Goal: Task Accomplishment & Management: Use online tool/utility

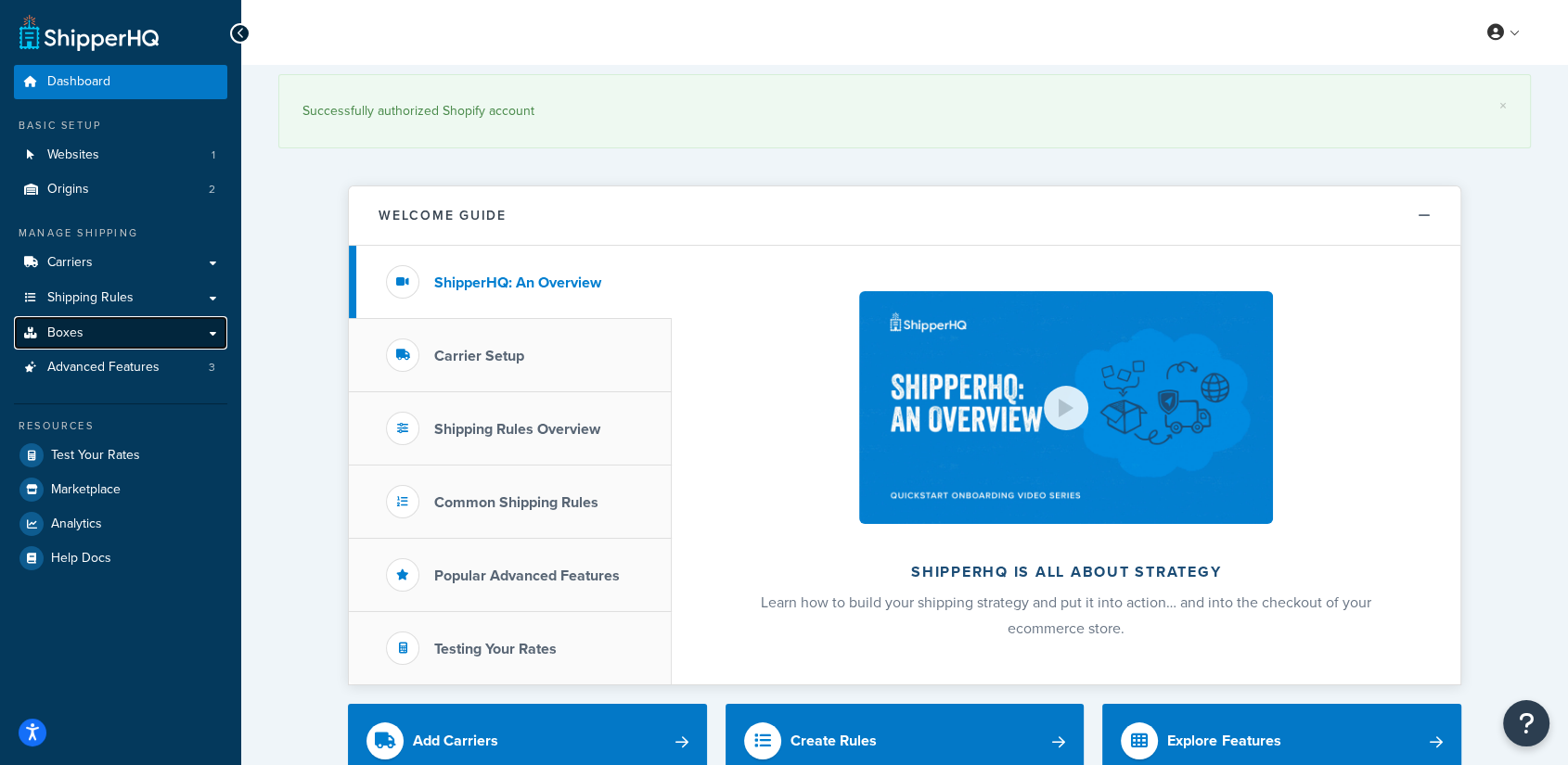
click at [92, 327] on link "Boxes" at bounding box center [120, 333] width 213 height 35
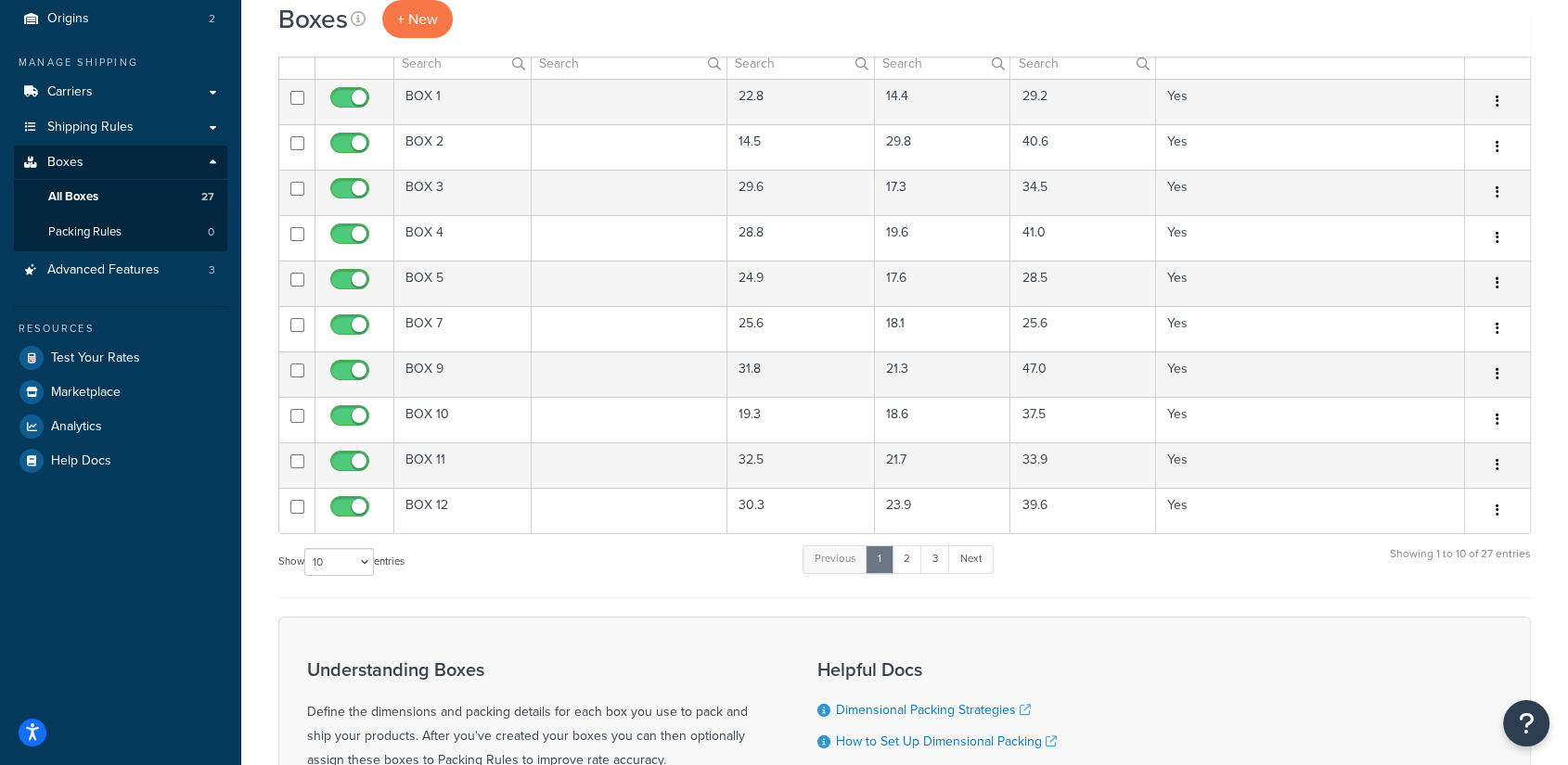
scroll to position [206, 0]
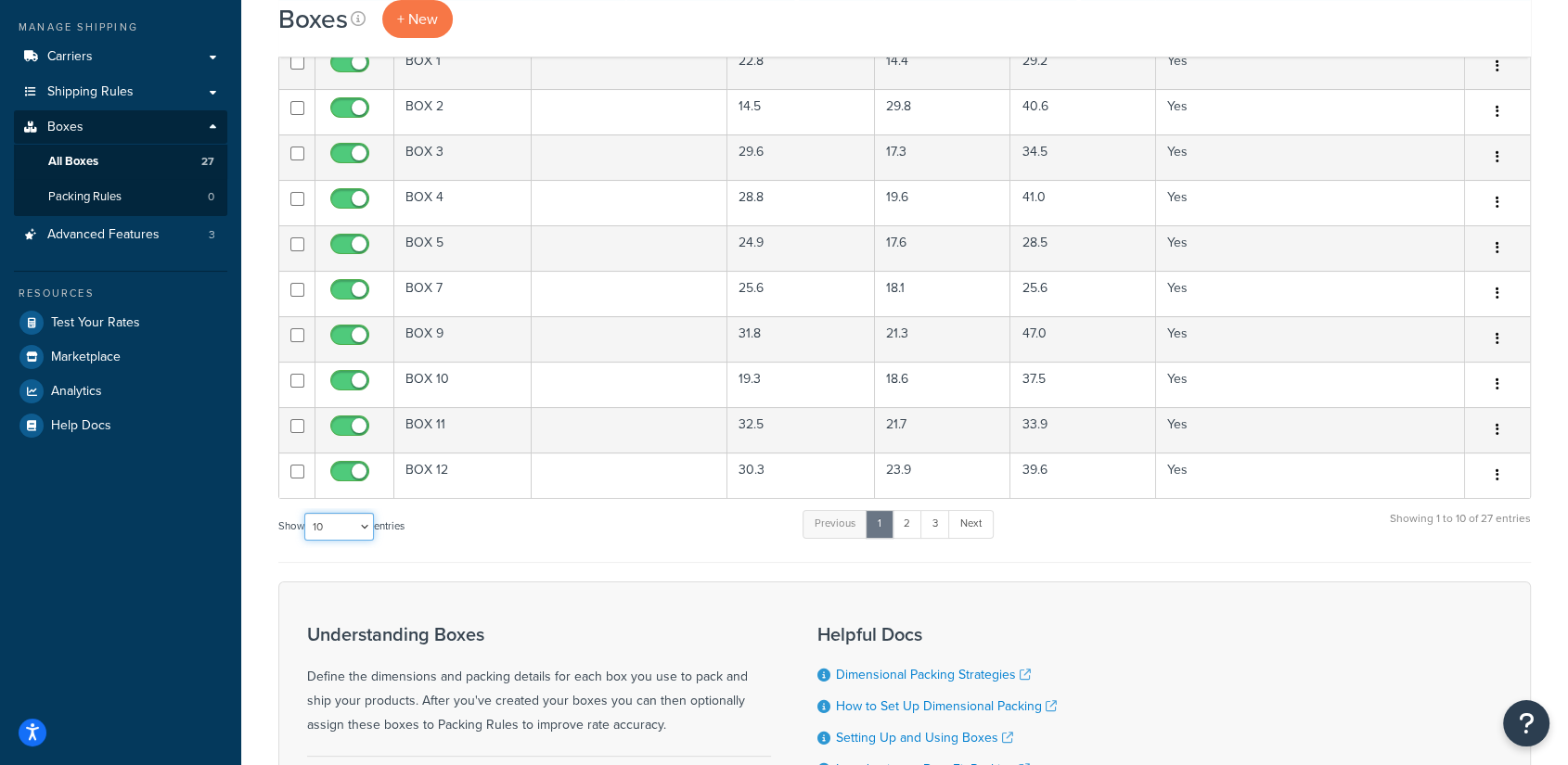
click at [357, 518] on select "10 15 25 50 100 1000" at bounding box center [339, 528] width 69 height 28
select select "50"
click at [306, 513] on select "10 15 25 50 100 1000" at bounding box center [339, 528] width 69 height 28
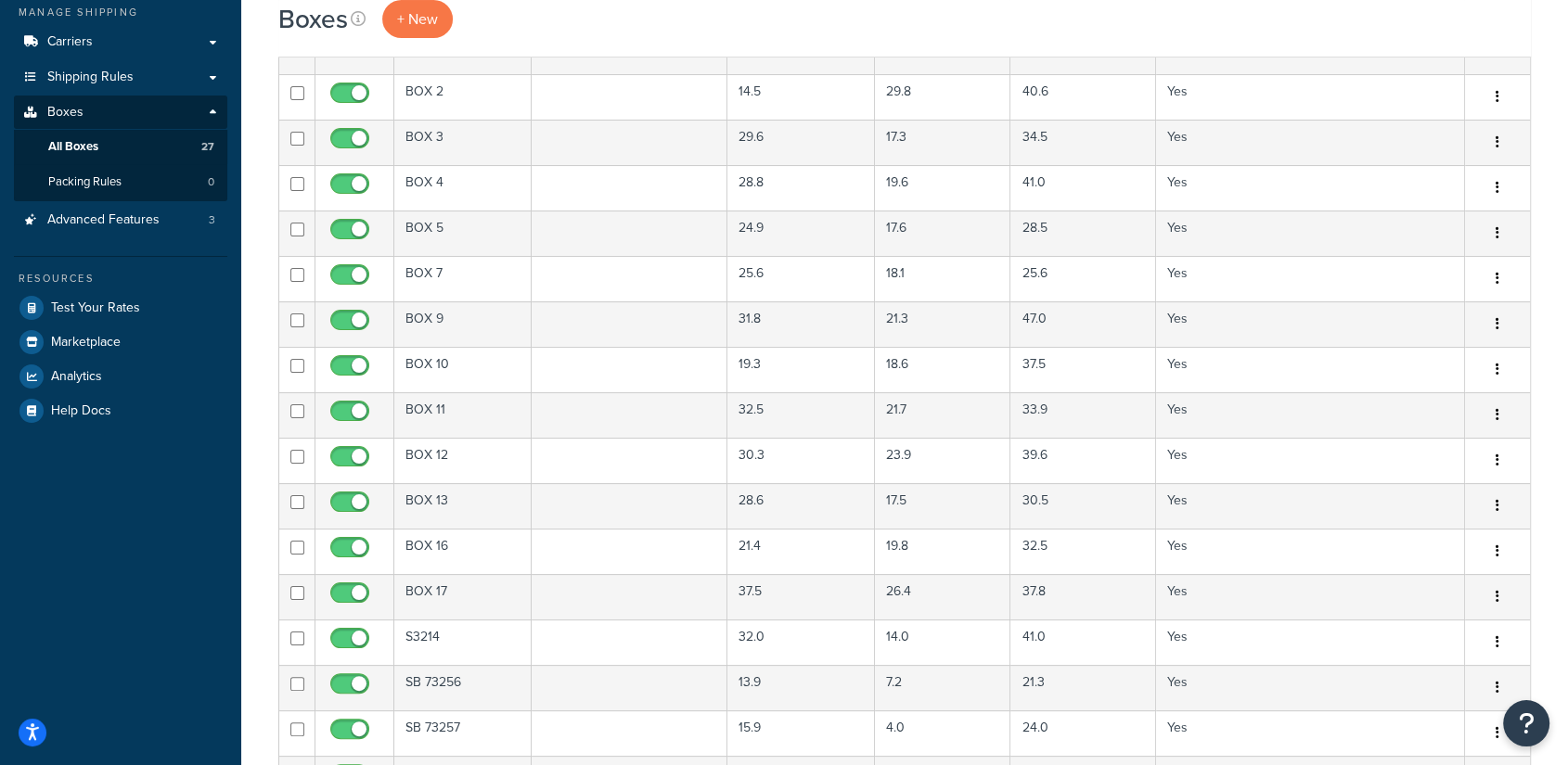
scroll to position [0, 0]
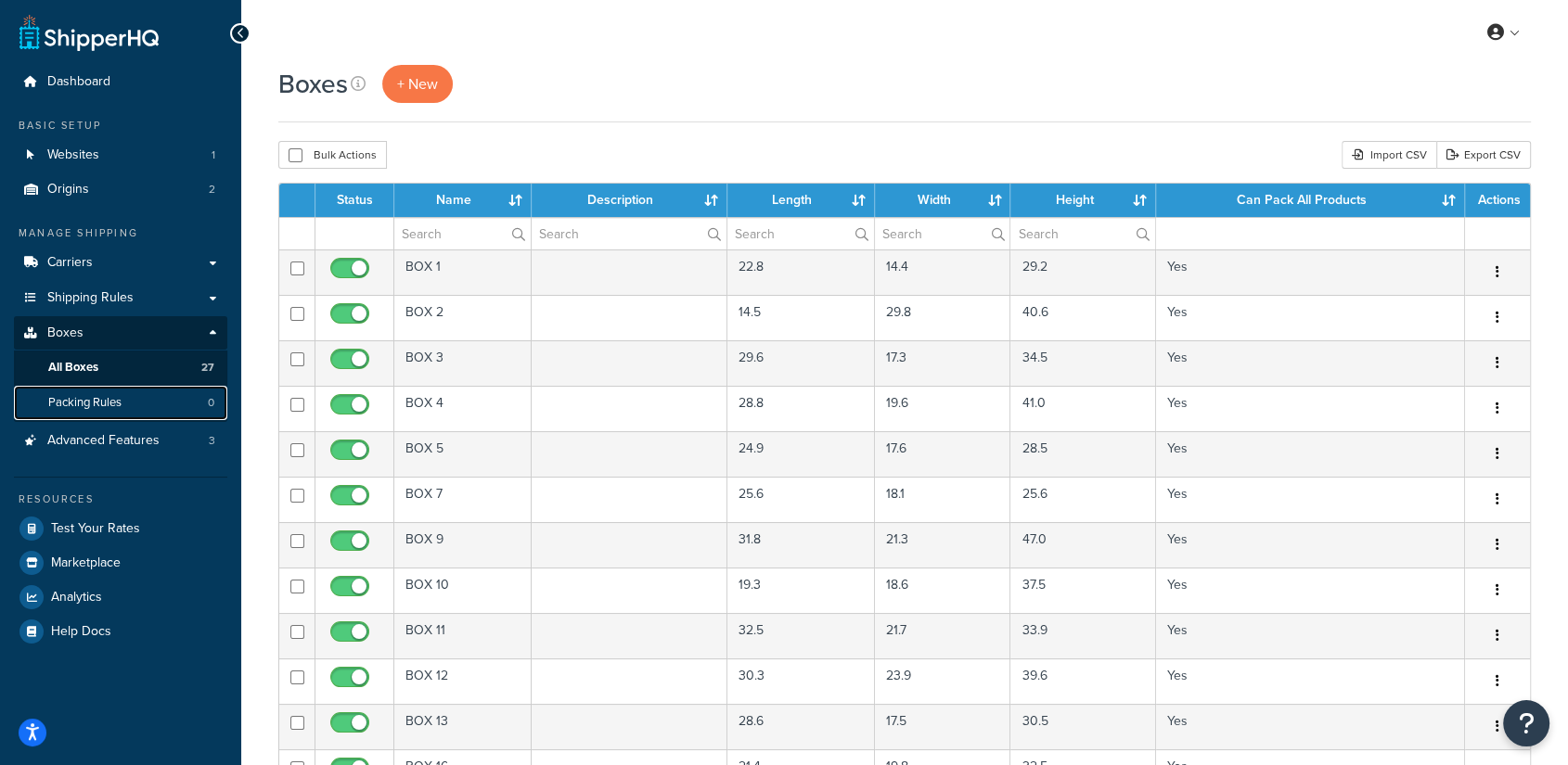
click at [91, 405] on span "Packing Rules" at bounding box center [85, 403] width 73 height 16
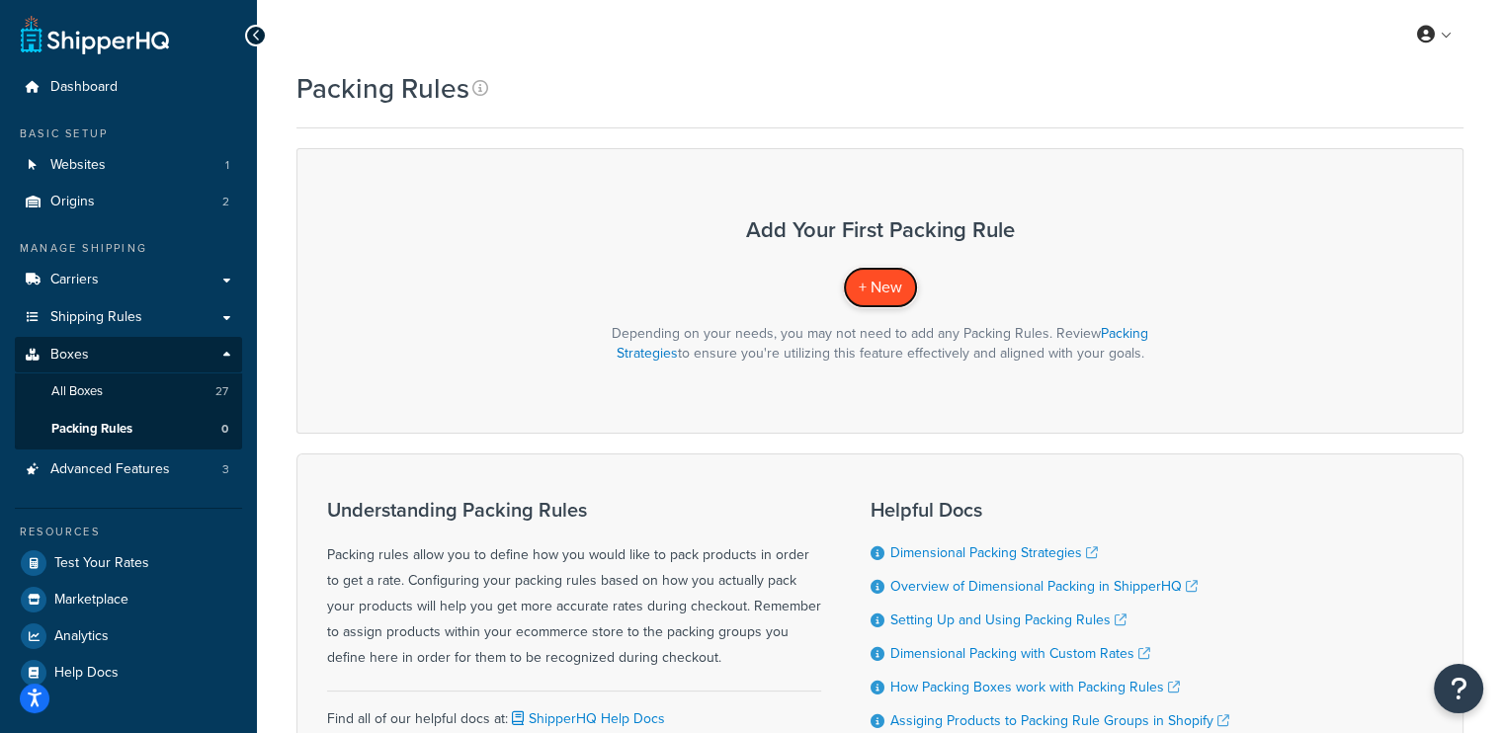
click at [876, 293] on span "+ New" at bounding box center [880, 287] width 43 height 23
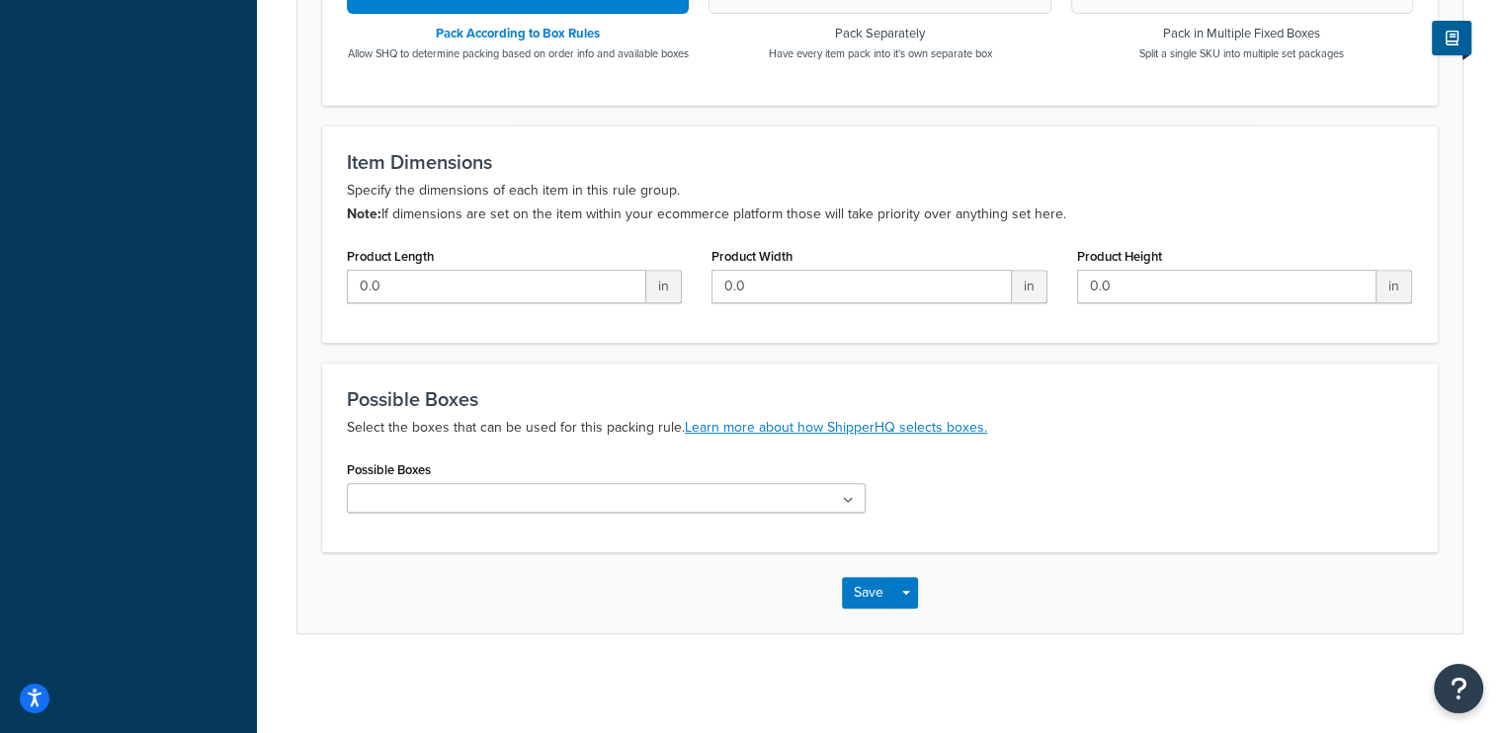
scroll to position [784, 0]
click at [827, 501] on ul at bounding box center [606, 498] width 519 height 30
click at [1210, 433] on p "Select the boxes that can be used for this packing rule. Learn more about how S…" at bounding box center [880, 428] width 1066 height 24
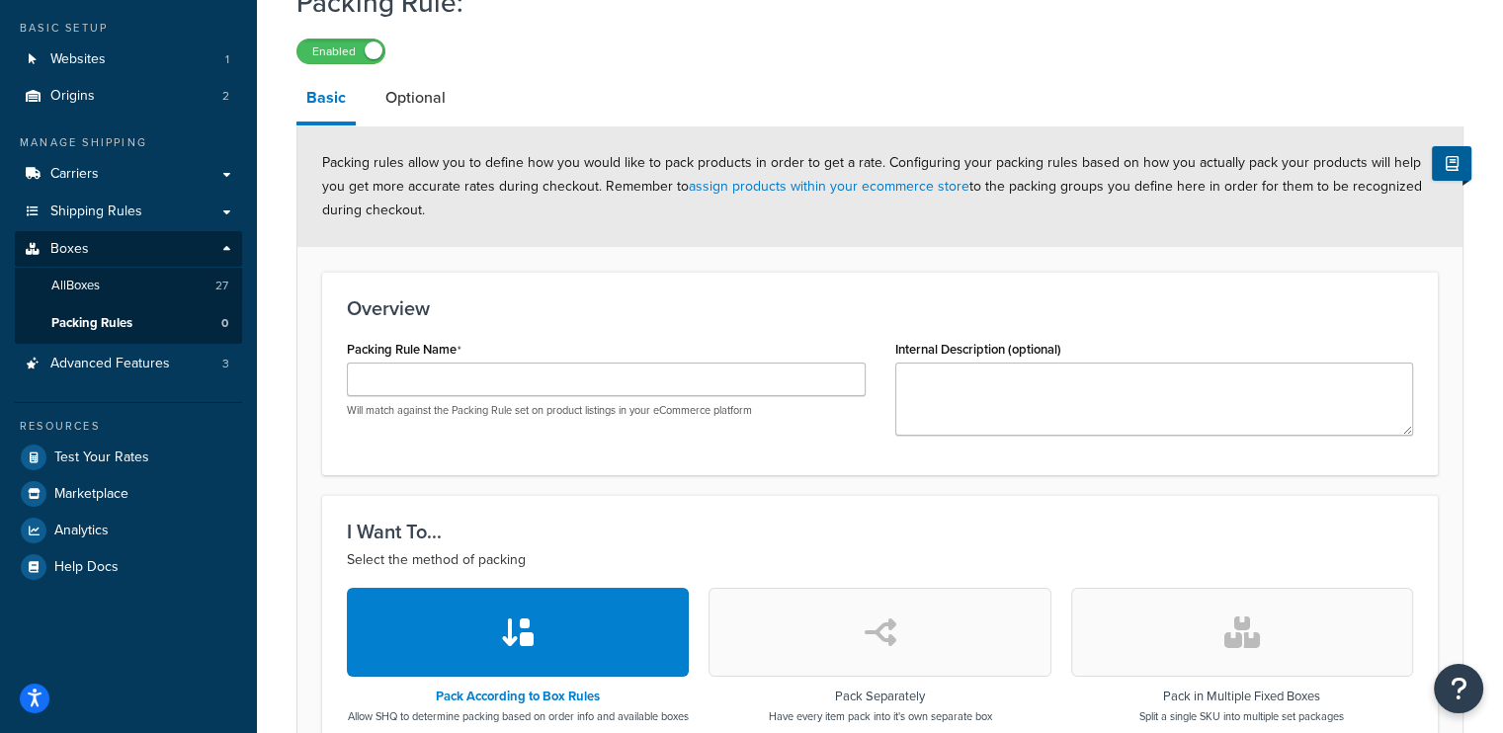
scroll to position [99, 0]
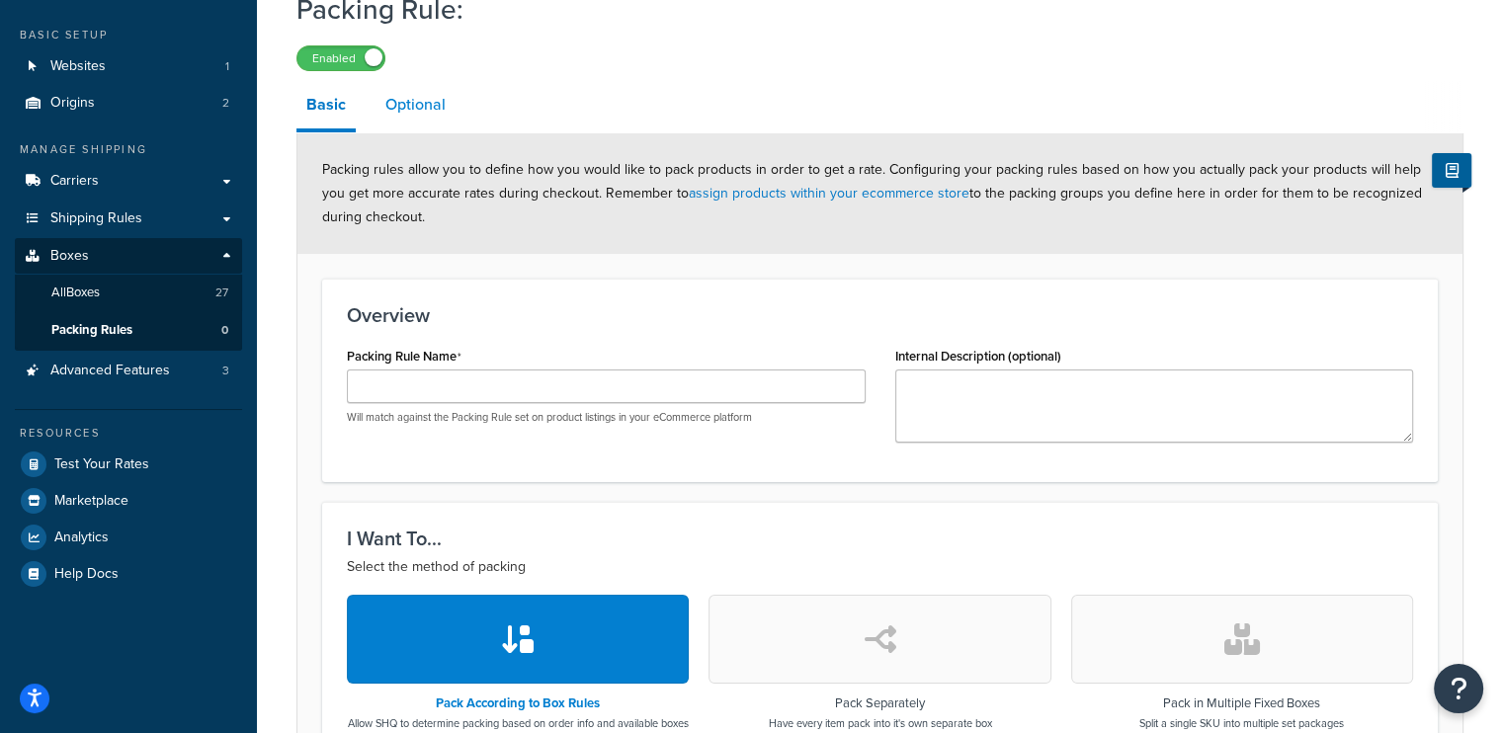
click at [402, 94] on link "Optional" at bounding box center [416, 104] width 80 height 47
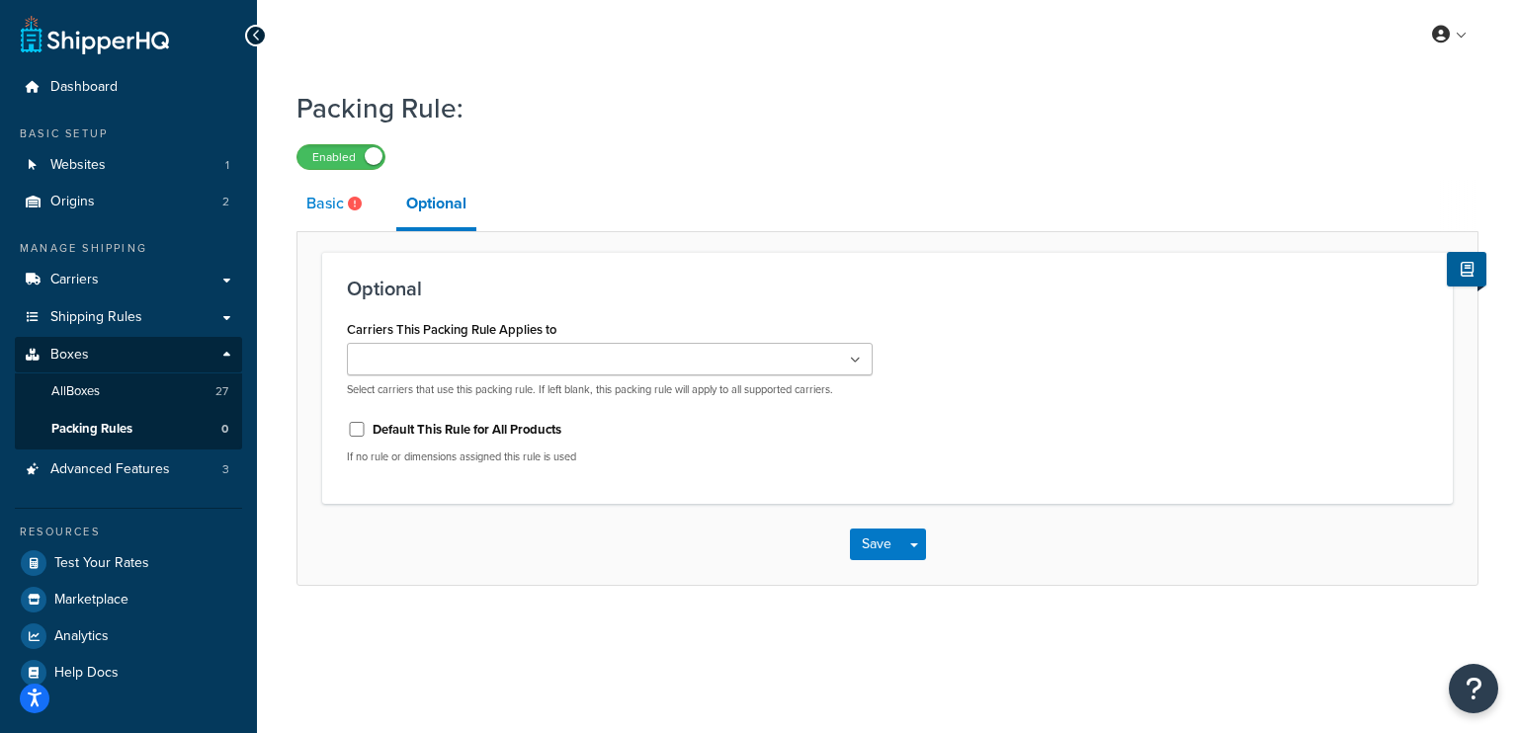
click at [344, 214] on link "Basic" at bounding box center [337, 203] width 80 height 47
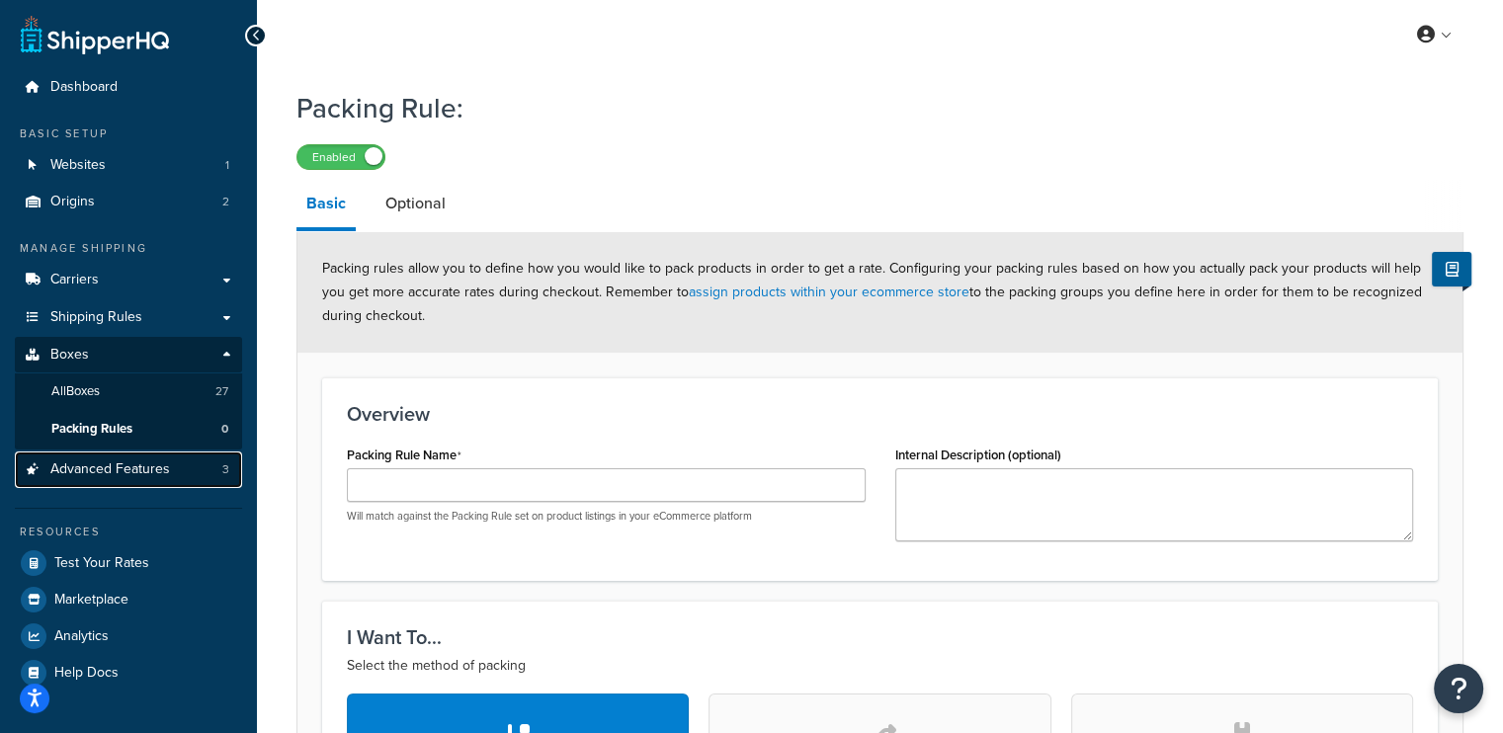
click at [117, 458] on link "Advanced Features 3" at bounding box center [128, 470] width 227 height 37
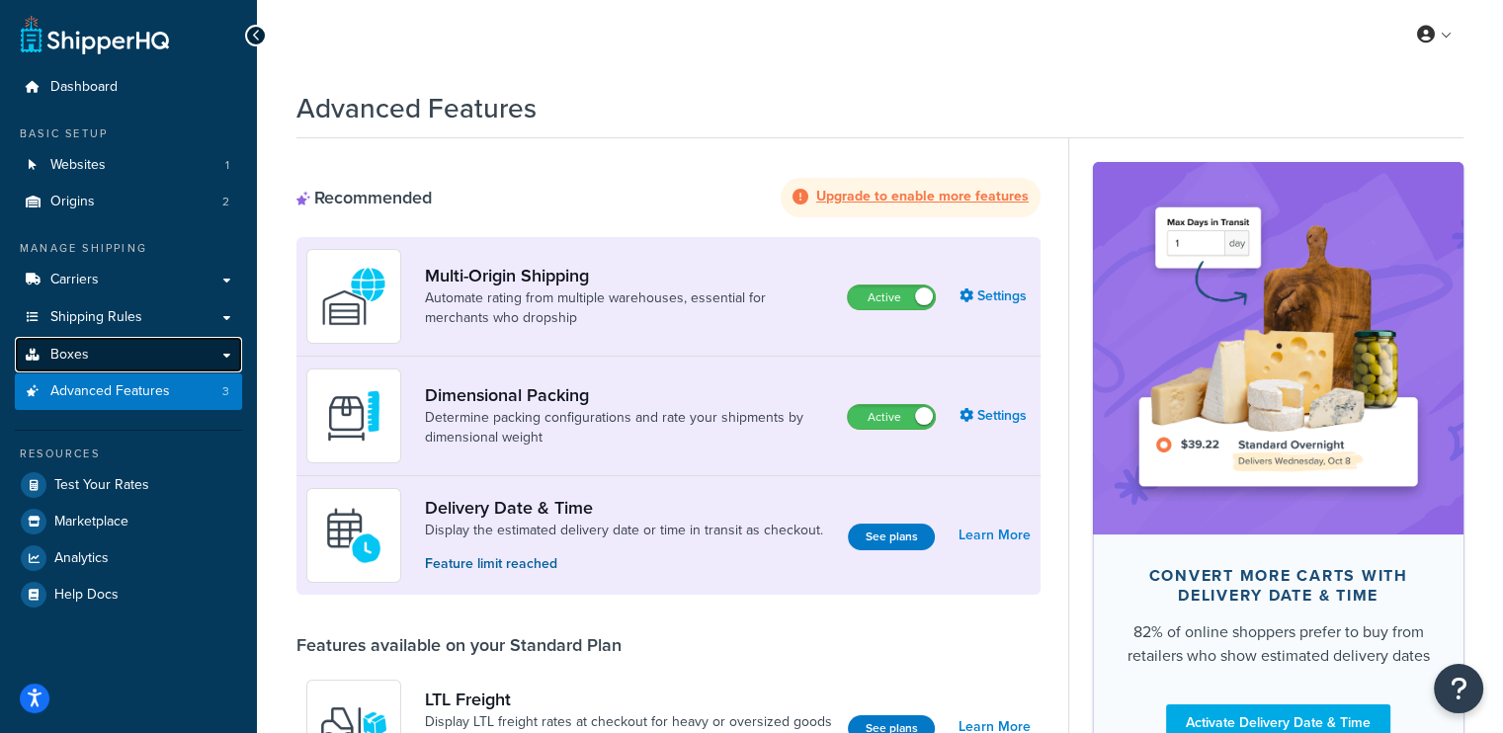
click at [102, 361] on link "Boxes" at bounding box center [128, 355] width 227 height 37
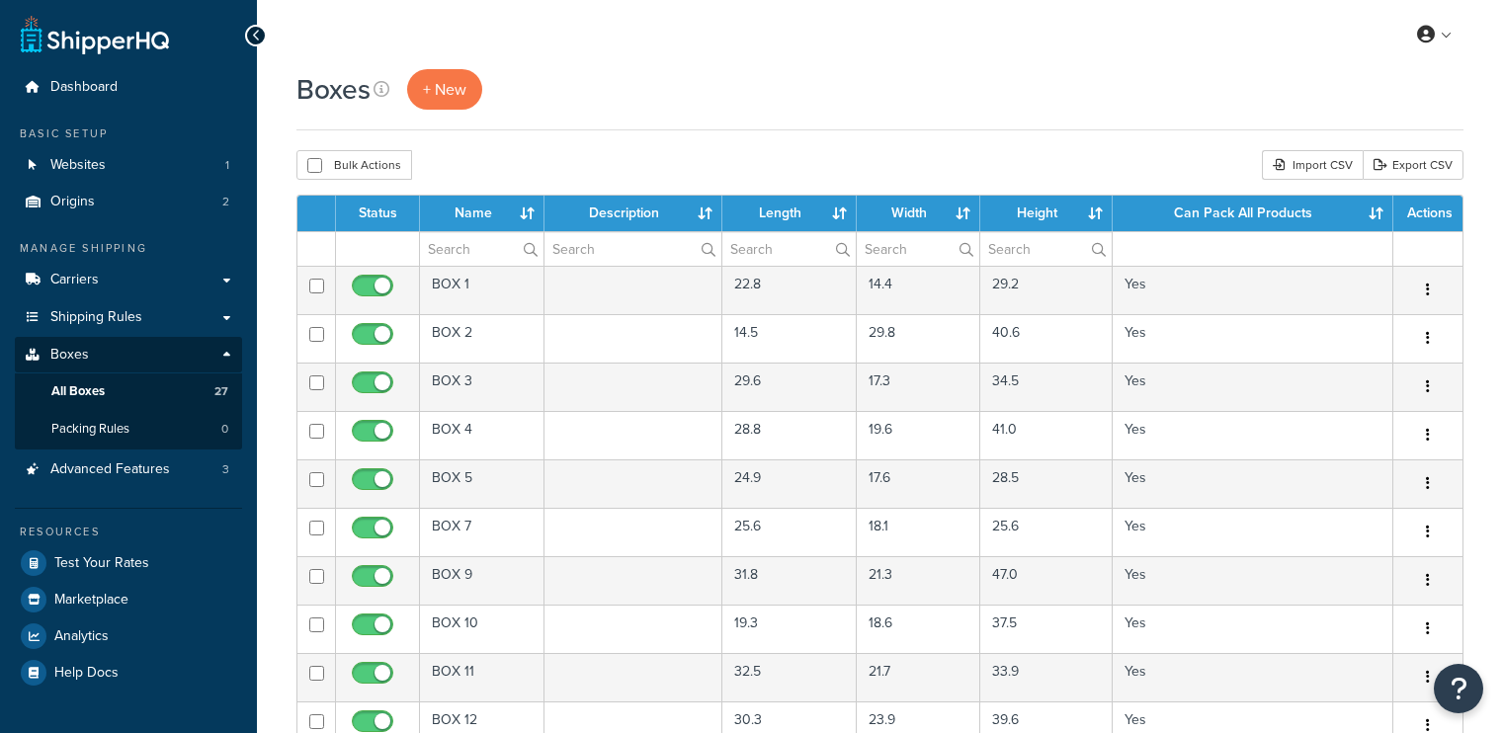
select select "50"
click at [127, 422] on span "Packing Rules" at bounding box center [90, 429] width 78 height 17
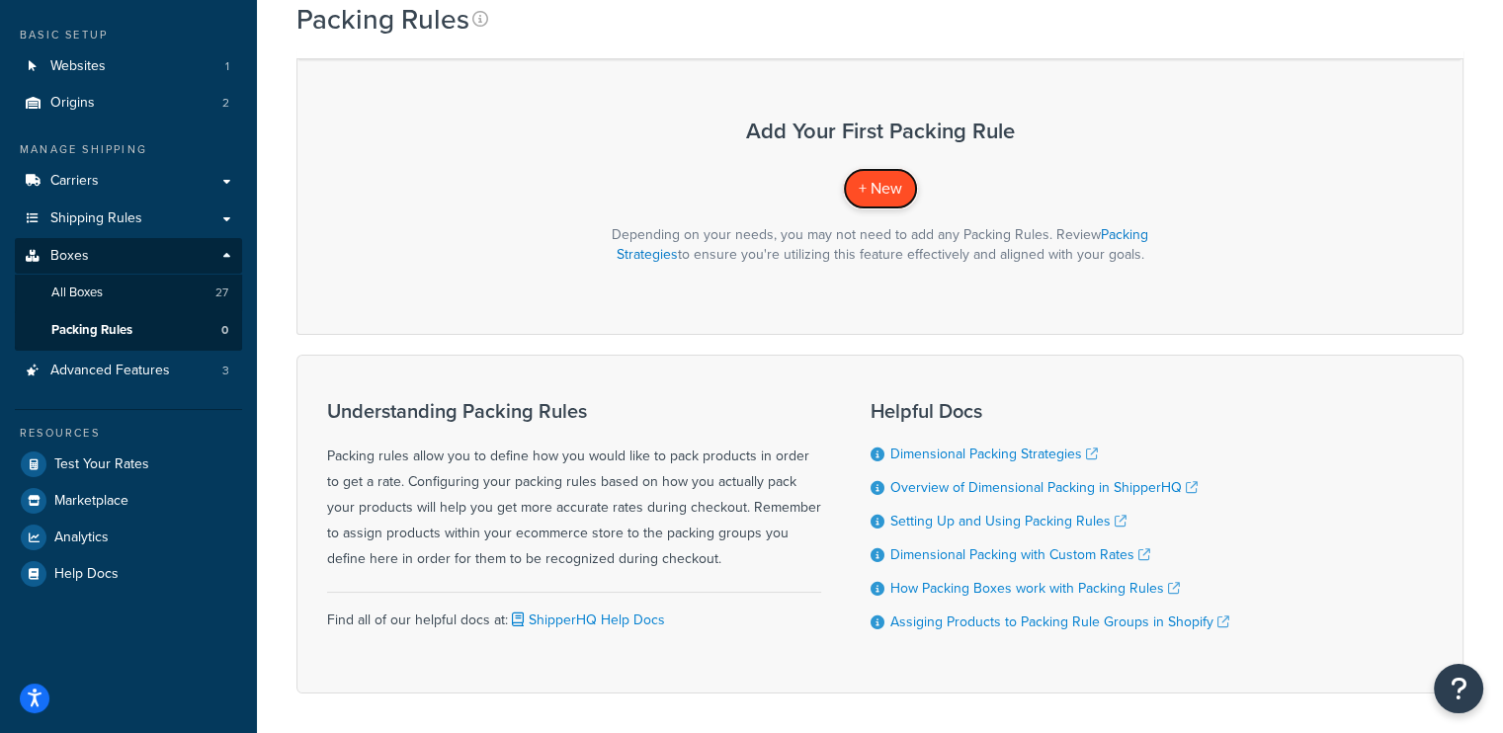
click at [877, 197] on span "+ New" at bounding box center [880, 188] width 43 height 23
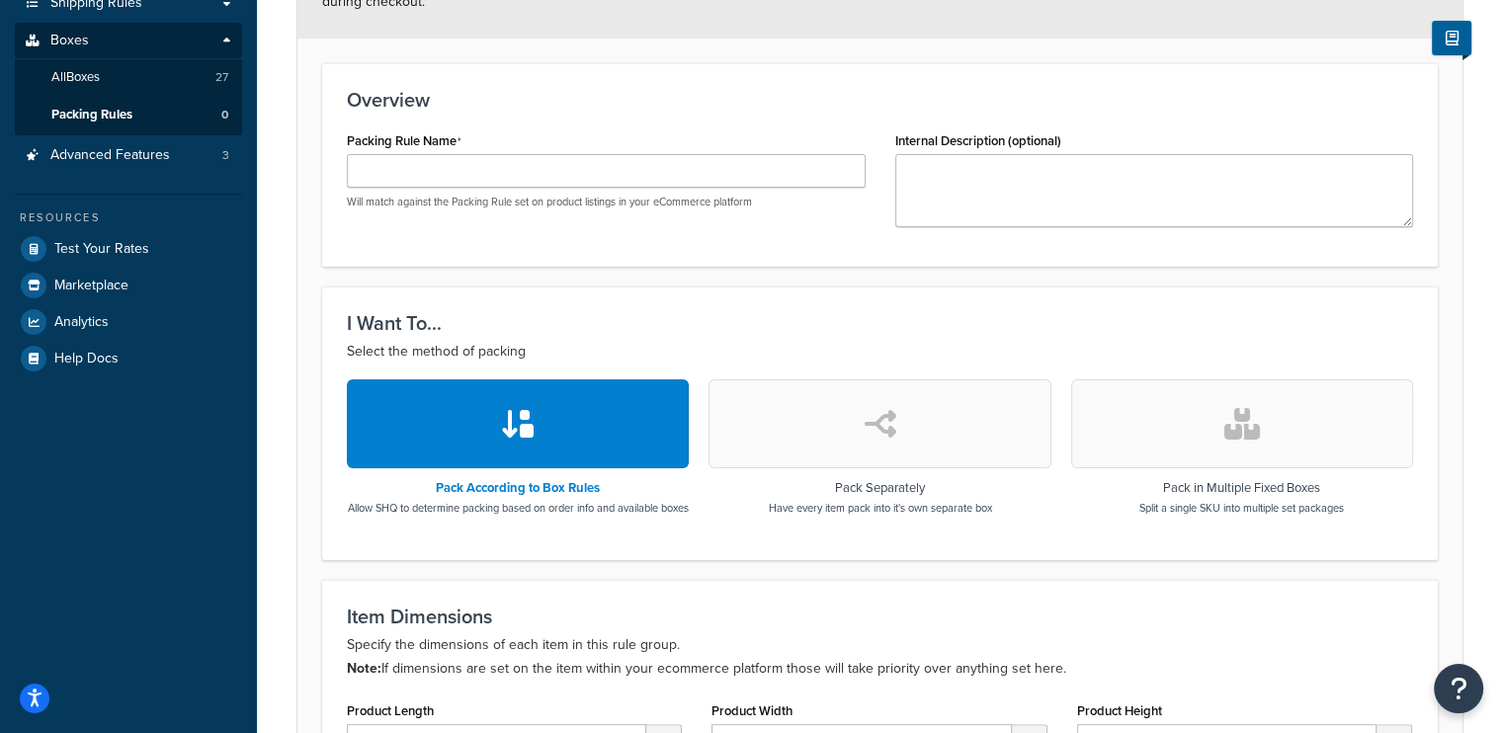
scroll to position [92, 0]
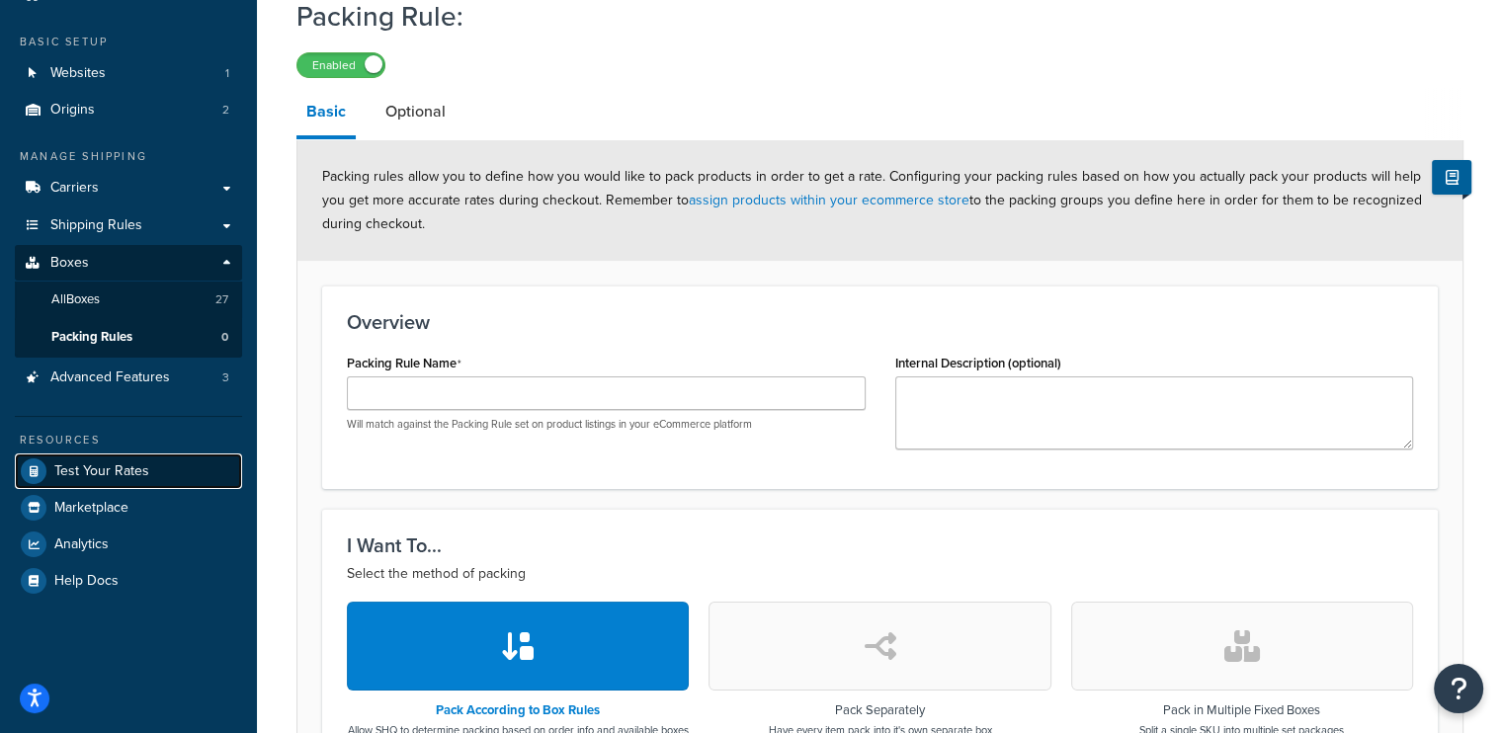
click at [119, 477] on span "Test Your Rates" at bounding box center [101, 472] width 95 height 17
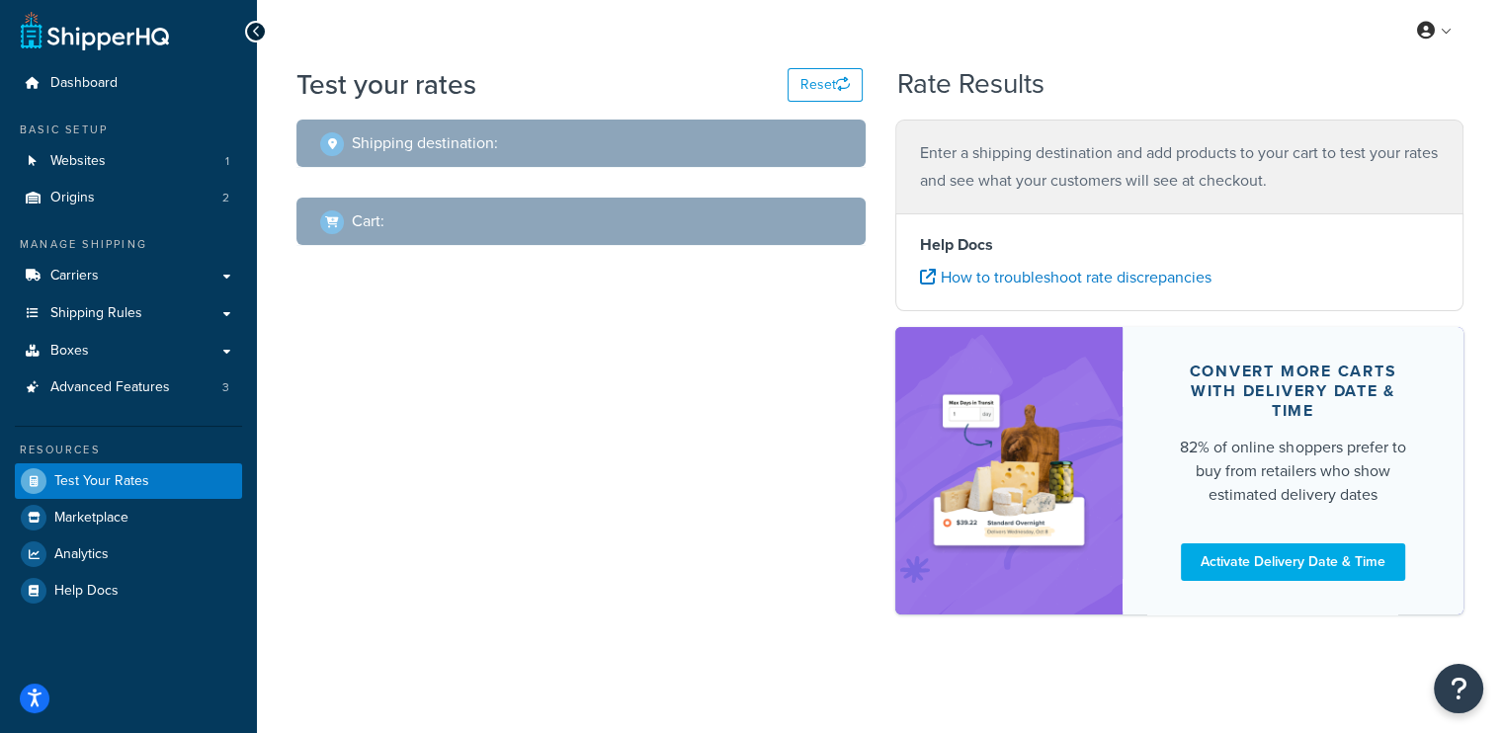
scroll to position [3, 0]
select select "TX"
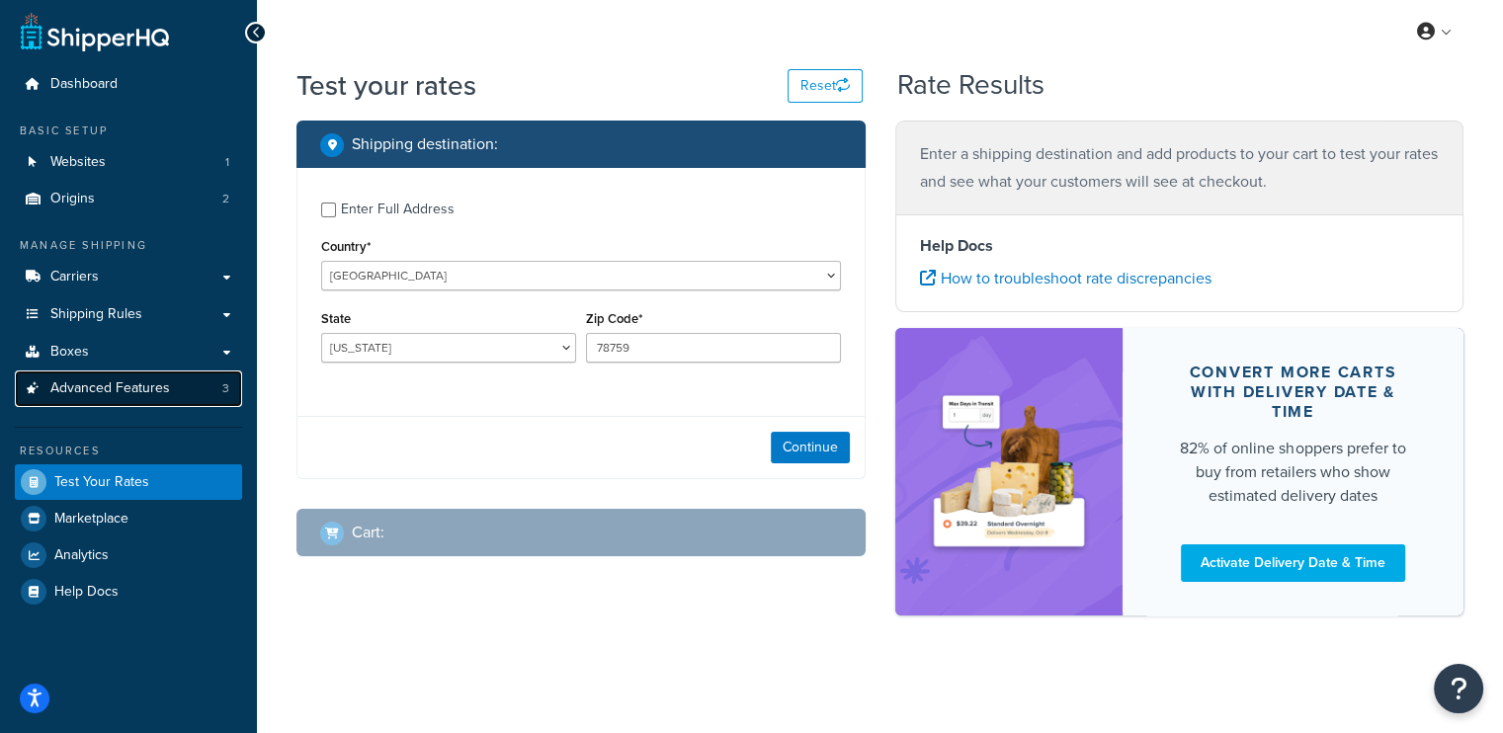
click at [92, 385] on span "Advanced Features" at bounding box center [110, 389] width 120 height 17
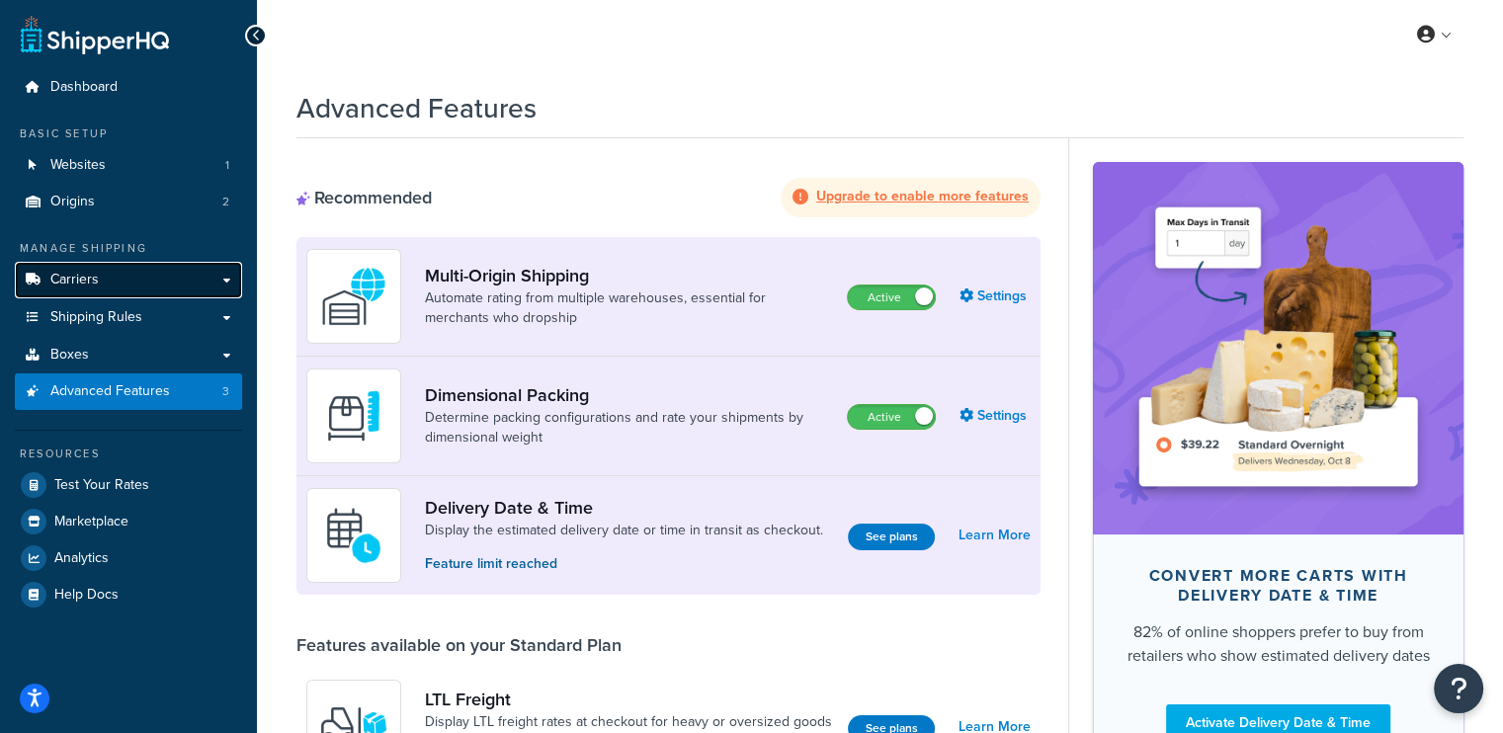
click at [91, 292] on link "Carriers" at bounding box center [128, 280] width 227 height 37
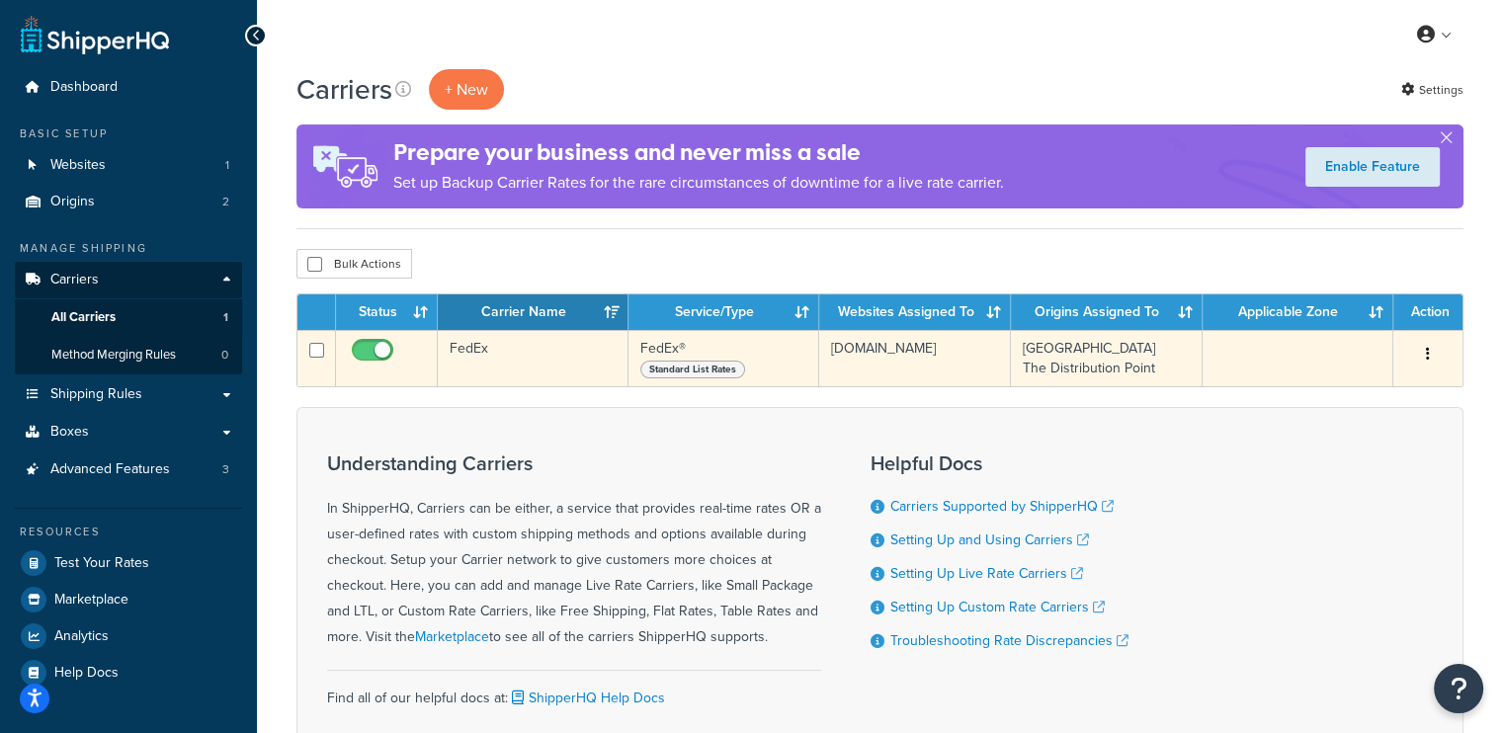
click at [1431, 346] on button "button" at bounding box center [1428, 355] width 28 height 32
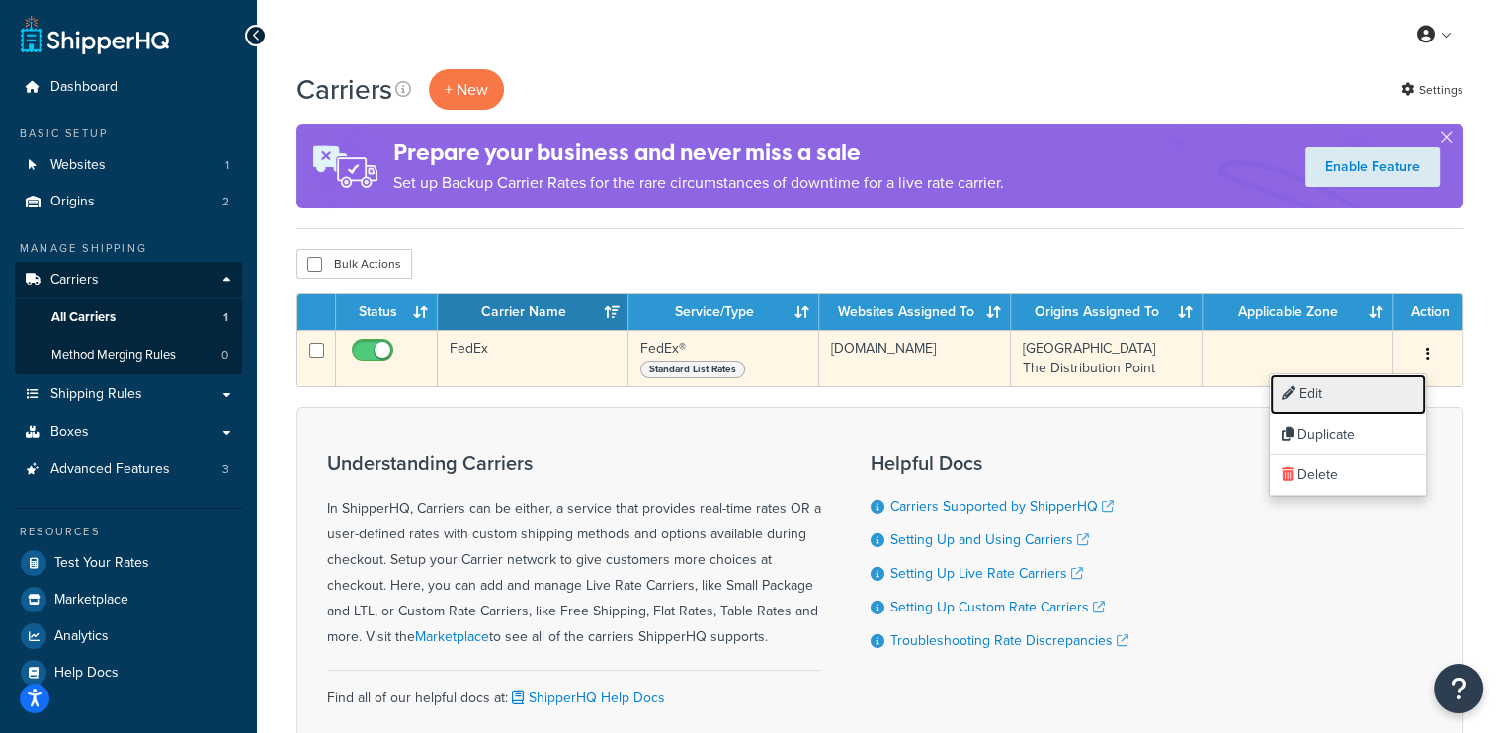
click at [1321, 391] on link "Edit" at bounding box center [1348, 395] width 156 height 41
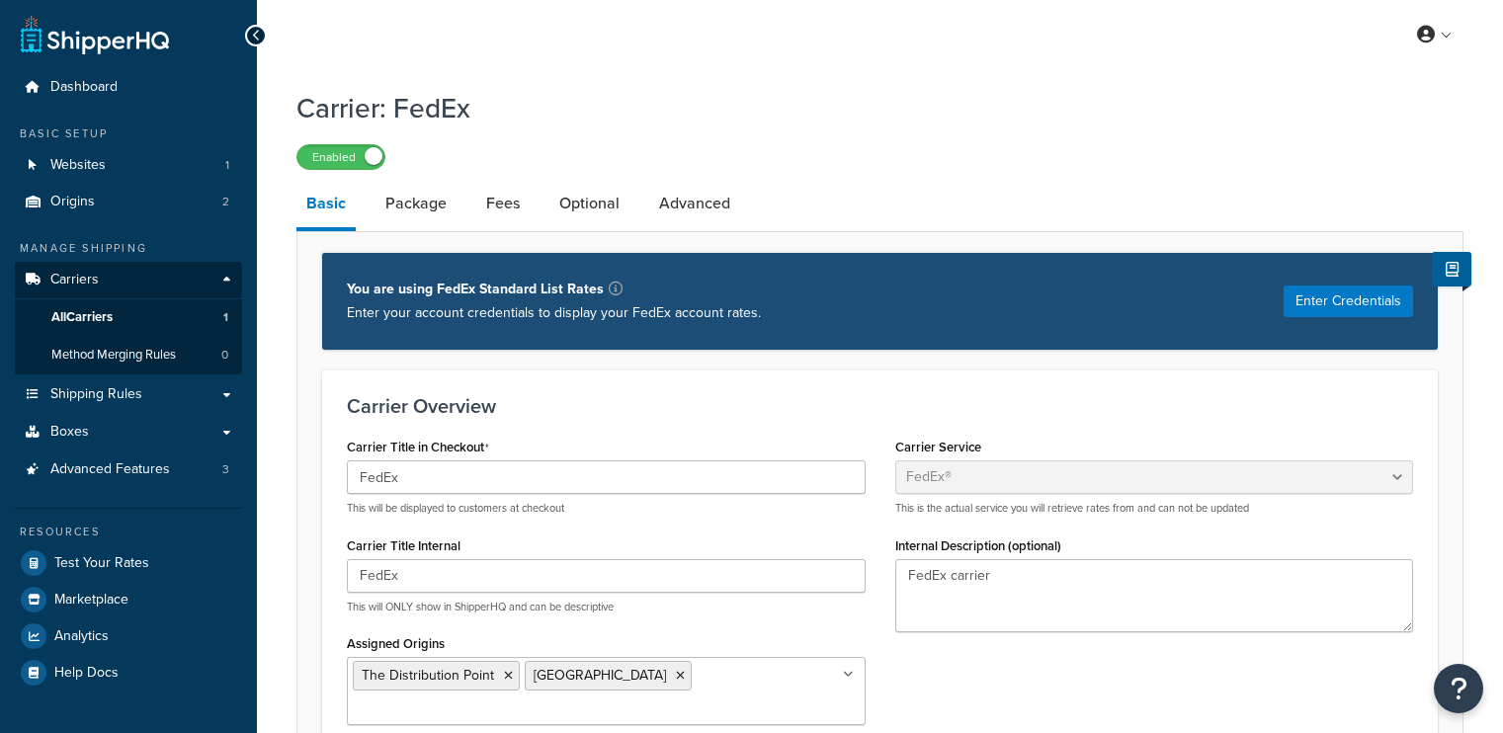
select select "fedEx"
select select "REGULAR_PICKUP"
select select "YOUR_PACKAGING"
click at [621, 199] on link "Optional" at bounding box center [590, 203] width 80 height 47
select select "business"
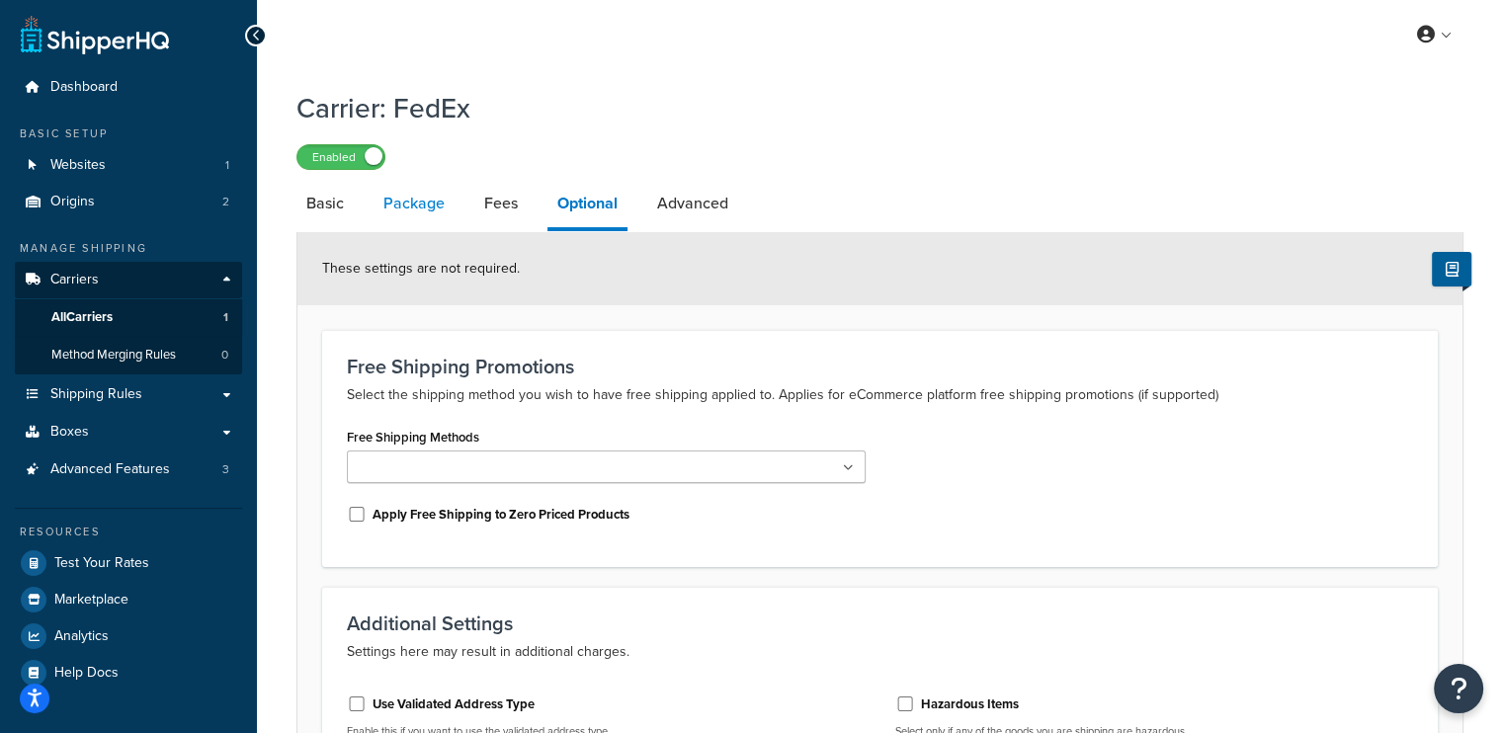
click at [430, 208] on link "Package" at bounding box center [414, 203] width 81 height 47
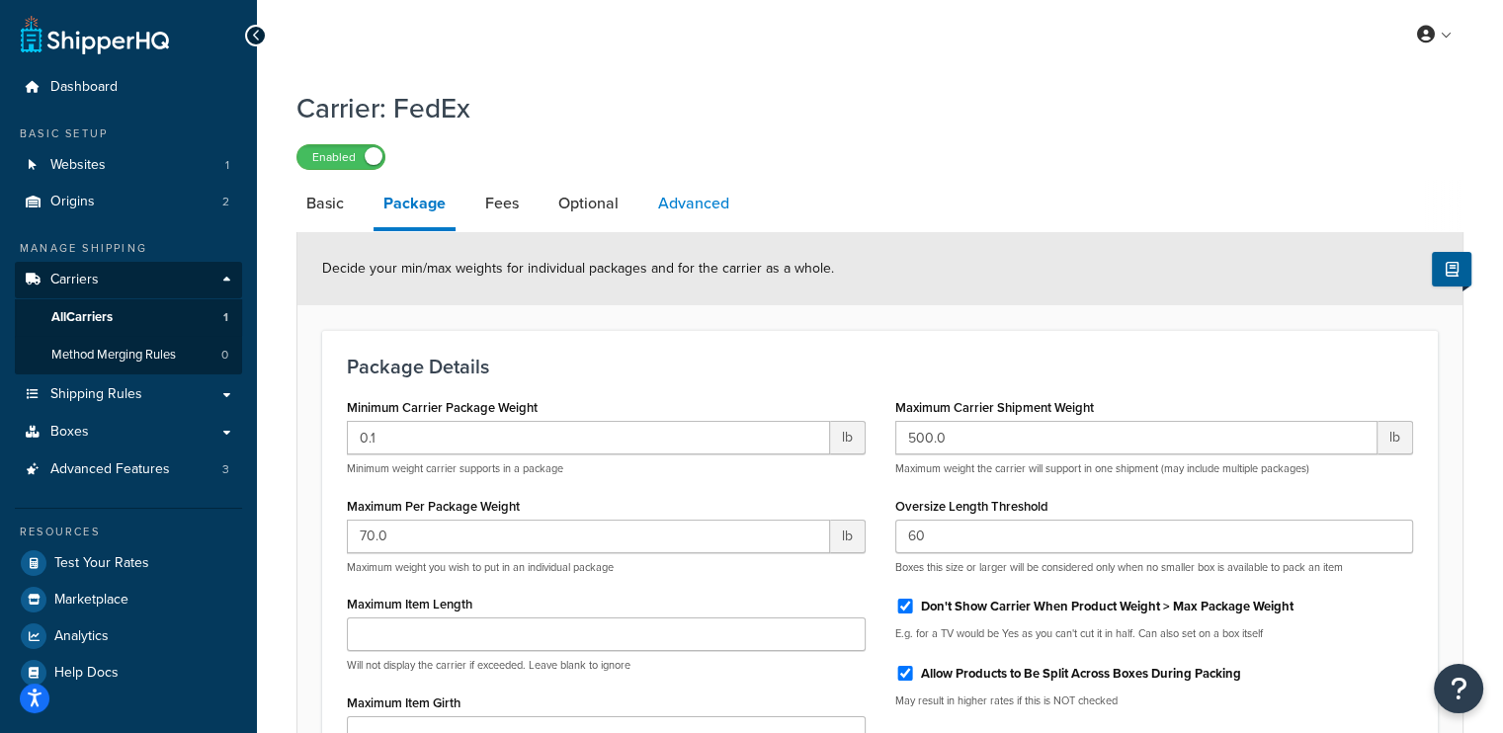
click at [708, 209] on link "Advanced" at bounding box center [693, 203] width 91 height 47
select select "false"
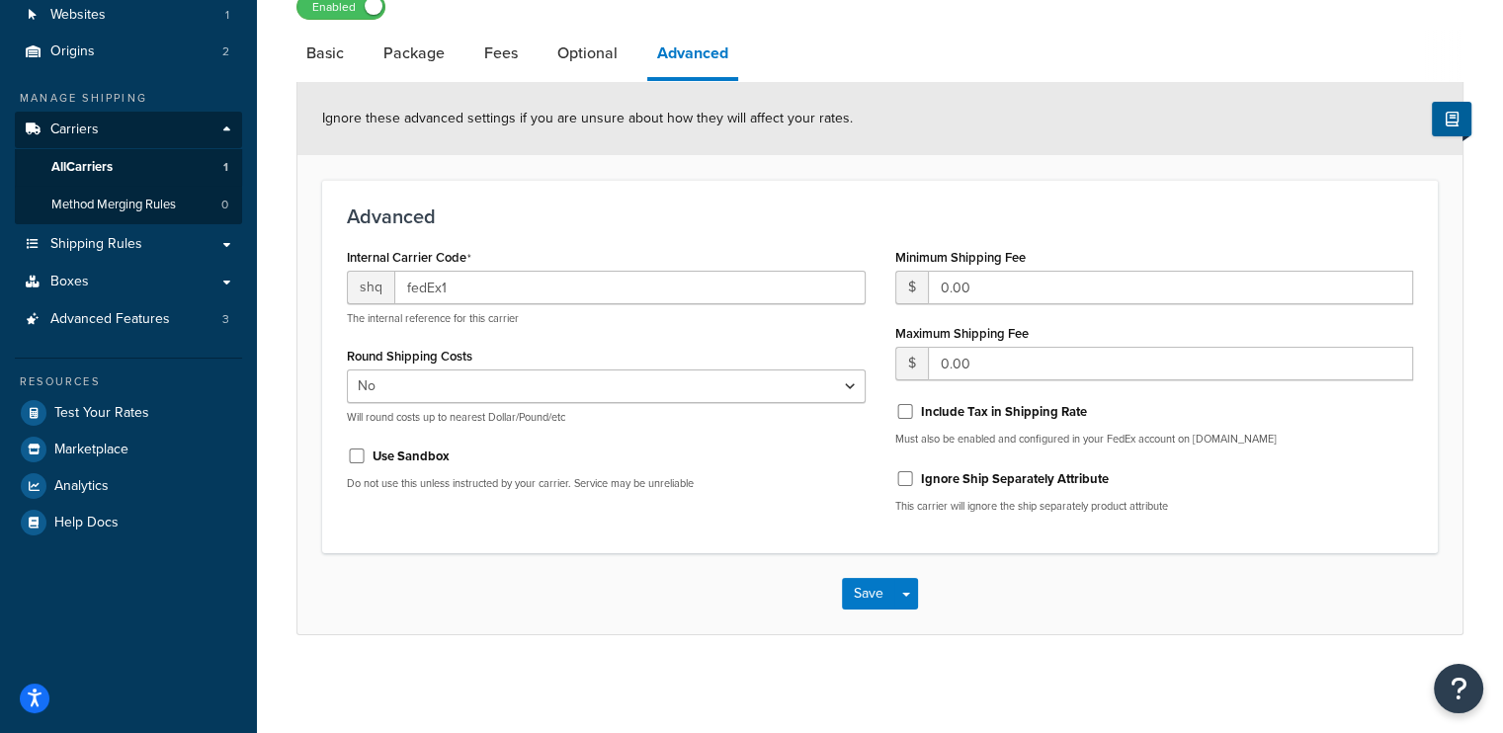
scroll to position [151, 0]
click at [439, 61] on link "Package" at bounding box center [414, 52] width 81 height 47
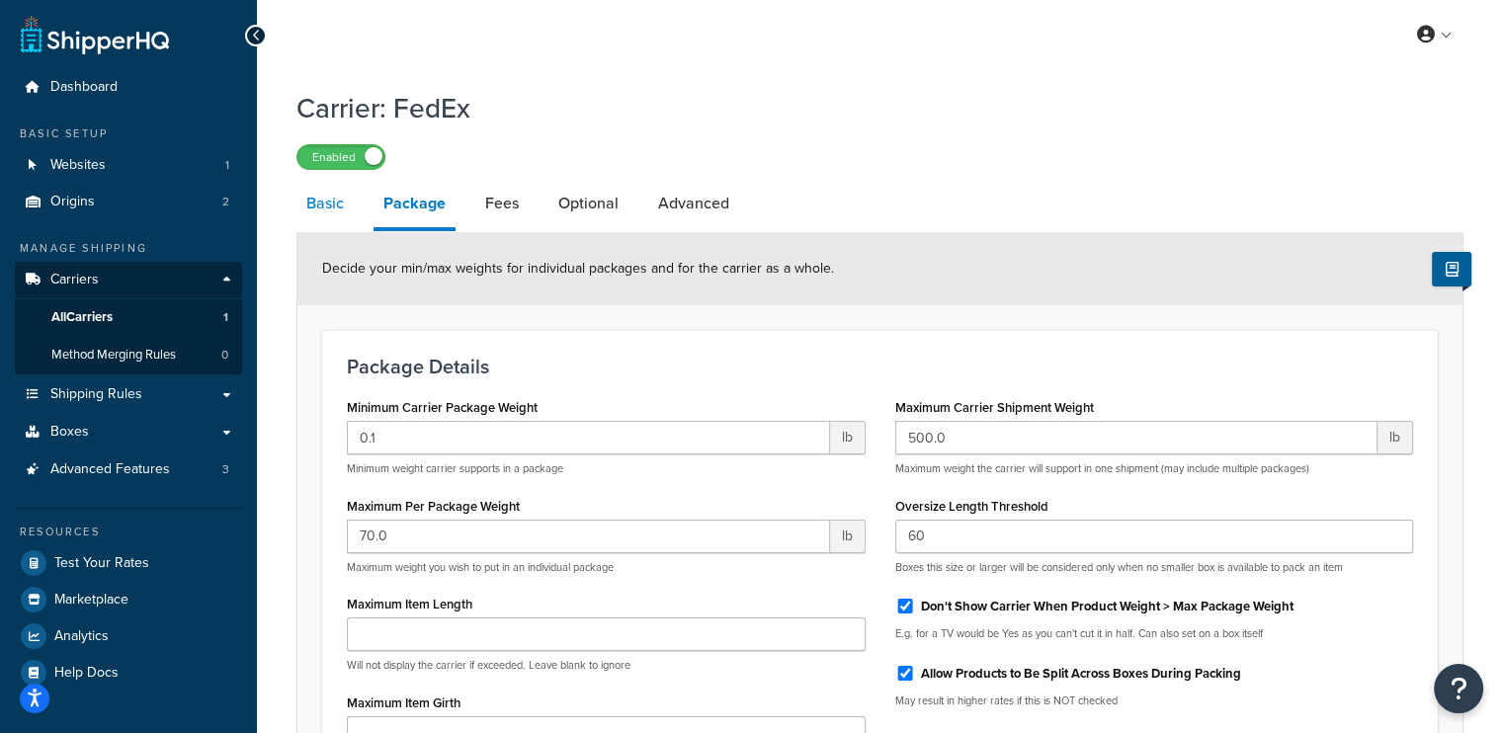
click at [330, 215] on link "Basic" at bounding box center [325, 203] width 57 height 47
select select "fedEx"
select select "REGULAR_PICKUP"
select select "YOUR_PACKAGING"
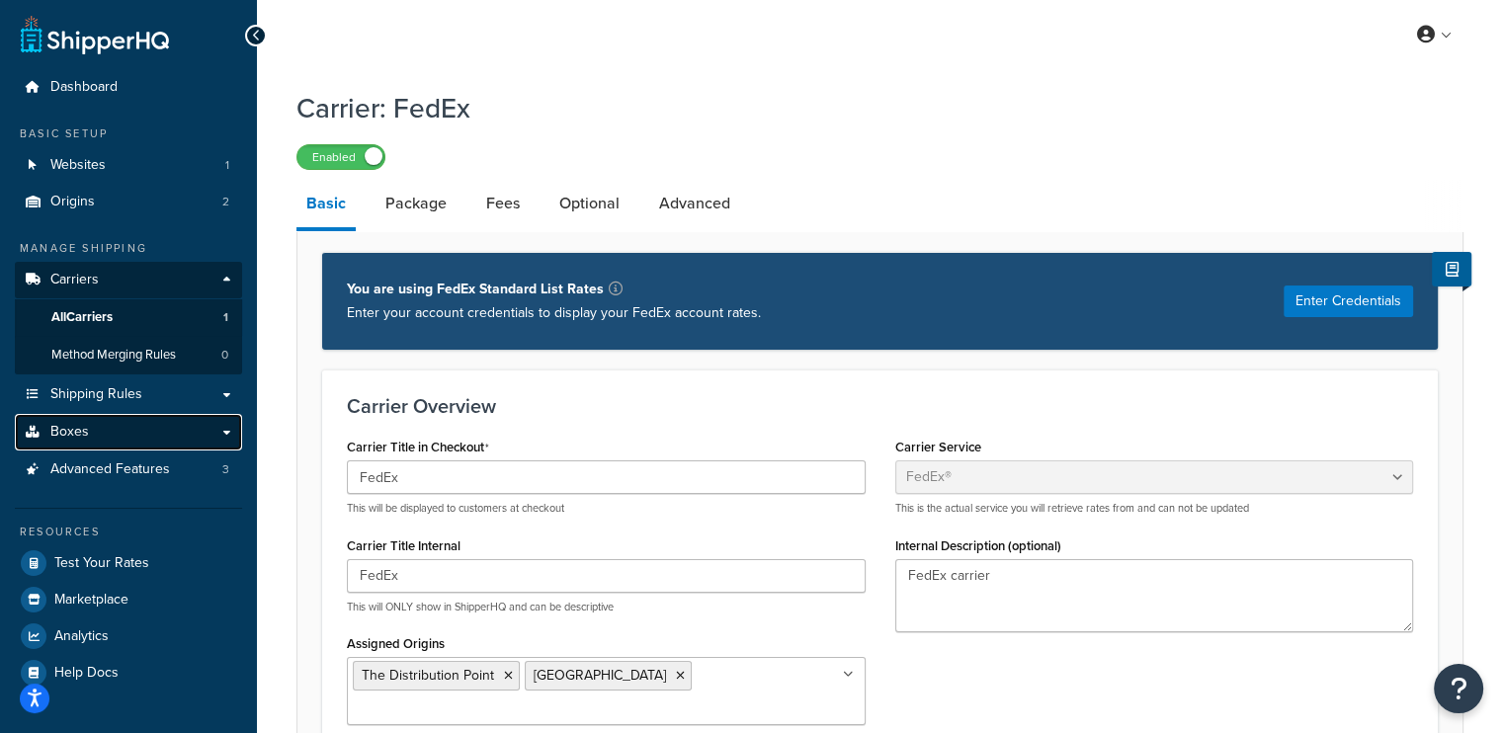
click at [111, 440] on link "Boxes" at bounding box center [128, 432] width 227 height 37
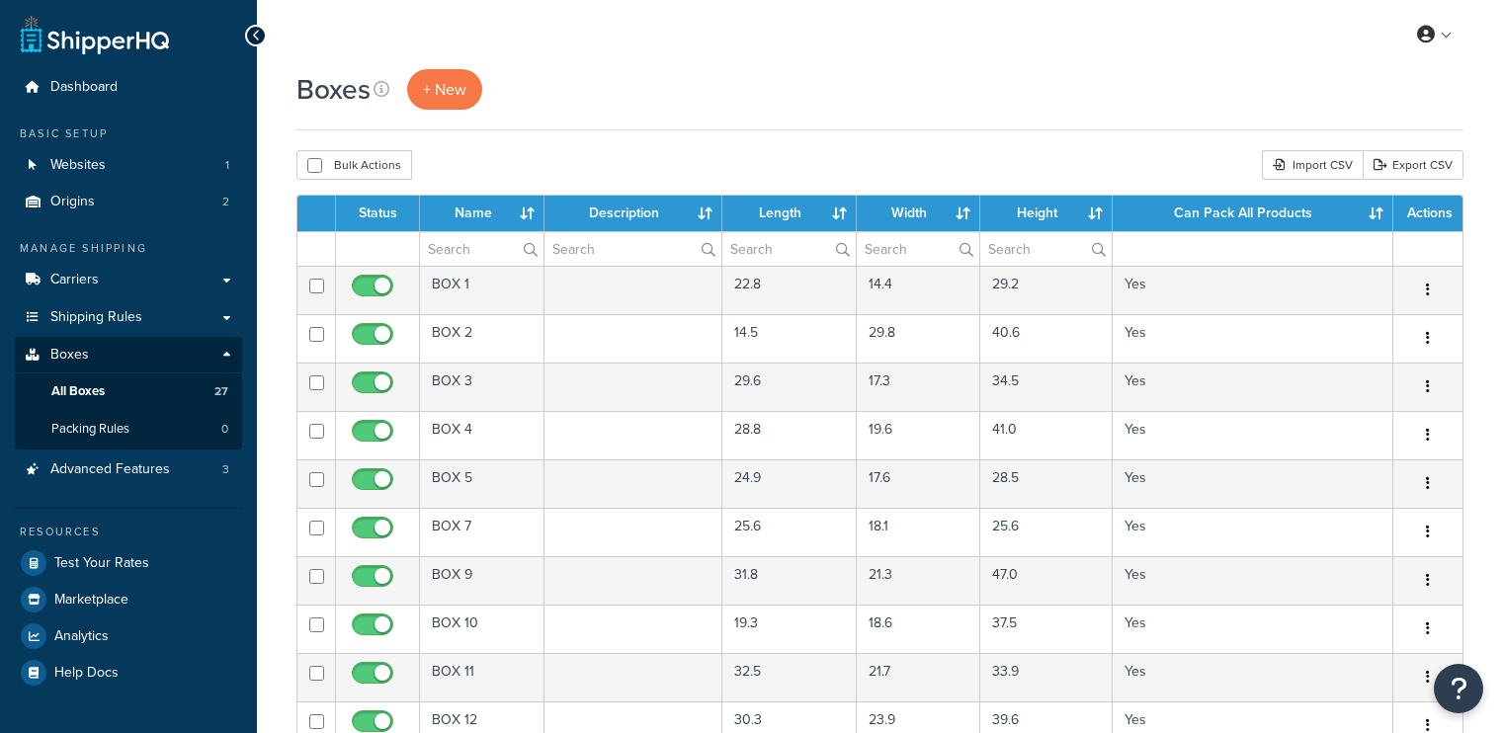
select select "50"
click at [99, 473] on span "Advanced Features" at bounding box center [110, 470] width 120 height 17
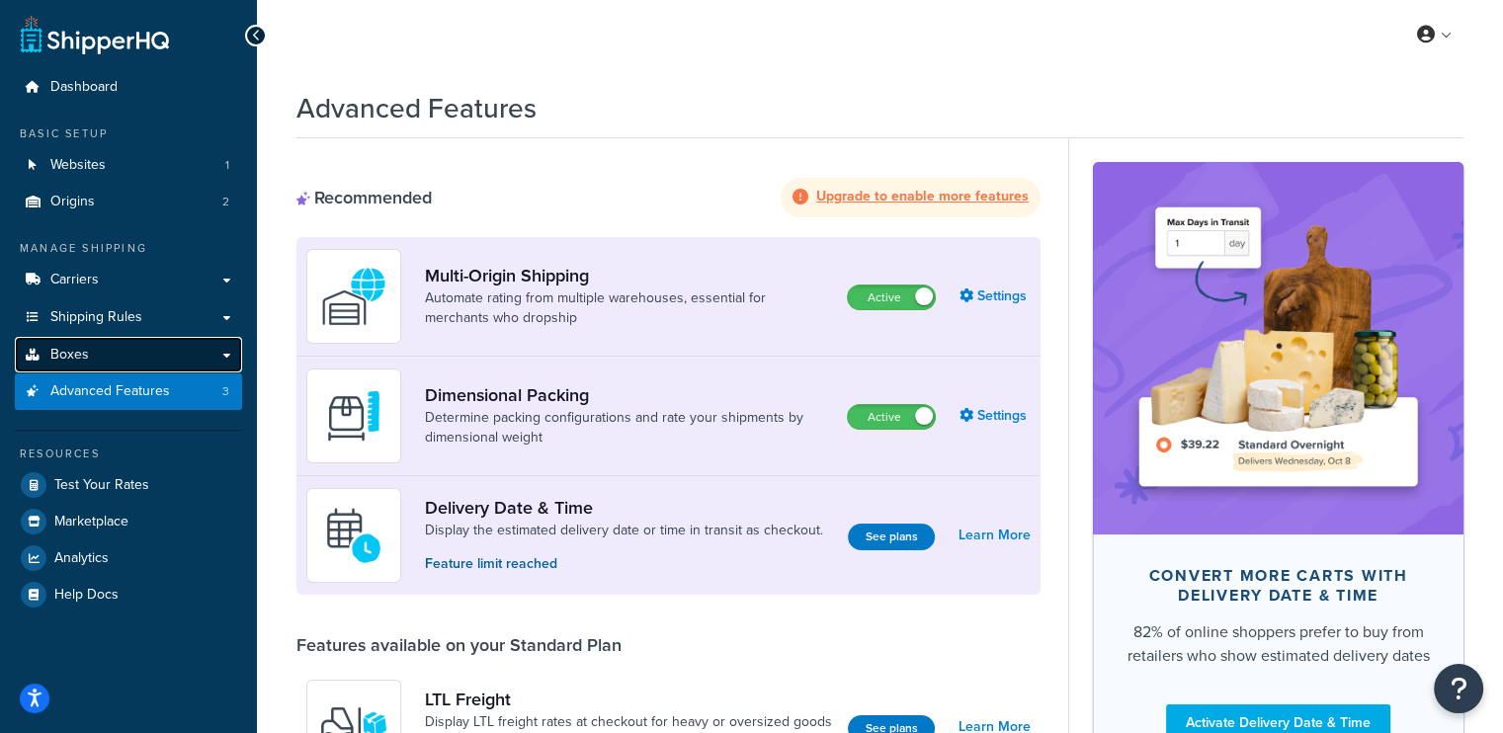
click at [83, 362] on span "Boxes" at bounding box center [69, 355] width 39 height 17
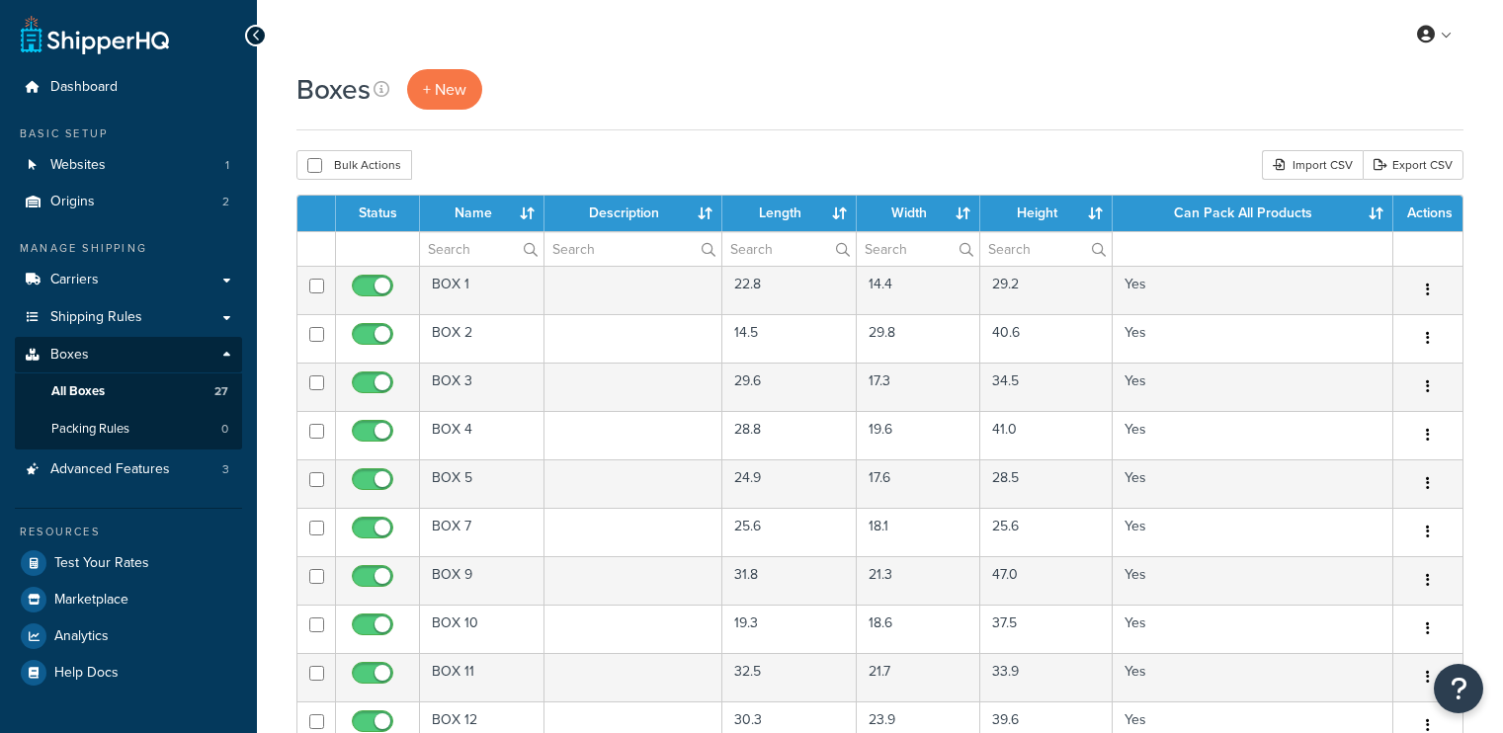
select select "50"
click at [106, 422] on span "Packing Rules" at bounding box center [90, 429] width 78 height 17
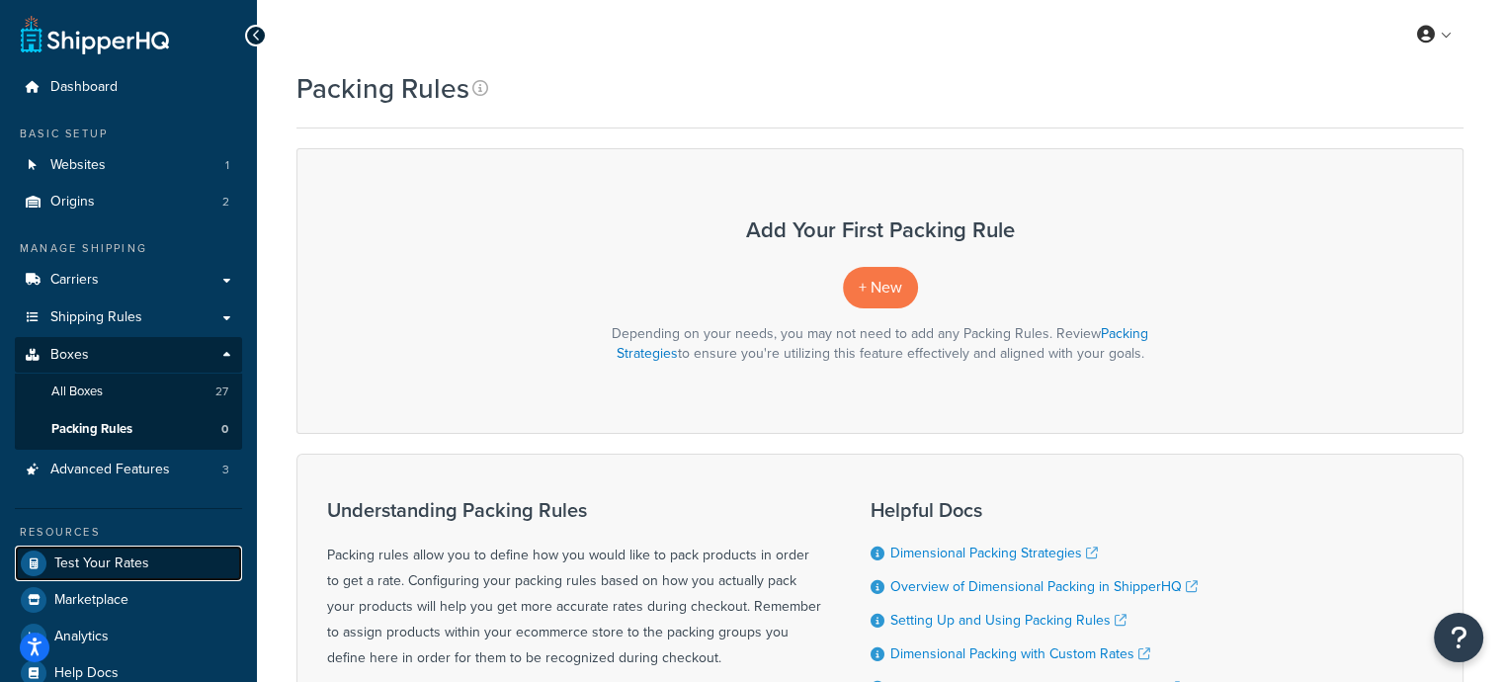
click at [125, 560] on span "Test Your Rates" at bounding box center [101, 563] width 95 height 17
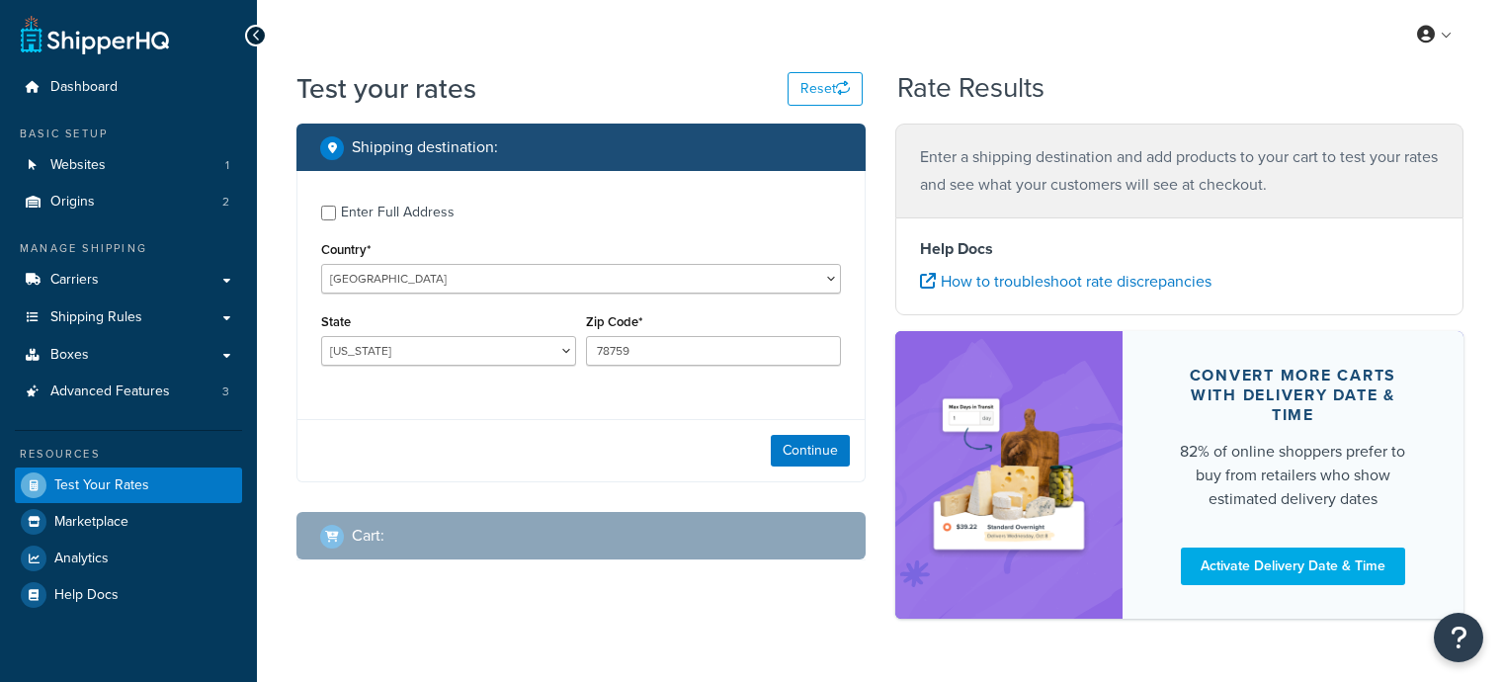
select select "TX"
click at [326, 212] on input "Enter Full Address" at bounding box center [328, 213] width 15 height 15
checkbox input "true"
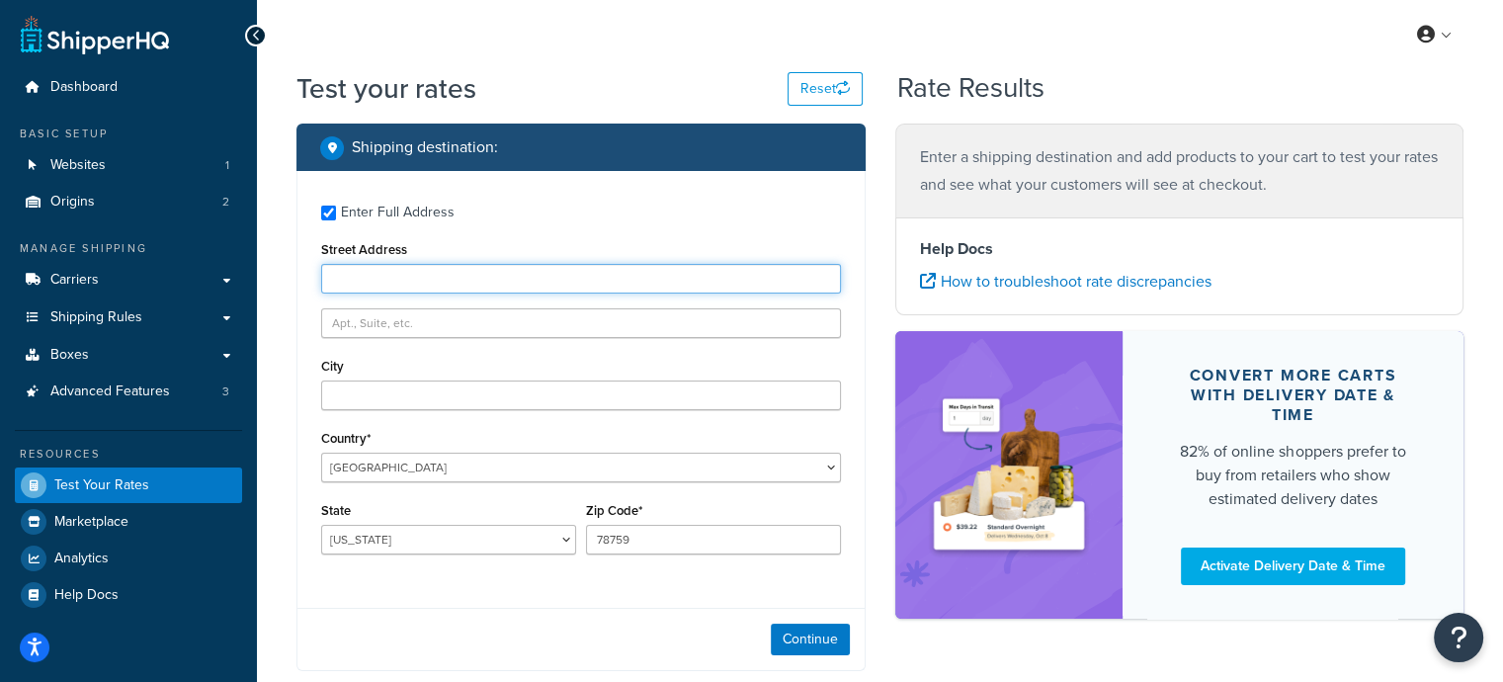
click at [401, 286] on input "Street Address" at bounding box center [581, 279] width 520 height 30
type input "47 Discovery #100"
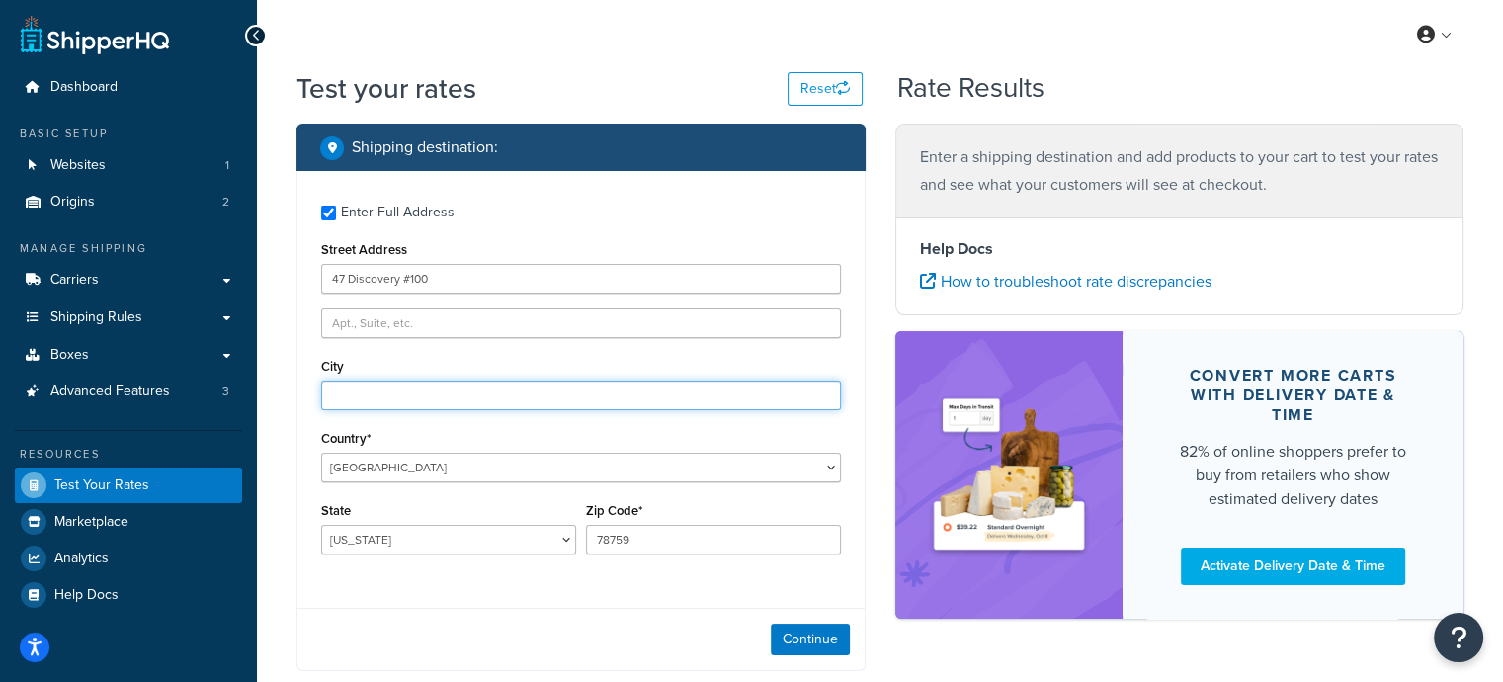
type input "Irvine"
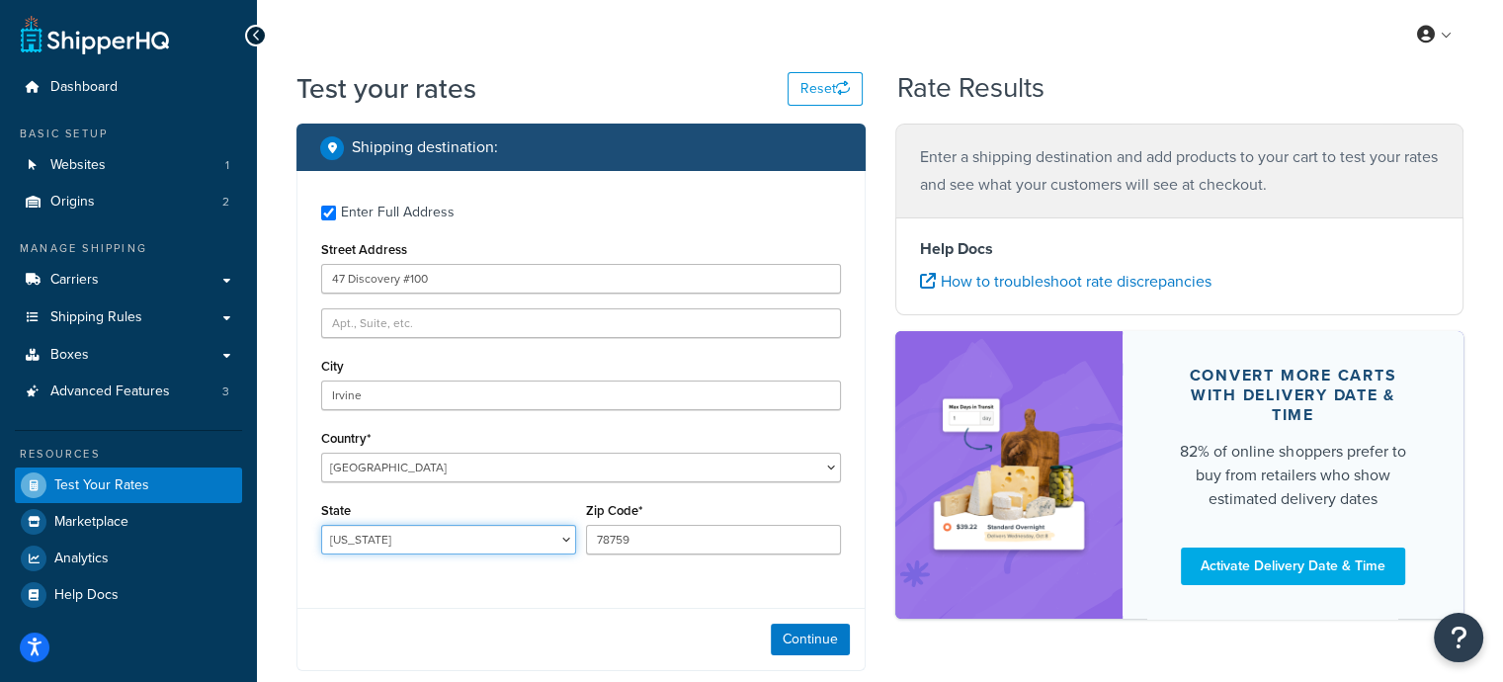
select select "CA"
drag, startPoint x: 660, startPoint y: 553, endPoint x: 205, endPoint y: 452, distance: 466.7
click at [201, 457] on div "Dashboard Basic Setup Websites 1 Origins 2 Manage Shipping Carriers Carriers Al…" at bounding box center [751, 439] width 1503 height 878
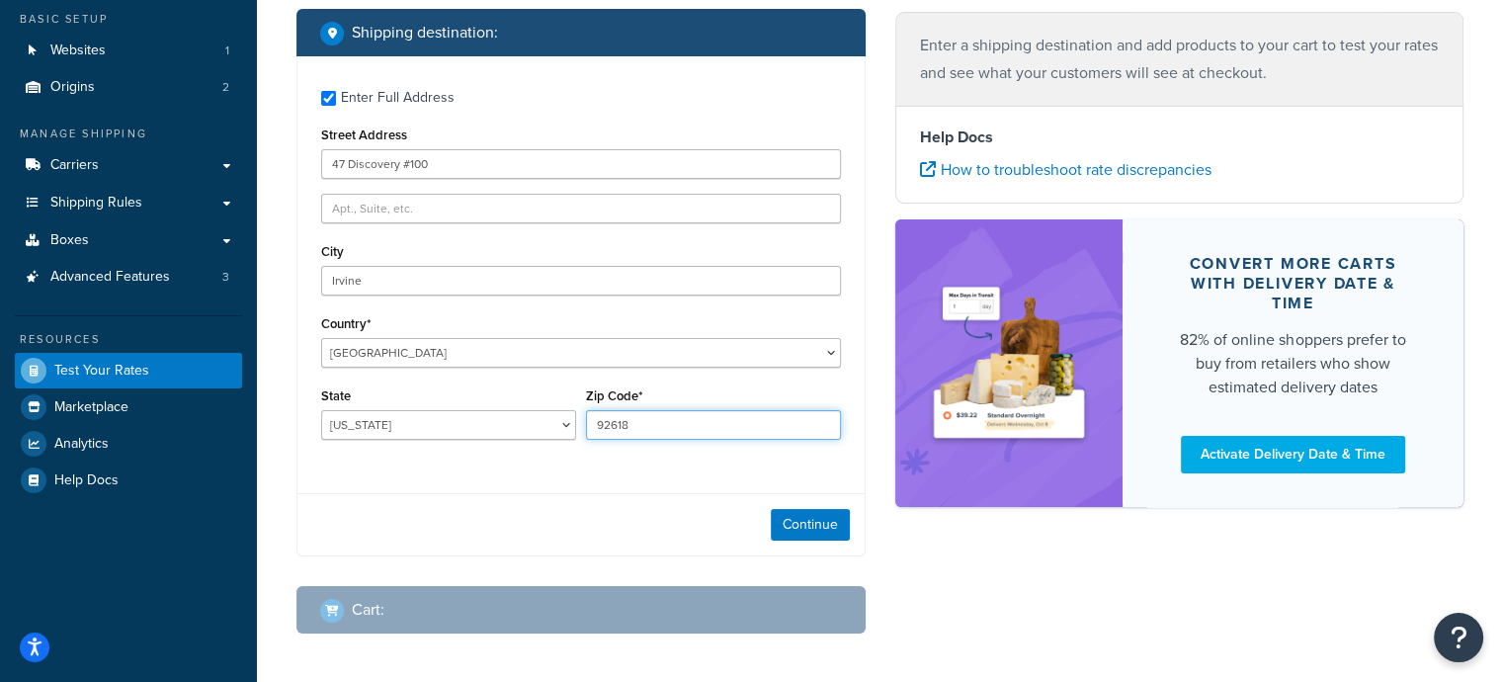
scroll to position [197, 0]
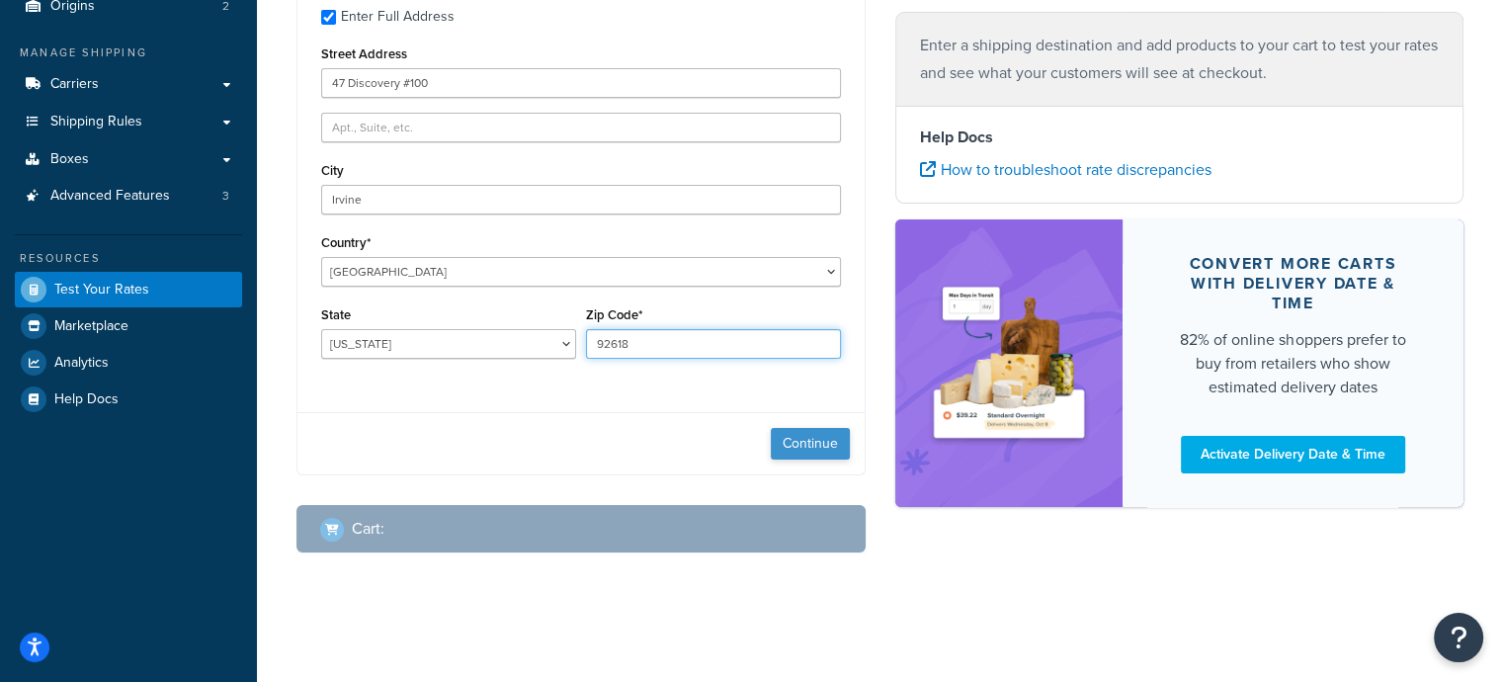
type input "92618"
click at [807, 438] on button "Continue" at bounding box center [810, 444] width 79 height 32
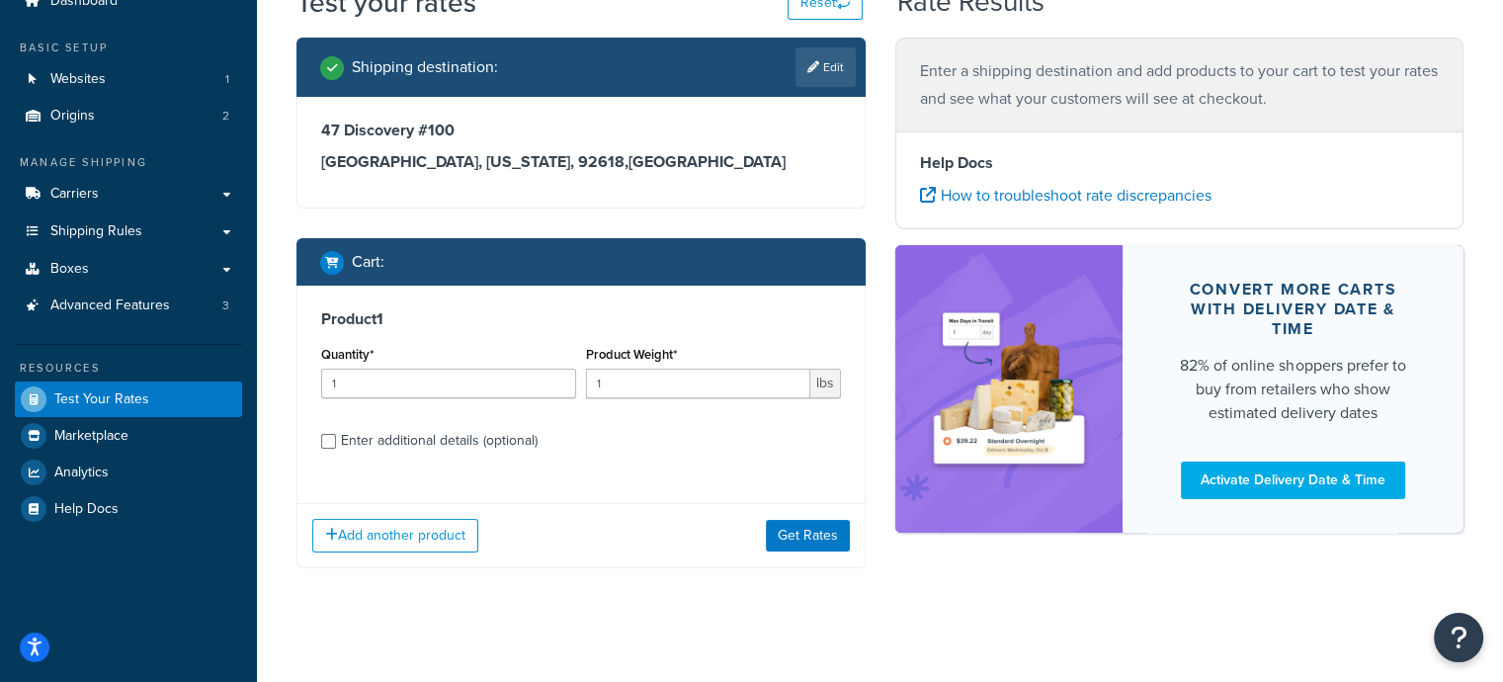
scroll to position [100, 0]
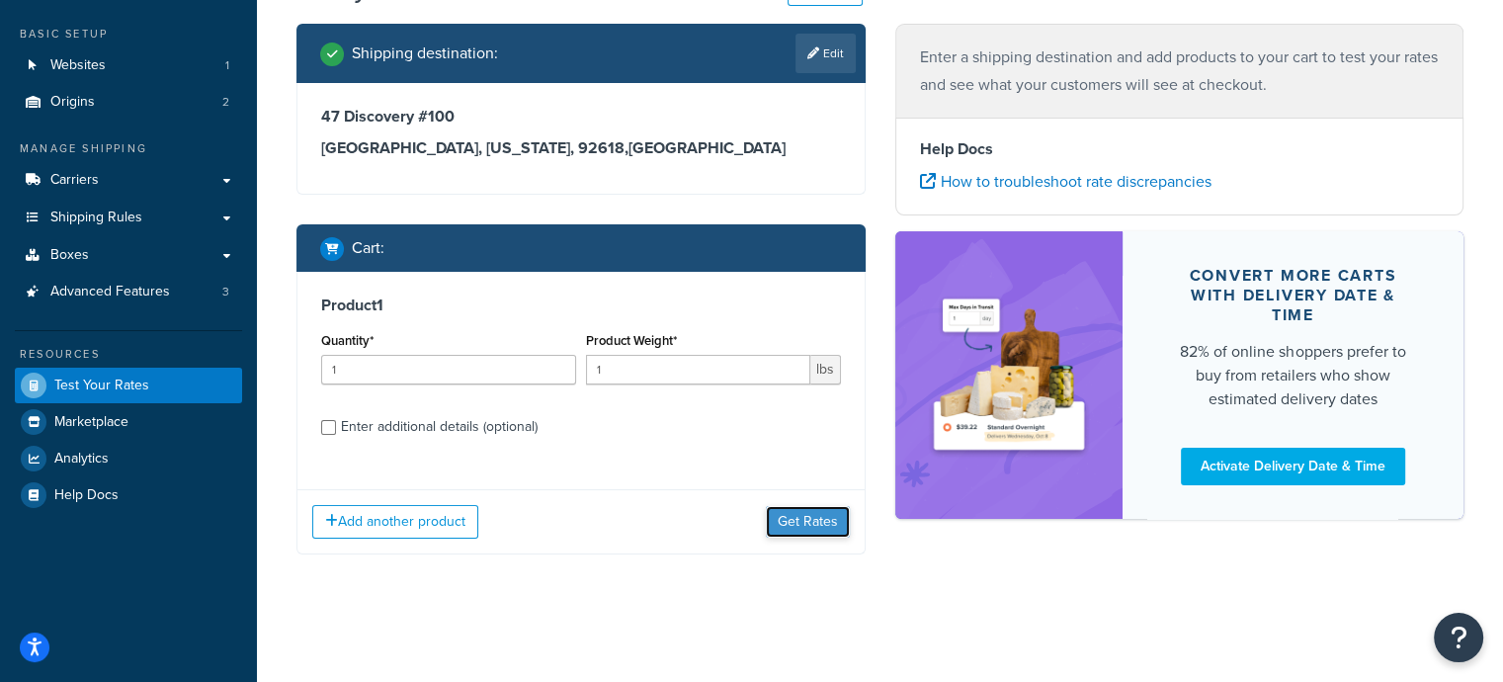
click at [820, 521] on button "Get Rates" at bounding box center [808, 522] width 84 height 32
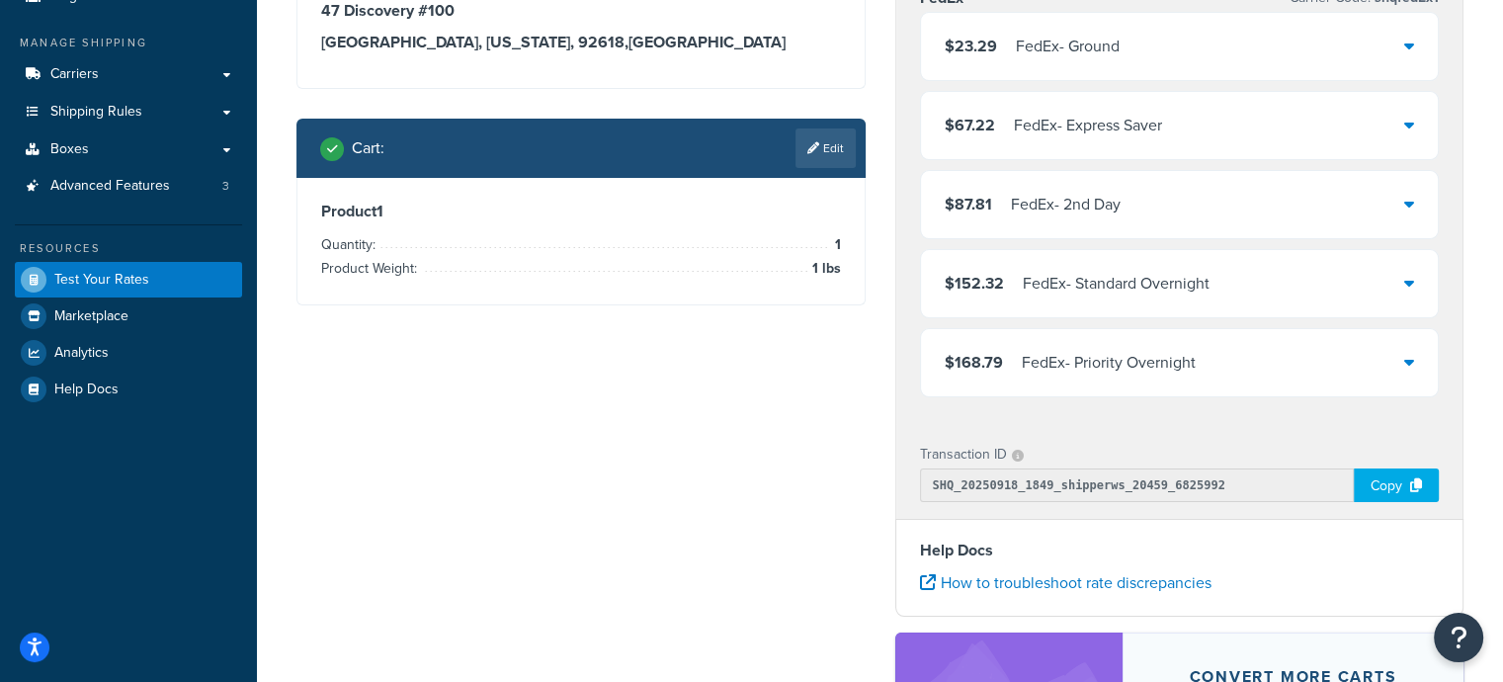
scroll to position [0, 0]
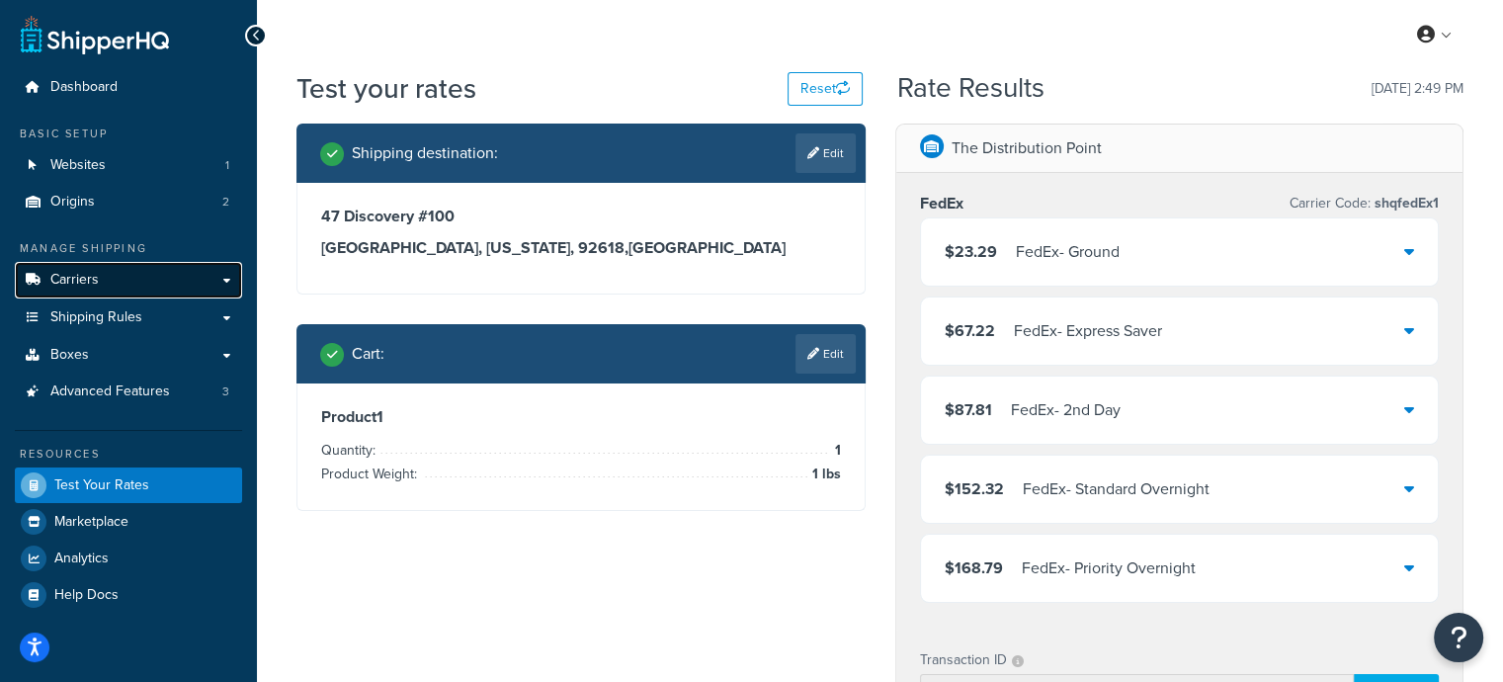
click at [85, 278] on span "Carriers" at bounding box center [74, 280] width 48 height 17
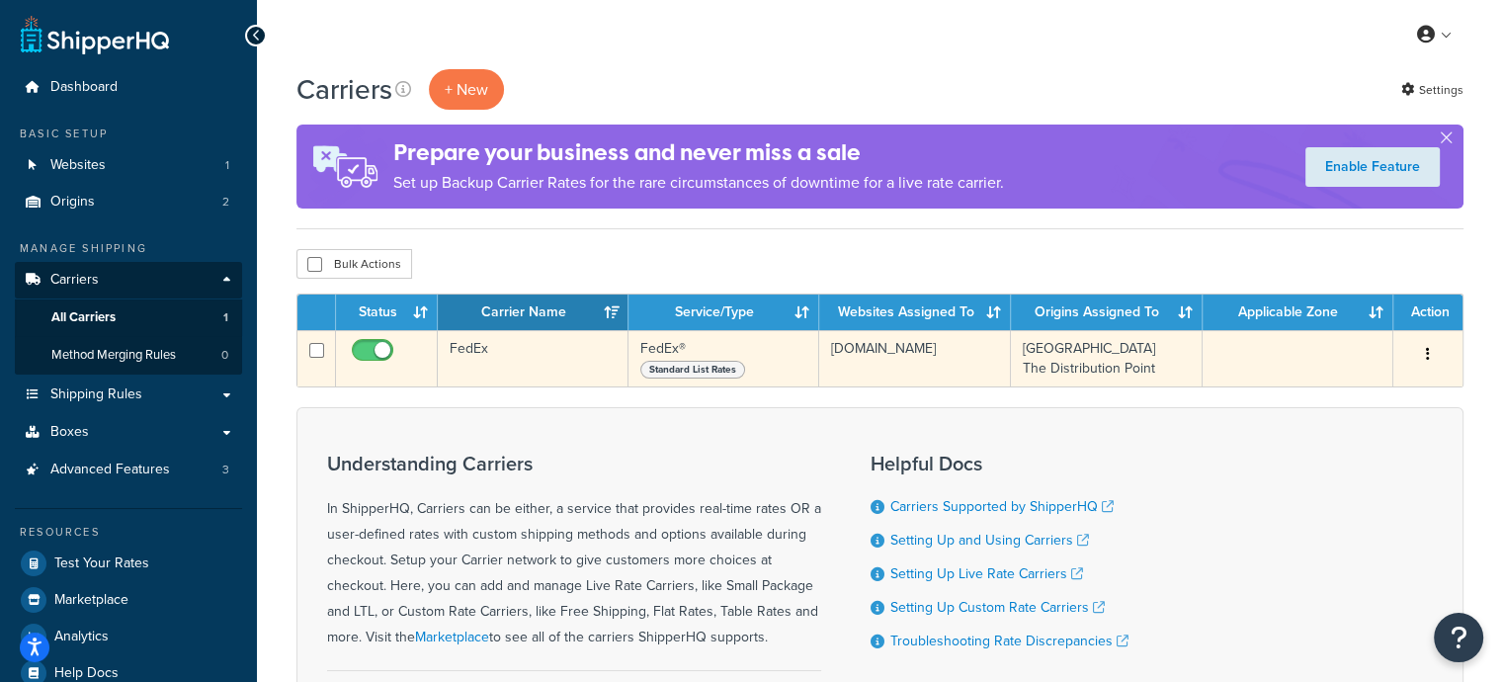
click at [837, 365] on td "cj9aj3-p0.myshopify.com" at bounding box center [915, 358] width 192 height 56
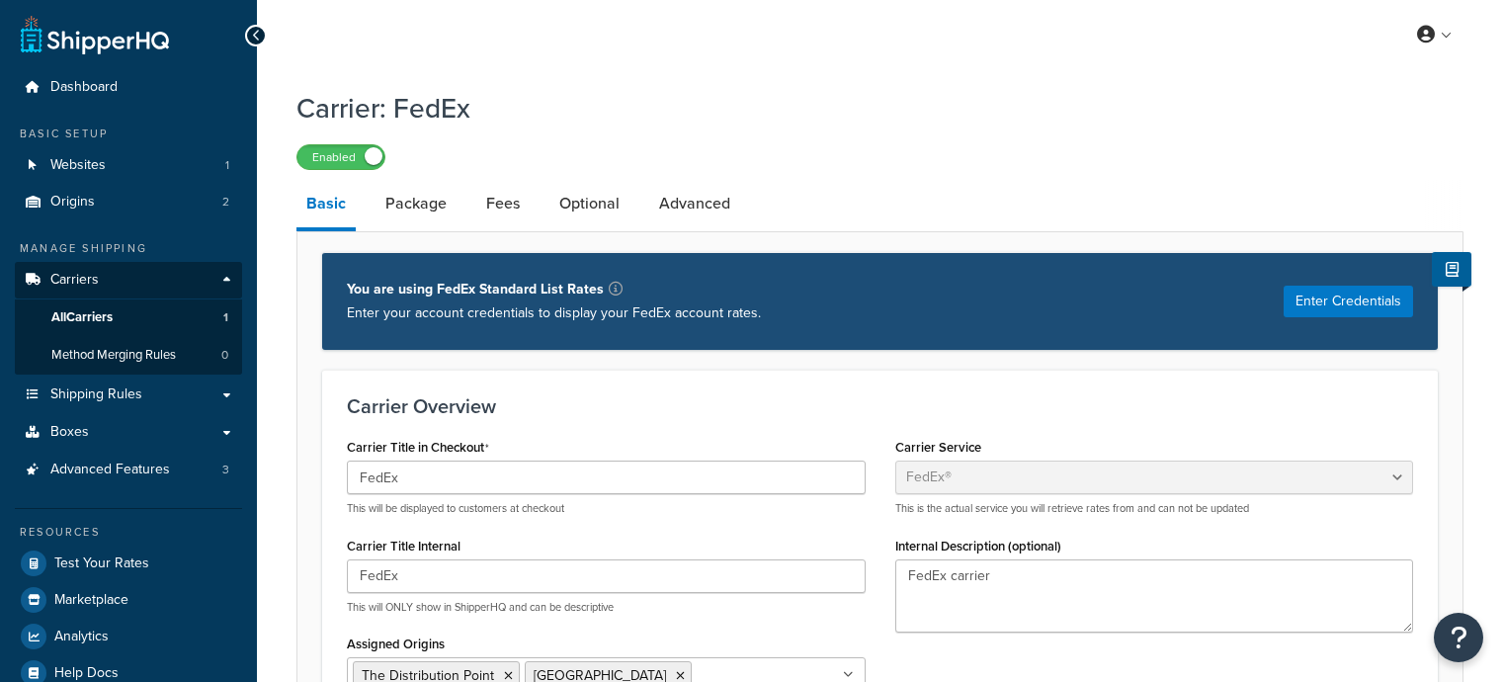
select select "fedEx"
select select "REGULAR_PICKUP"
select select "YOUR_PACKAGING"
click at [1341, 299] on button "Enter Credentials" at bounding box center [1348, 302] width 129 height 32
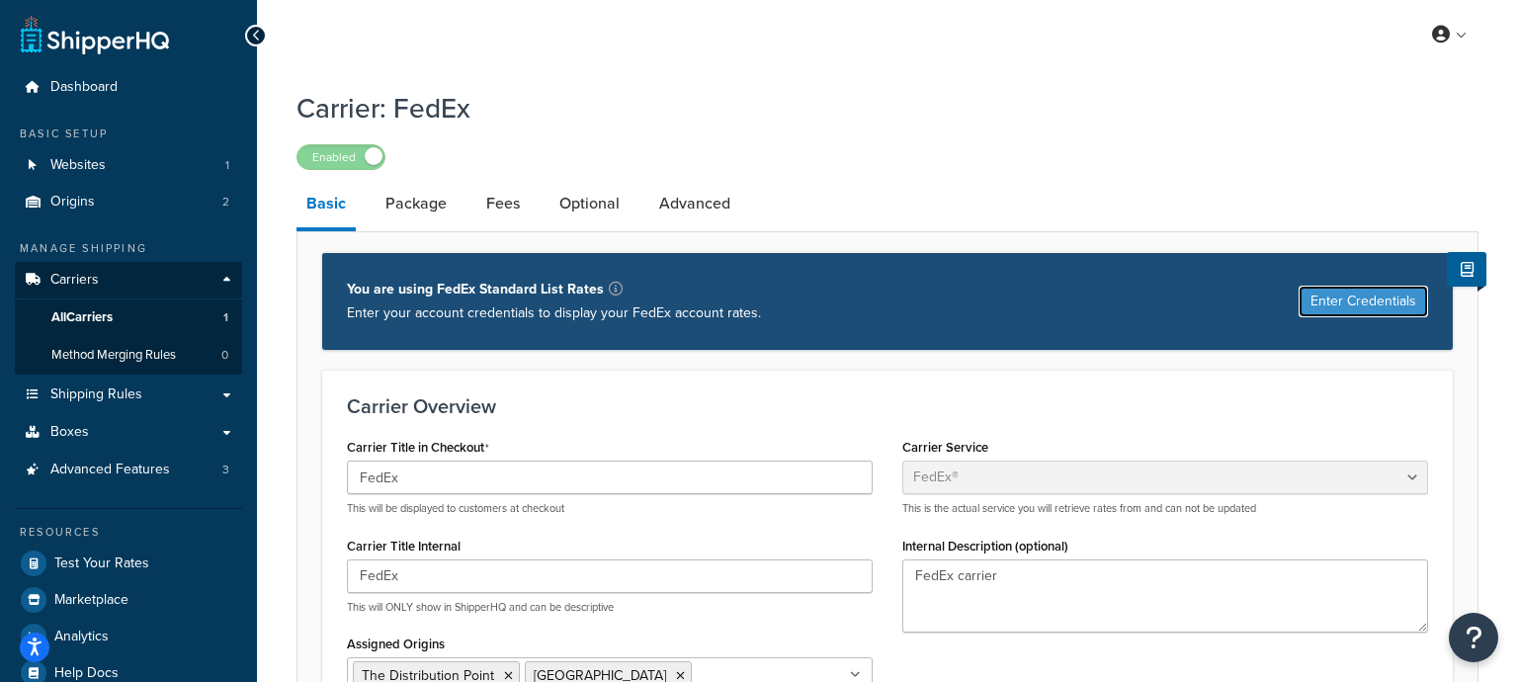
select select "US"
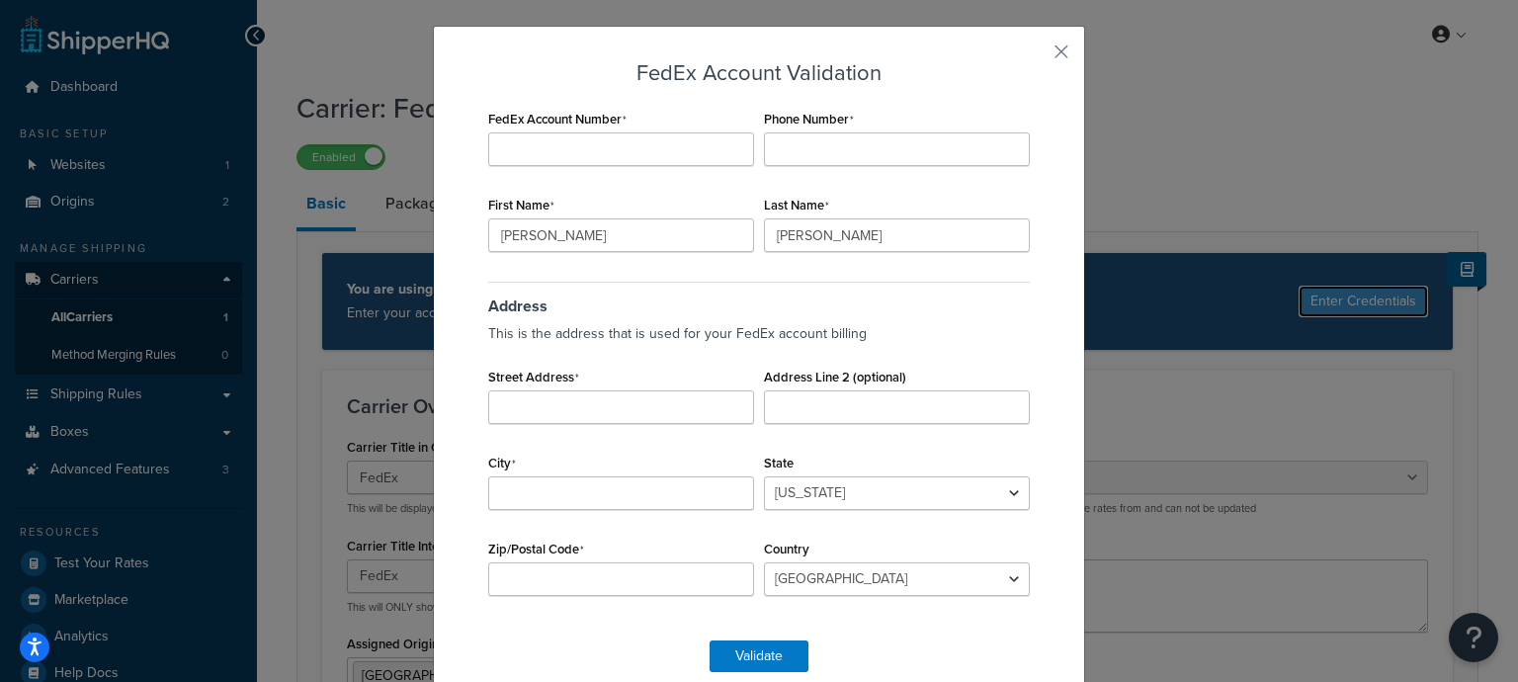
scroll to position [63, 0]
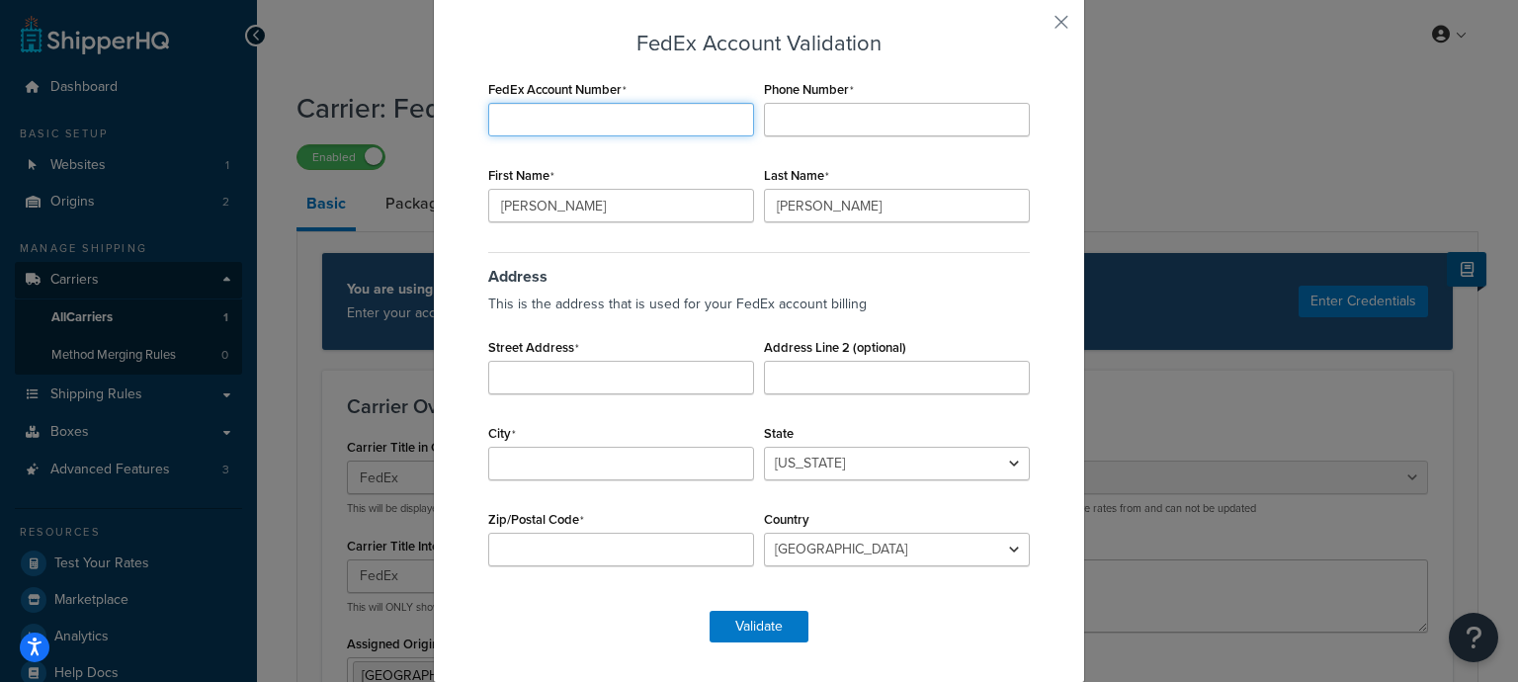
click at [572, 118] on input "FedEx Account Number" at bounding box center [621, 120] width 266 height 34
paste input "23249520"
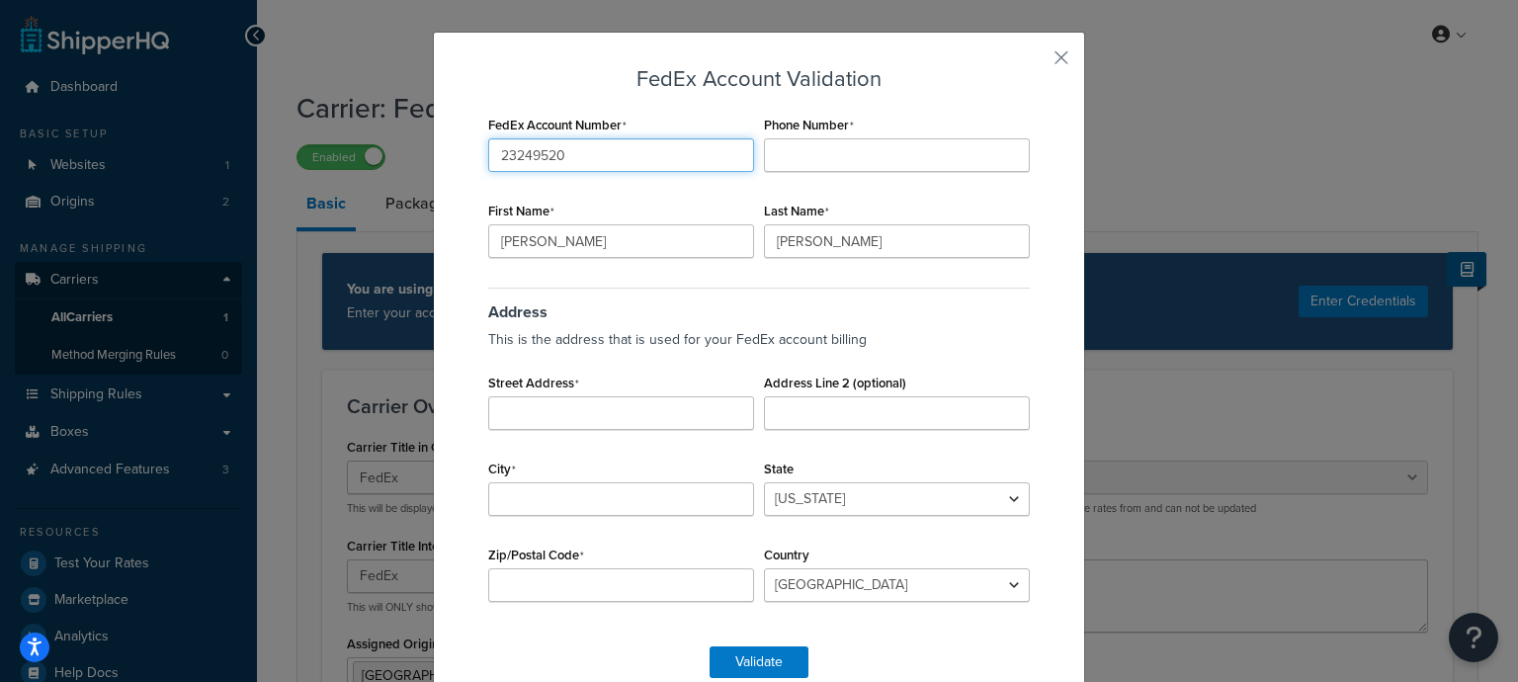
scroll to position [0, 0]
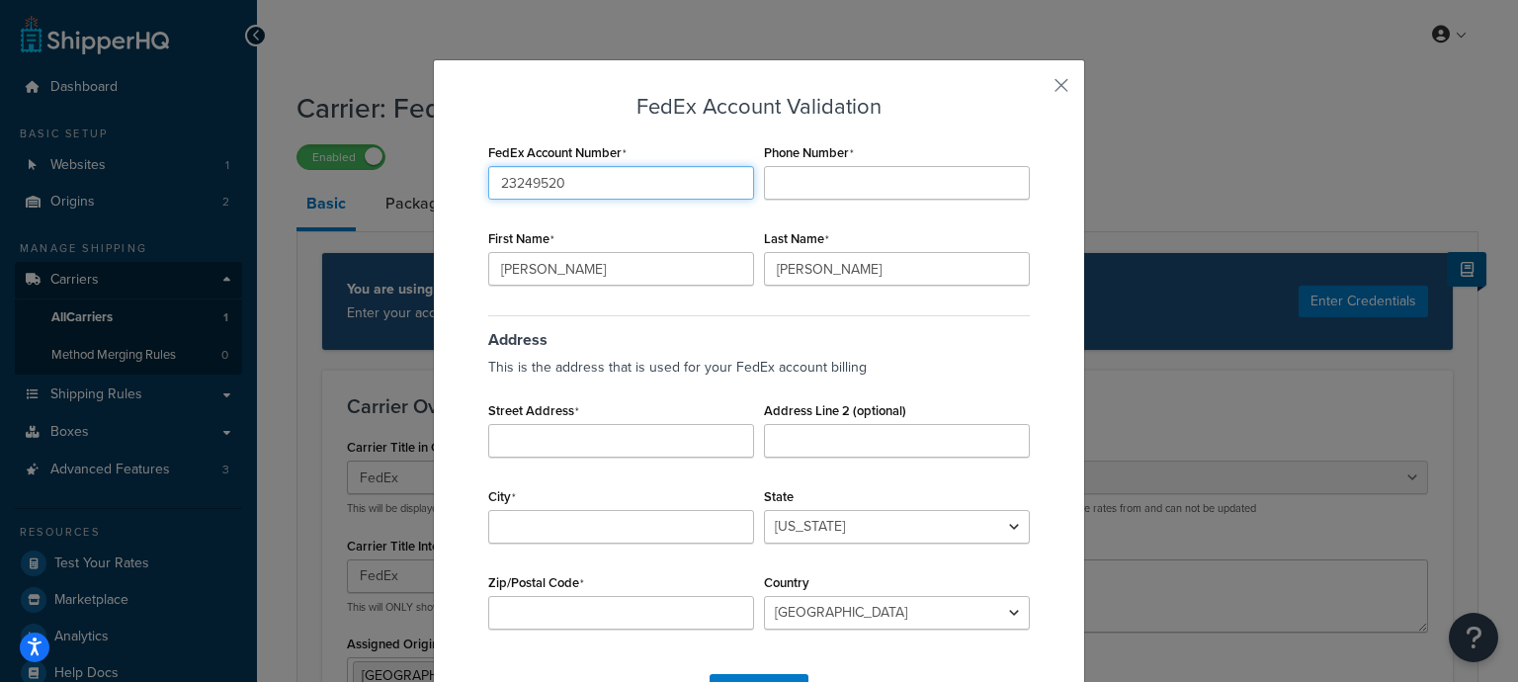
type input "23249520"
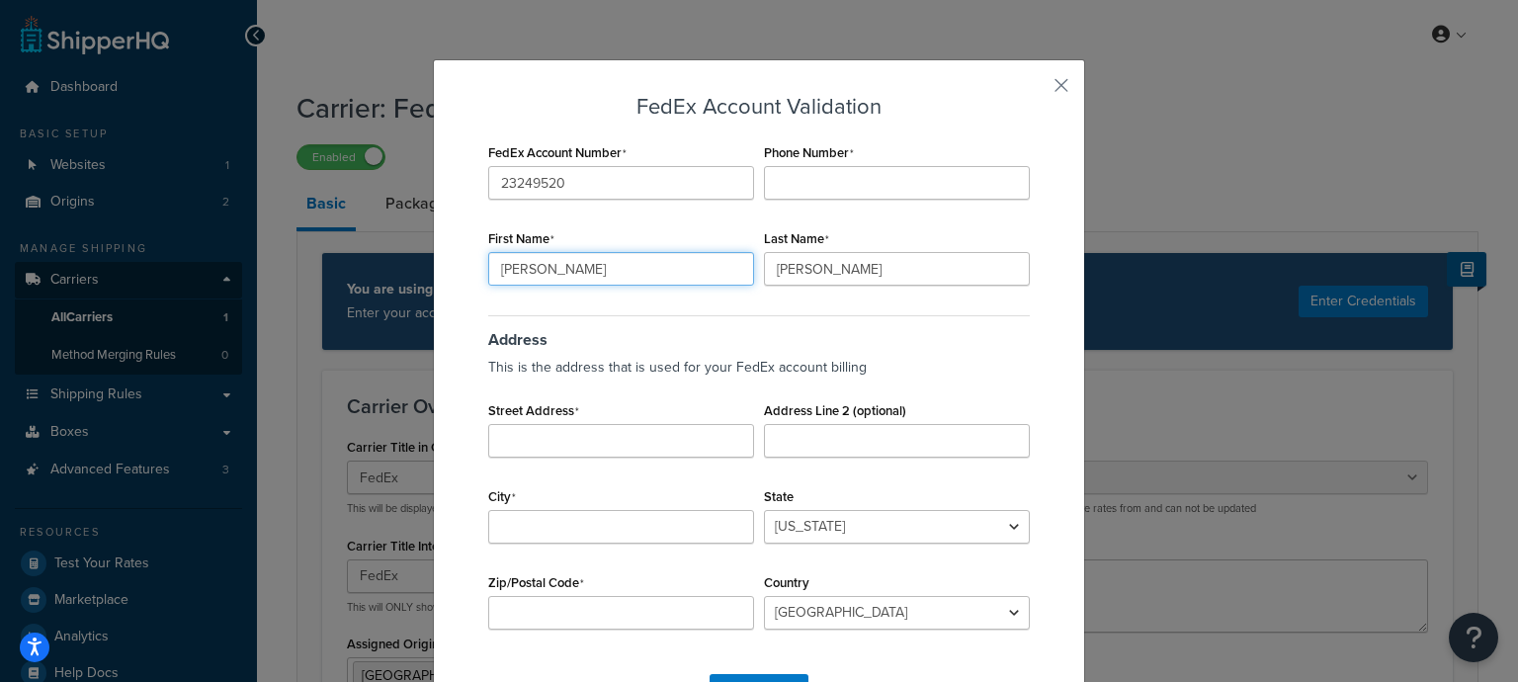
click at [610, 269] on input "[PERSON_NAME]" at bounding box center [621, 269] width 266 height 34
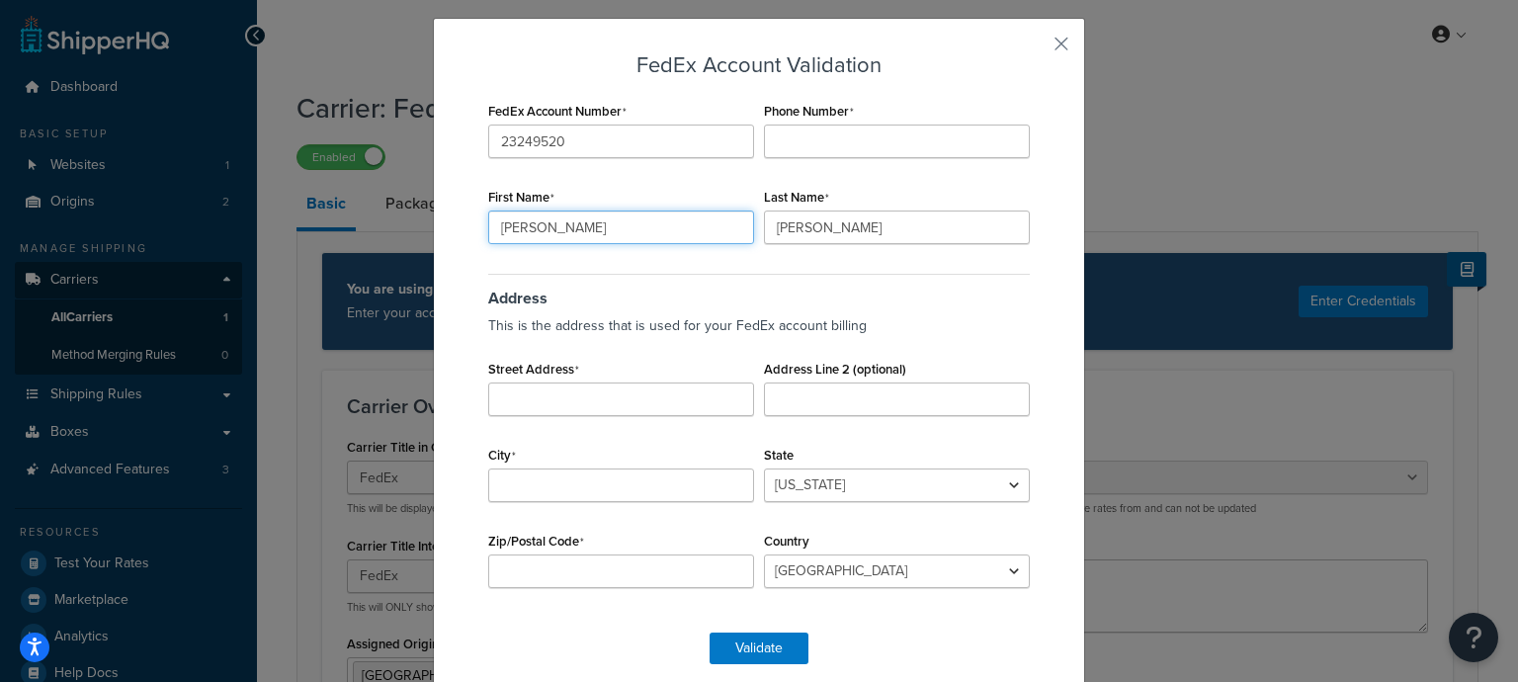
scroll to position [63, 0]
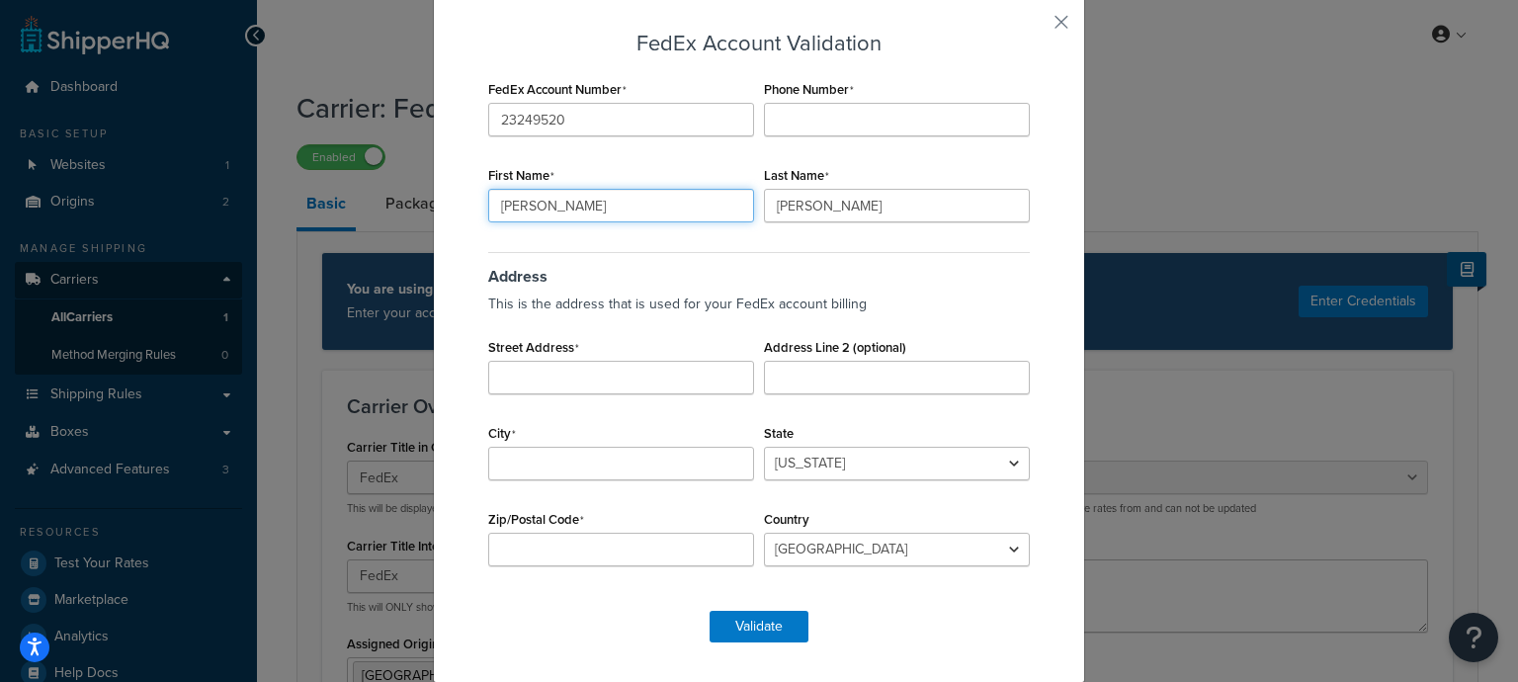
drag, startPoint x: 637, startPoint y: 216, endPoint x: 436, endPoint y: 209, distance: 200.8
click at [436, 209] on div "FedEx Account Validation FedEx Account Number 23249520 Phone Number First Name …" at bounding box center [759, 339] width 652 height 687
type input "[PERSON_NAME]"
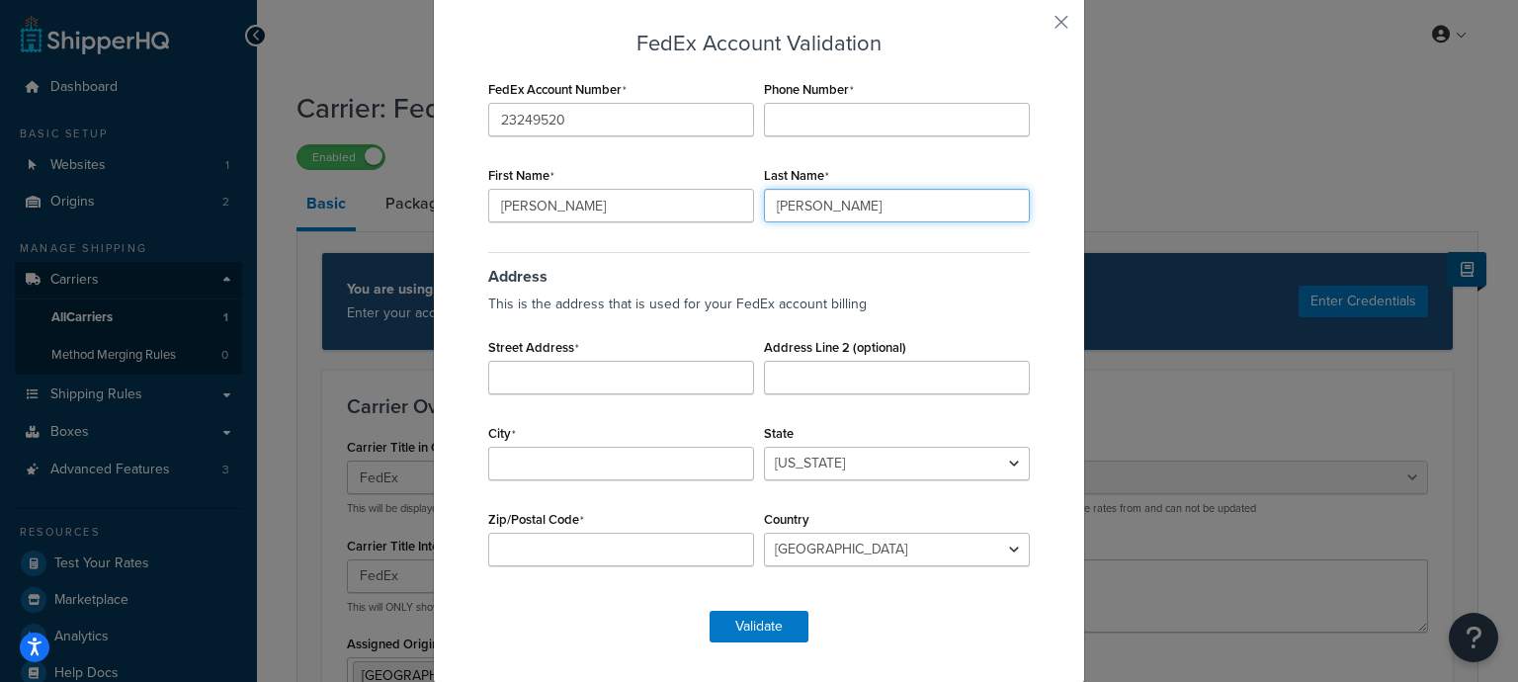
drag, startPoint x: 831, startPoint y: 208, endPoint x: 672, endPoint y: 201, distance: 159.3
click at [672, 201] on div "FedEx Account Number 23249520 Phone Number First Name [PERSON_NAME] Last Name […" at bounding box center [759, 333] width 552 height 516
type input "[PERSON_NAME]"
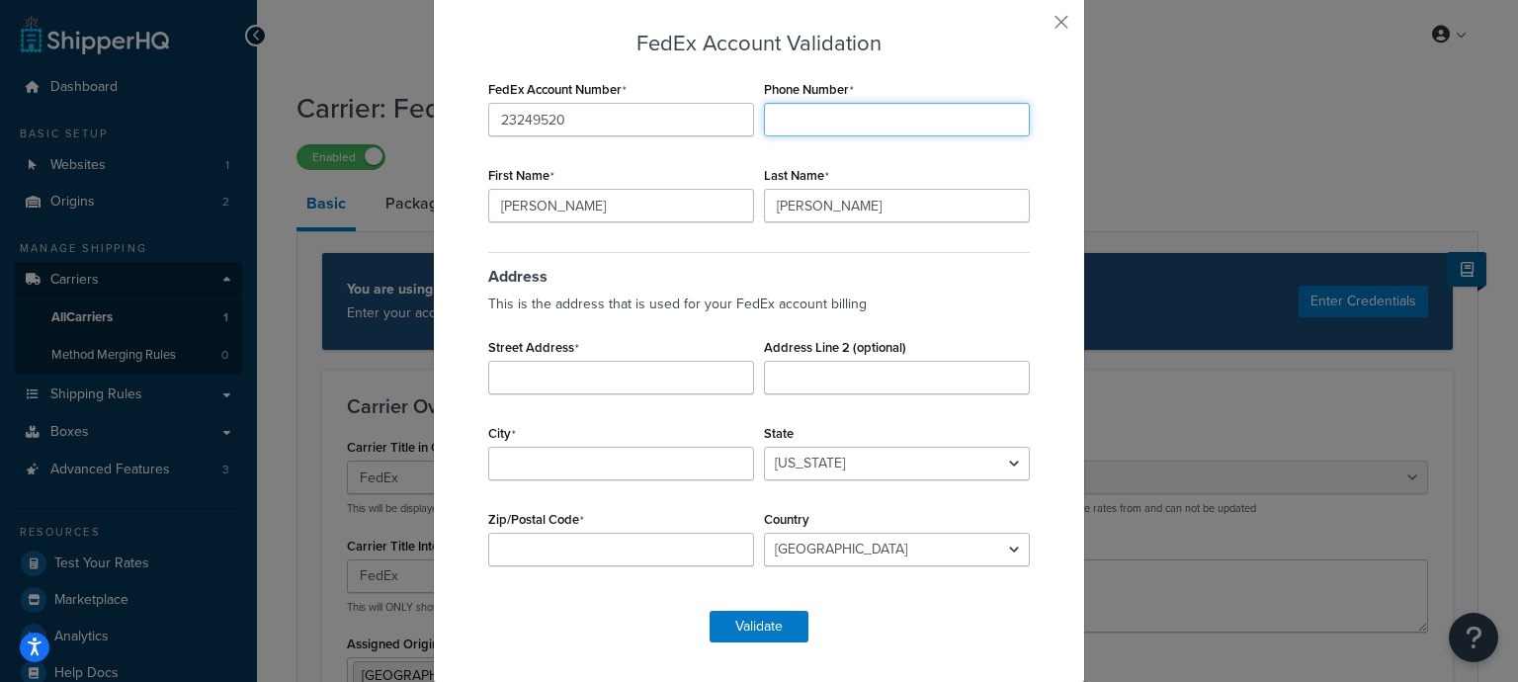
click at [854, 126] on input "Phone Number" at bounding box center [897, 120] width 266 height 34
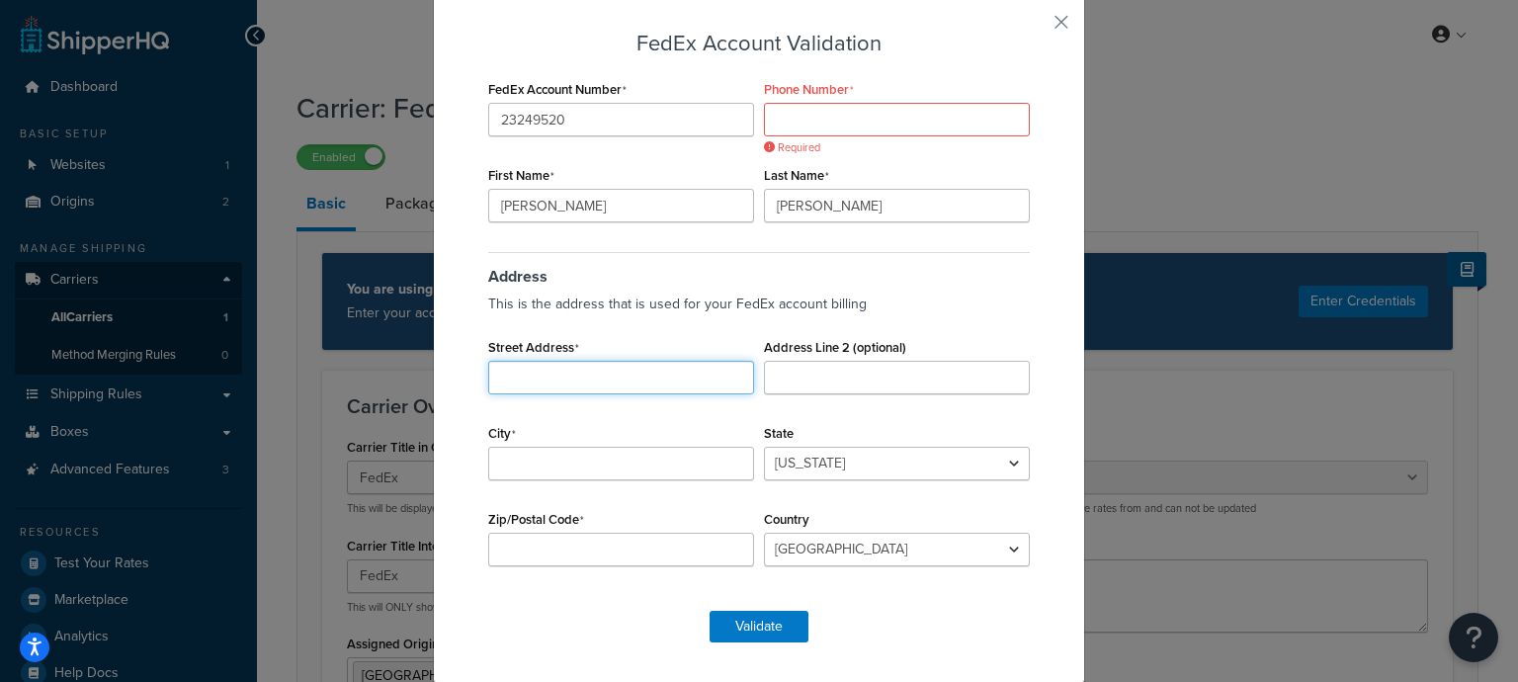
click at [578, 383] on input "Street Address" at bounding box center [621, 378] width 266 height 34
paste input "[STREET_ADDRESS][PERSON_NAME]"
drag, startPoint x: 738, startPoint y: 377, endPoint x: 696, endPoint y: 379, distance: 42.5
click at [696, 379] on input "[STREET_ADDRESS][PERSON_NAME]" at bounding box center [621, 378] width 266 height 34
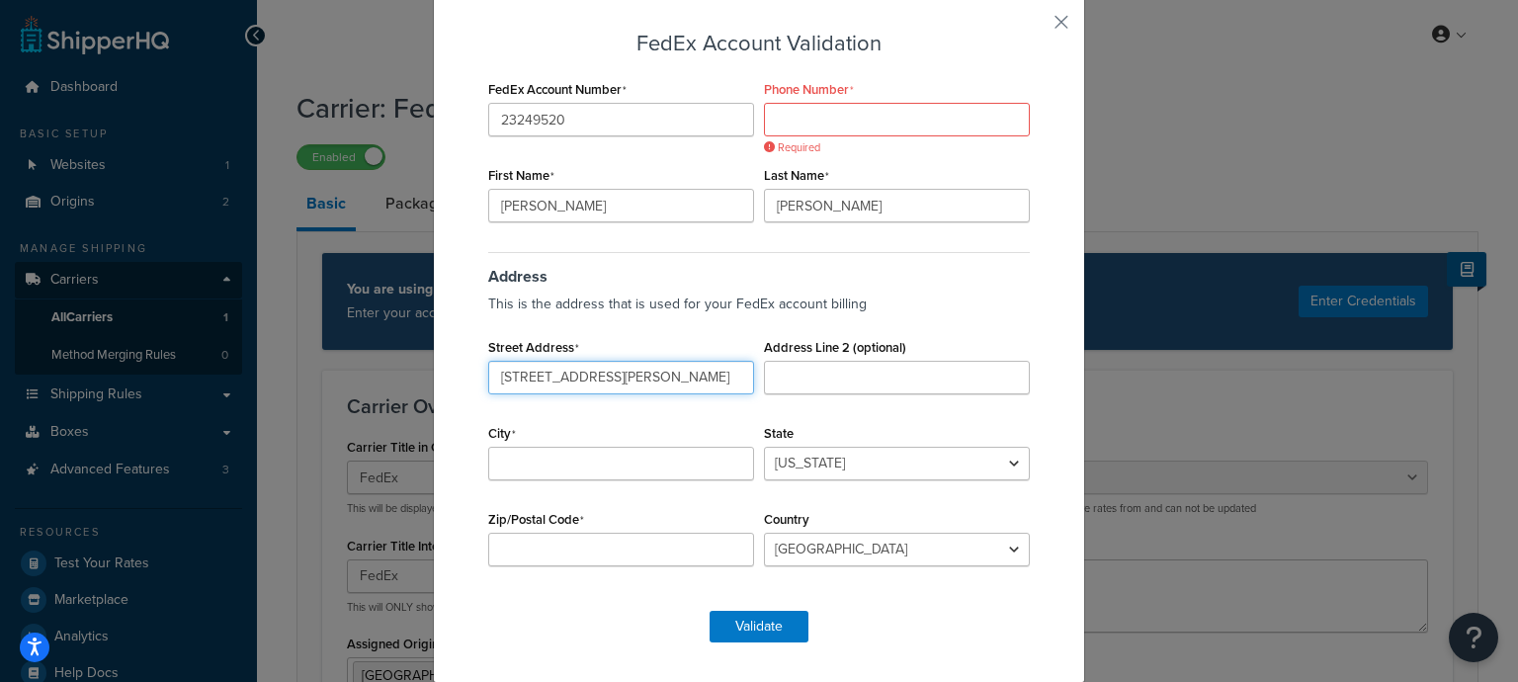
type input "[STREET_ADDRESS][PERSON_NAME]"
click at [626, 559] on input "Zip/Postal Code" at bounding box center [621, 550] width 266 height 34
paste input "35004"
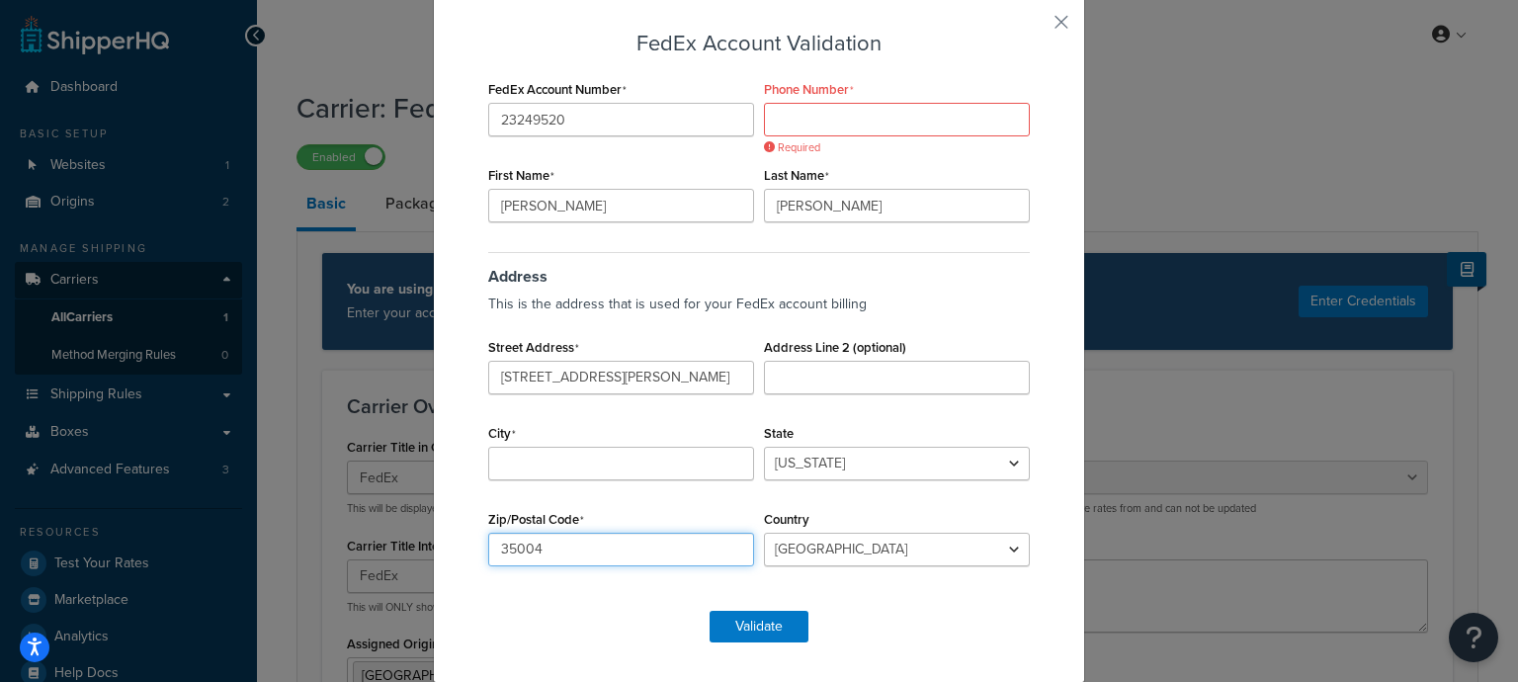
type input "35004"
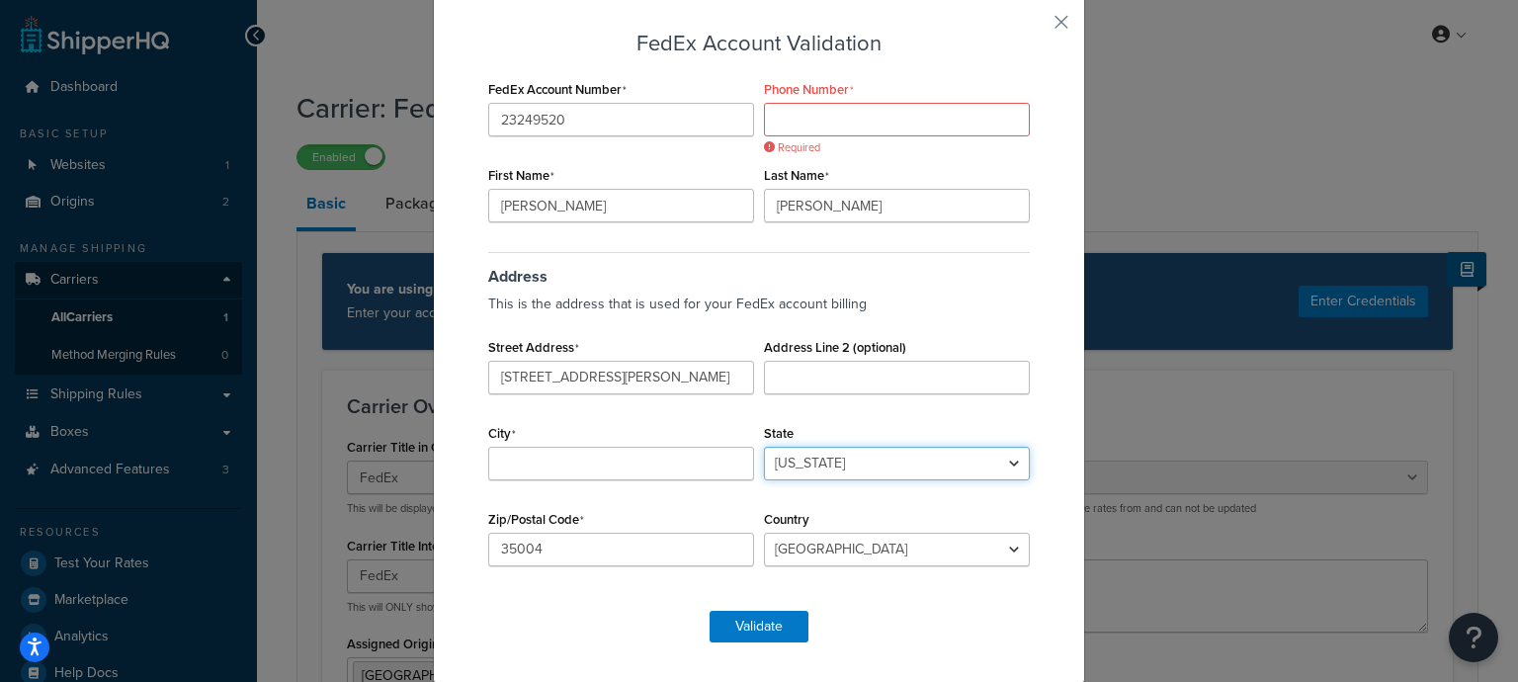
click at [813, 460] on select "[US_STATE] [US_STATE] [US_STATE] [US_STATE] [US_STATE] Armed Forces Americas Ar…" at bounding box center [897, 464] width 266 height 34
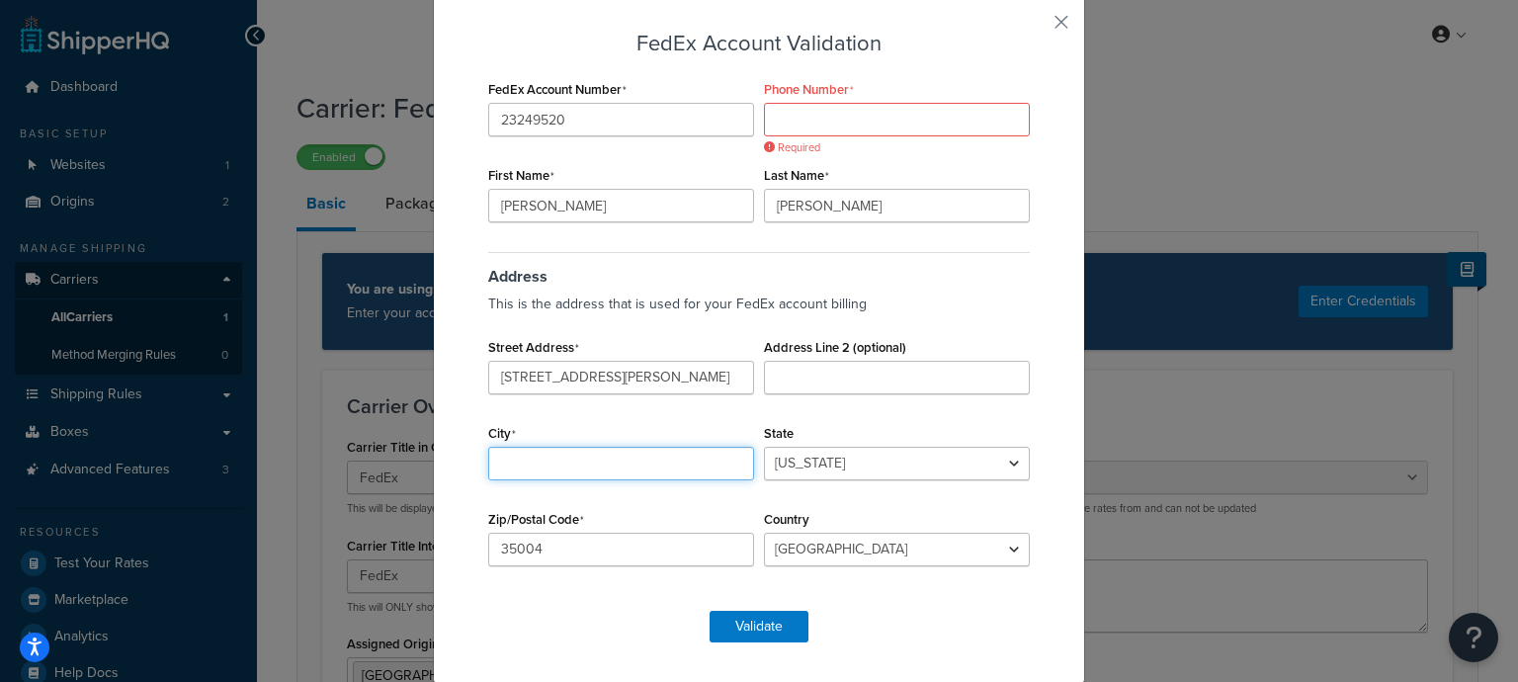
click at [664, 454] on input "City" at bounding box center [621, 464] width 266 height 34
type input "Moody"
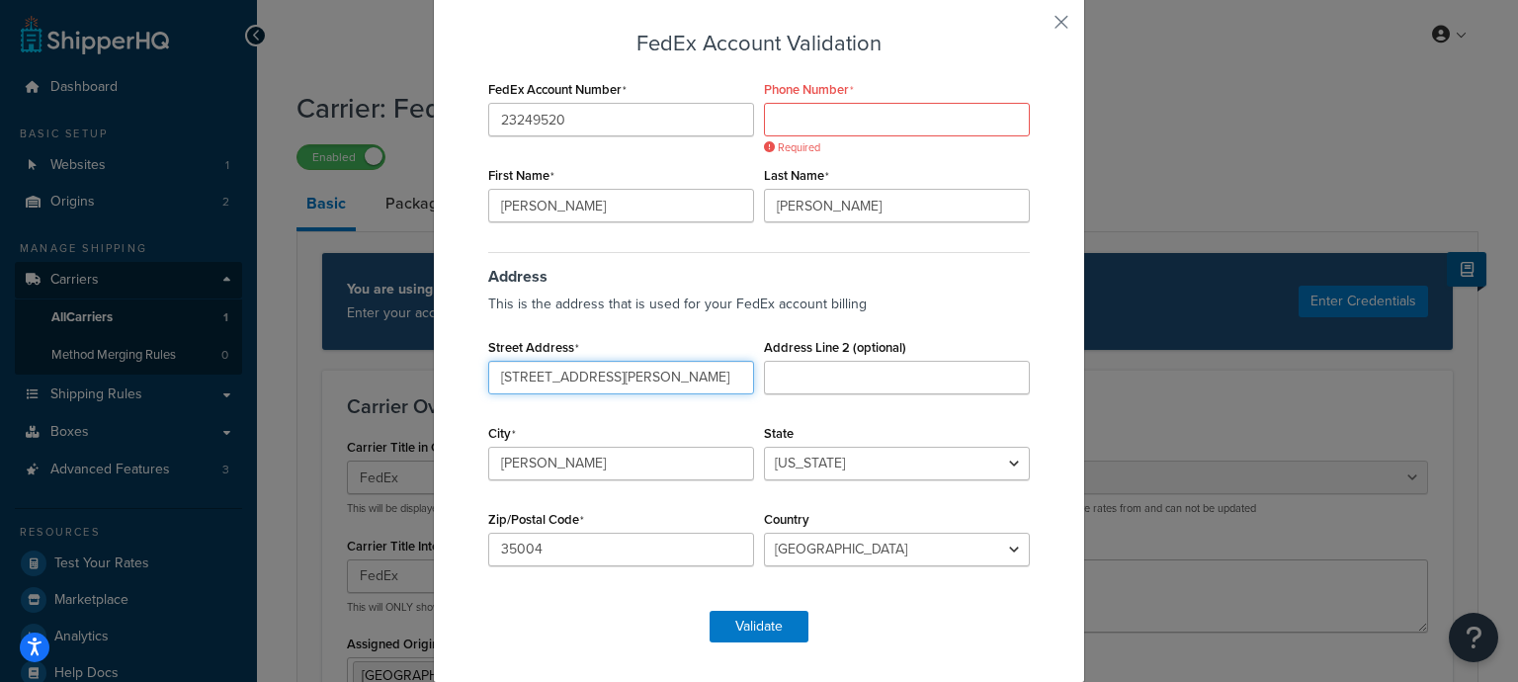
scroll to position [0, 2]
drag, startPoint x: 625, startPoint y: 375, endPoint x: 791, endPoint y: 380, distance: 166.1
click at [791, 333] on div "Street Address 3242 Moody Parkway Moody, AL 35004 Address Line 2 (optional) Cit…" at bounding box center [759, 333] width 552 height 0
type input "3242 Moody Parkway"
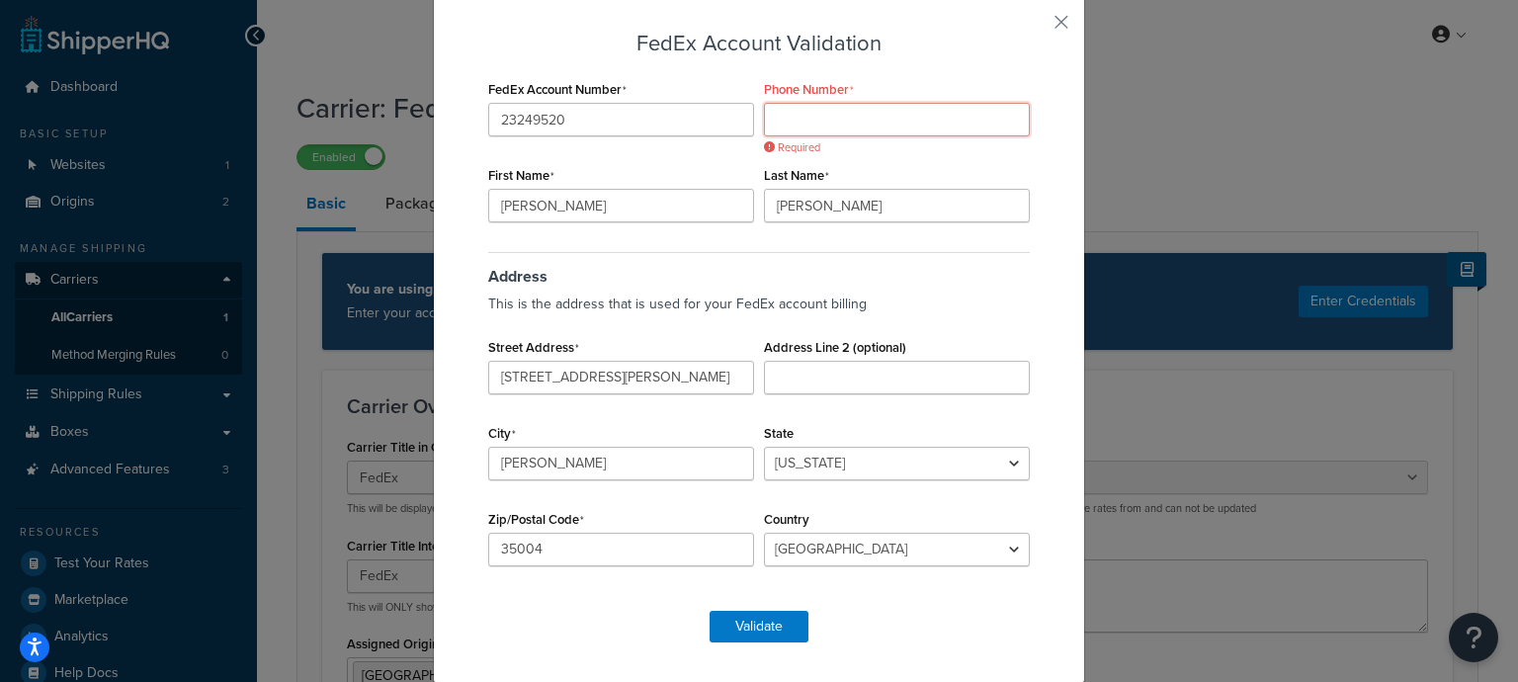
click at [825, 114] on input "Phone Number" at bounding box center [897, 120] width 266 height 34
click at [493, 380] on input "3242 Moody Parkway" at bounding box center [621, 378] width 266 height 34
click at [848, 136] on div "FedEx Account Number 23249520 Phone Number Required First Name Shari Last Name …" at bounding box center [759, 333] width 552 height 516
click at [849, 128] on input "Phone Number" at bounding box center [897, 120] width 266 height 34
paste input "866-837-2550"
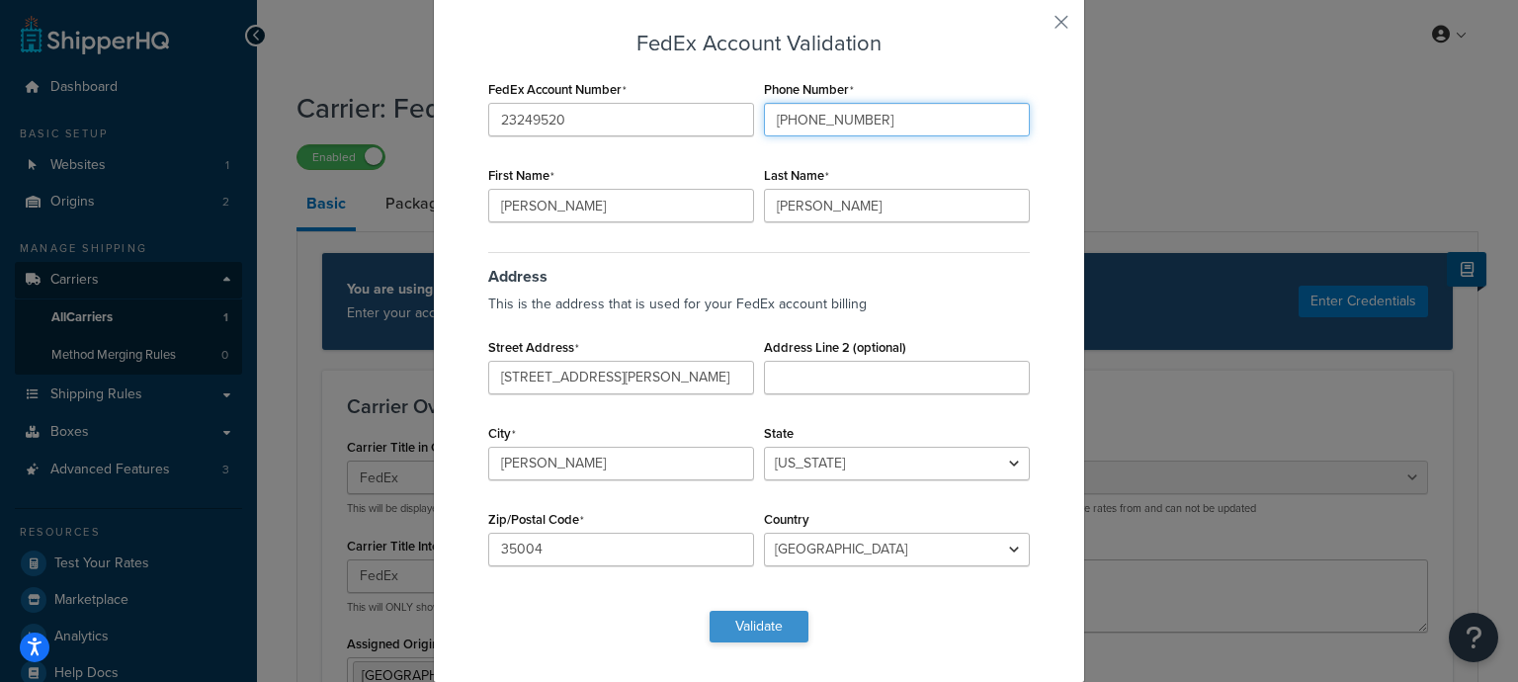
type input "866-837-2550"
click at [759, 639] on button "Validate" at bounding box center [759, 627] width 99 height 32
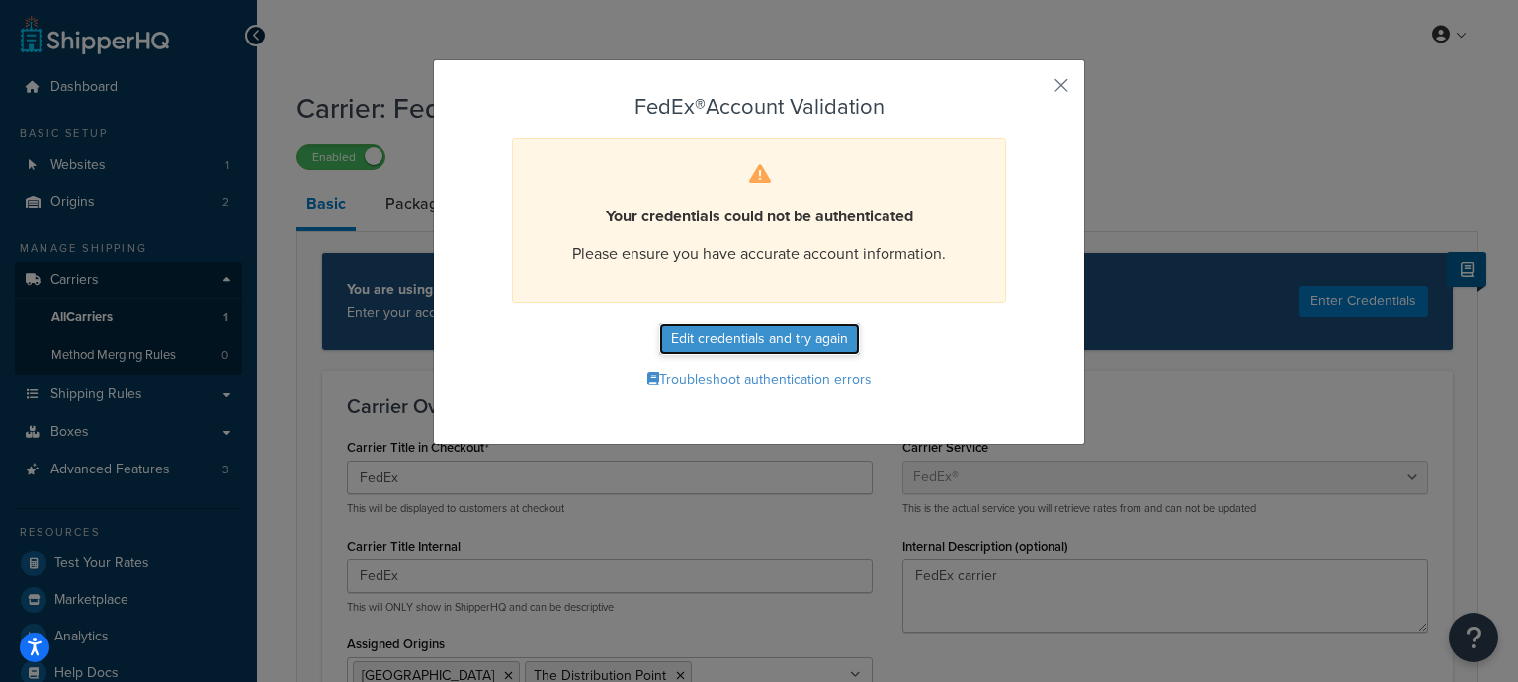
click at [783, 335] on button "Edit credentials and try again" at bounding box center [759, 339] width 201 height 32
select select "US"
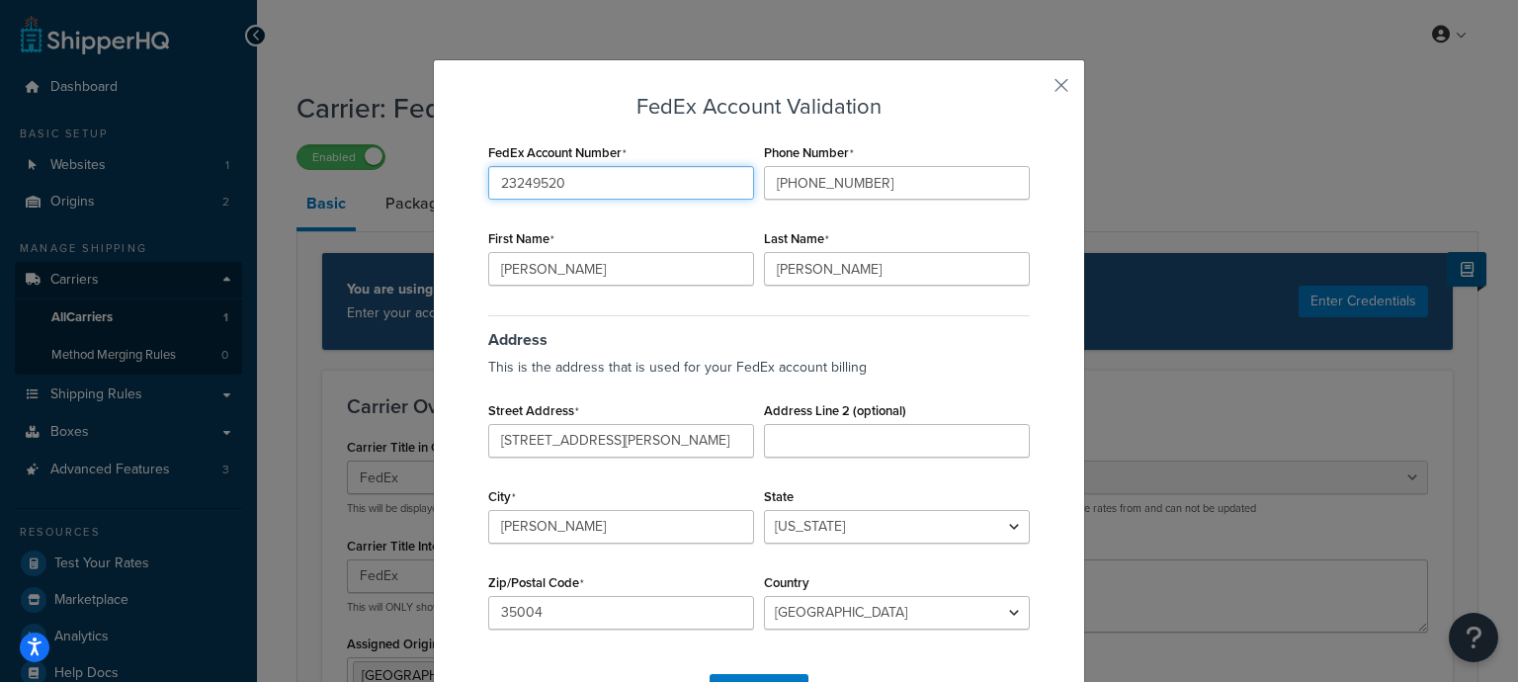
drag, startPoint x: 622, startPoint y: 189, endPoint x: 229, endPoint y: 195, distance: 392.4
click at [194, 201] on div "FedEx Account Validation FedEx Account Number 23249520 Phone Number 866-837-255…" at bounding box center [759, 341] width 1518 height 682
paste input "3"
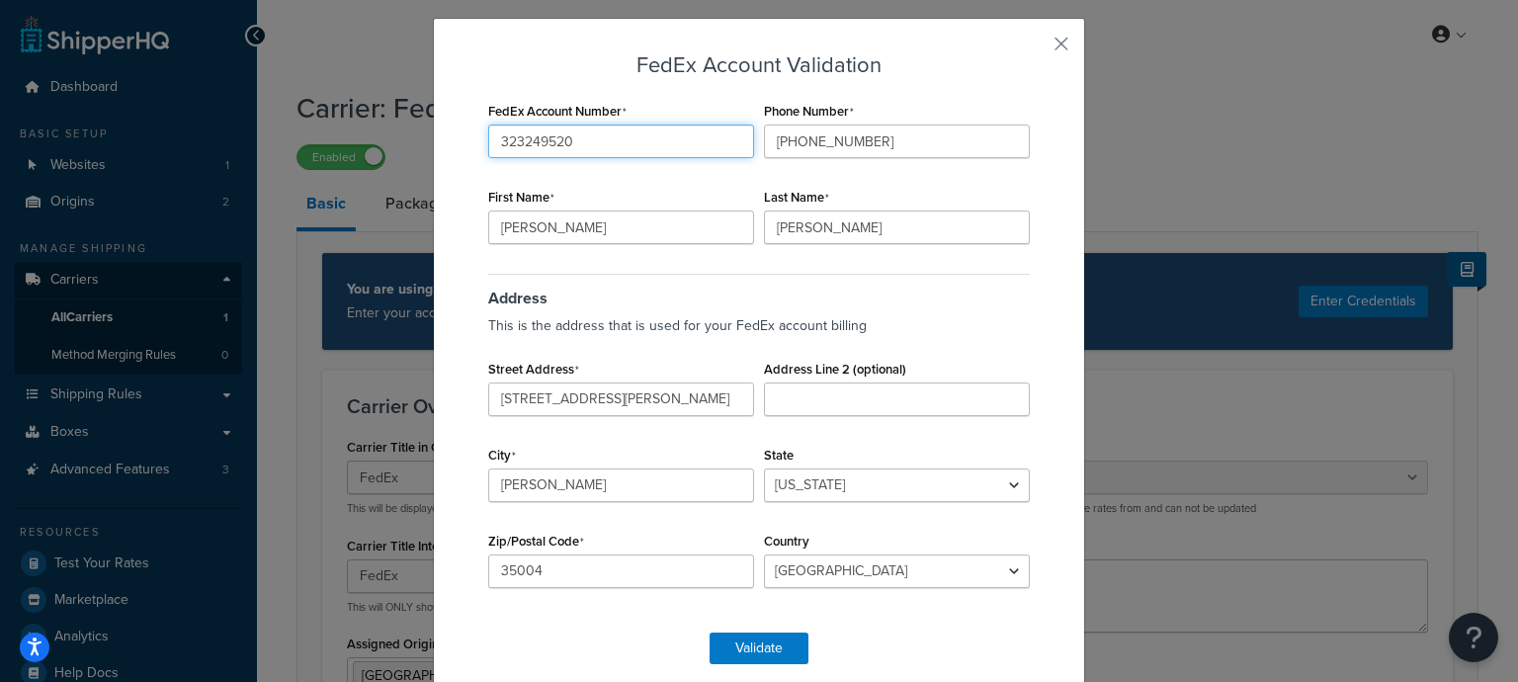
scroll to position [63, 0]
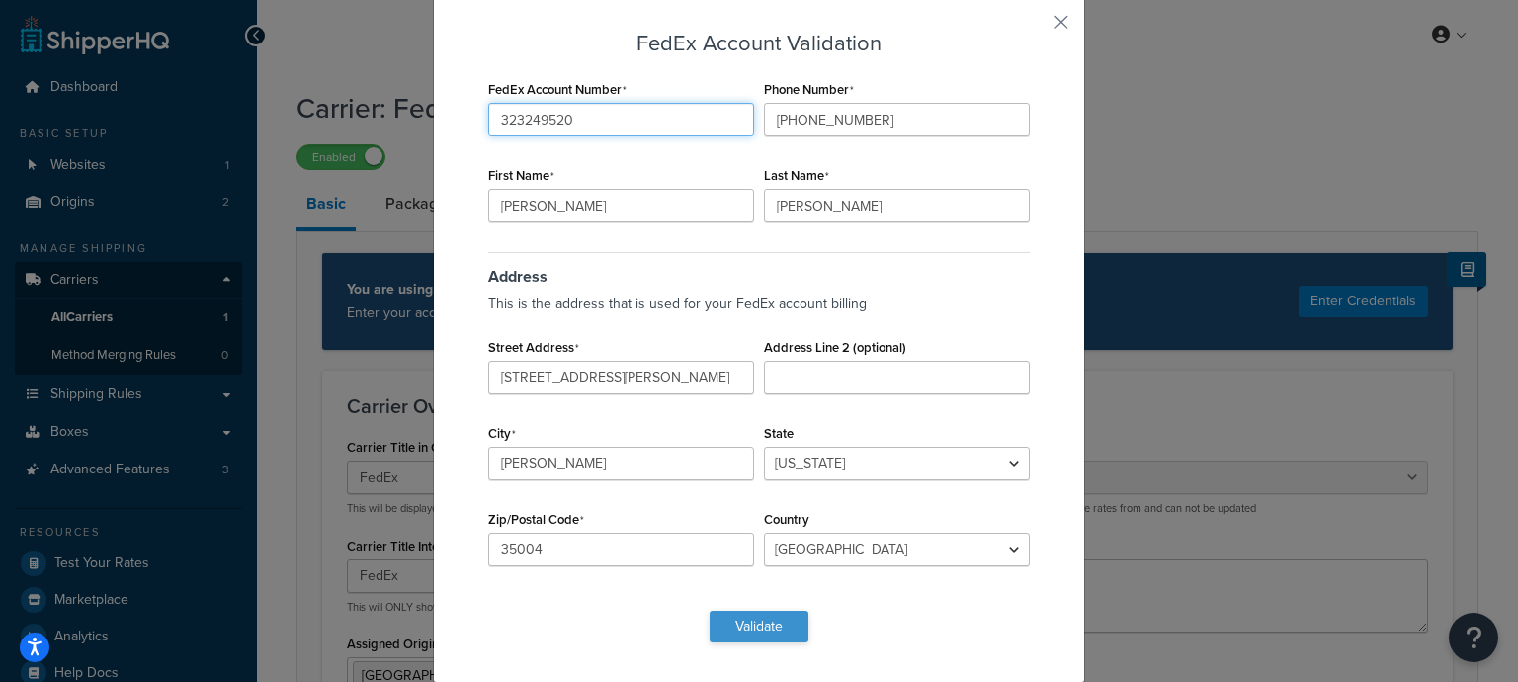
type input "323249520"
click at [756, 620] on button "Validate" at bounding box center [759, 627] width 99 height 32
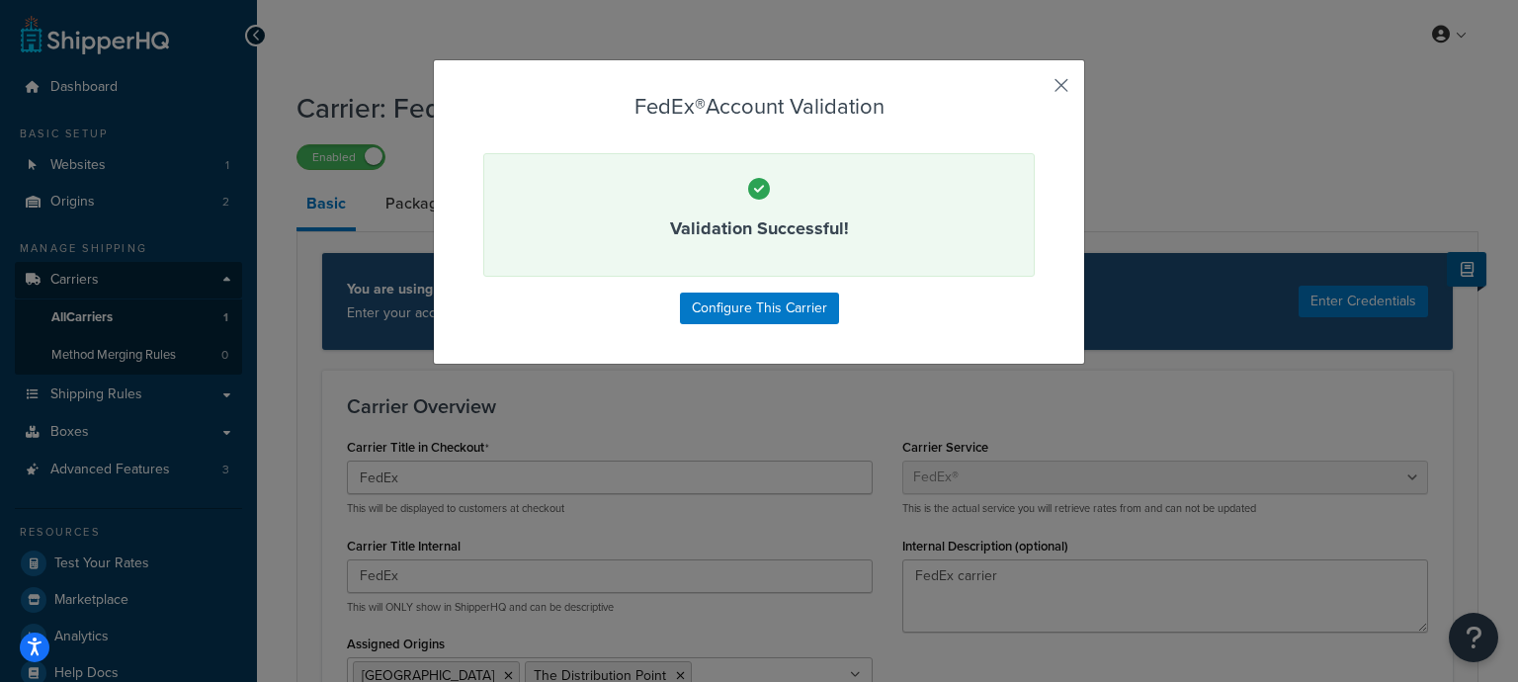
click at [1035, 91] on button "button" at bounding box center [1032, 92] width 5 height 5
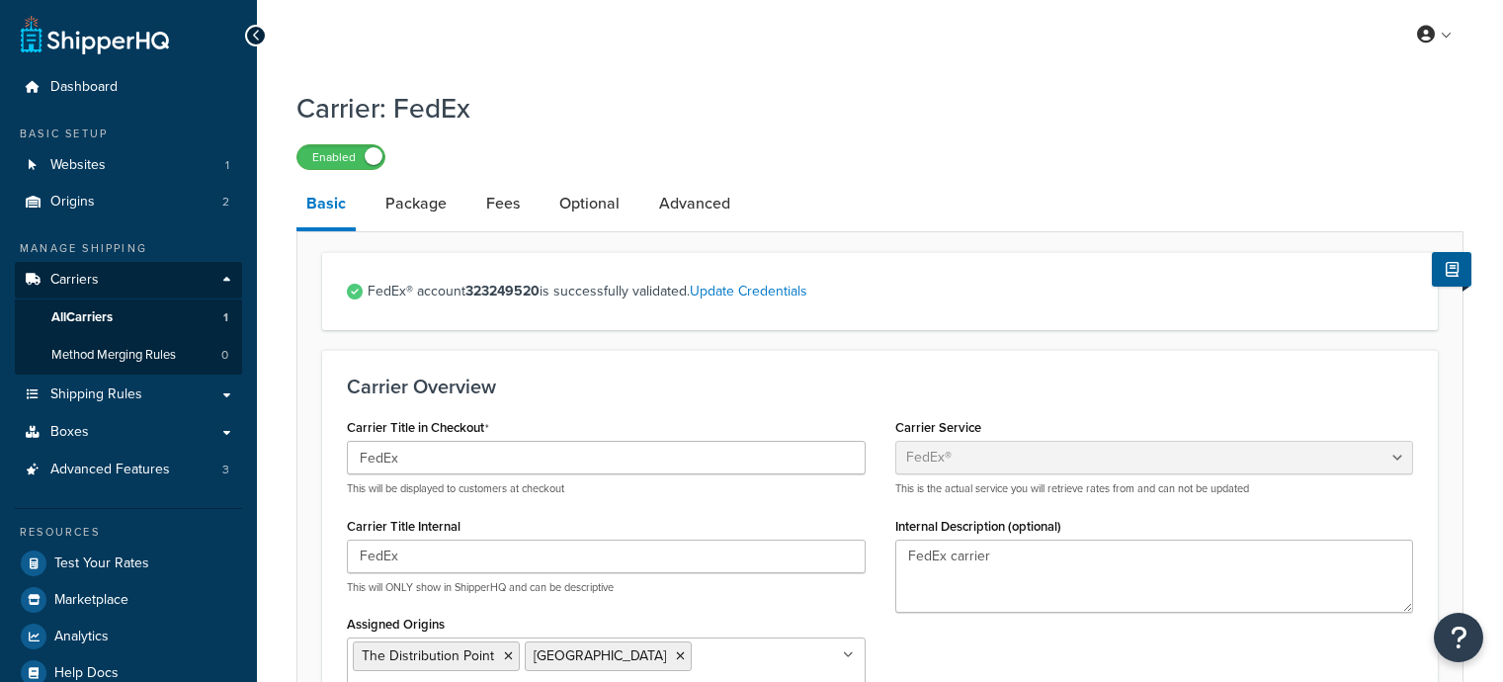
select select "fedEx"
select select "REGULAR_PICKUP"
select select "YOUR_PACKAGING"
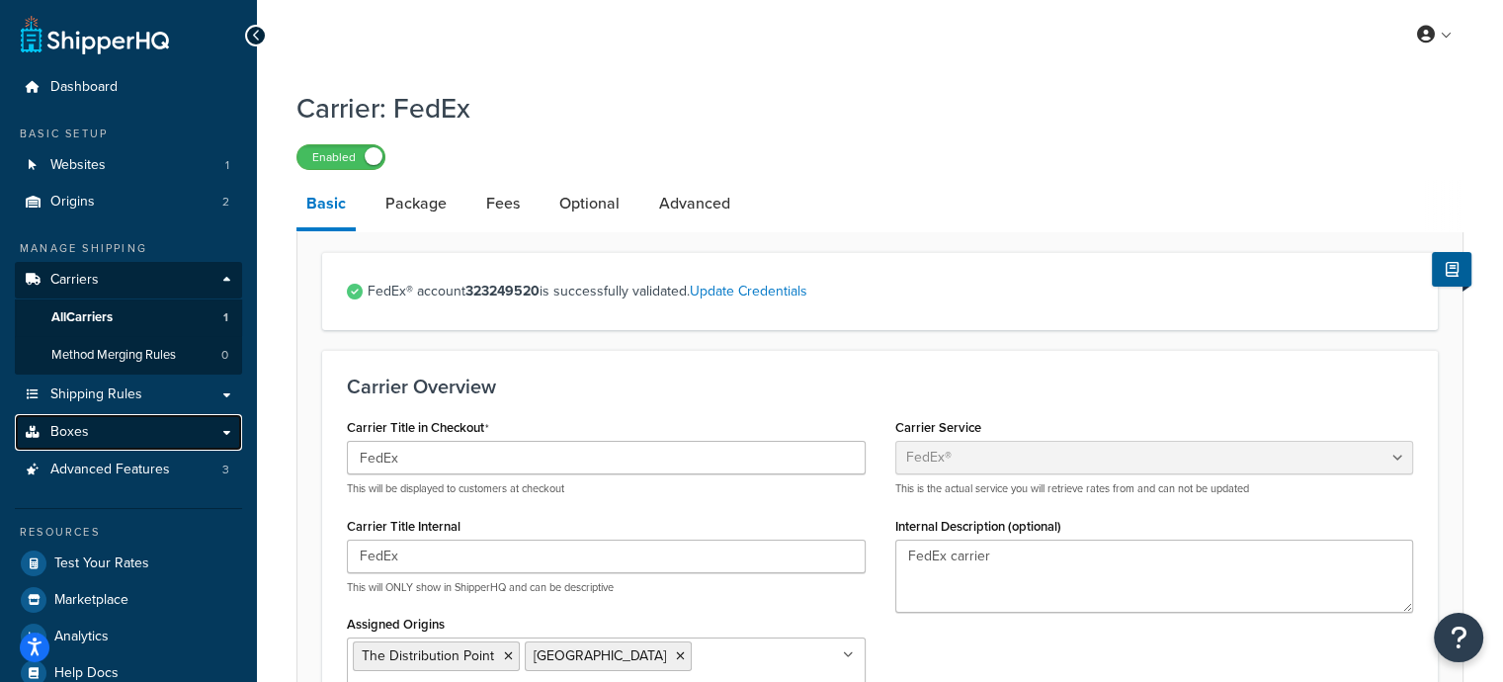
click at [109, 421] on link "Boxes" at bounding box center [128, 432] width 227 height 37
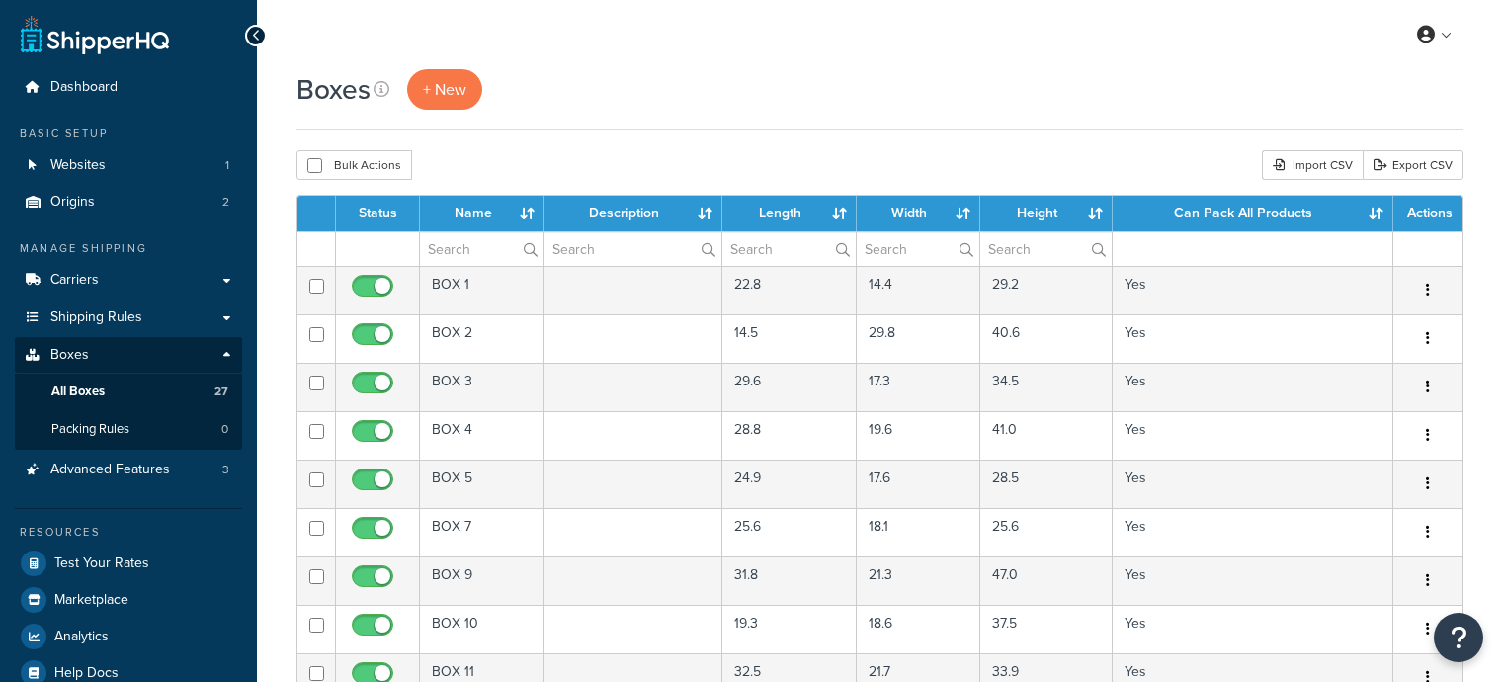
select select "50"
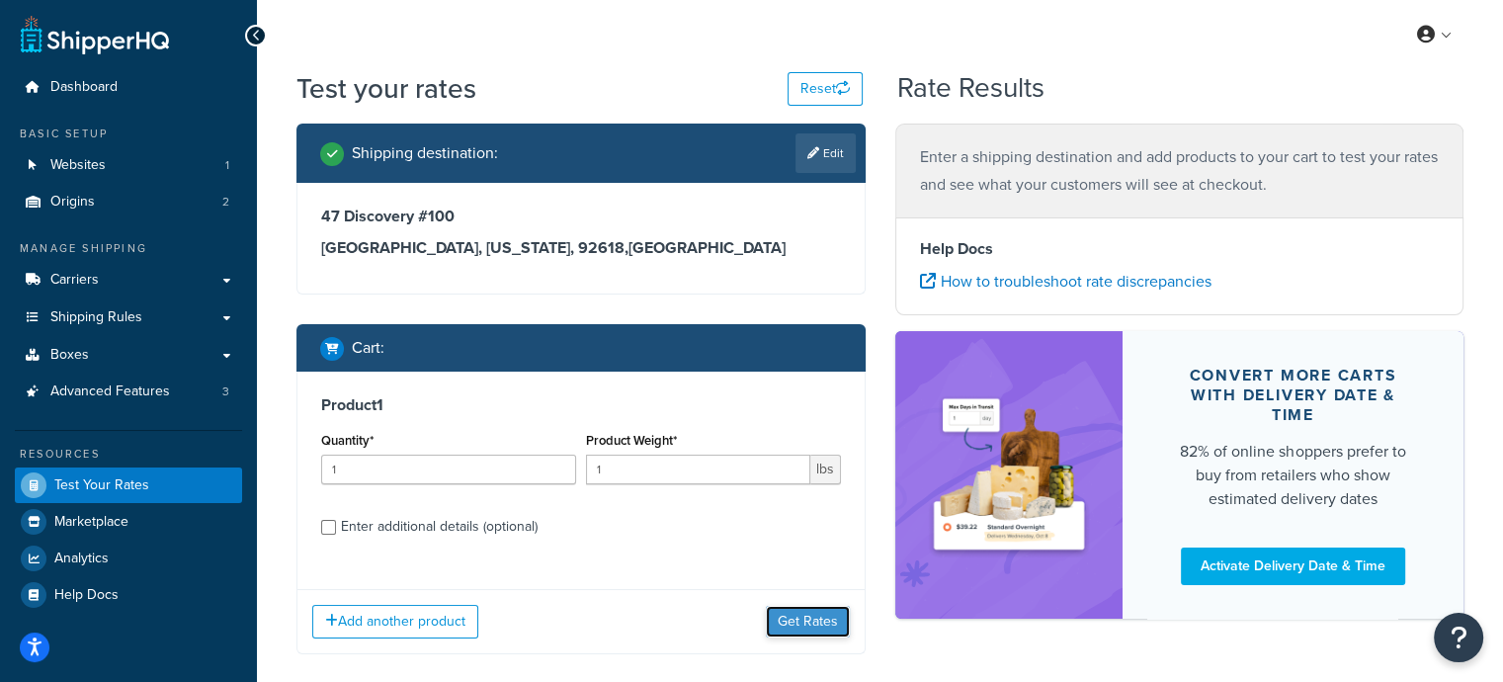
click at [826, 628] on button "Get Rates" at bounding box center [808, 622] width 84 height 32
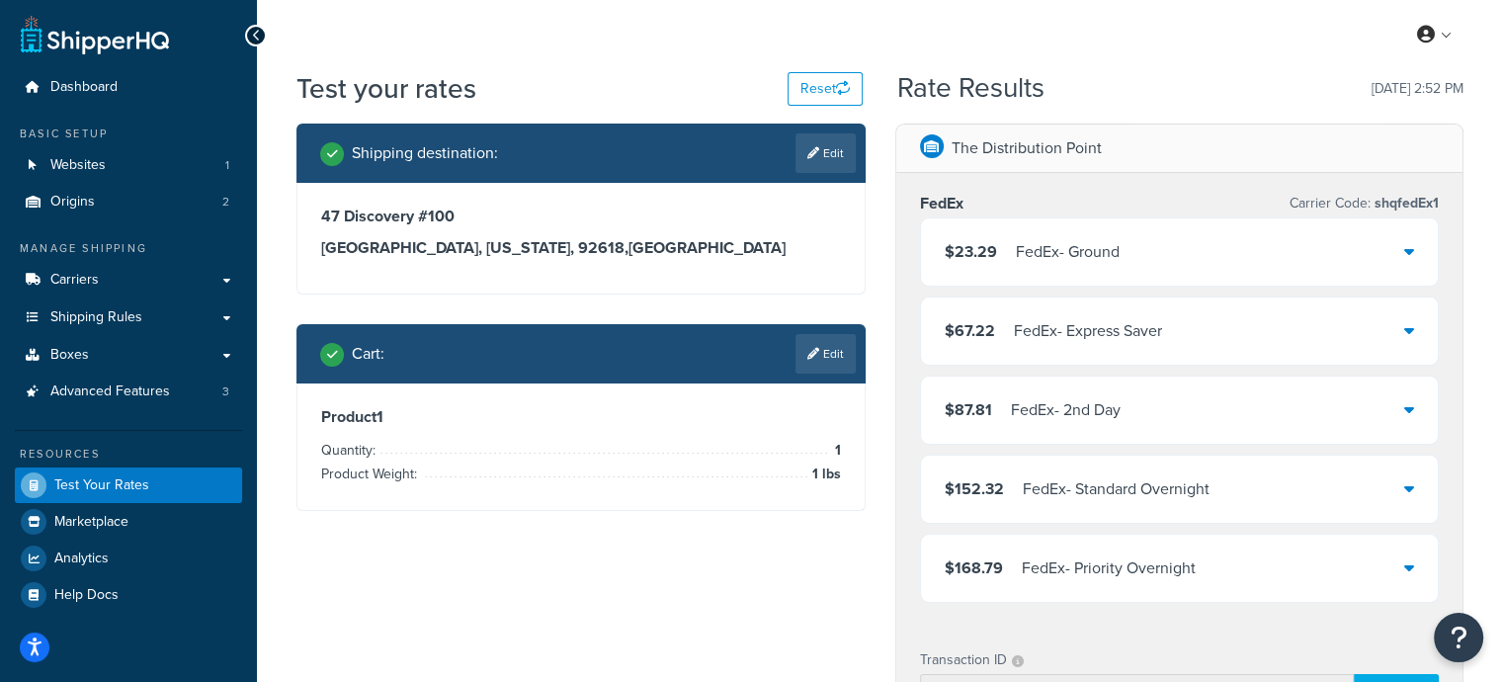
click at [1148, 248] on div "$23.29 FedEx - Ground" at bounding box center [1180, 251] width 518 height 67
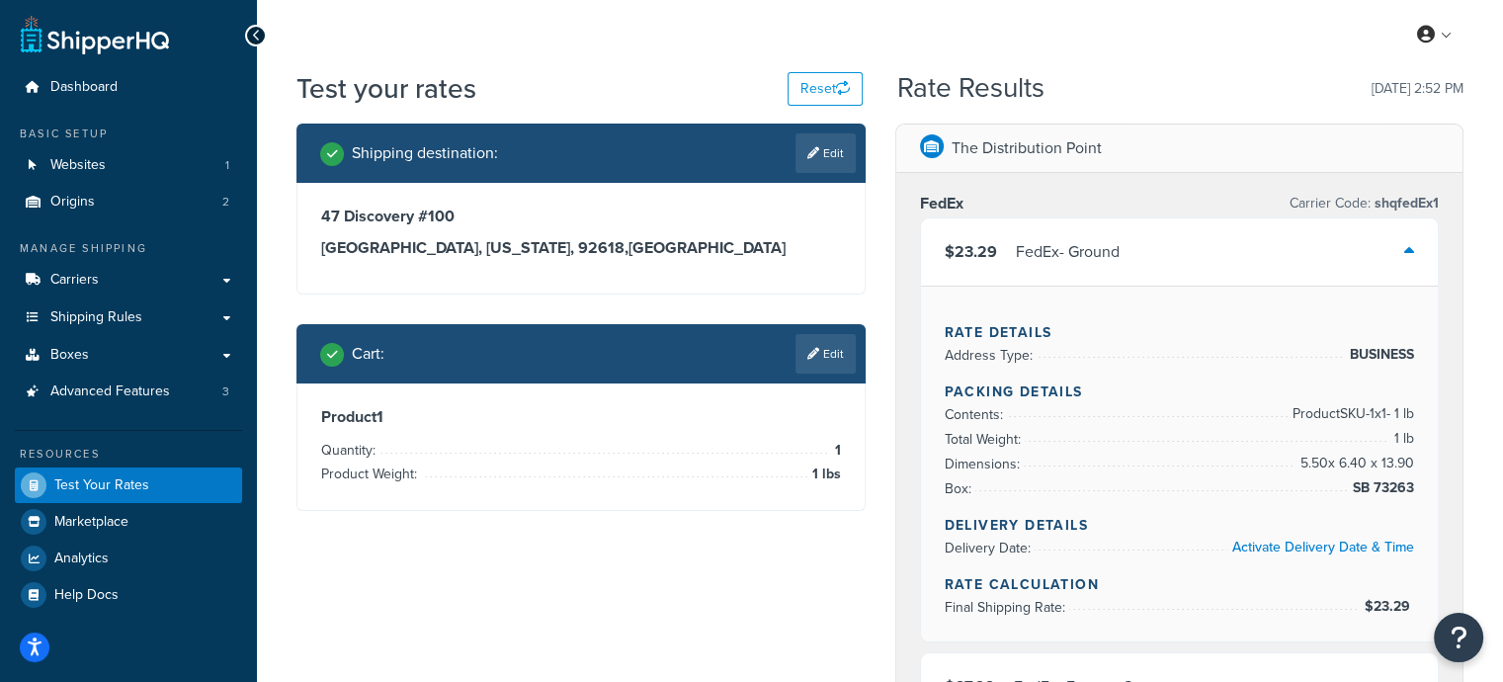
click at [1153, 250] on div "$23.29 FedEx - Ground" at bounding box center [1180, 251] width 518 height 67
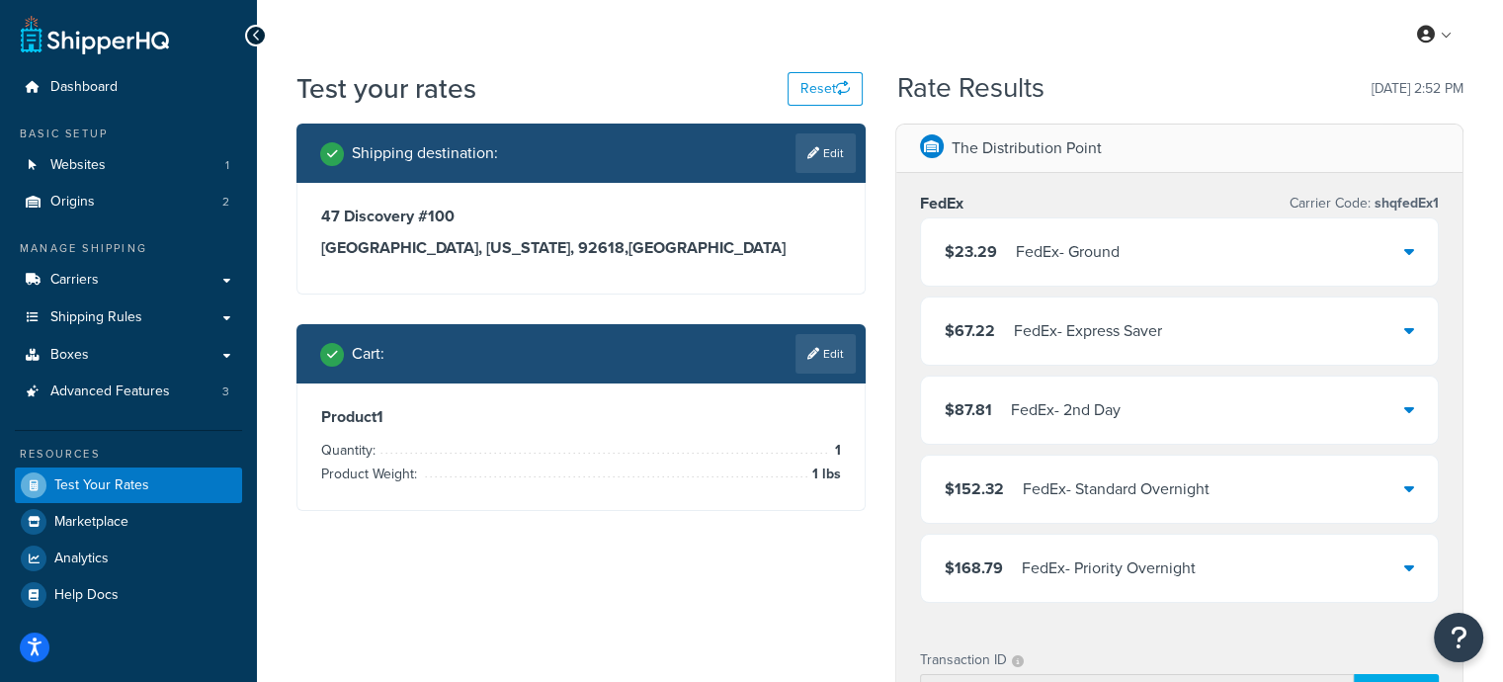
click at [1072, 229] on div "$23.29 FedEx - Ground" at bounding box center [1180, 251] width 518 height 67
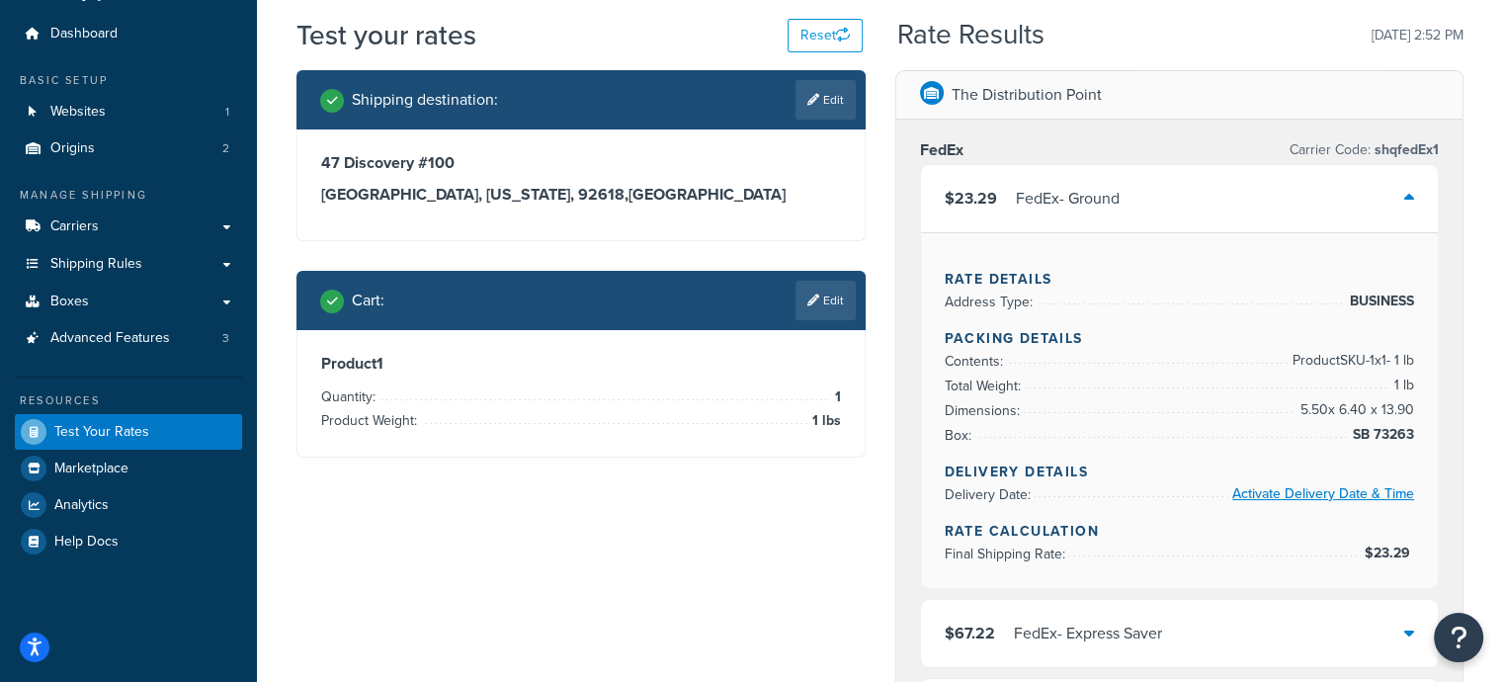
scroll to position [99, 0]
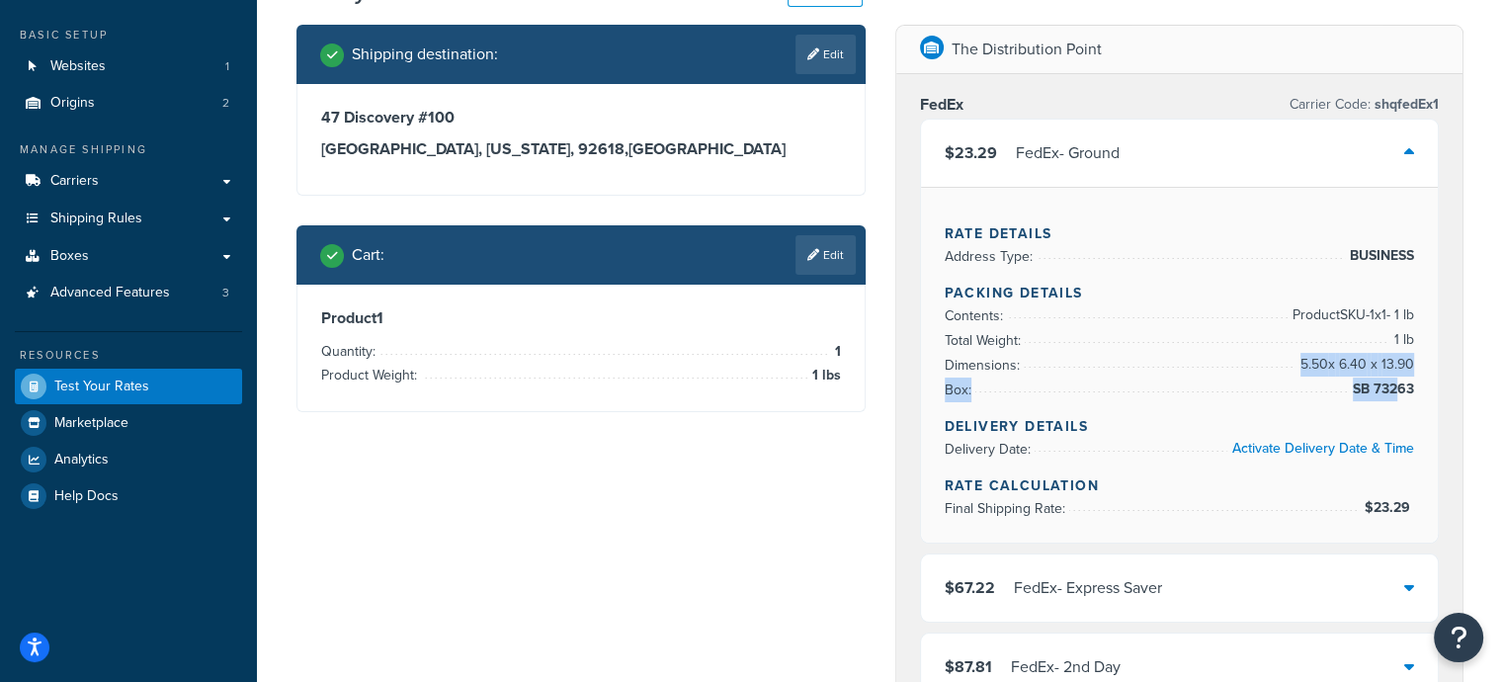
drag, startPoint x: 1296, startPoint y: 363, endPoint x: 1399, endPoint y: 379, distance: 104.0
click at [1399, 379] on ul "Contents: Product SKU-1 x 1 - 1 lb Total Weight: 1 lb Dimensions: 5.50 x 6.40 x…" at bounding box center [1180, 352] width 470 height 99
click at [1337, 383] on li "Box: SB 73263" at bounding box center [1180, 390] width 470 height 25
click at [1340, 381] on li "Box: SB 73263" at bounding box center [1180, 390] width 470 height 25
drag, startPoint x: 1352, startPoint y: 386, endPoint x: 1428, endPoint y: 395, distance: 76.6
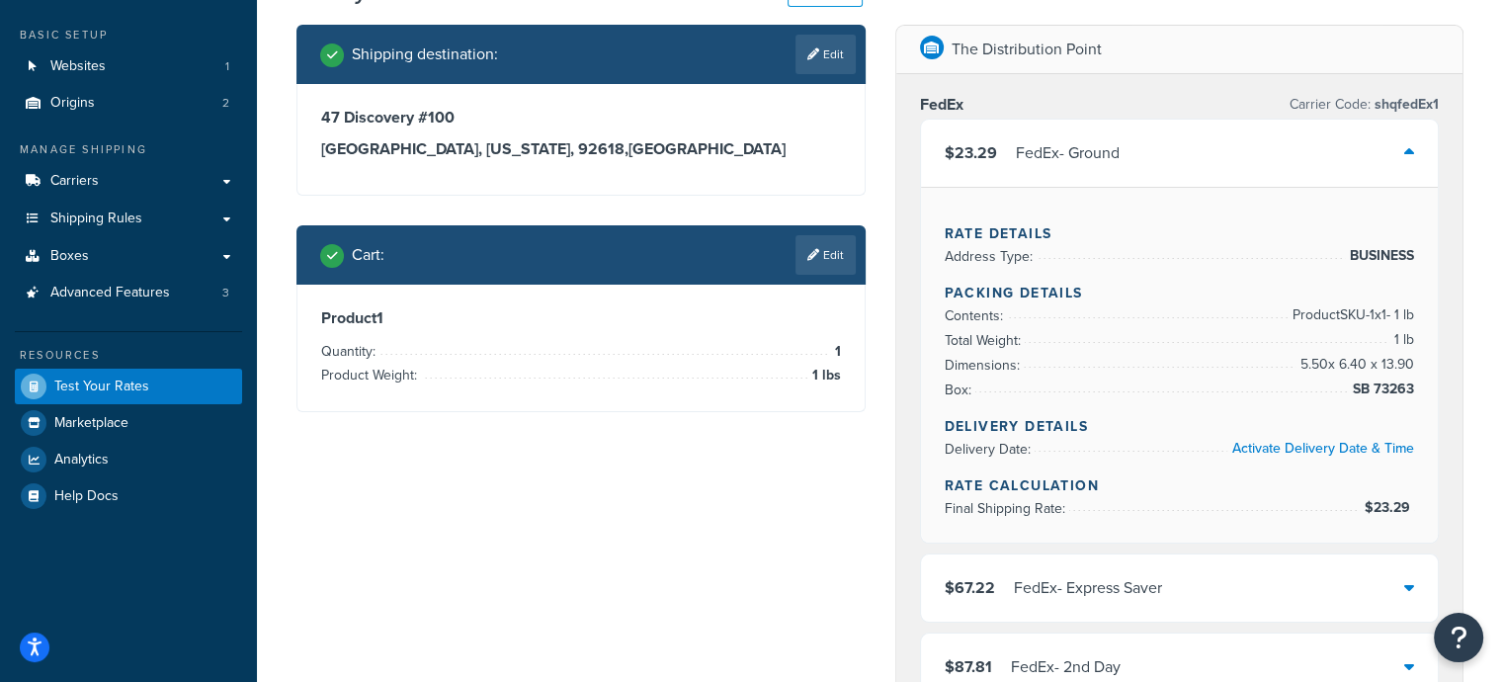
click at [1428, 395] on div "Rate Details Address Type: BUSINESS Packing Details Contents: Product SKU-1 x 1…" at bounding box center [1180, 365] width 518 height 356
drag, startPoint x: 1340, startPoint y: 393, endPoint x: 1413, endPoint y: 388, distance: 73.3
click at [1413, 387] on li "Box: SB 73263" at bounding box center [1180, 390] width 470 height 25
click at [1412, 388] on span "SB 73263" at bounding box center [1381, 390] width 66 height 24
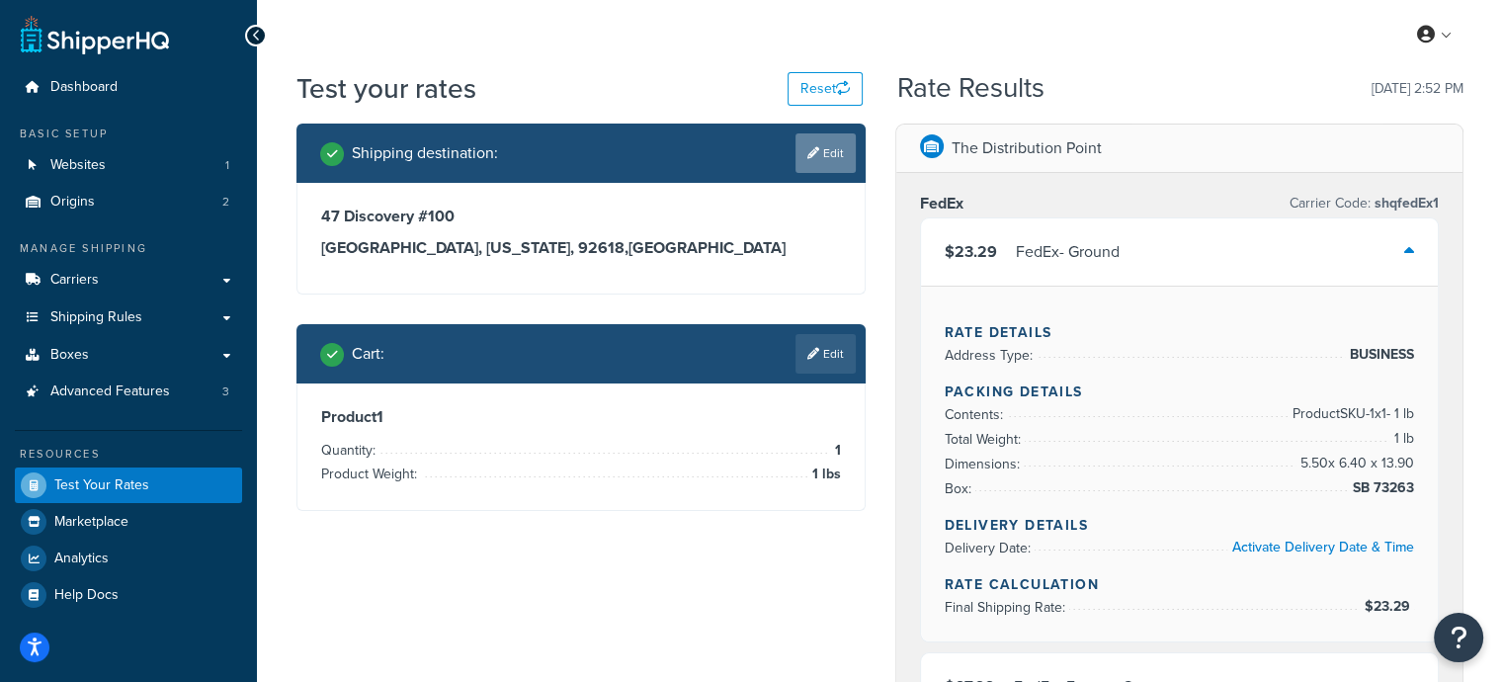
click at [834, 159] on link "Edit" at bounding box center [826, 153] width 60 height 40
select select "CA"
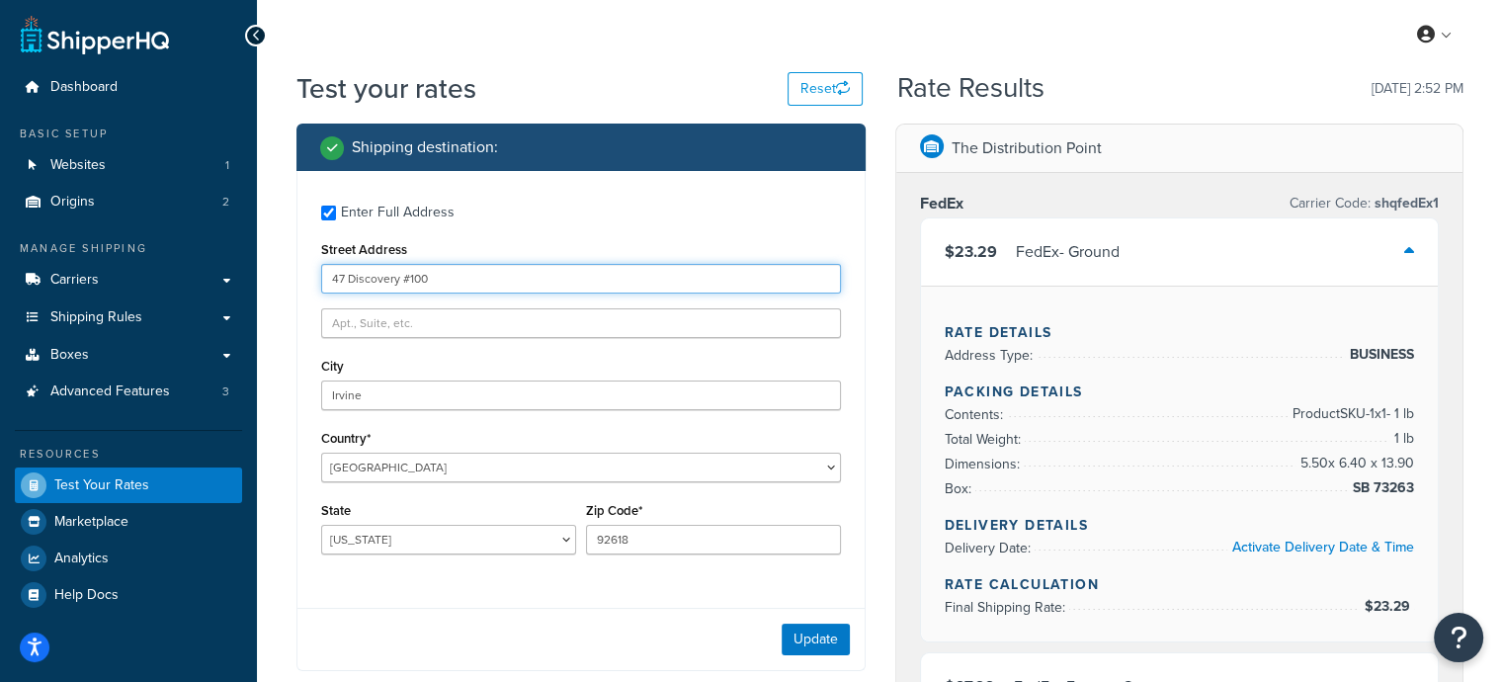
drag, startPoint x: 482, startPoint y: 269, endPoint x: 0, endPoint y: 296, distance: 483.1
type input "[STREET_ADDRESS]"
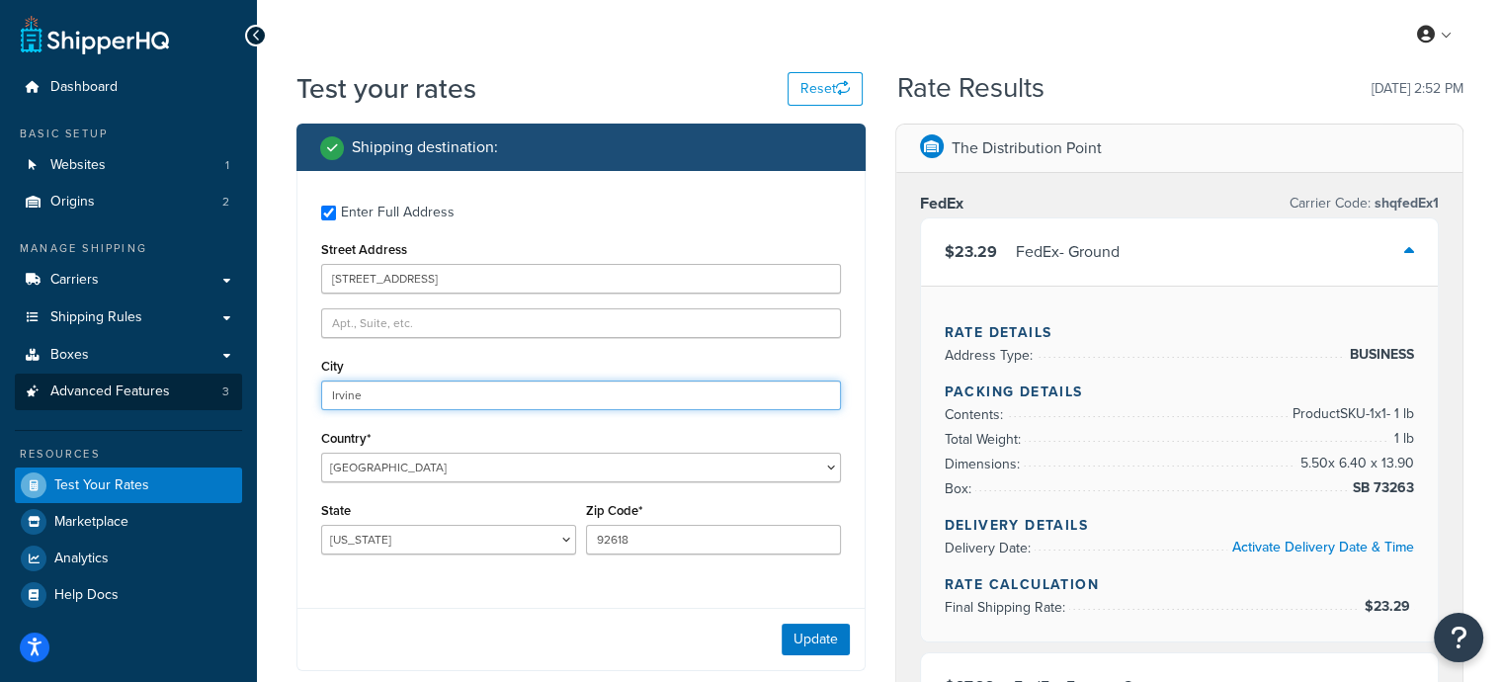
drag, startPoint x: 411, startPoint y: 398, endPoint x: 71, endPoint y: 379, distance: 340.6
type input "[PERSON_NAME]"
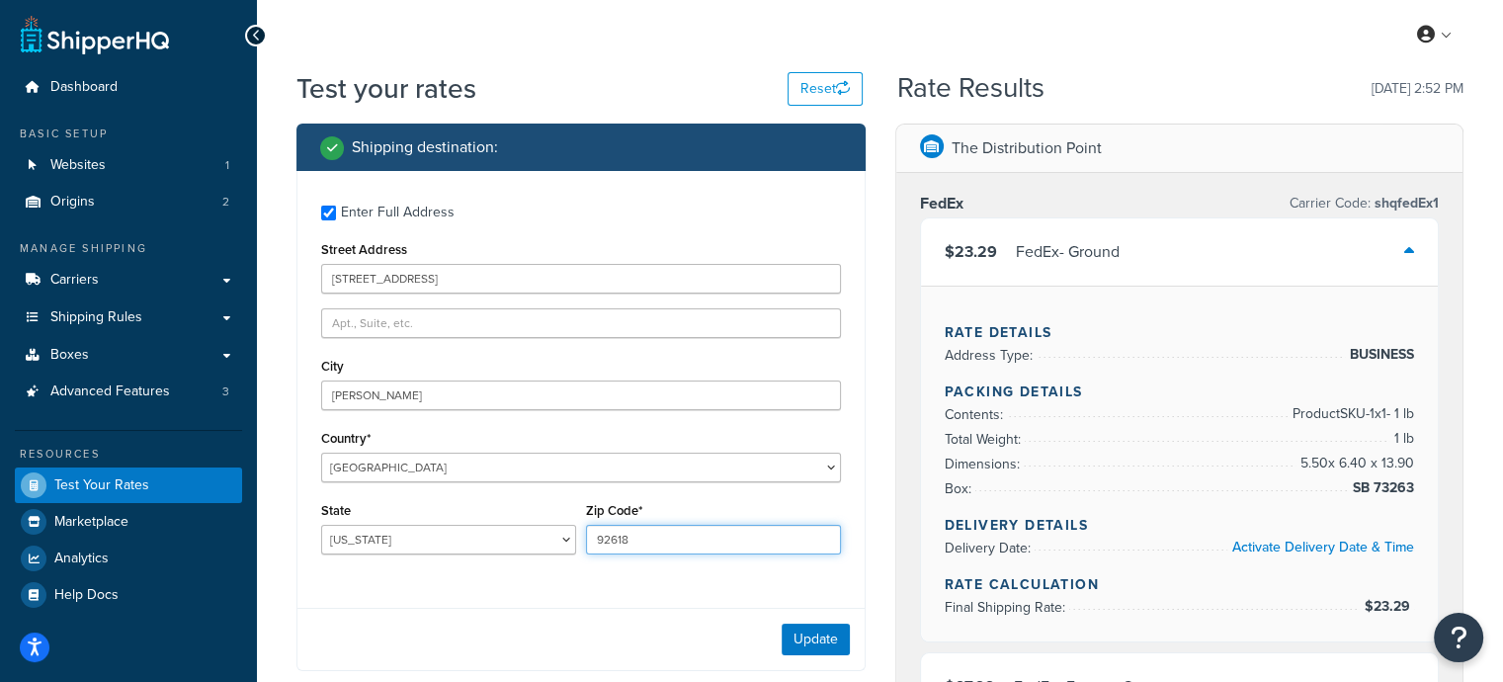
drag, startPoint x: 652, startPoint y: 534, endPoint x: 453, endPoint y: 545, distance: 200.0
click at [455, 546] on div "State [US_STATE] [US_STATE] [US_STATE] [US_STATE] [US_STATE] Armed Forces Ameri…" at bounding box center [581, 533] width 530 height 72
type input "90241"
click at [822, 633] on button "Update" at bounding box center [816, 640] width 68 height 32
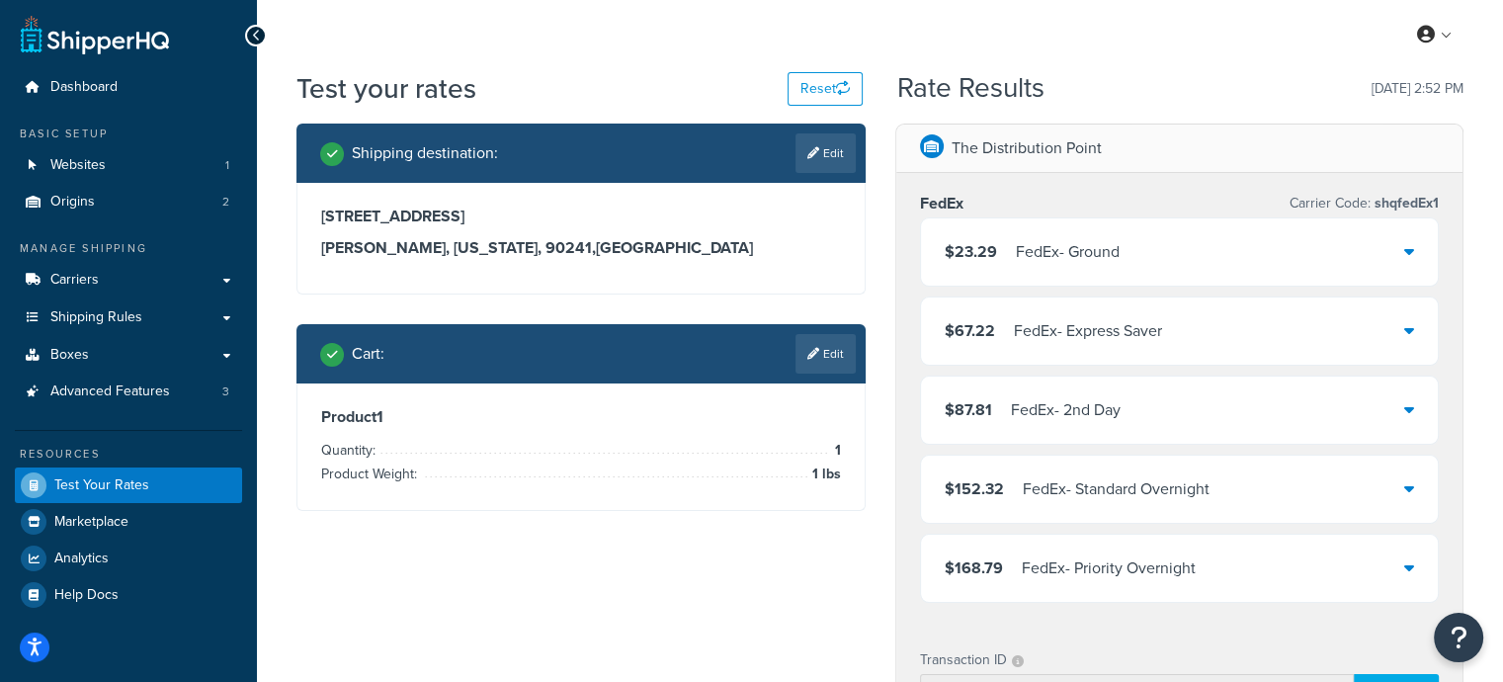
click at [1297, 250] on div "$23.29 FedEx - Ground" at bounding box center [1180, 251] width 518 height 67
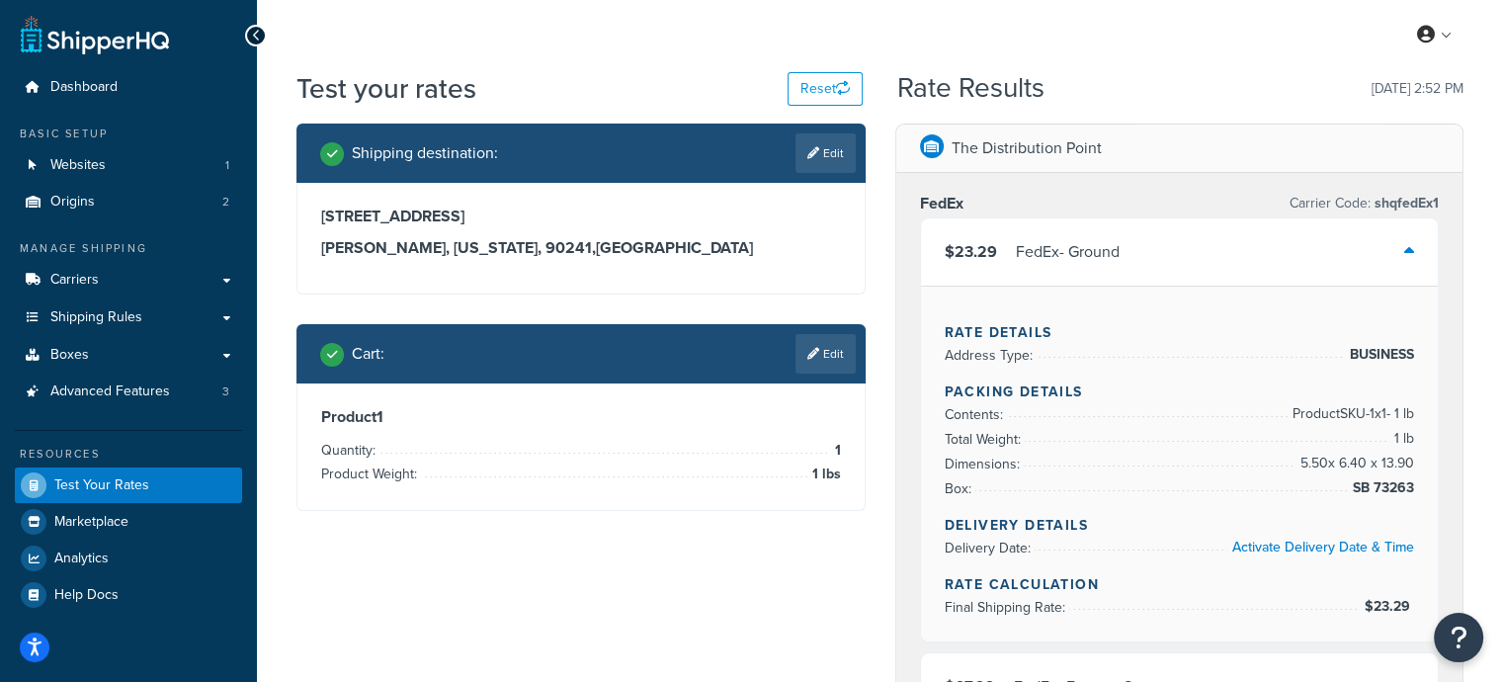
click at [1280, 251] on div "$23.29 FedEx - Ground" at bounding box center [1180, 251] width 518 height 67
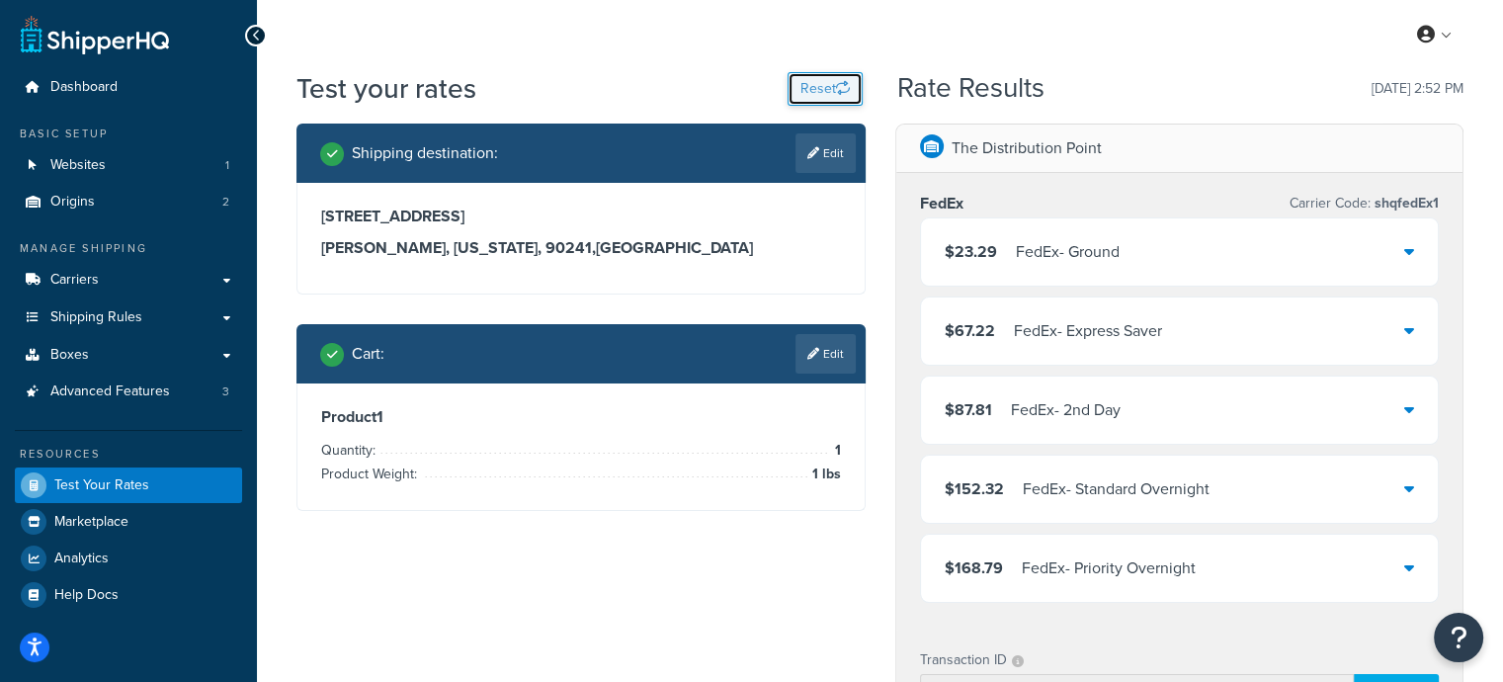
click at [817, 91] on button "Reset" at bounding box center [825, 89] width 75 height 34
select select "TX"
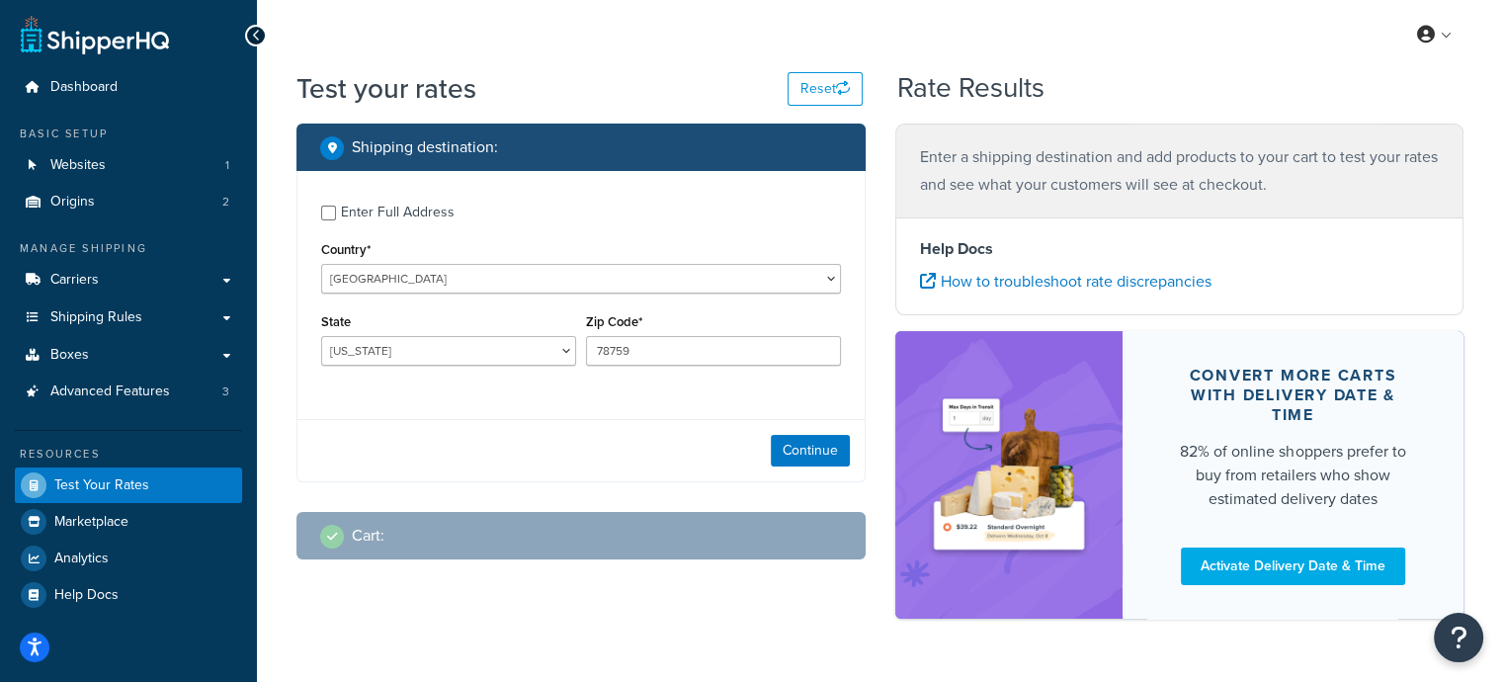
click at [328, 231] on div "Enter Full Address Country* United States United Kingdom Afghanistan Åland Isla…" at bounding box center [581, 287] width 567 height 233
click at [329, 216] on input "Enter Full Address" at bounding box center [328, 213] width 15 height 15
checkbox input "true"
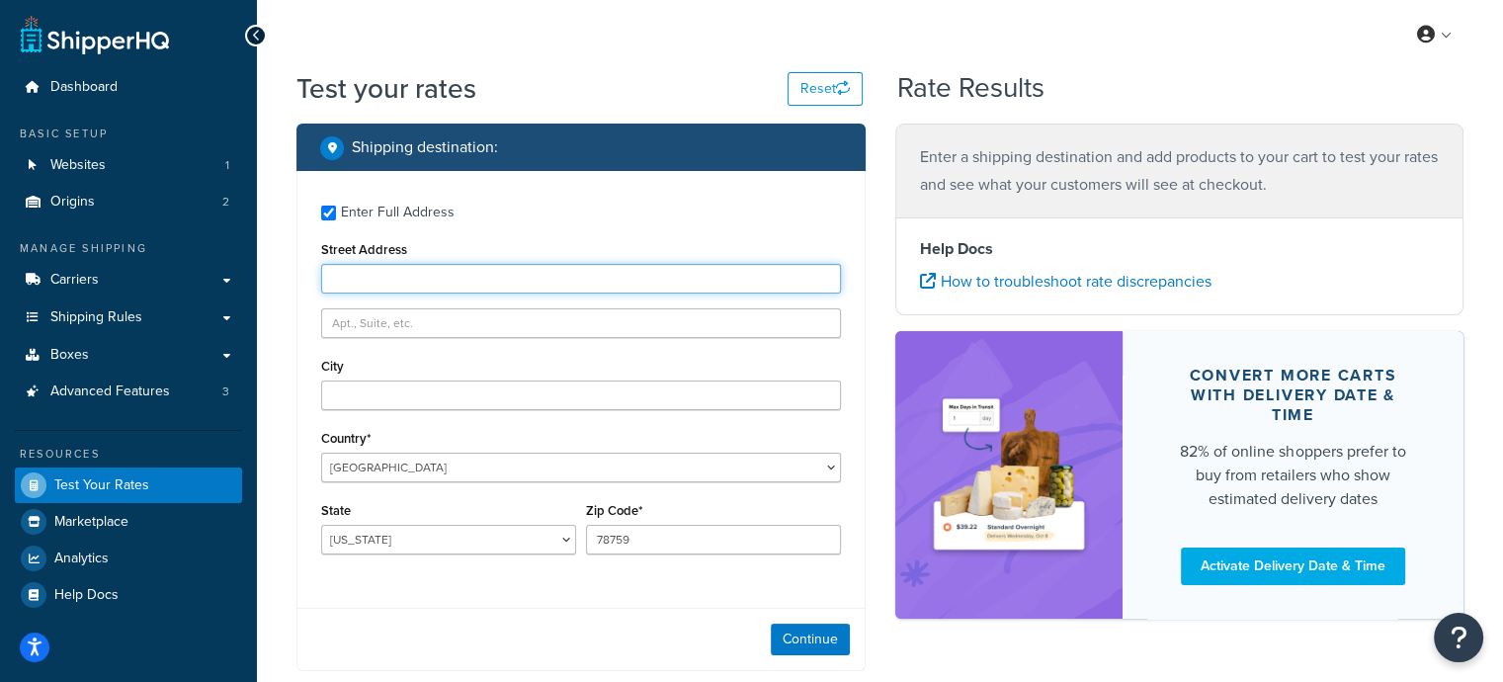
click at [394, 265] on input "Street Address" at bounding box center [581, 279] width 520 height 30
type input "8342 6th St"
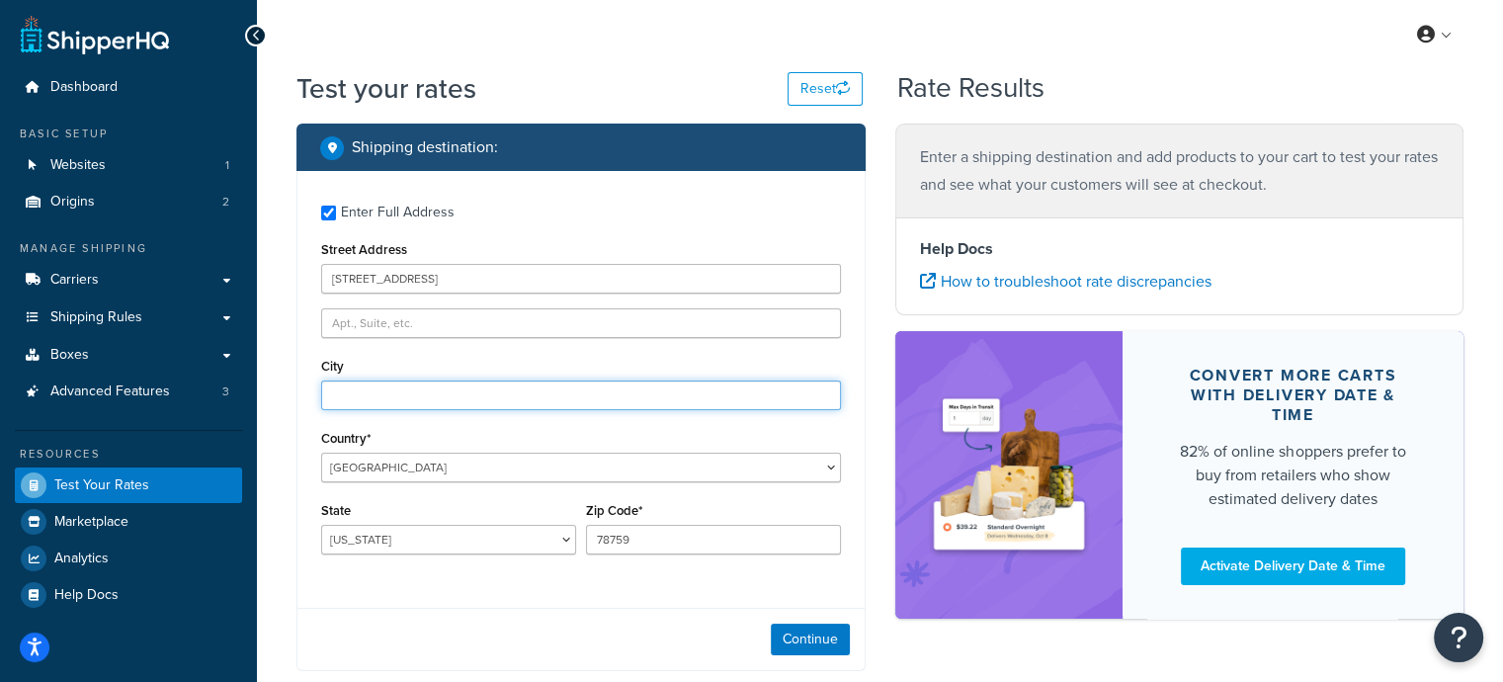
drag, startPoint x: 386, startPoint y: 388, endPoint x: 410, endPoint y: 395, distance: 24.7
click at [386, 388] on input "City" at bounding box center [581, 396] width 520 height 30
type input "Downey"
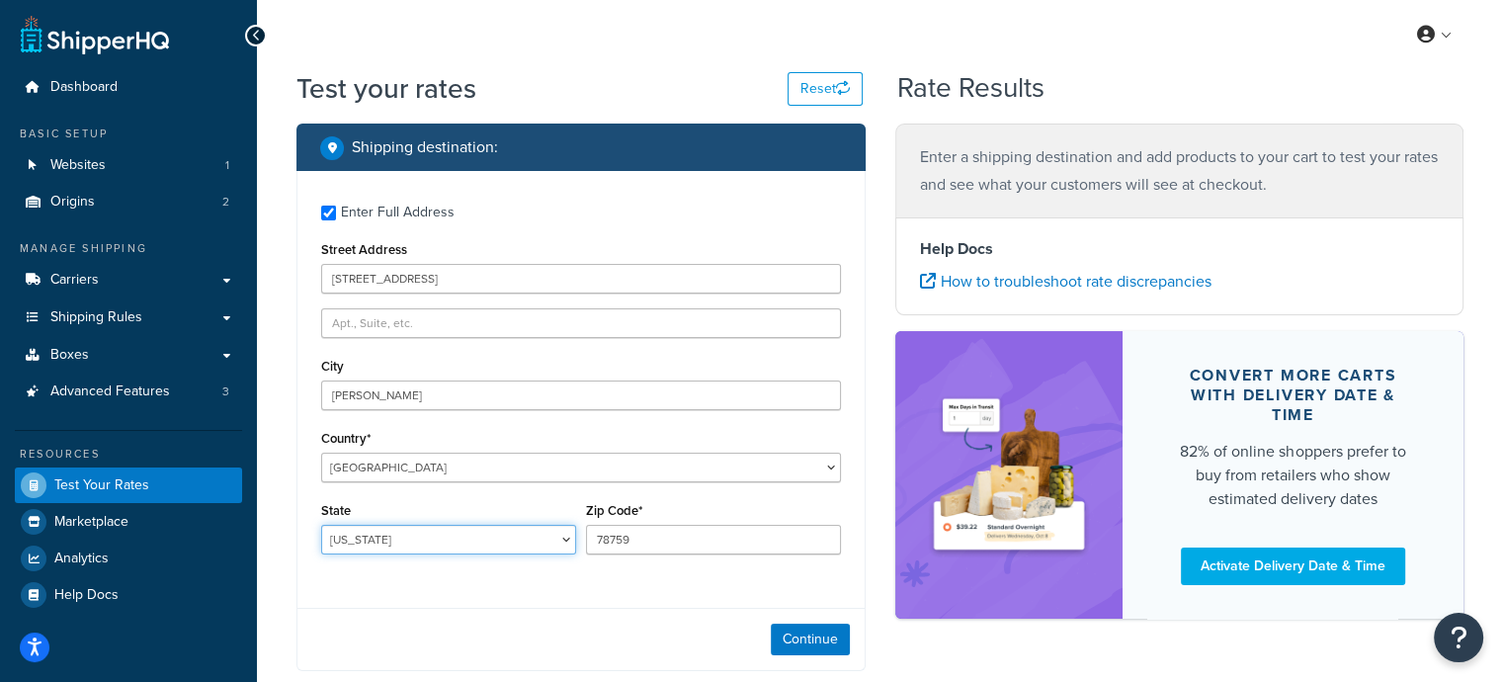
click at [397, 549] on select "Alabama Alaska American Samoa Arizona Arkansas Armed Forces Americas Armed Forc…" at bounding box center [448, 540] width 255 height 30
select select "CA"
click at [321, 526] on select "Alabama Alaska American Samoa Arizona Arkansas Armed Forces Americas Armed Forc…" at bounding box center [448, 540] width 255 height 30
drag, startPoint x: 678, startPoint y: 551, endPoint x: 288, endPoint y: 529, distance: 391.0
click at [288, 529] on div "Shipping destination : Enter Full Address Street Address 8342 6th St City Downe…" at bounding box center [581, 451] width 599 height 655
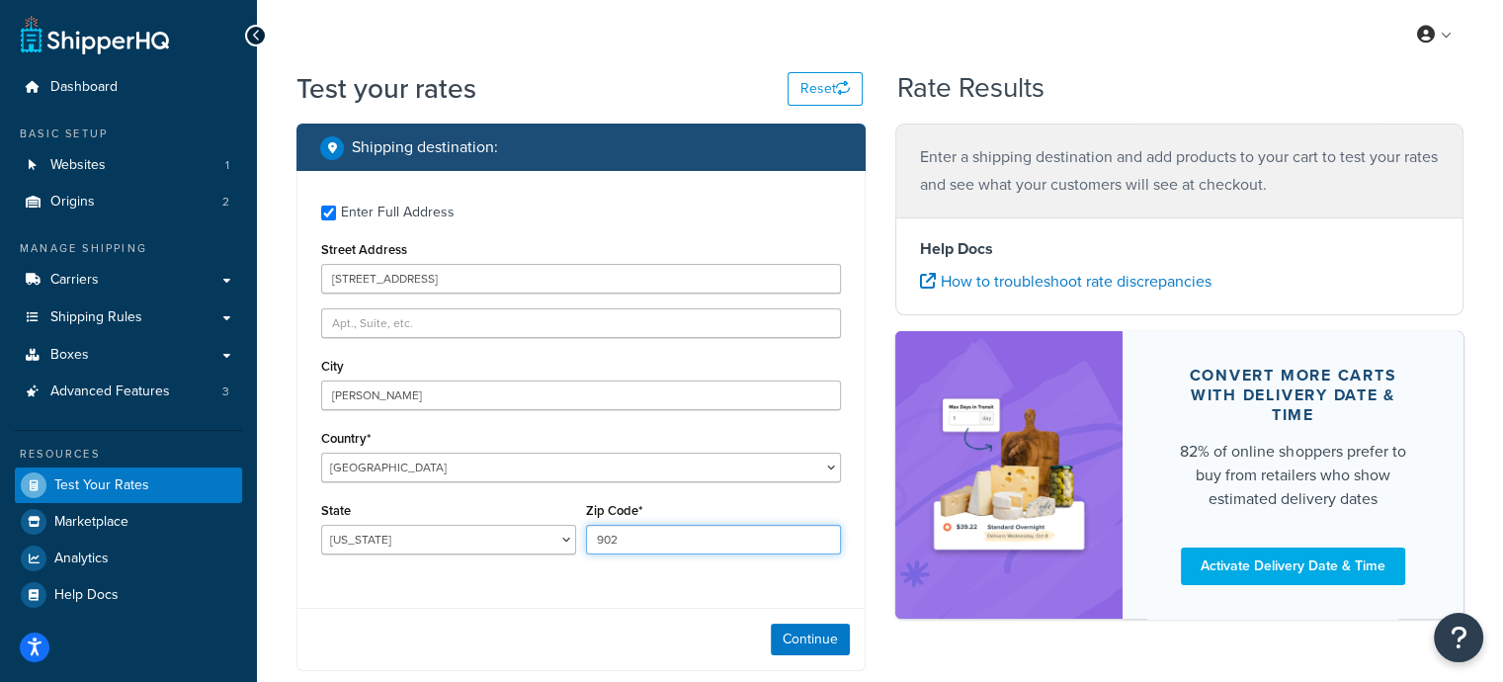
type input "90241"
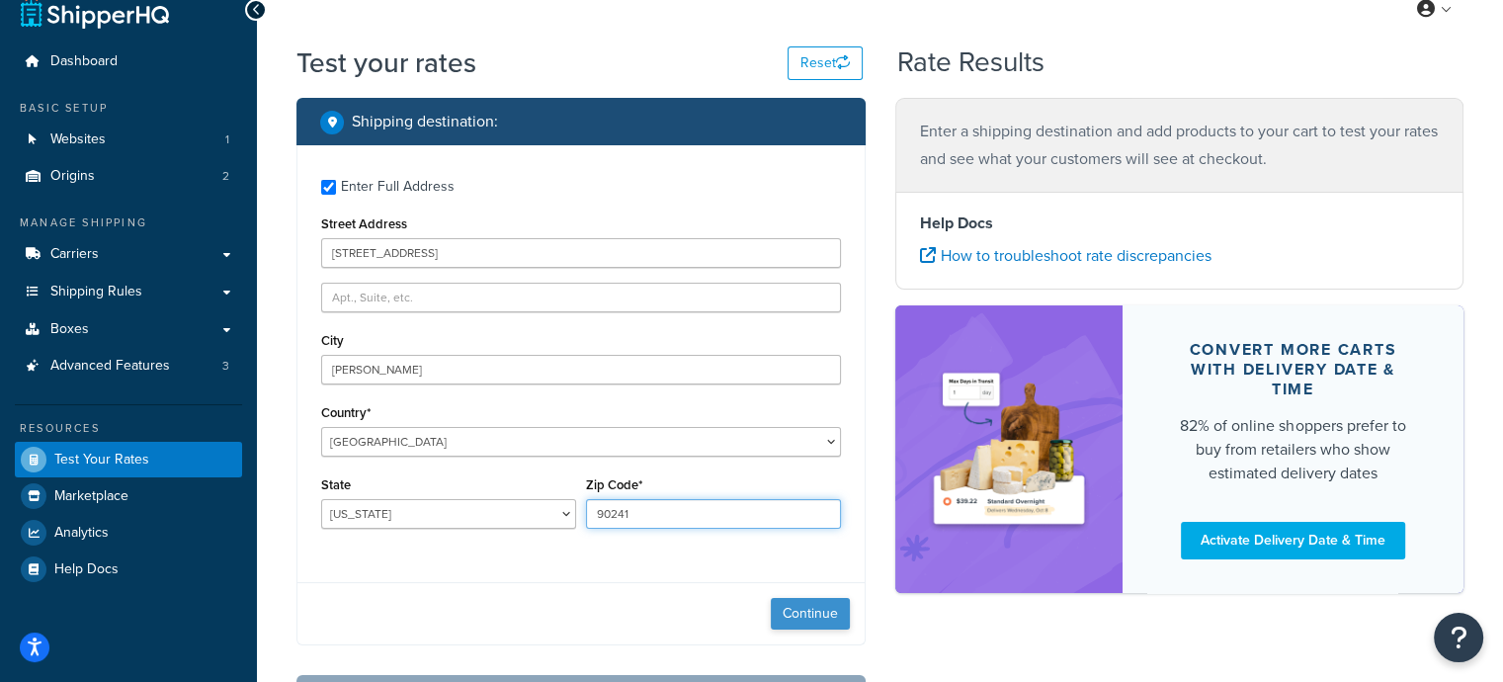
scroll to position [99, 0]
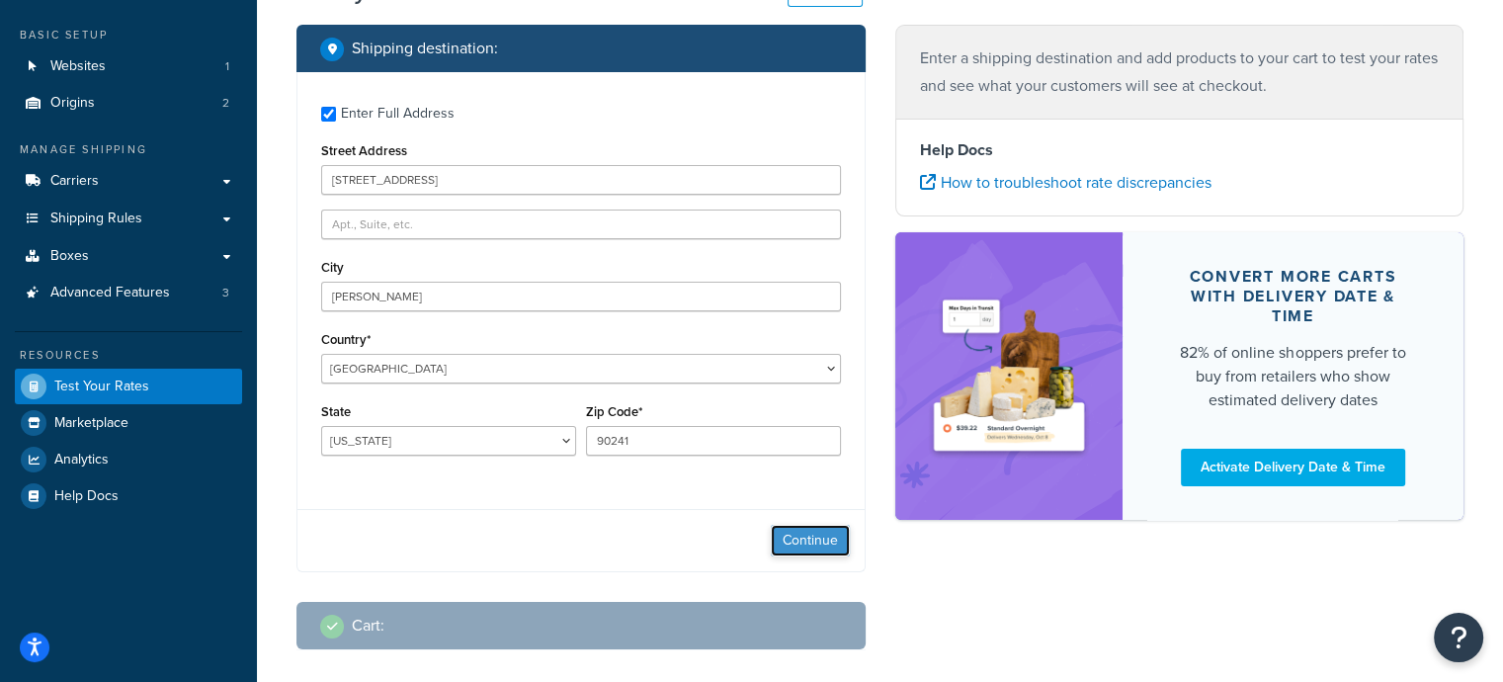
click at [837, 528] on button "Continue" at bounding box center [810, 541] width 79 height 32
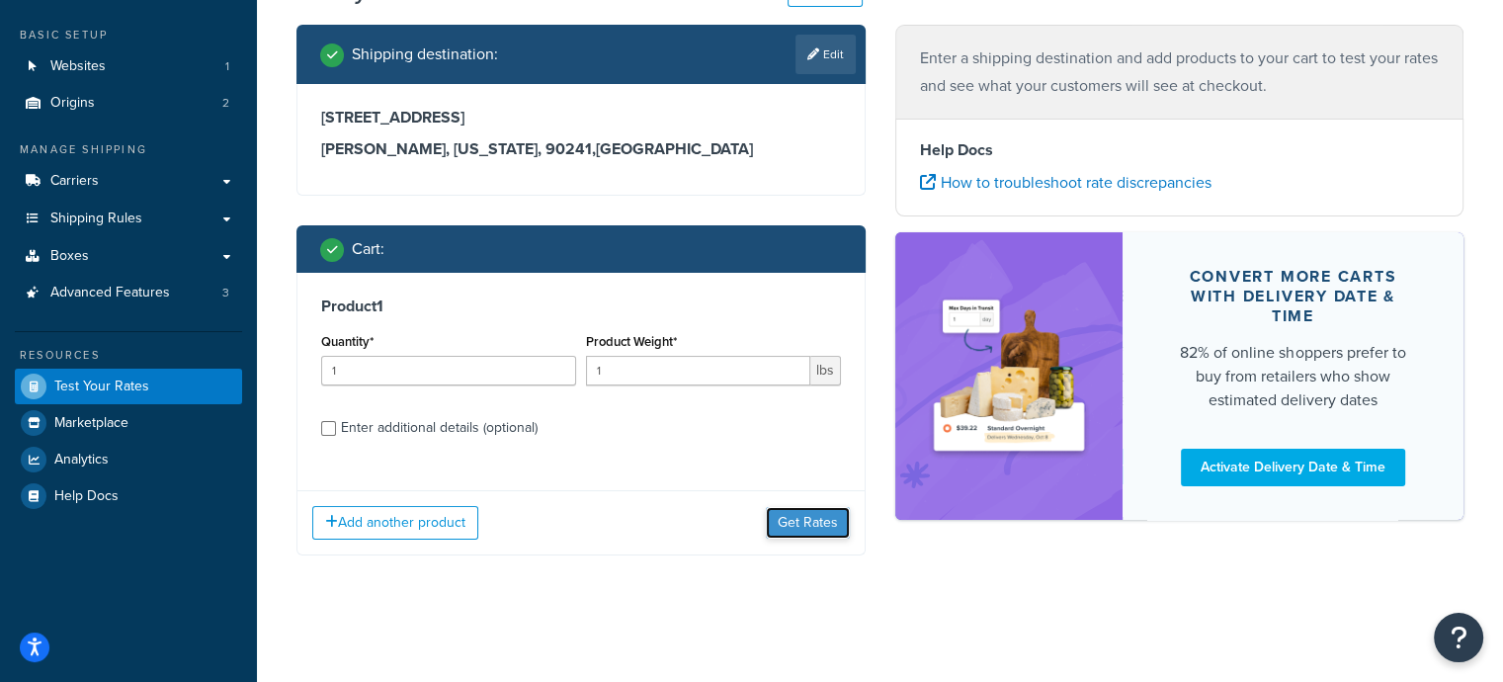
click at [825, 525] on button "Get Rates" at bounding box center [808, 523] width 84 height 32
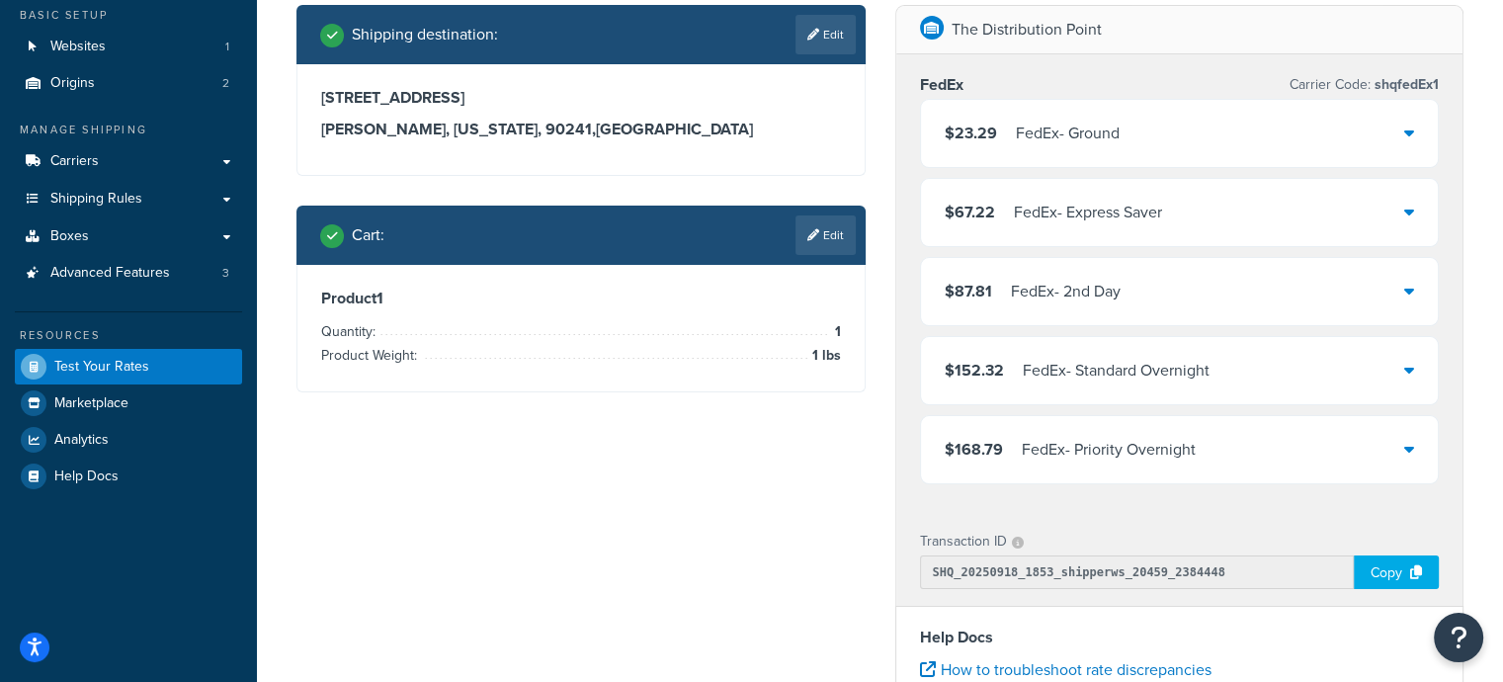
scroll to position [0, 0]
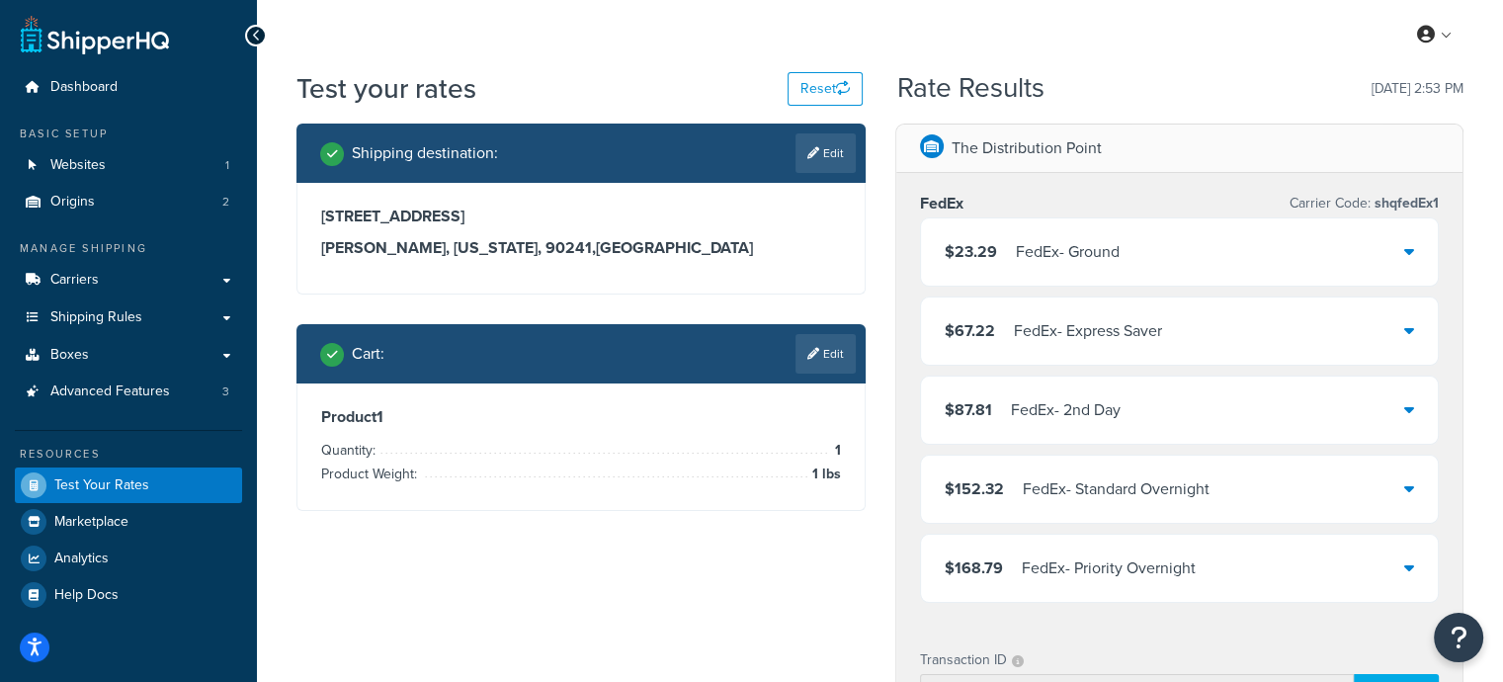
click at [1245, 247] on div "$23.29 FedEx - Ground" at bounding box center [1180, 251] width 518 height 67
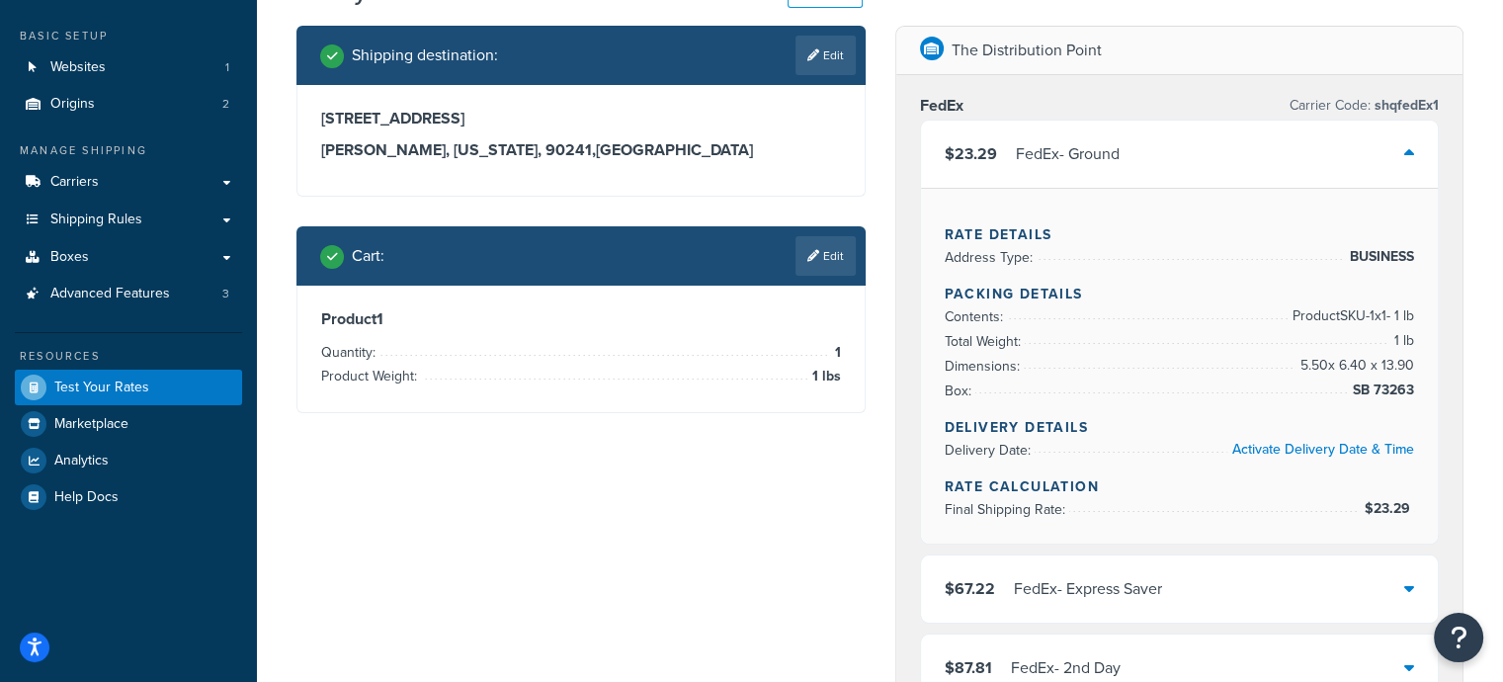
scroll to position [99, 0]
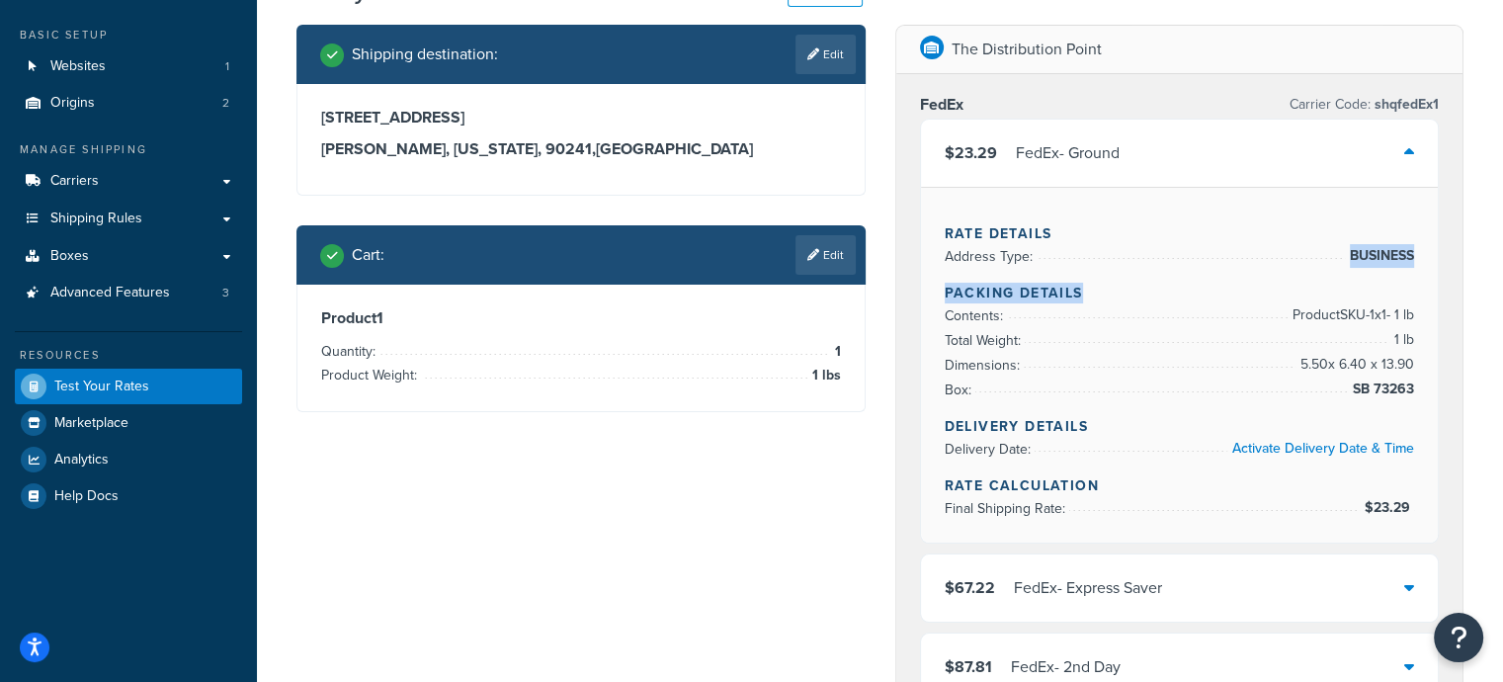
drag, startPoint x: 1318, startPoint y: 269, endPoint x: 1439, endPoint y: 244, distance: 124.1
click at [1439, 244] on div "FedEx Carrier Code: shqfedEx1 $23.29 FedEx - Ground Rate Details Address Type: …" at bounding box center [1179, 480] width 567 height 812
click at [1395, 252] on span "BUSINESS" at bounding box center [1379, 256] width 69 height 24
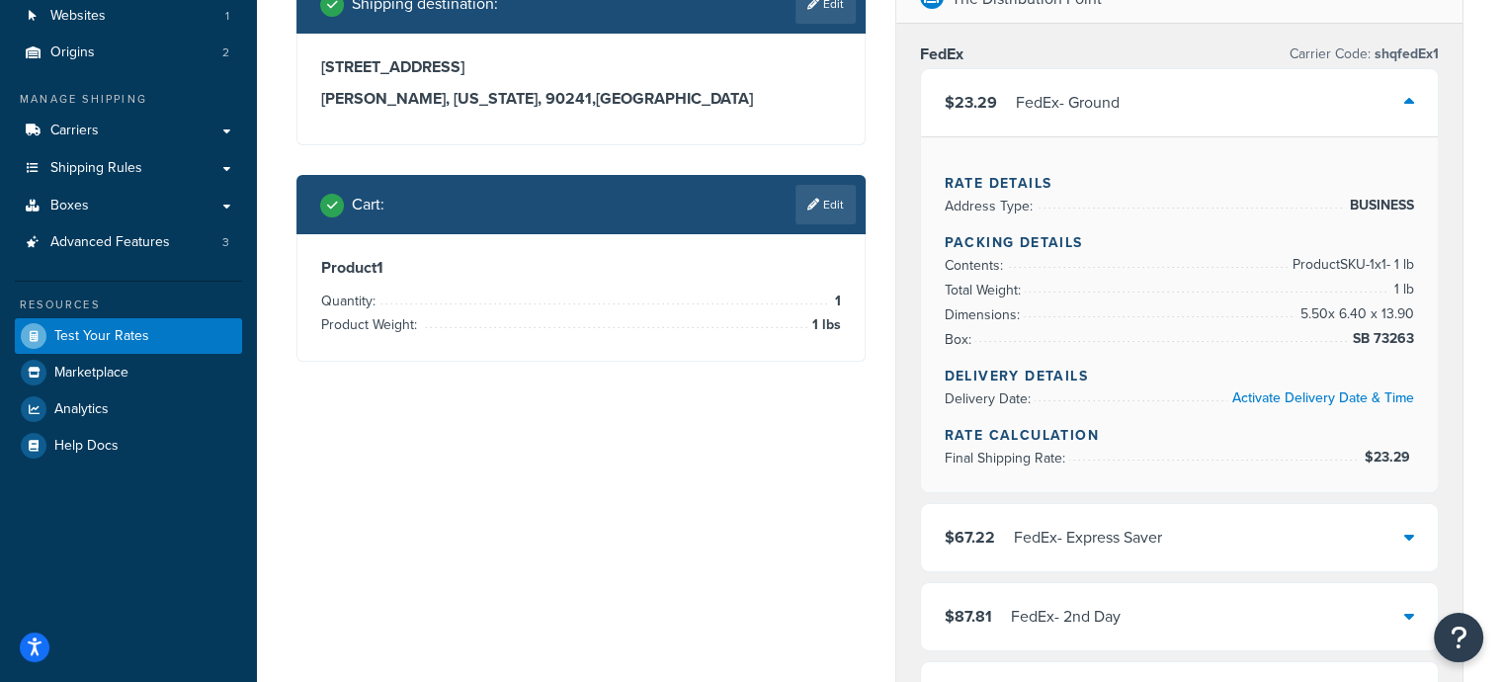
scroll to position [0, 0]
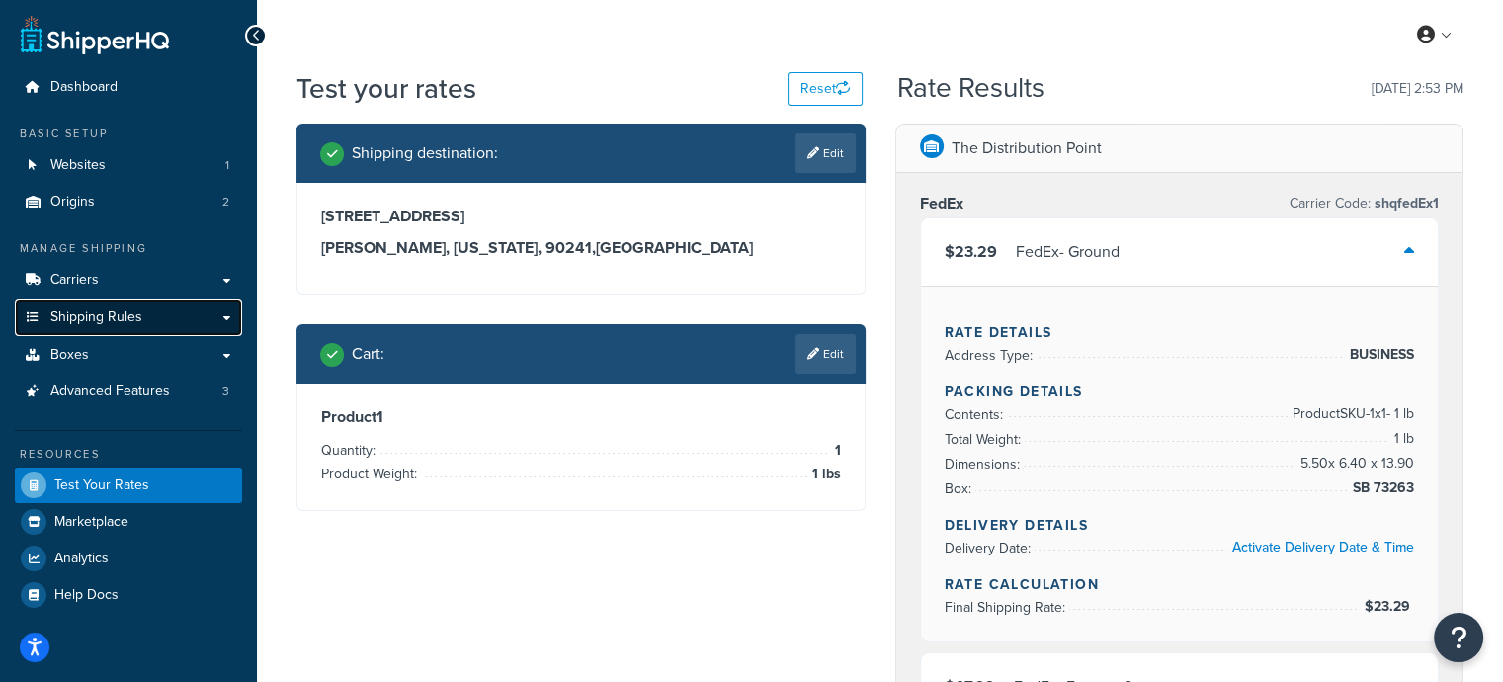
click at [110, 326] on span "Shipping Rules" at bounding box center [96, 317] width 92 height 17
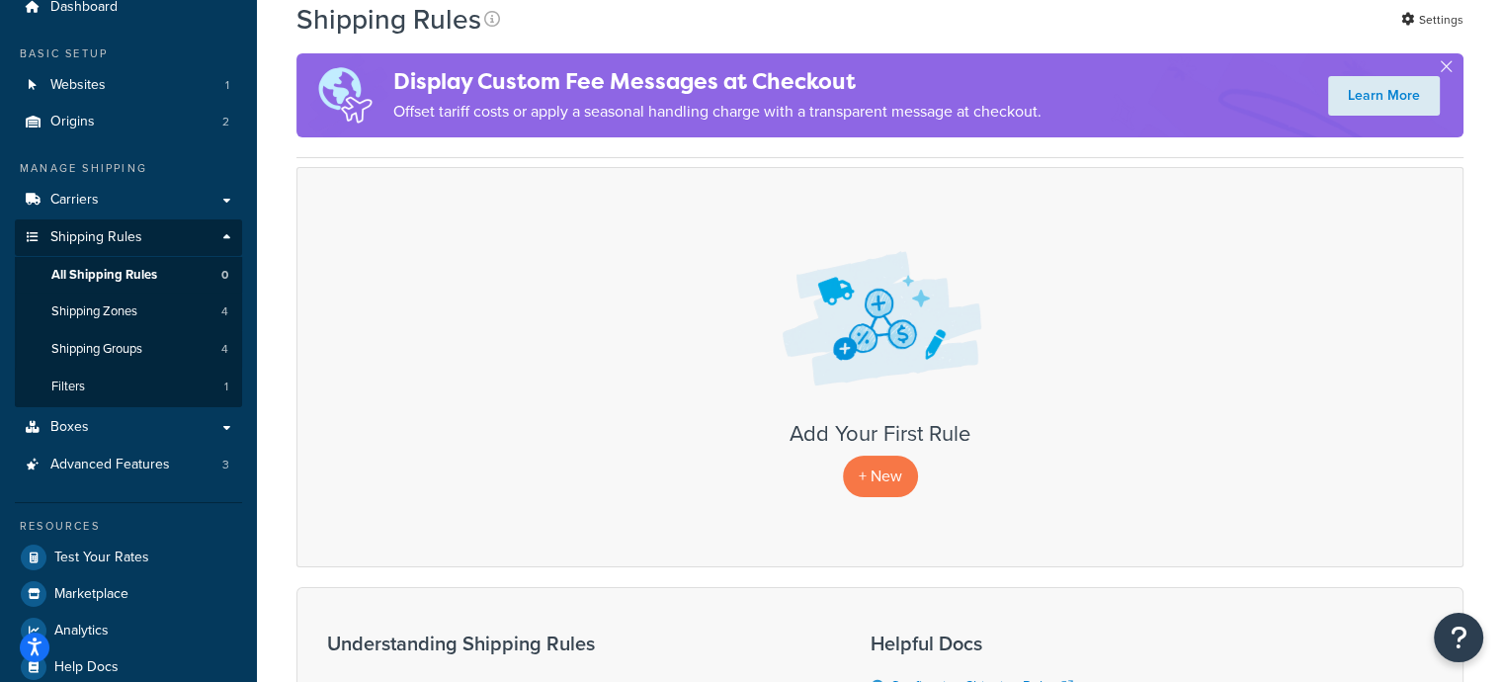
scroll to position [198, 0]
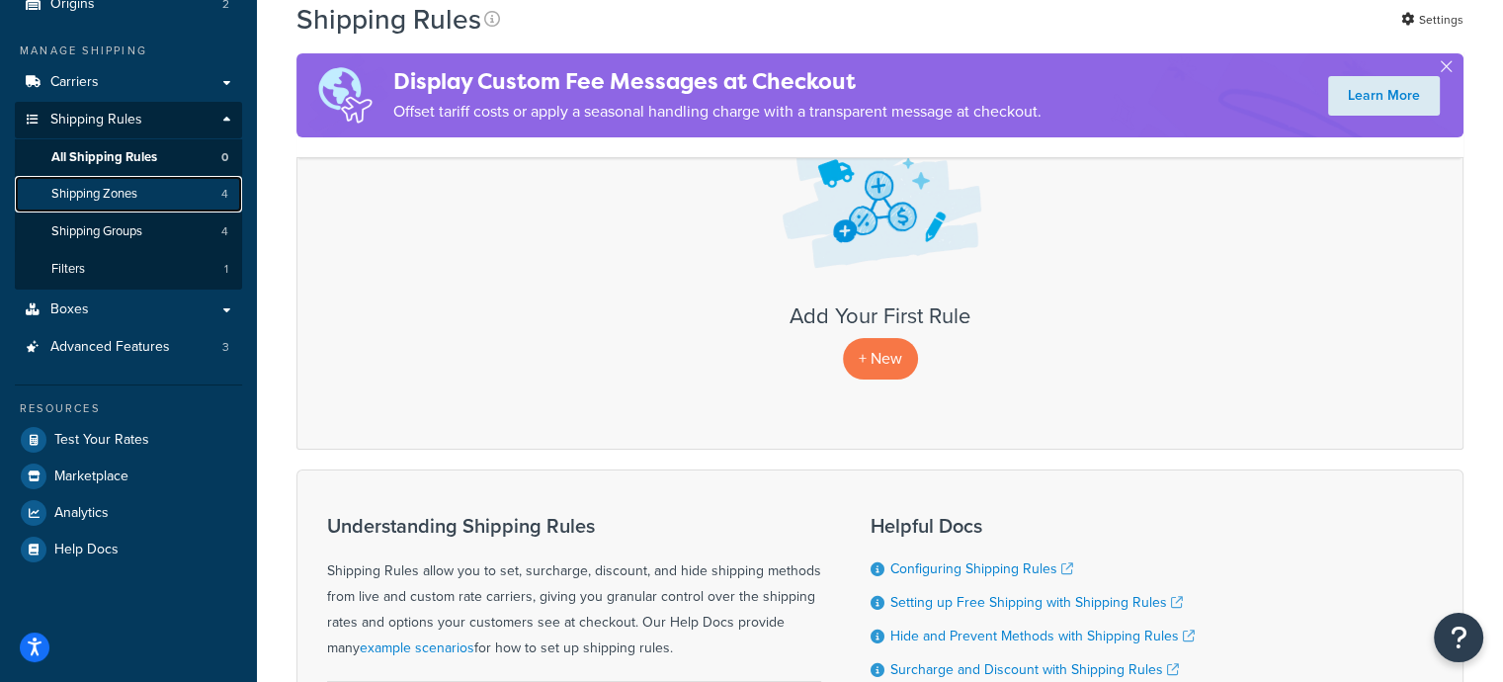
click at [131, 201] on span "Shipping Zones" at bounding box center [94, 194] width 86 height 17
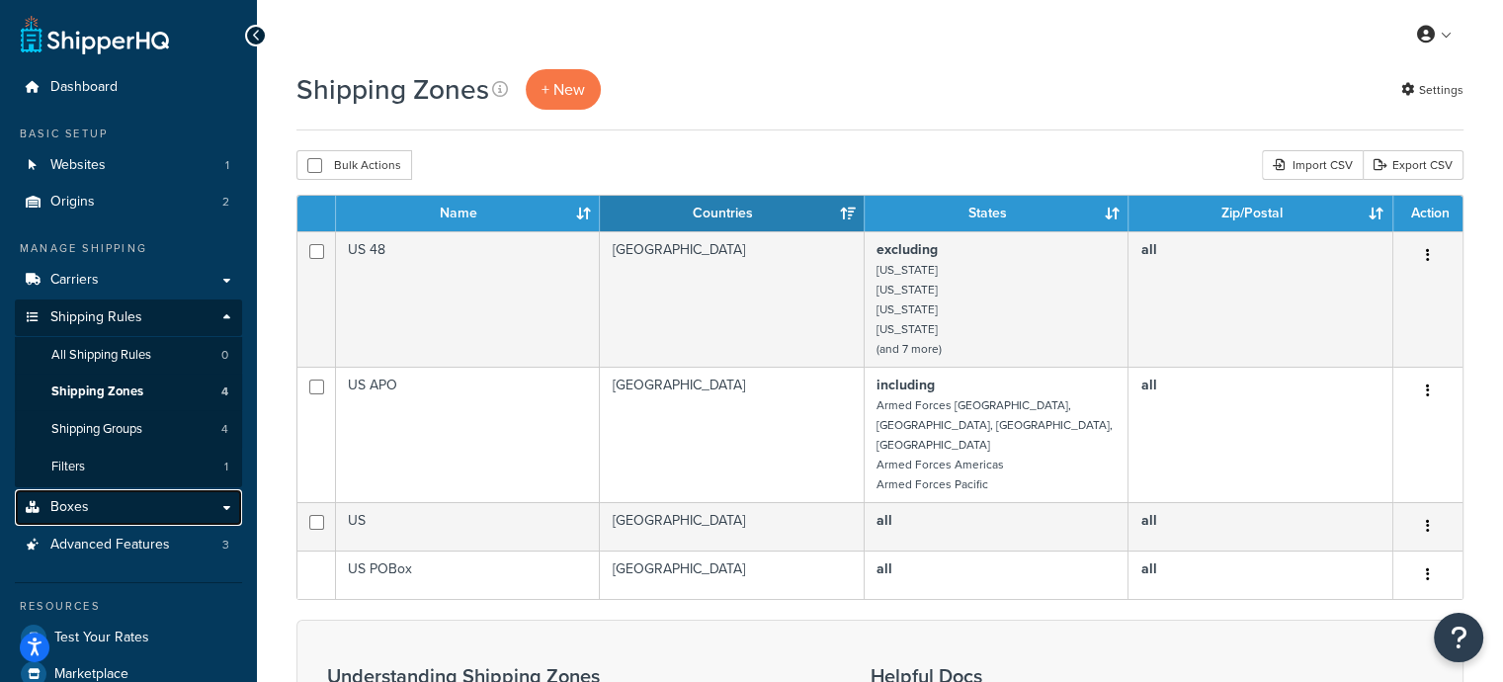
click at [92, 514] on link "Boxes" at bounding box center [128, 507] width 227 height 37
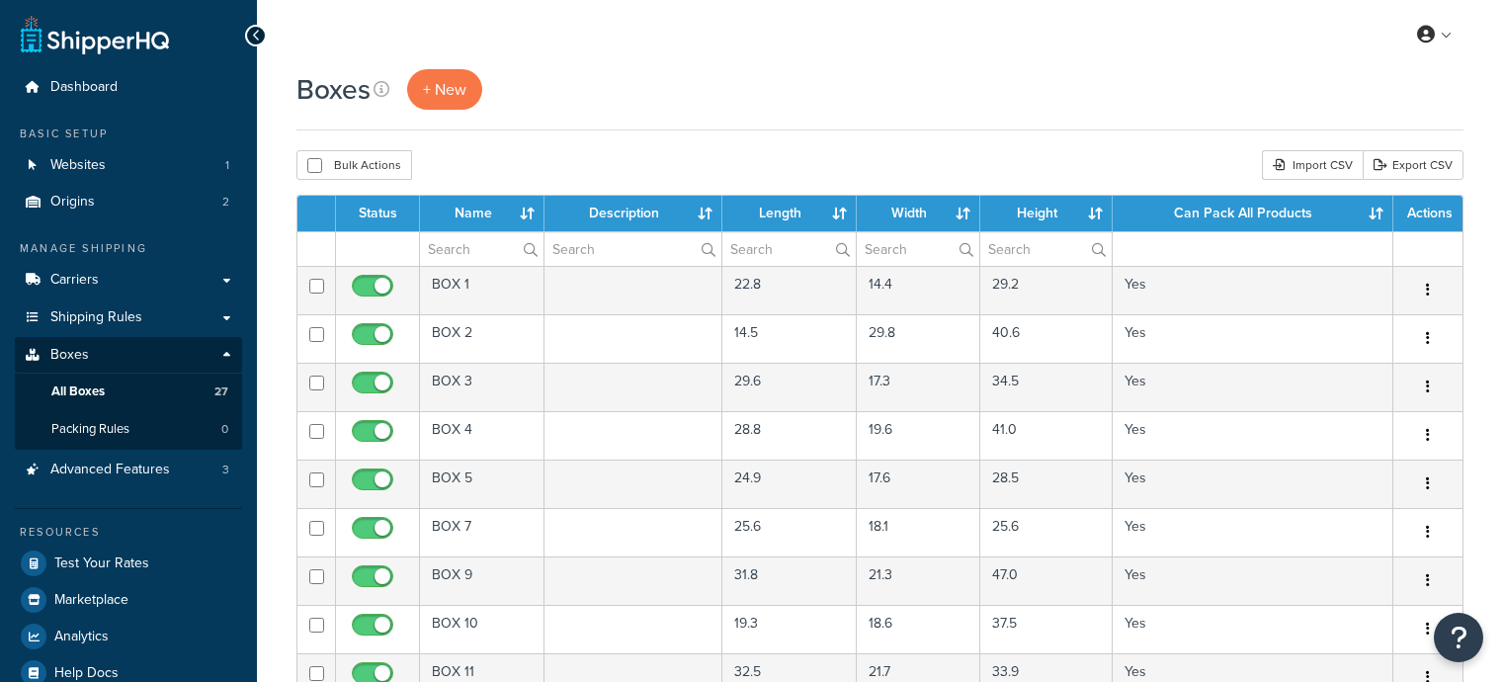
select select "50"
click at [86, 325] on span "Shipping Rules" at bounding box center [96, 317] width 92 height 17
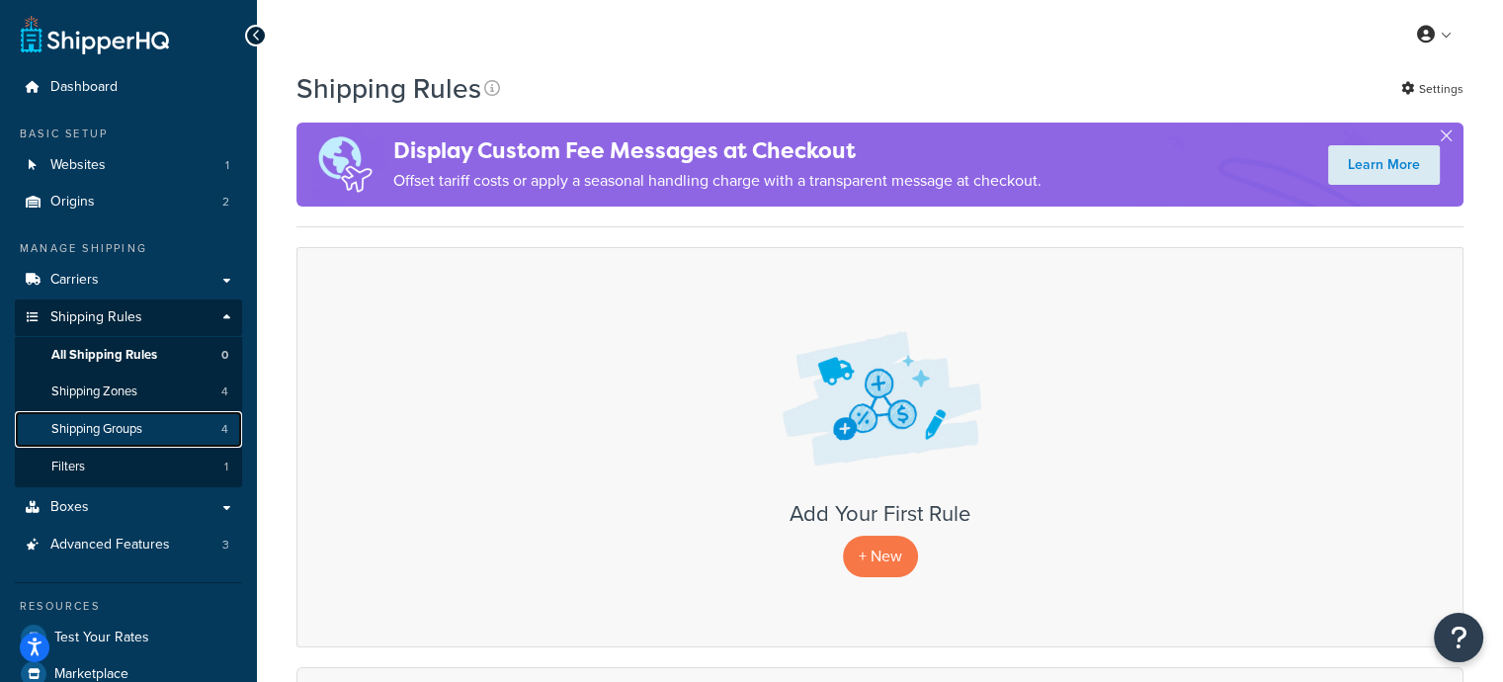
click at [96, 431] on span "Shipping Groups" at bounding box center [96, 429] width 91 height 17
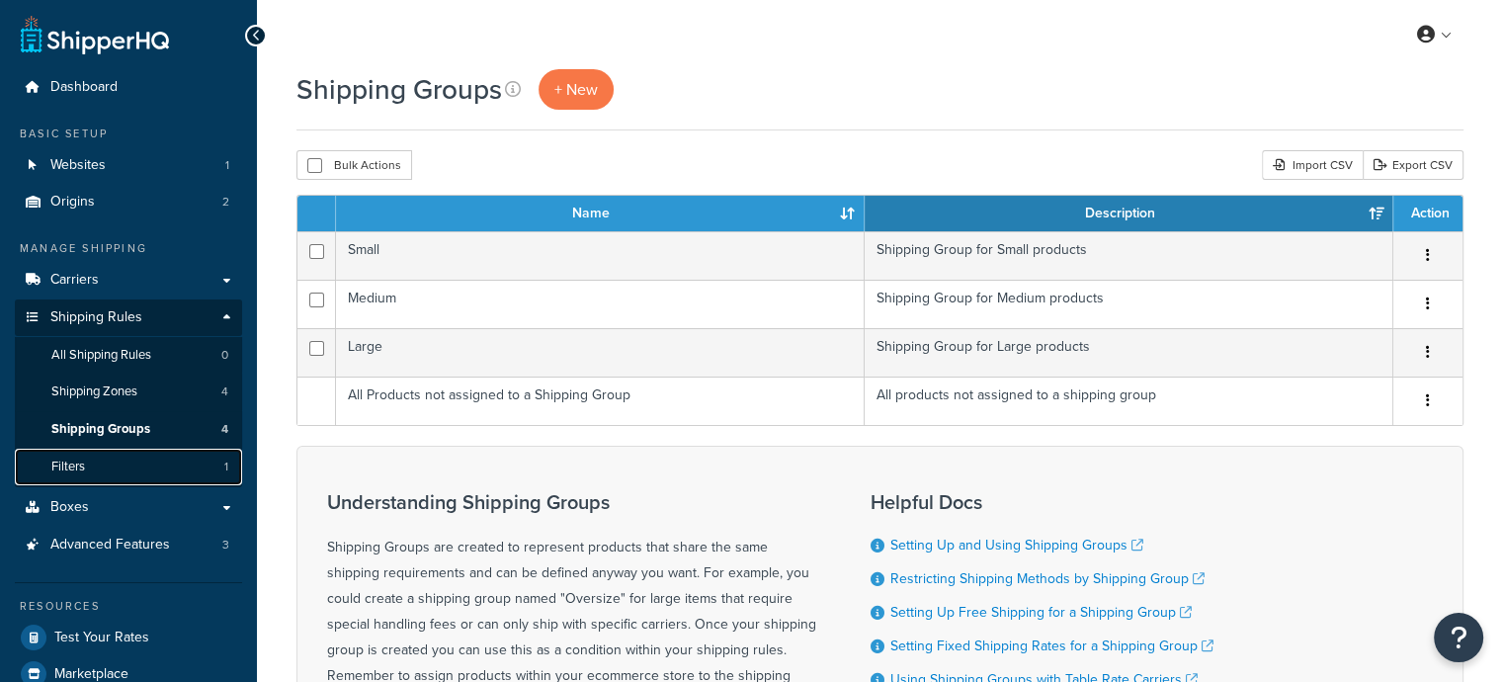
click at [91, 464] on link "Filters 1" at bounding box center [128, 467] width 227 height 37
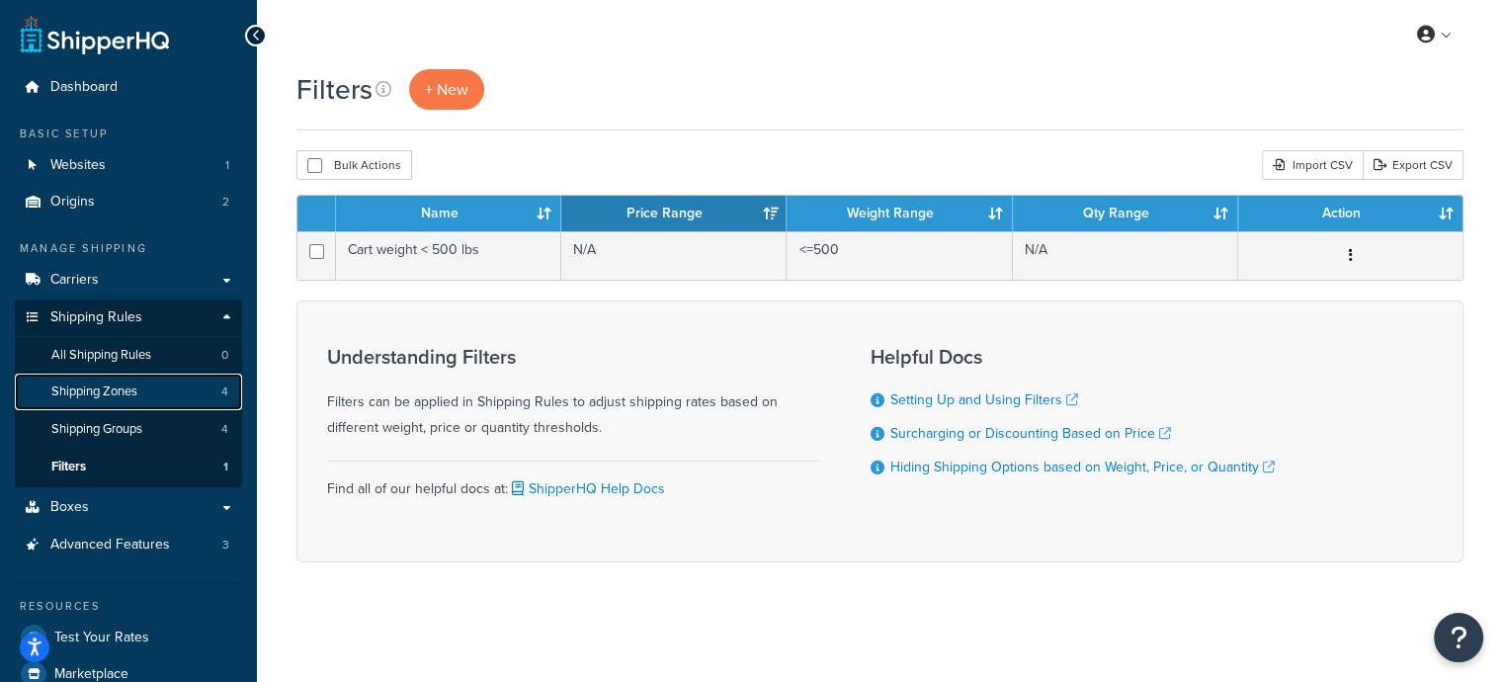
click at [111, 405] on link "Shipping Zones 4" at bounding box center [128, 392] width 227 height 37
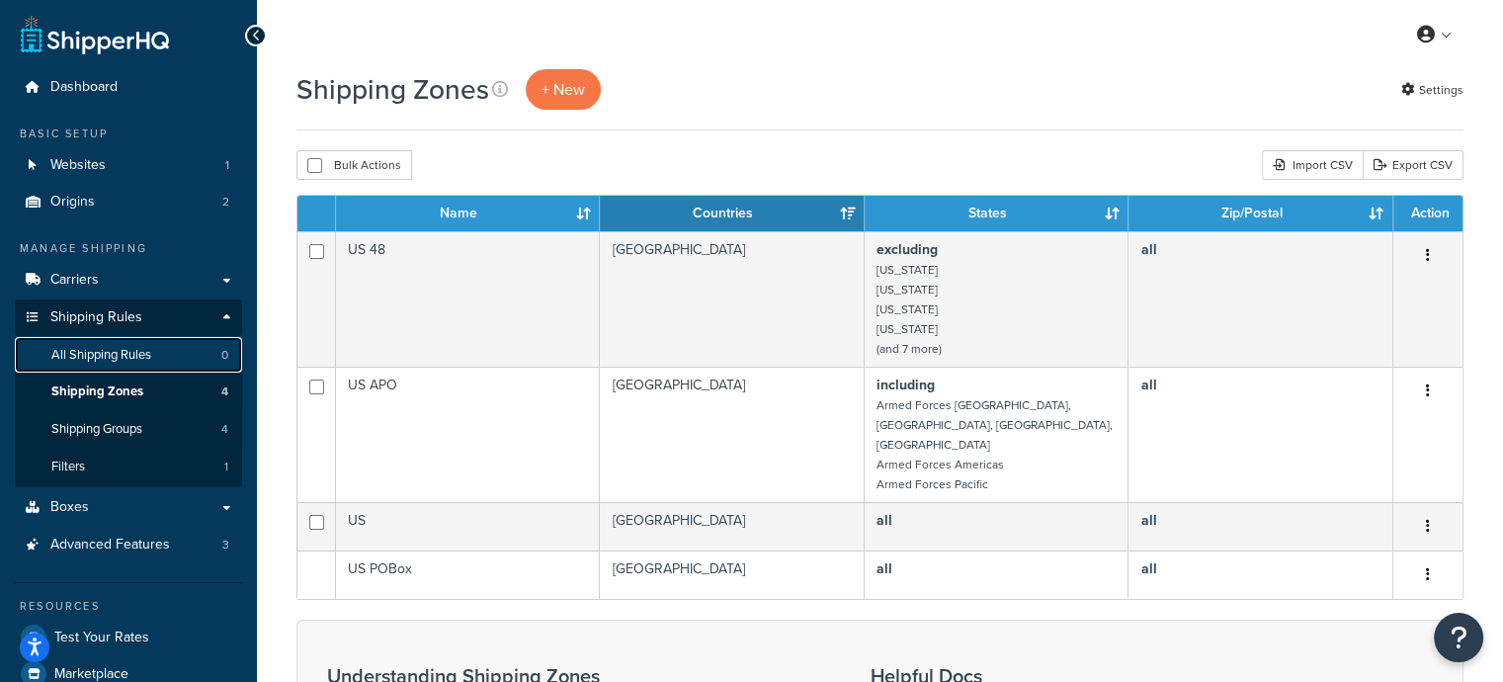
click at [121, 372] on link "All Shipping Rules 0" at bounding box center [128, 355] width 227 height 37
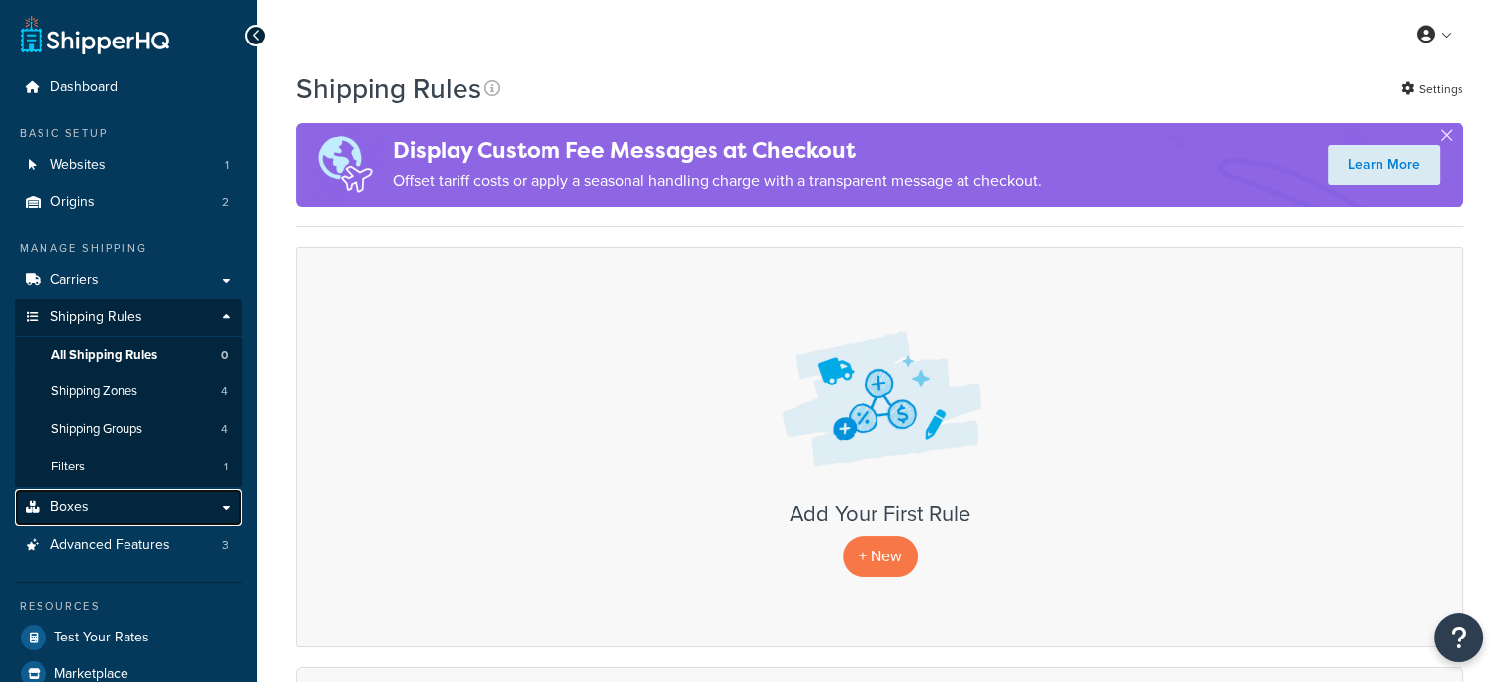
click at [87, 501] on link "Boxes" at bounding box center [128, 507] width 227 height 37
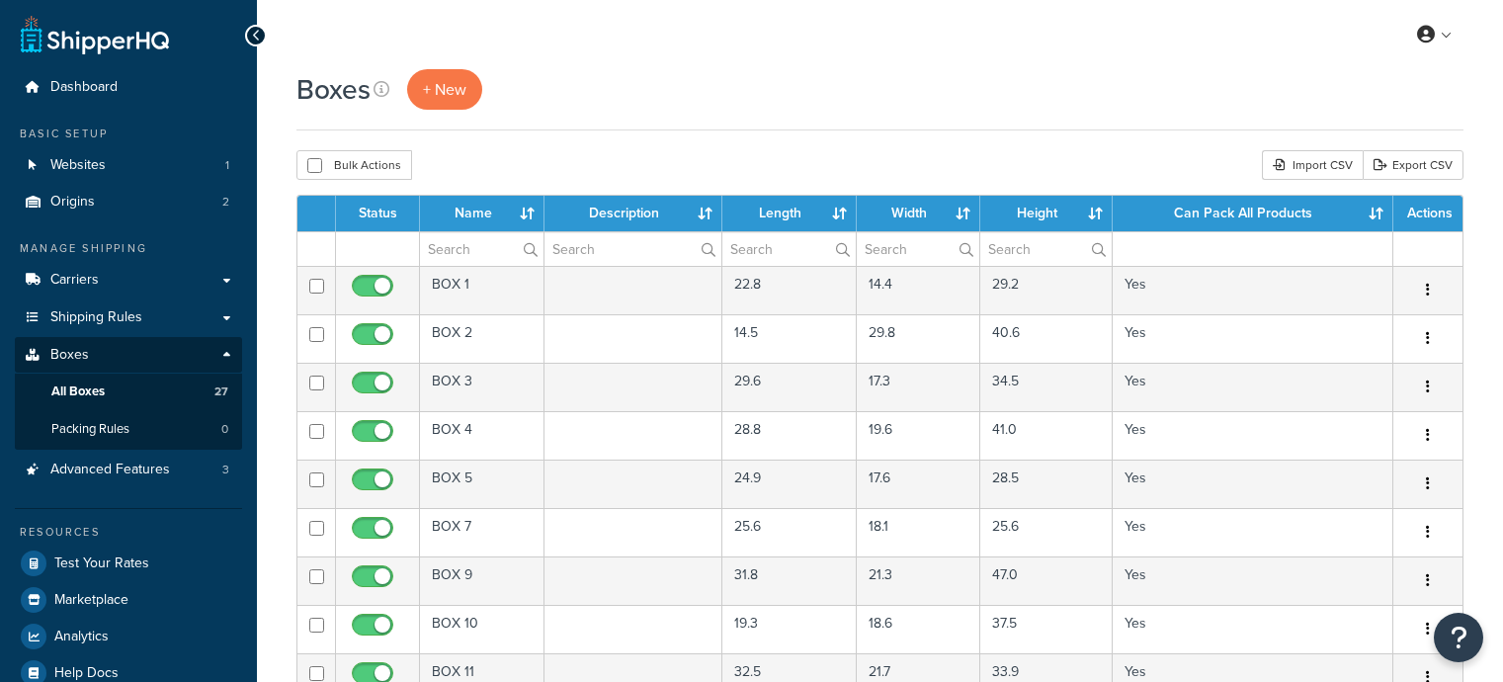
select select "50"
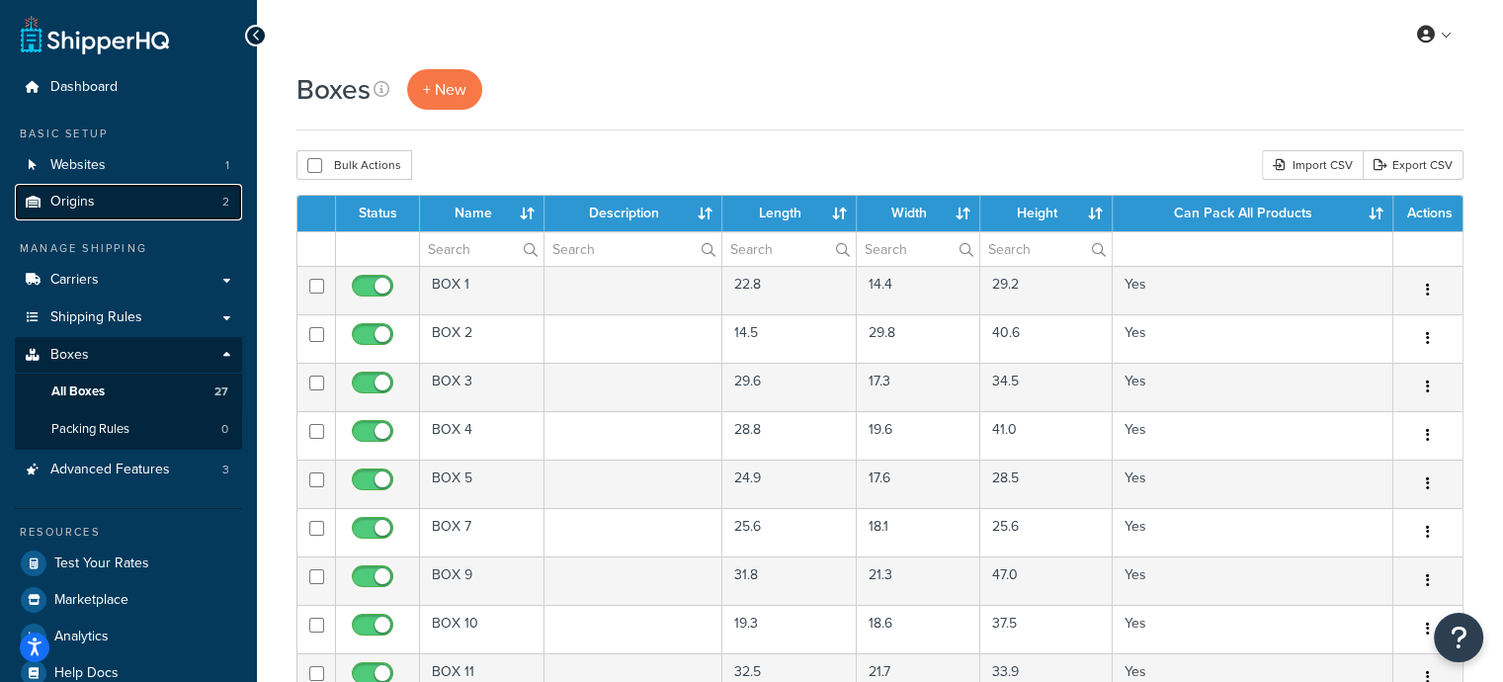
click at [83, 200] on span "Origins" at bounding box center [72, 202] width 44 height 17
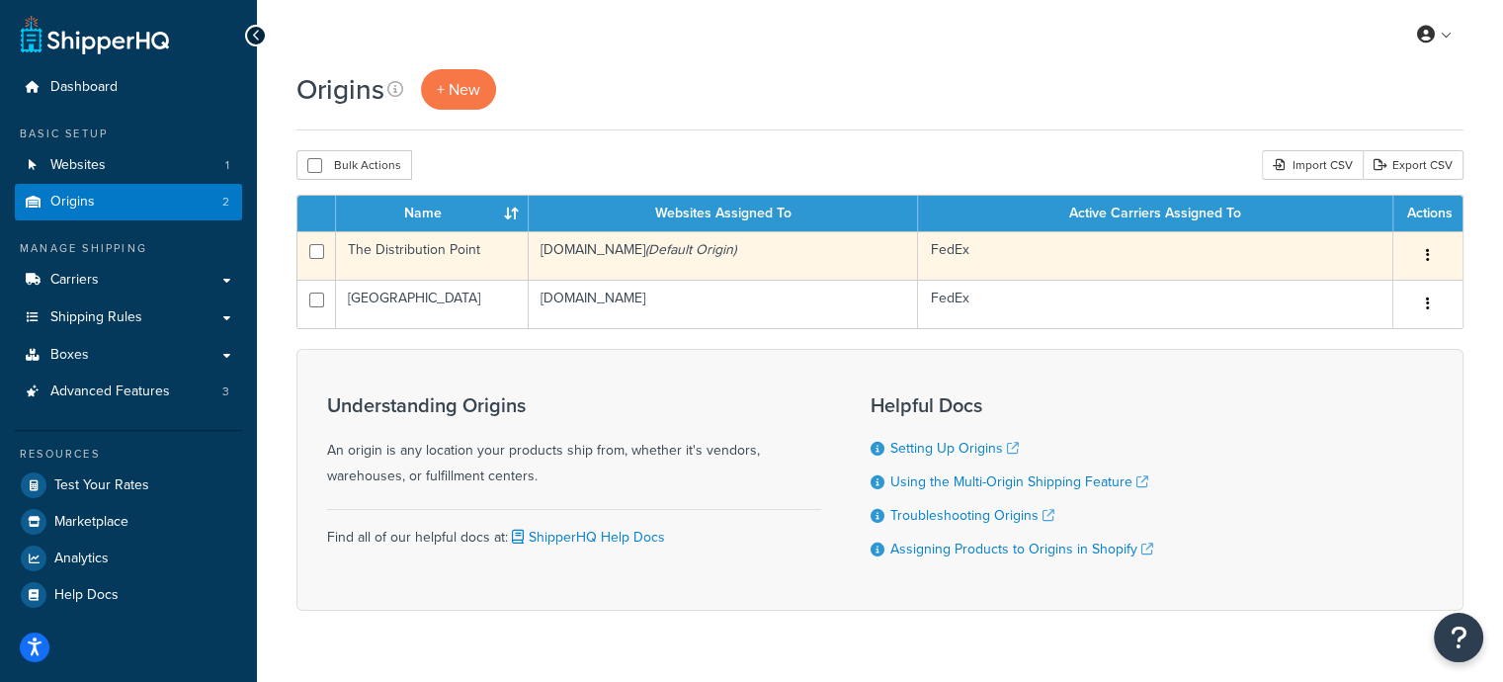
click at [736, 255] on icon "(Default Origin)" at bounding box center [690, 249] width 91 height 21
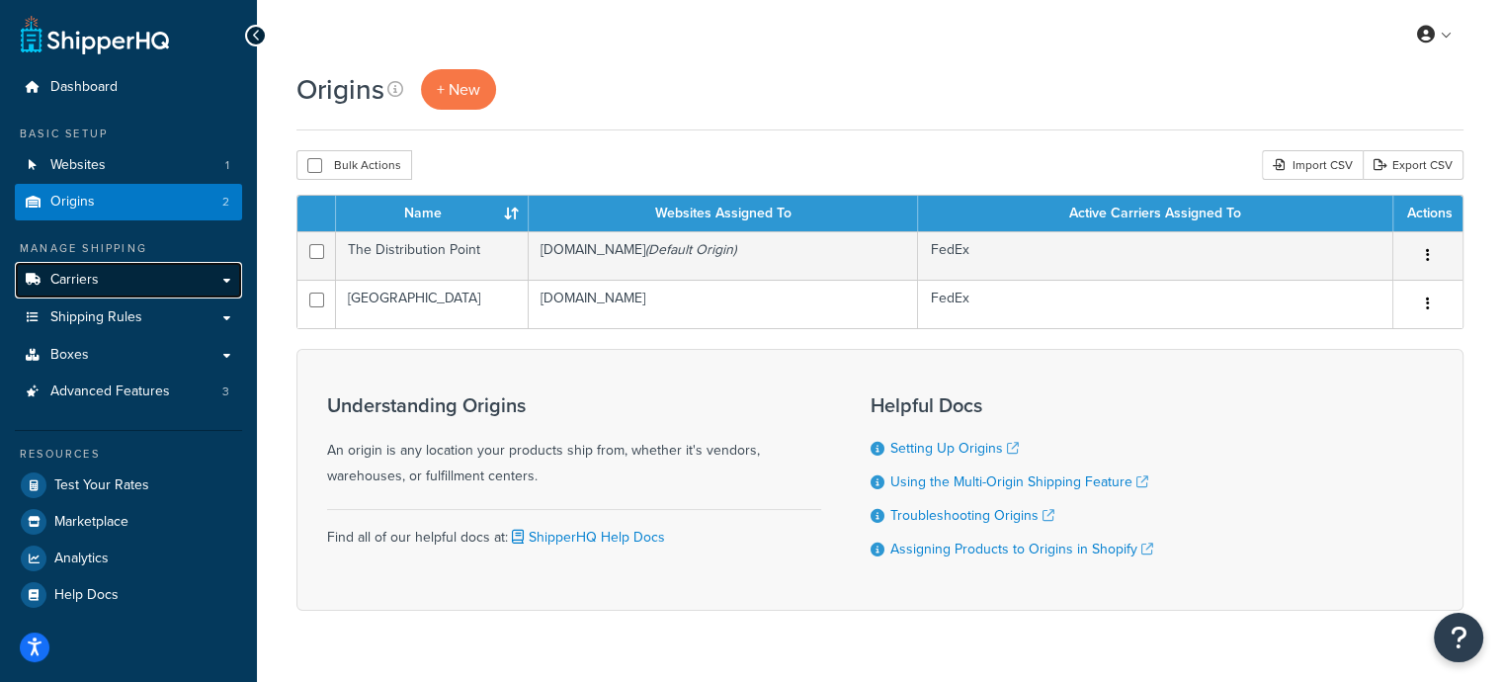
click at [111, 276] on link "Carriers" at bounding box center [128, 280] width 227 height 37
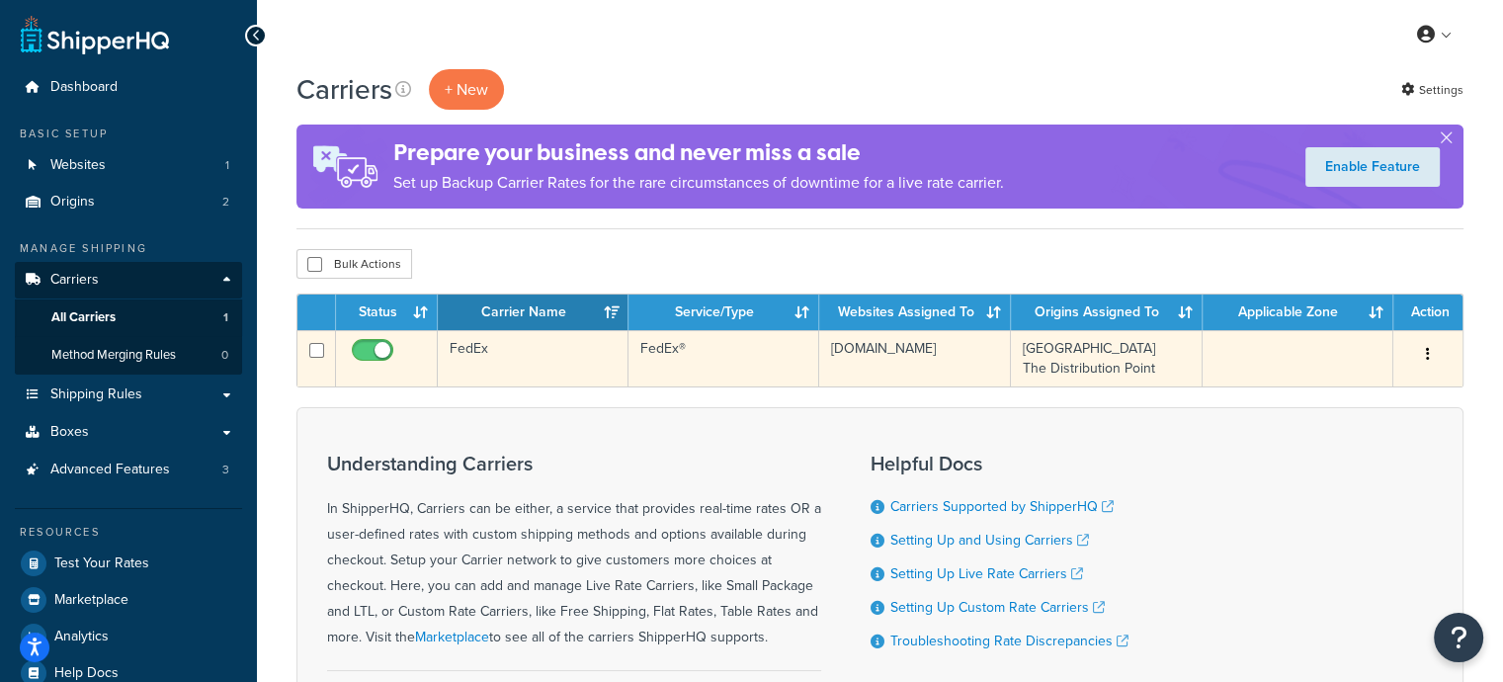
click at [734, 362] on td "FedEx®" at bounding box center [724, 358] width 191 height 56
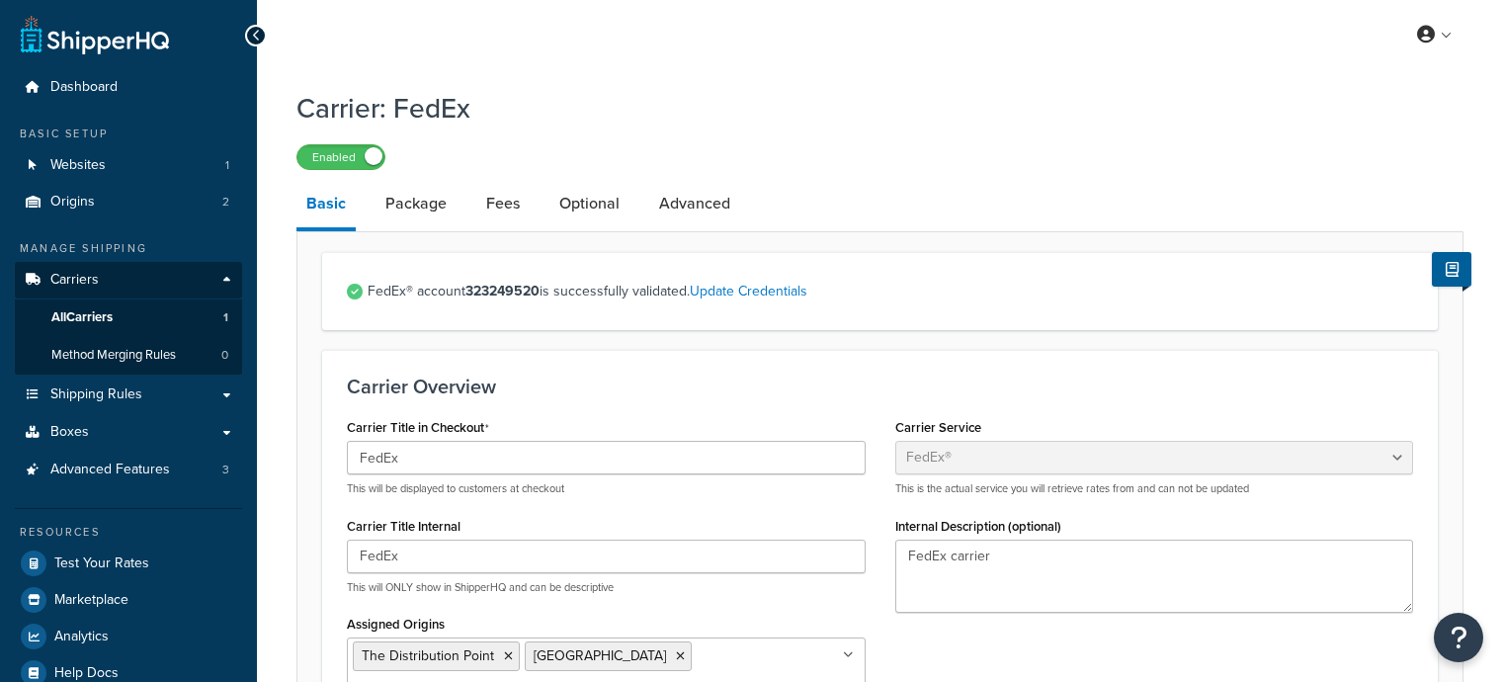
select select "fedEx"
select select "REGULAR_PICKUP"
select select "YOUR_PACKAGING"
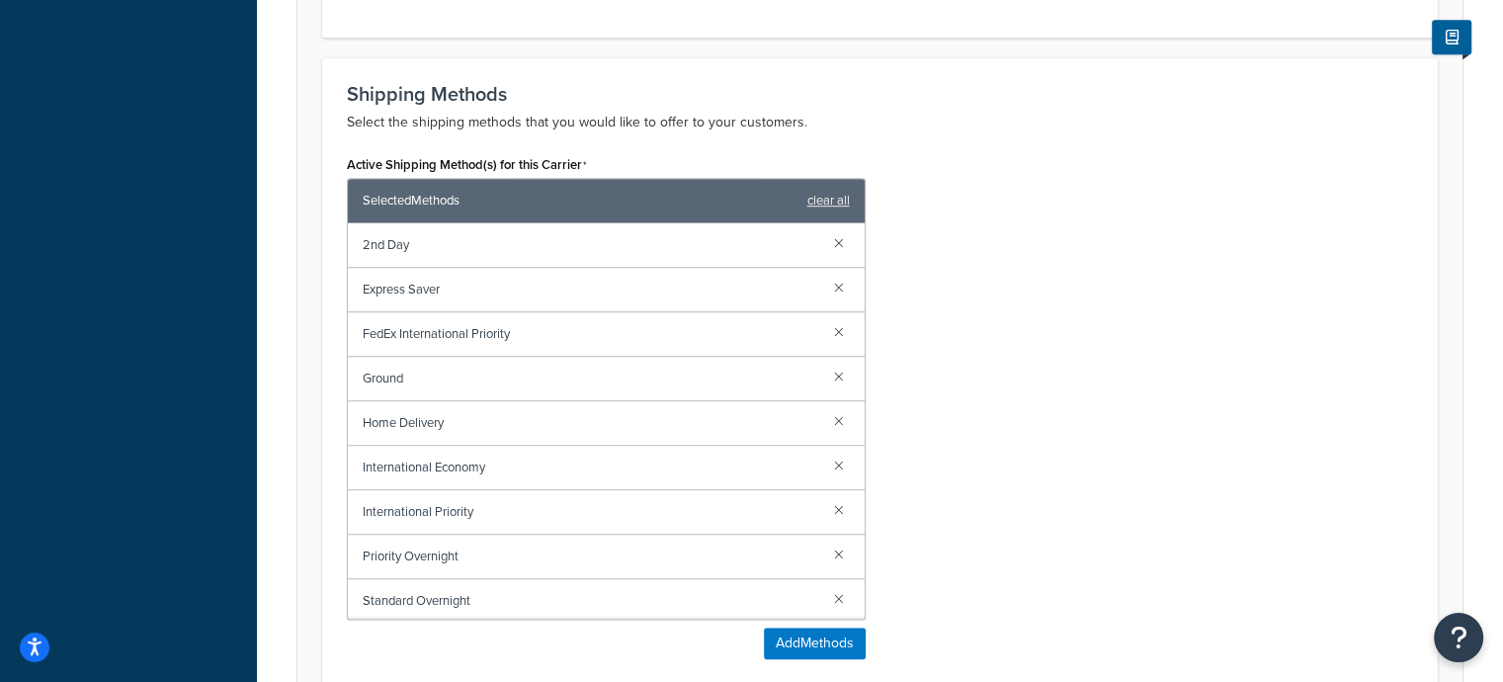
scroll to position [2, 0]
drag, startPoint x: 344, startPoint y: 427, endPoint x: 478, endPoint y: 431, distance: 134.5
click at [478, 431] on div "Active Shipping Method(s) for this Carrier Selected Methods clear all 2nd Day E…" at bounding box center [606, 412] width 549 height 524
click at [478, 430] on span "Home Delivery" at bounding box center [591, 421] width 456 height 28
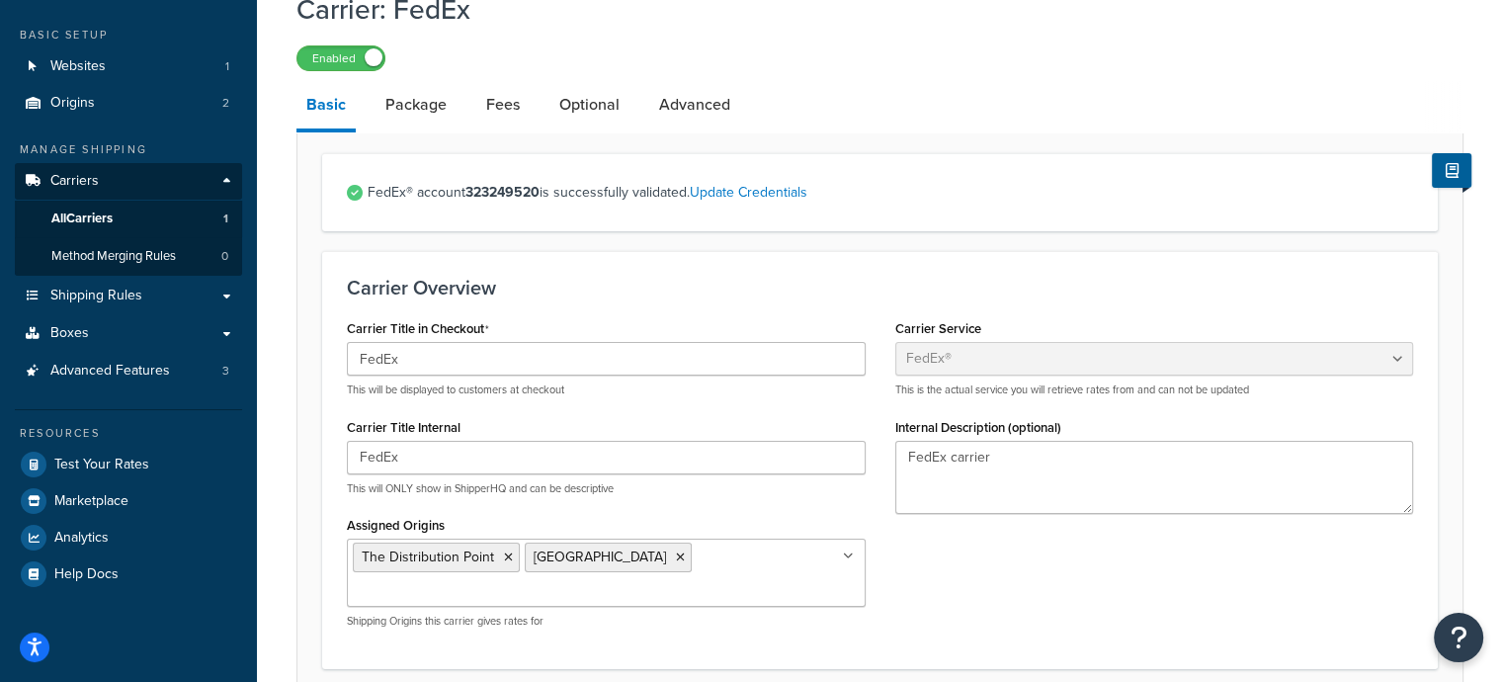
scroll to position [99, 0]
click at [413, 114] on link "Package" at bounding box center [416, 104] width 81 height 47
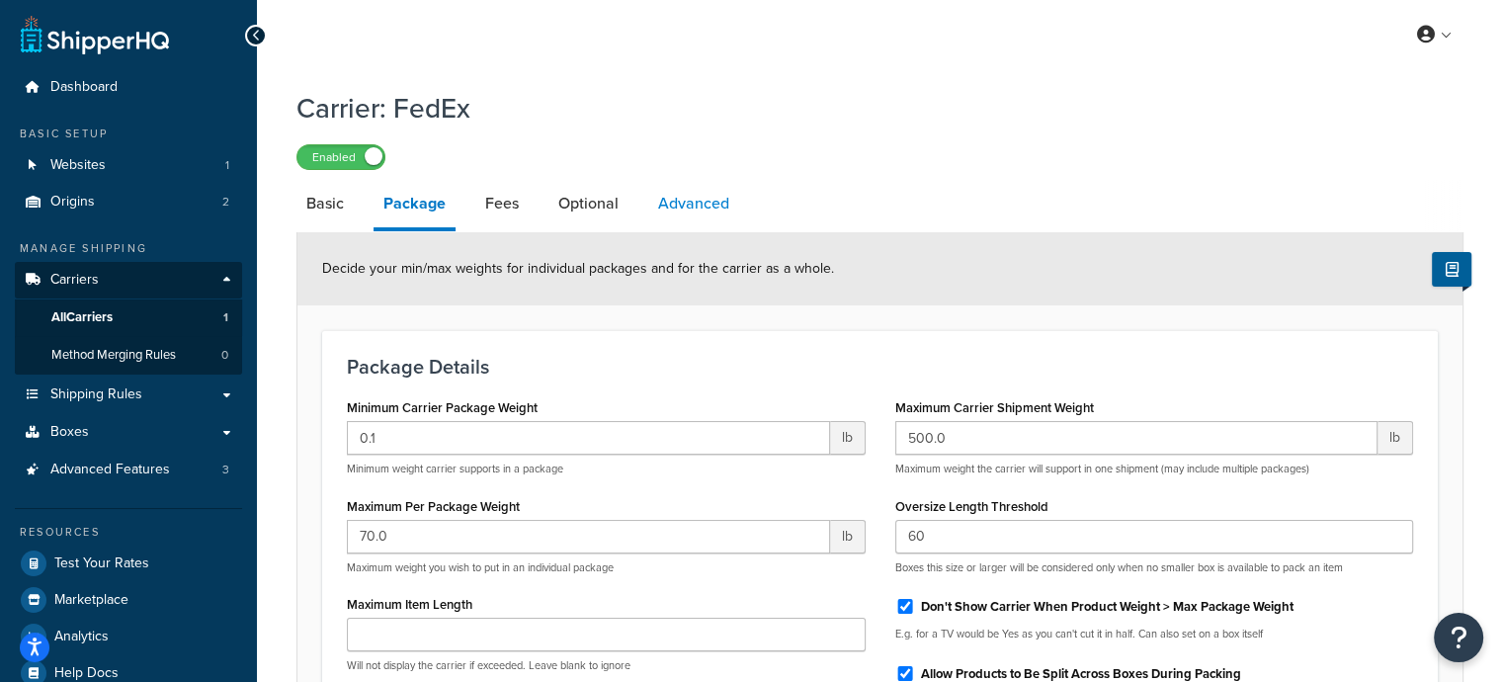
click at [683, 209] on link "Advanced" at bounding box center [693, 203] width 91 height 47
select select "false"
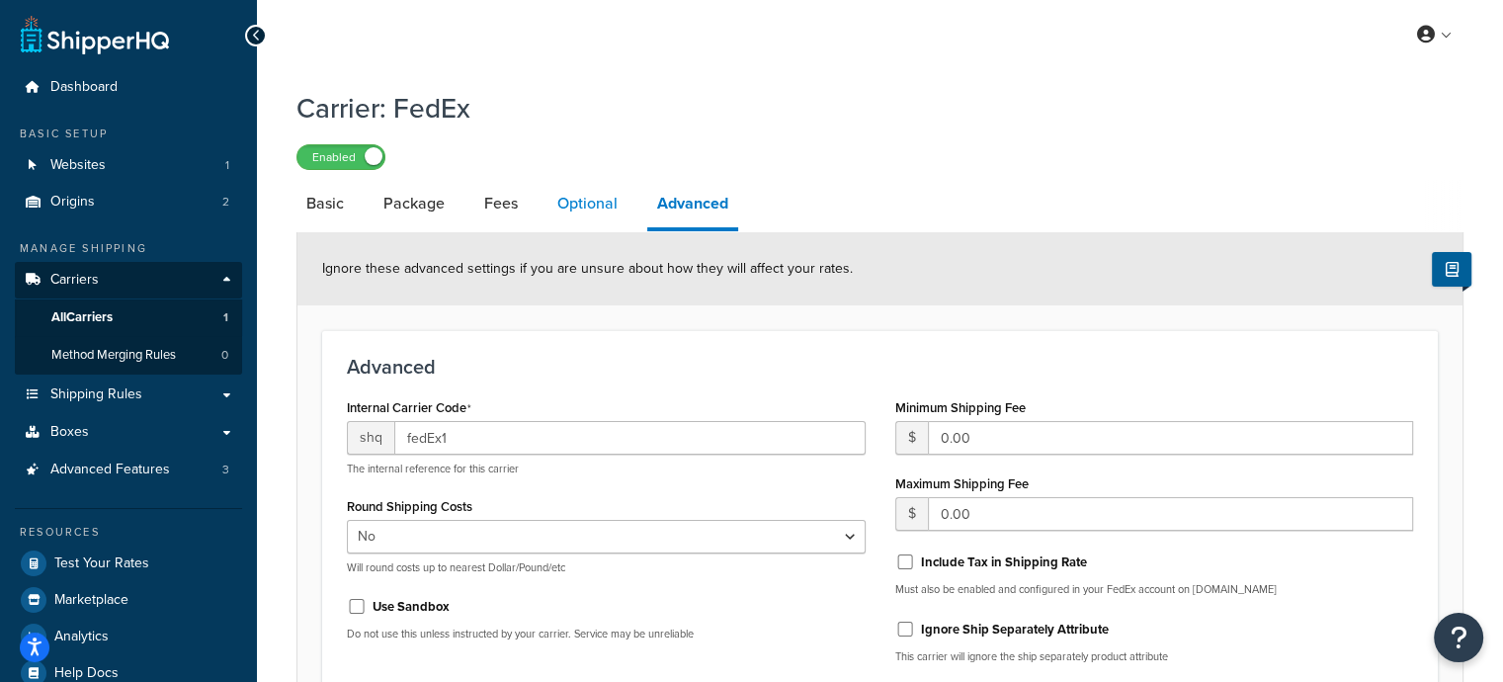
click at [599, 204] on link "Optional" at bounding box center [588, 203] width 80 height 47
select select "business"
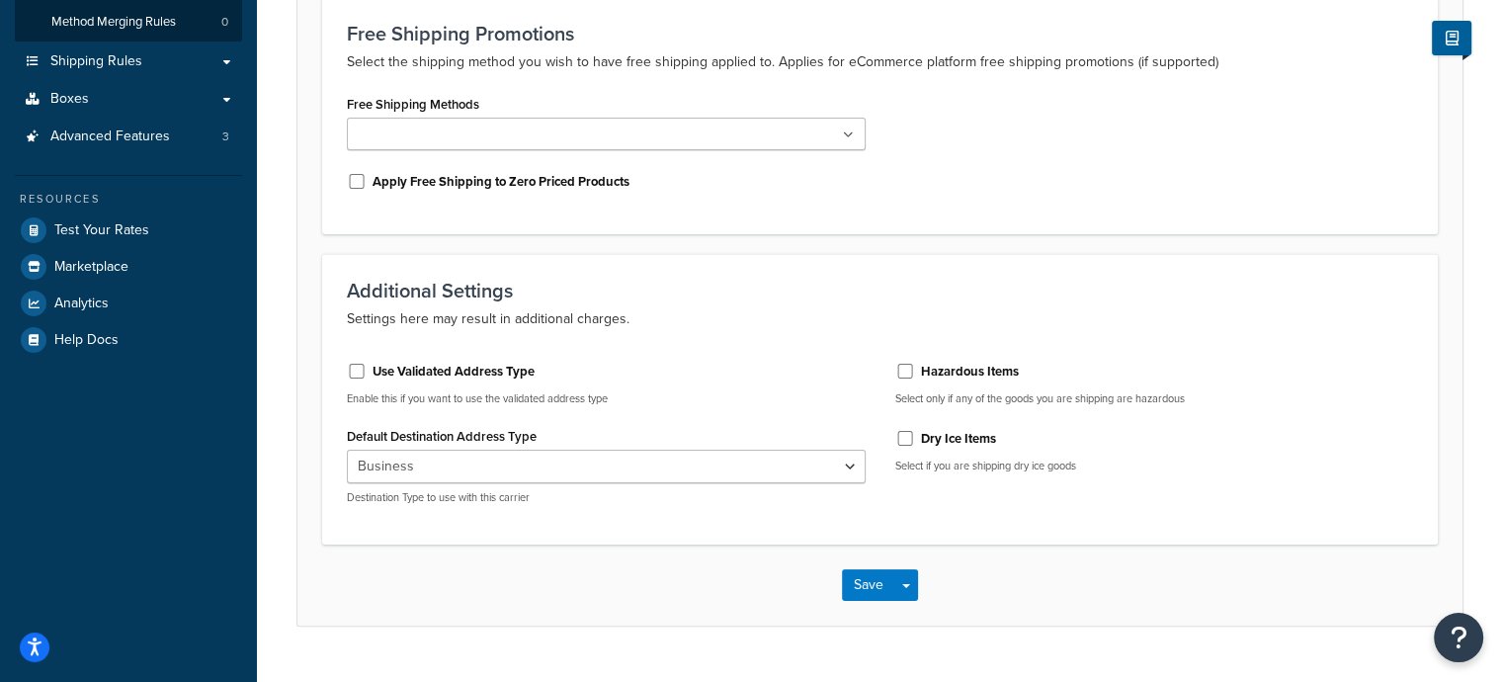
scroll to position [376, 0]
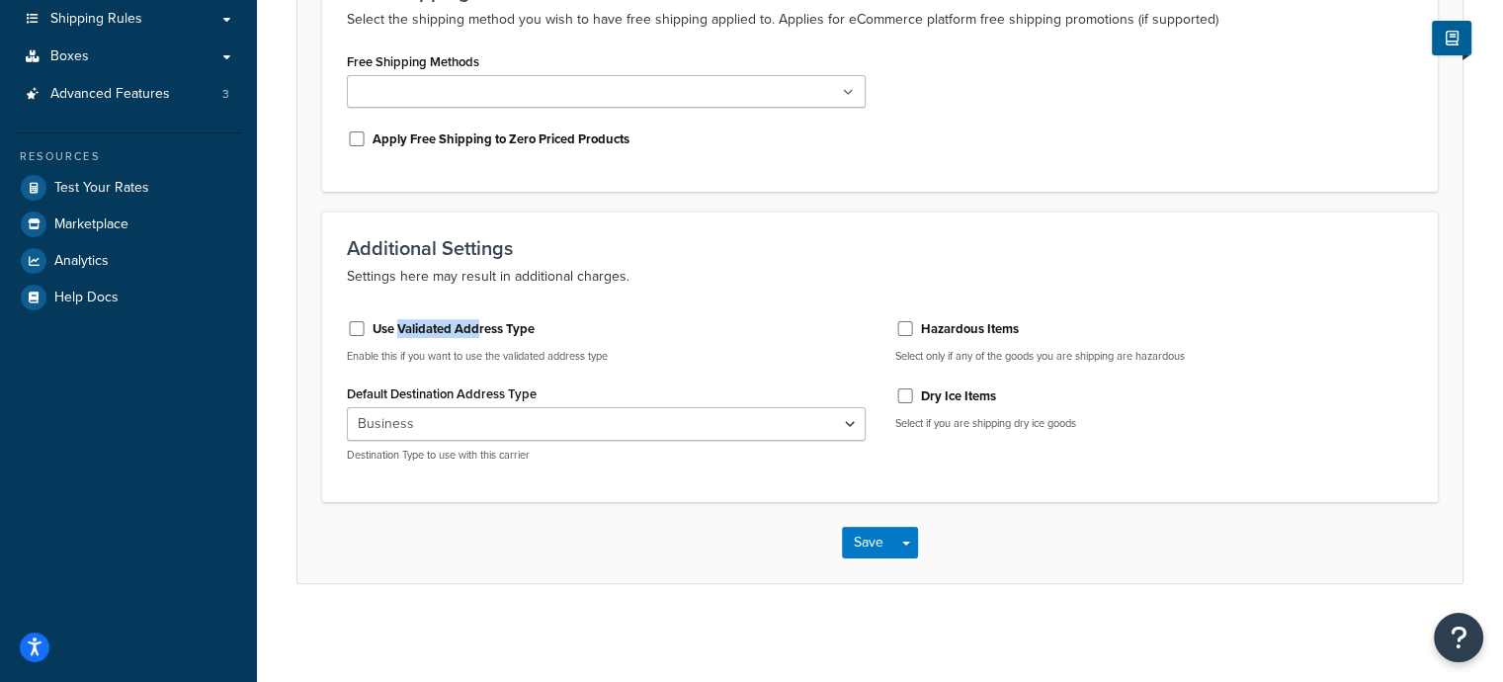
drag, startPoint x: 405, startPoint y: 327, endPoint x: 481, endPoint y: 317, distance: 76.7
click at [481, 317] on div "Use Validated Address Type" at bounding box center [606, 327] width 519 height 30
click at [426, 331] on label "Use Validated Address Type" at bounding box center [454, 329] width 162 height 18
click at [367, 331] on input "Use Validated Address Type" at bounding box center [357, 328] width 20 height 15
checkbox input "true"
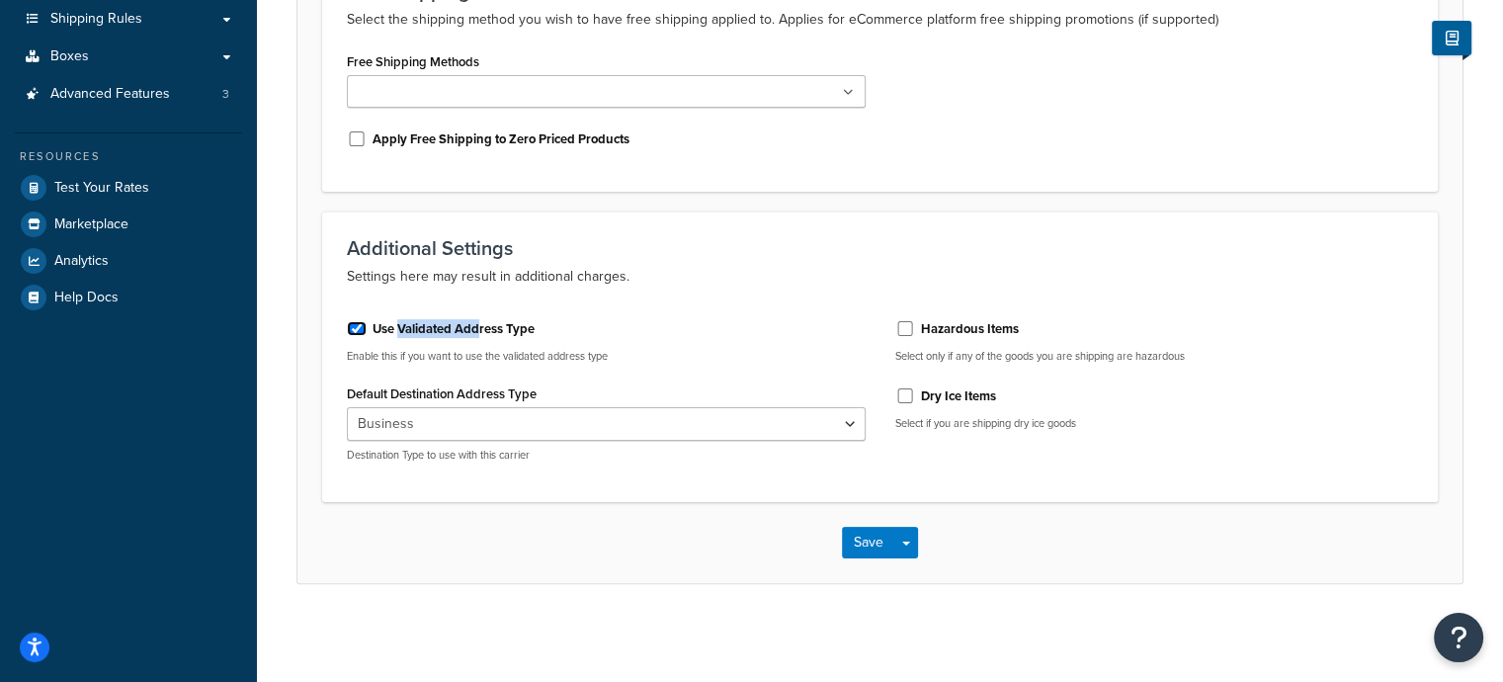
scroll to position [354, 0]
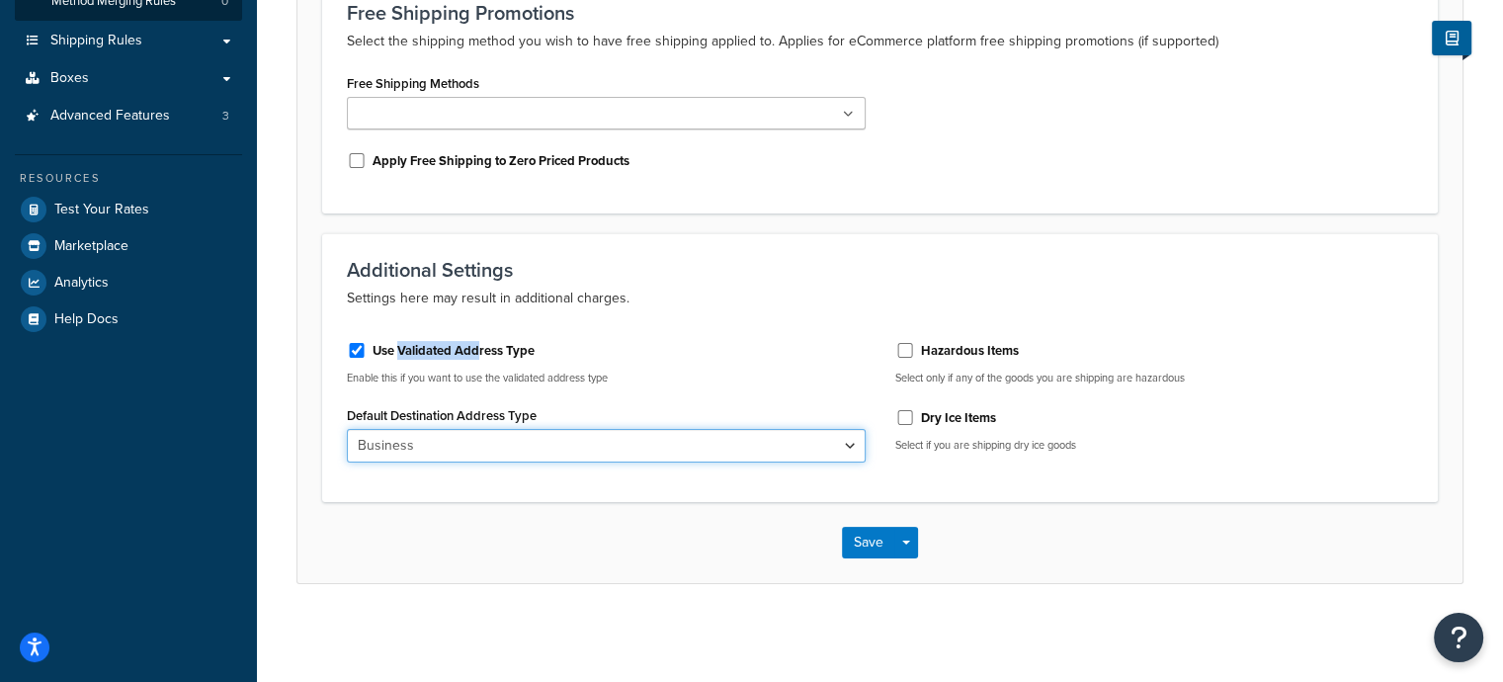
click at [441, 455] on select "Business Residential" at bounding box center [606, 446] width 519 height 34
click at [569, 328] on div "Use Validated Address Type Enable this if you want to use the validated address…" at bounding box center [606, 401] width 549 height 150
click at [419, 447] on select "Business Residential" at bounding box center [606, 446] width 519 height 34
click at [637, 355] on div "Use Validated Address Type" at bounding box center [606, 349] width 519 height 30
click at [557, 424] on div "Default Destination Address Type Business Residential" at bounding box center [606, 431] width 519 height 61
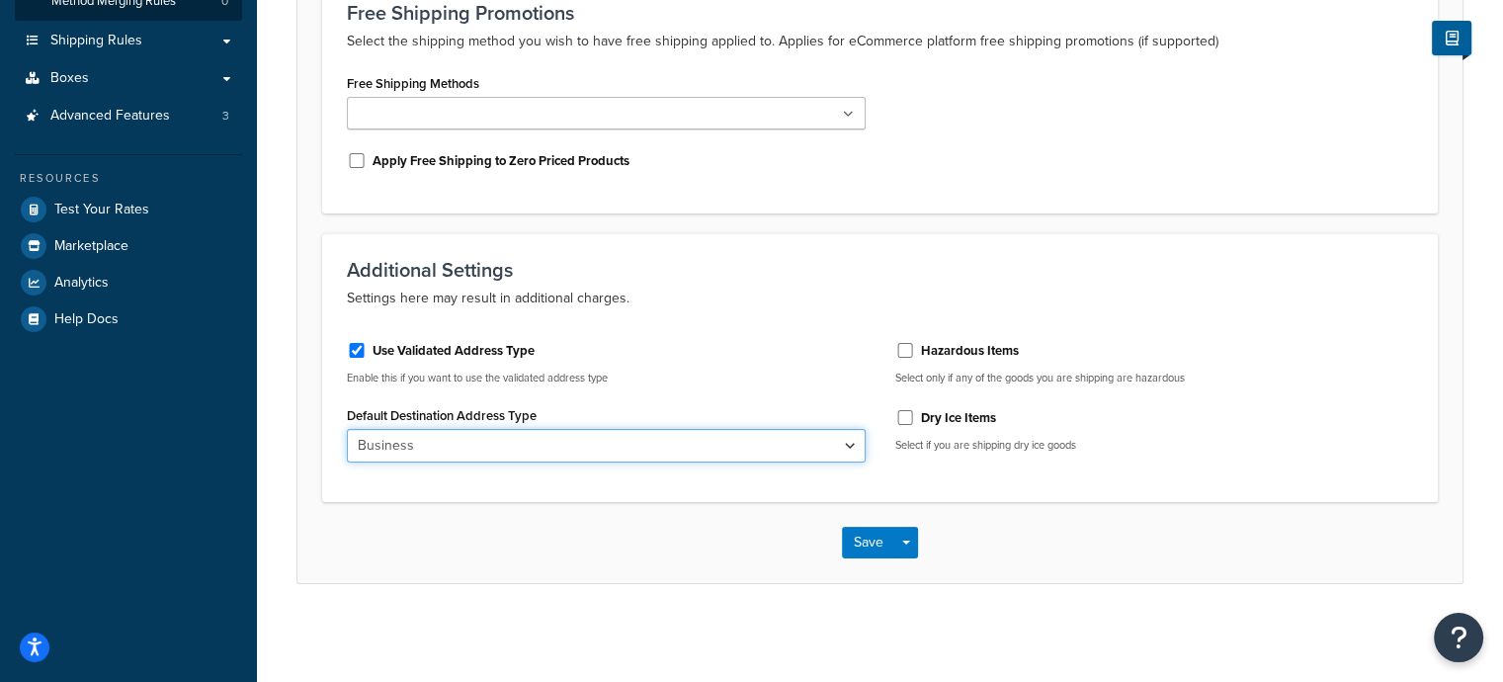
click at [561, 442] on select "Business Residential" at bounding box center [606, 446] width 519 height 34
select select "residential"
click at [347, 429] on select "Business Residential" at bounding box center [606, 446] width 519 height 34
click at [859, 534] on button "Save" at bounding box center [868, 543] width 53 height 32
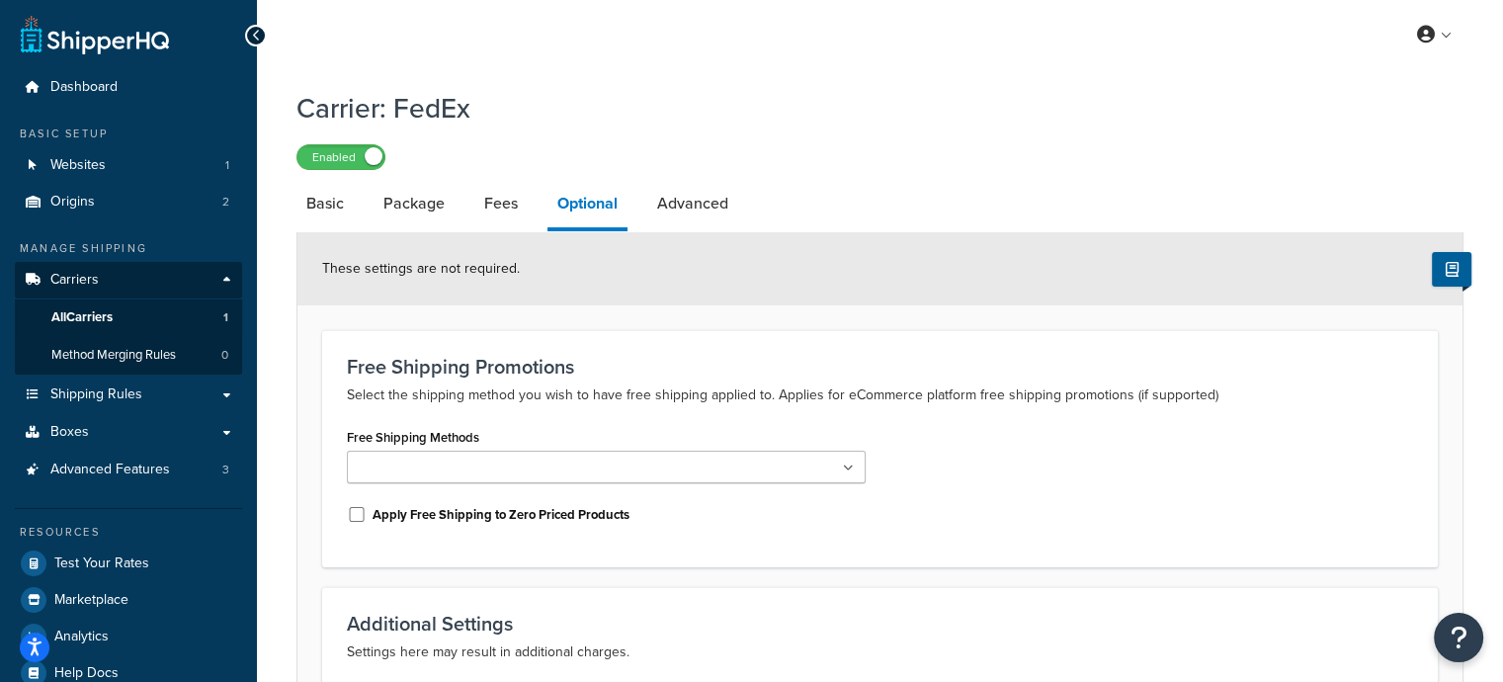
scroll to position [66, 0]
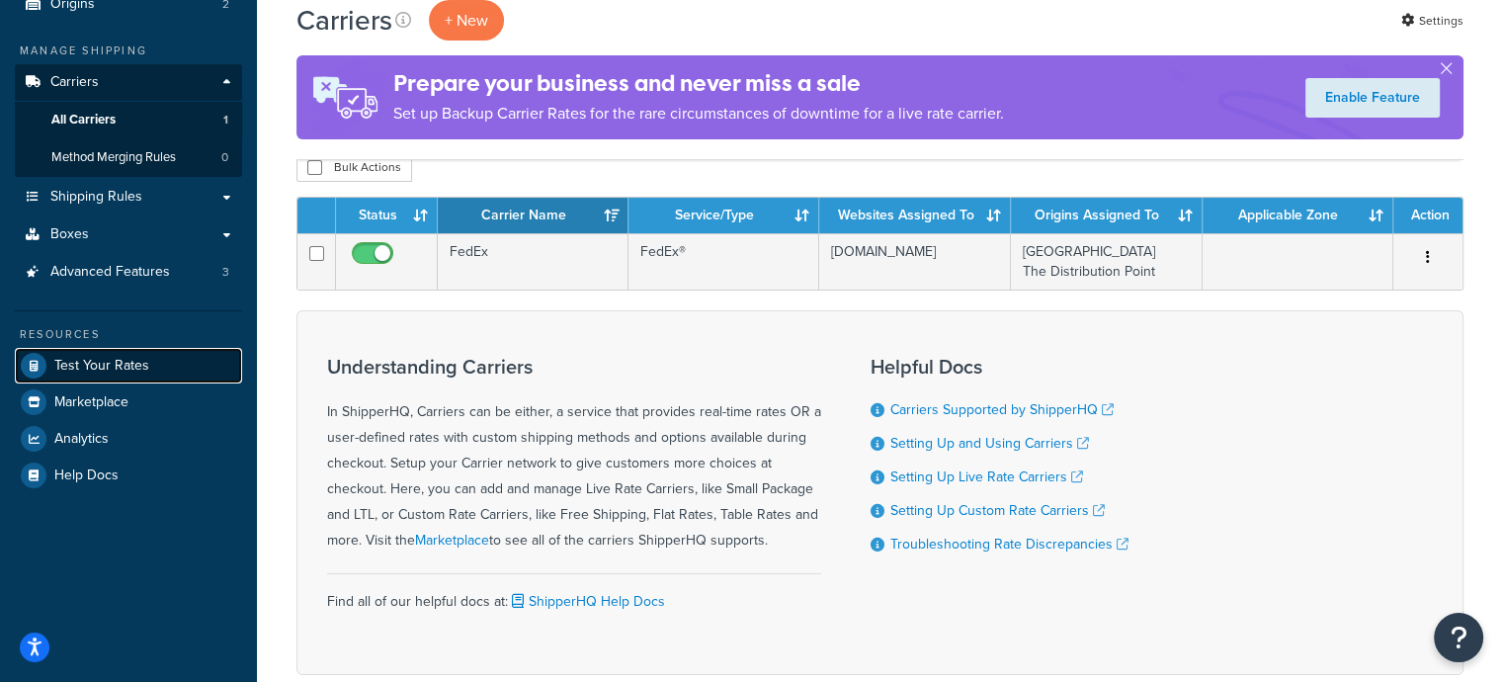
click at [126, 368] on span "Test Your Rates" at bounding box center [101, 366] width 95 height 17
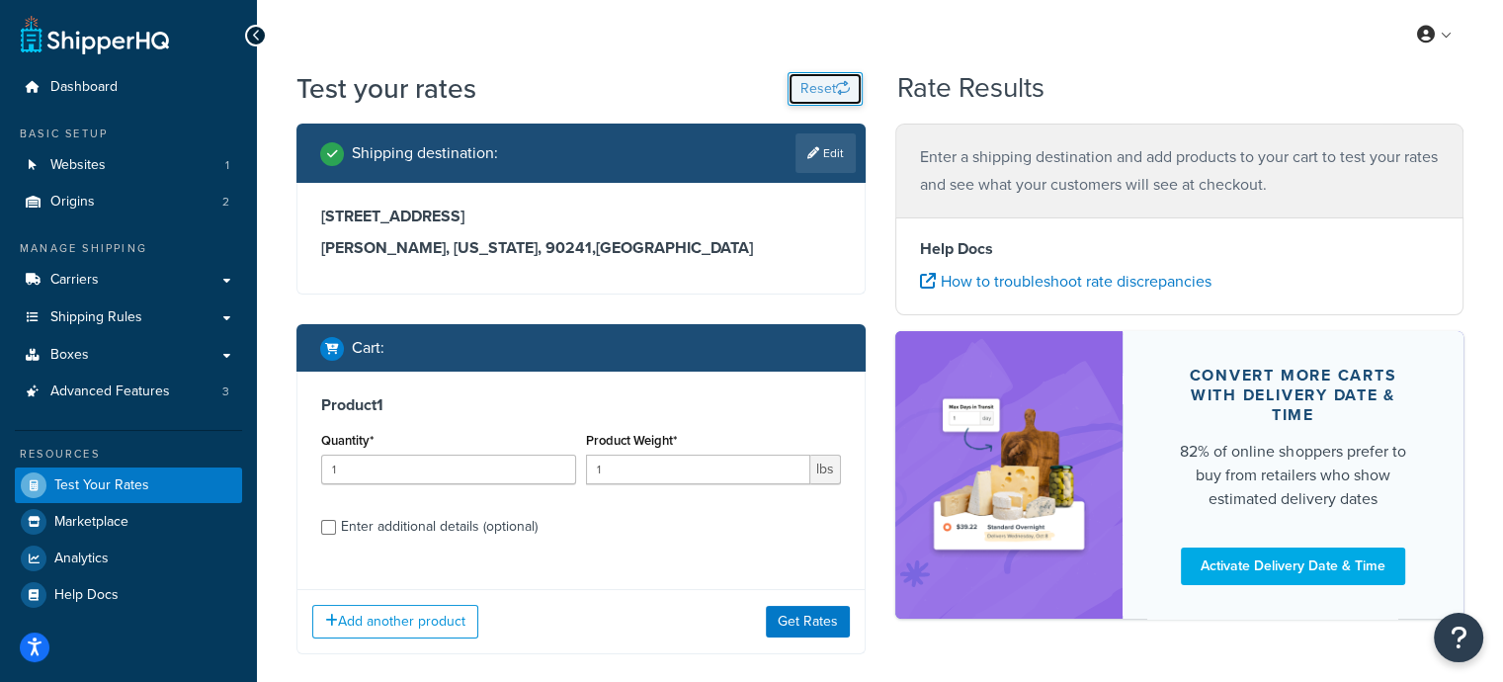
click at [815, 86] on button "Reset" at bounding box center [825, 89] width 75 height 34
select select "[GEOGRAPHIC_DATA]"
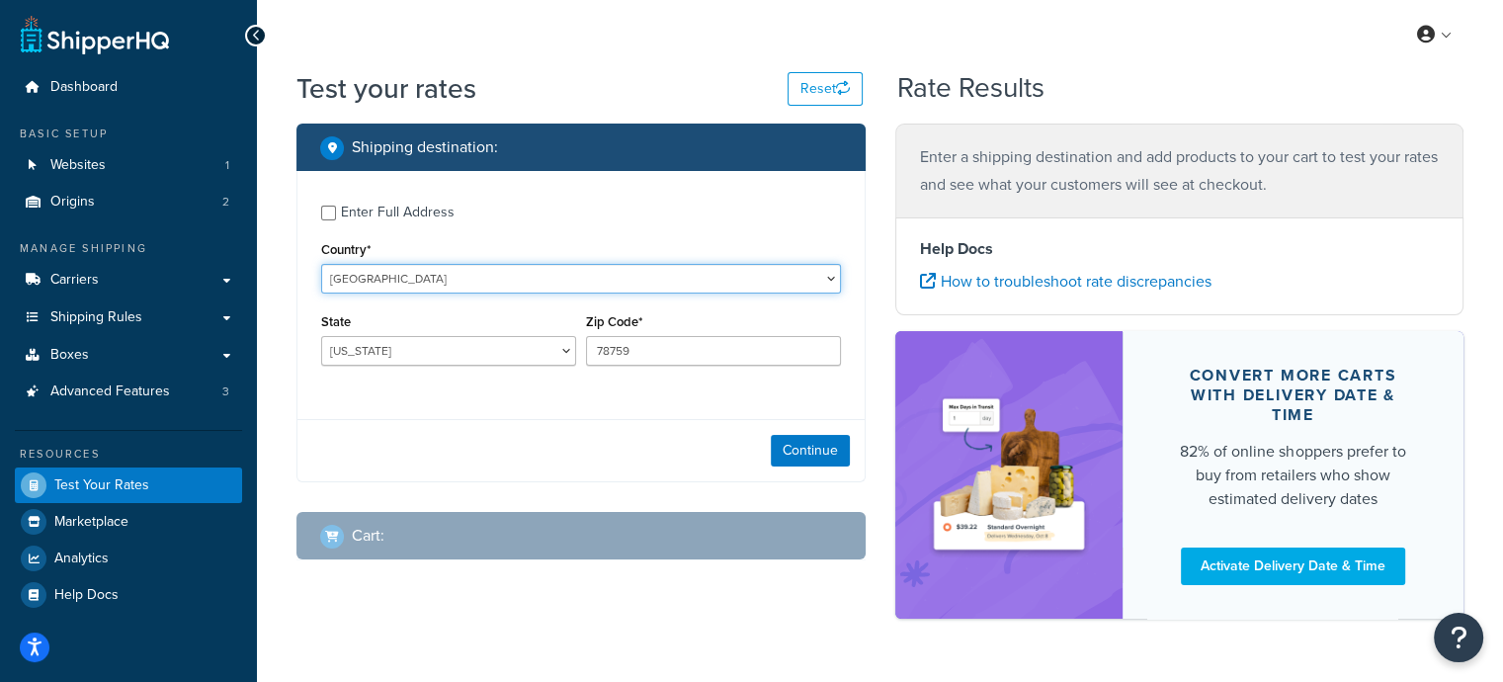
click at [433, 275] on select "[GEOGRAPHIC_DATA] [GEOGRAPHIC_DATA] [GEOGRAPHIC_DATA] [GEOGRAPHIC_DATA] [GEOGRA…" at bounding box center [581, 279] width 520 height 30
click at [435, 274] on select "[GEOGRAPHIC_DATA] [GEOGRAPHIC_DATA] [GEOGRAPHIC_DATA] [GEOGRAPHIC_DATA] [GEOGRA…" at bounding box center [581, 279] width 520 height 30
click at [328, 214] on input "Enter Full Address" at bounding box center [328, 213] width 15 height 15
checkbox input "true"
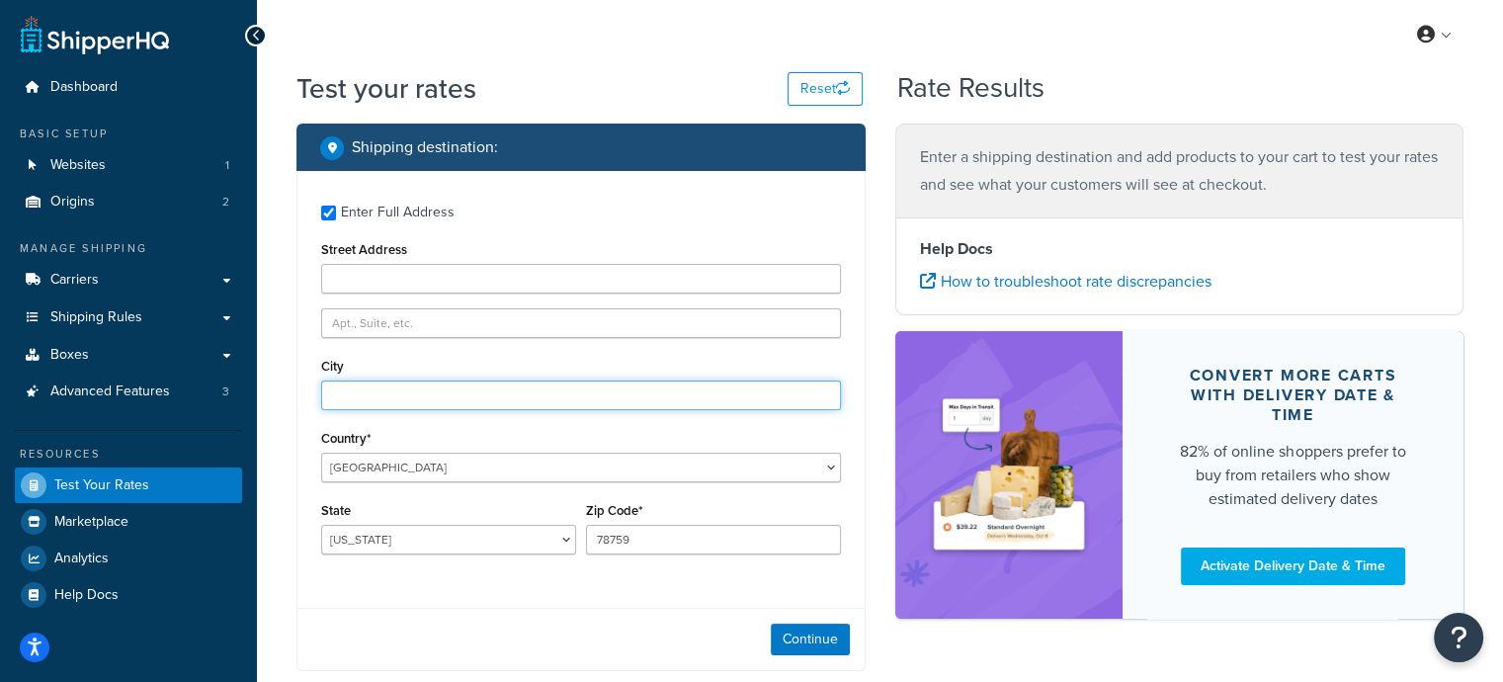
click at [392, 410] on input "City" at bounding box center [581, 396] width 520 height 30
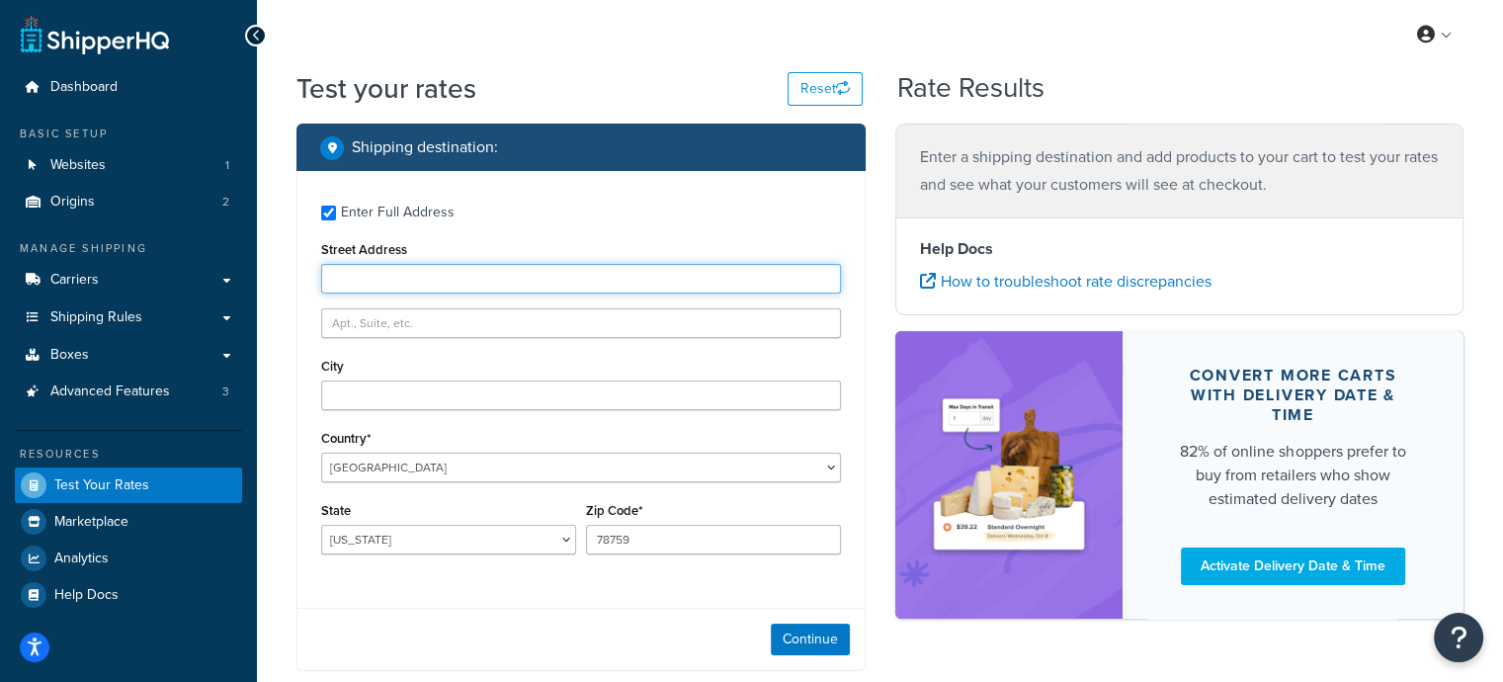
click at [372, 272] on input "Street Address" at bounding box center [581, 279] width 520 height 30
type input "8342 6th St"
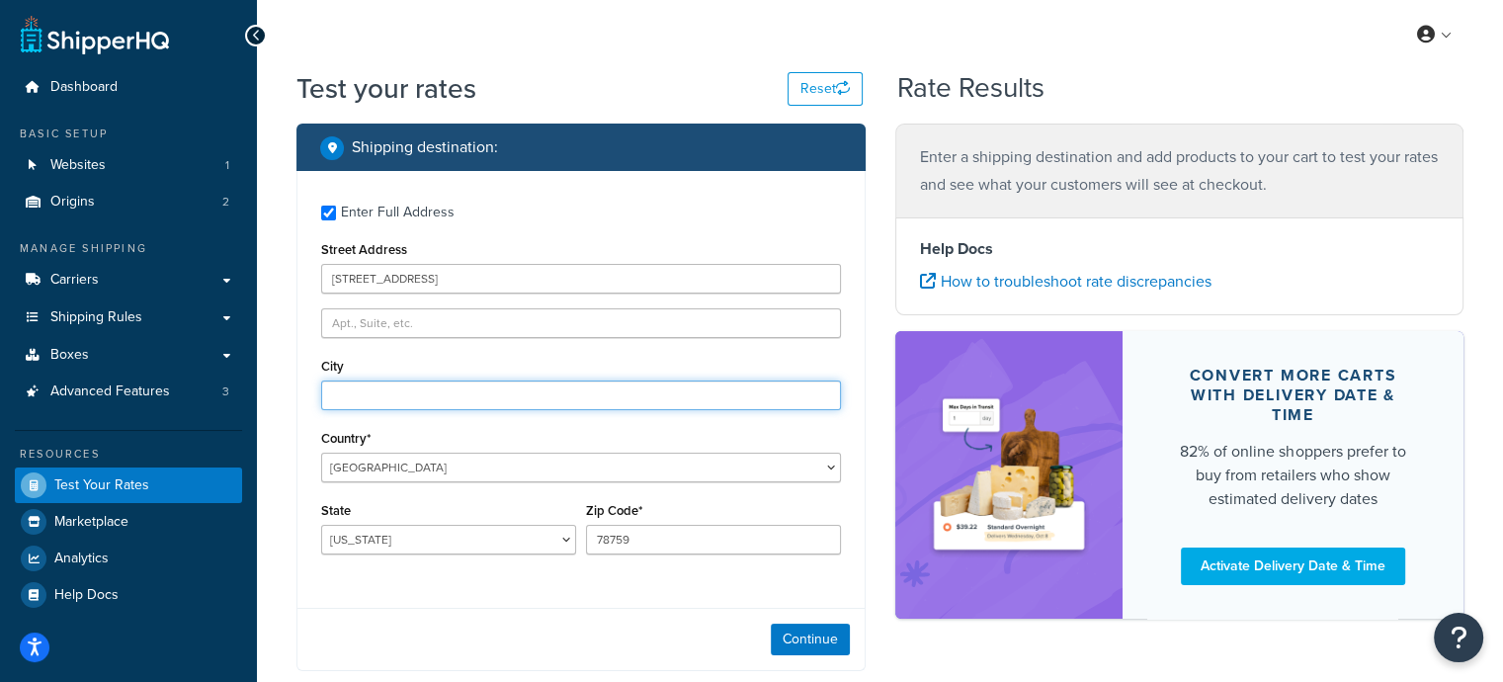
click at [373, 396] on input "City" at bounding box center [581, 396] width 520 height 30
type input "Downey"
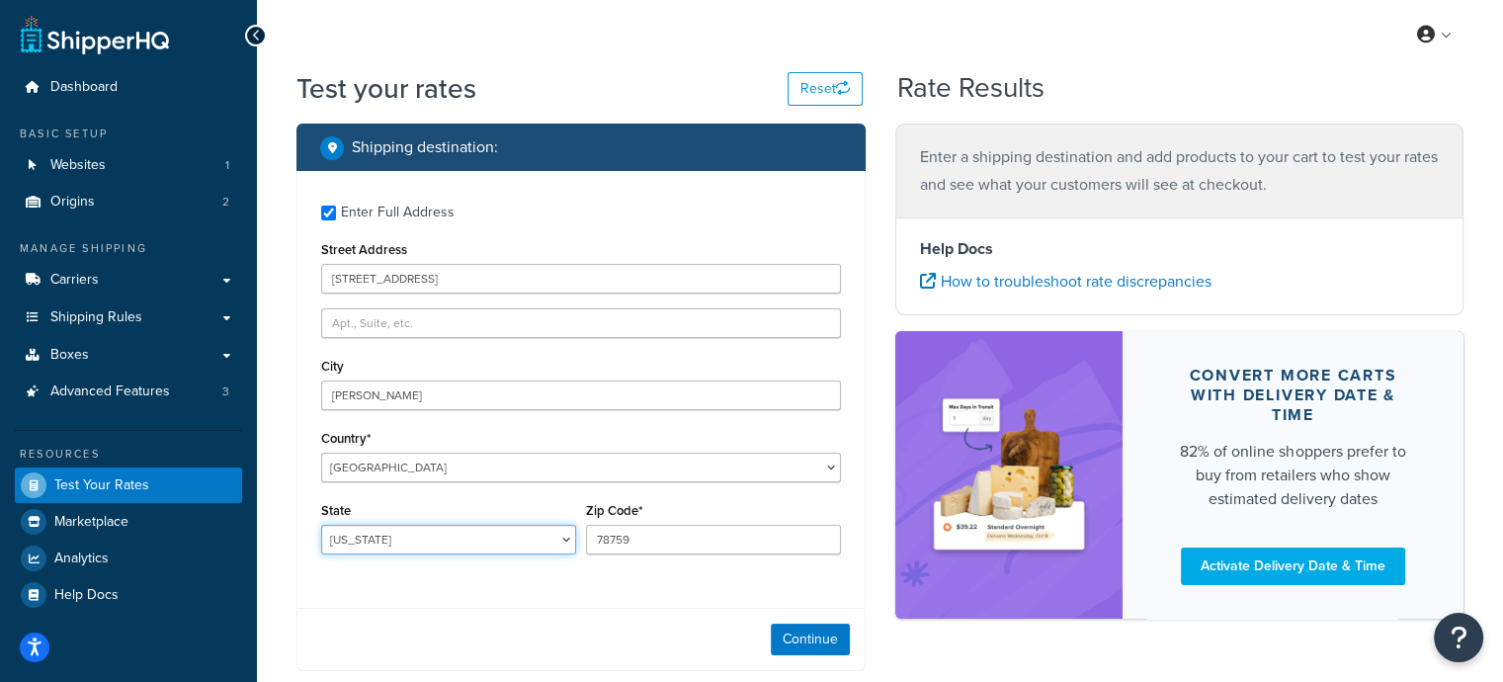
click at [419, 541] on select "Alabama Alaska American Samoa Arizona Arkansas Armed Forces Americas Armed Forc…" at bounding box center [448, 540] width 255 height 30
select select "CA"
click at [321, 526] on select "Alabama Alaska American Samoa Arizona Arkansas Armed Forces Americas Armed Forc…" at bounding box center [448, 540] width 255 height 30
drag, startPoint x: 427, startPoint y: 519, endPoint x: 280, endPoint y: 493, distance: 149.5
click at [280, 493] on div "Test your rates Reset Rate Results Shipping destination : Enter Full Address St…" at bounding box center [880, 448] width 1246 height 759
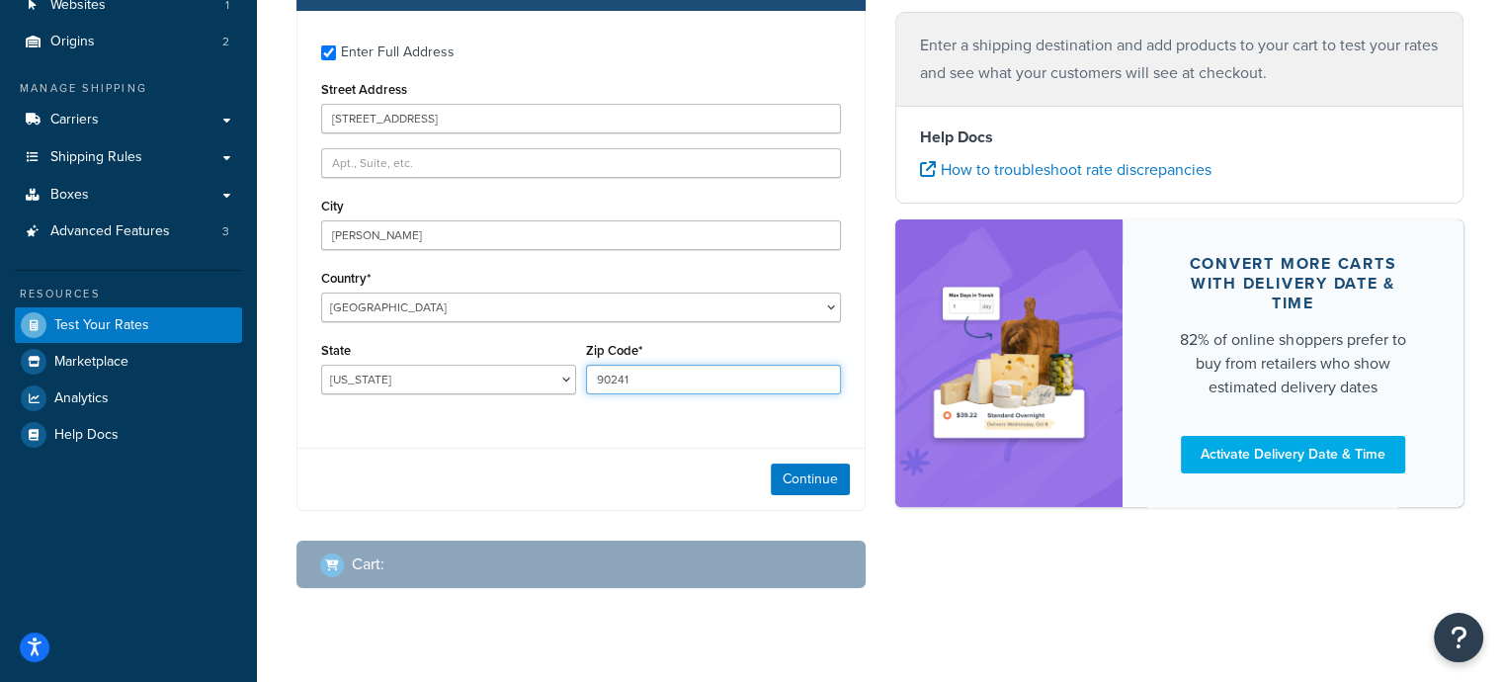
scroll to position [197, 0]
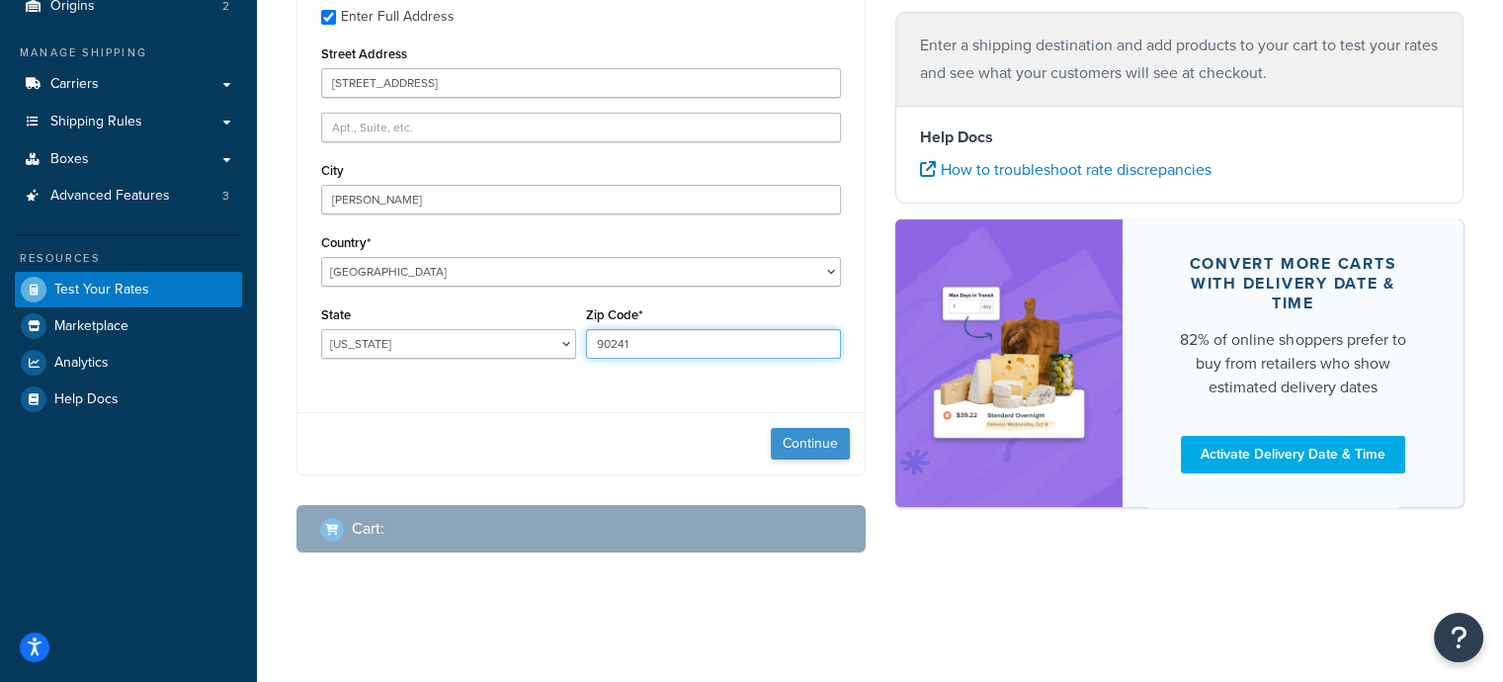
type input "90241"
drag, startPoint x: 785, startPoint y: 434, endPoint x: 795, endPoint y: 446, distance: 15.4
click at [795, 442] on button "Continue" at bounding box center [810, 444] width 79 height 32
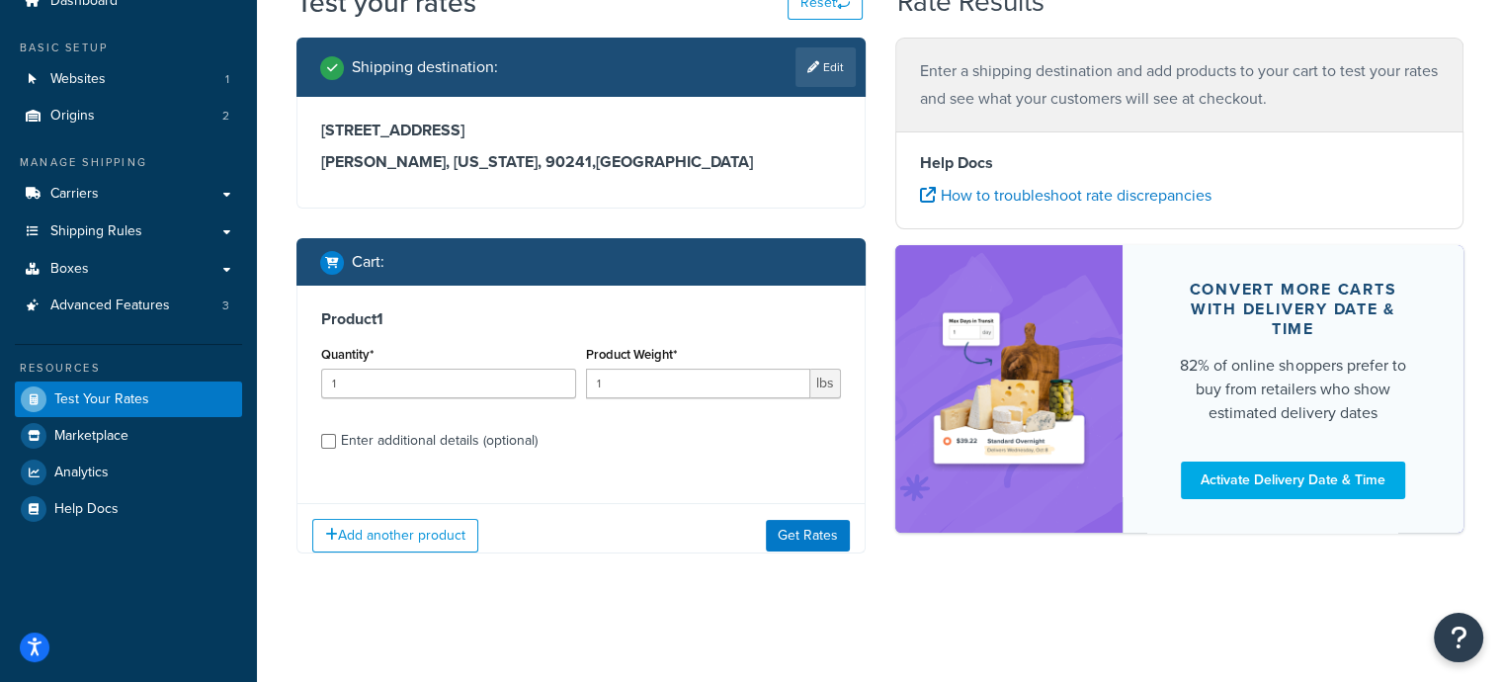
scroll to position [100, 0]
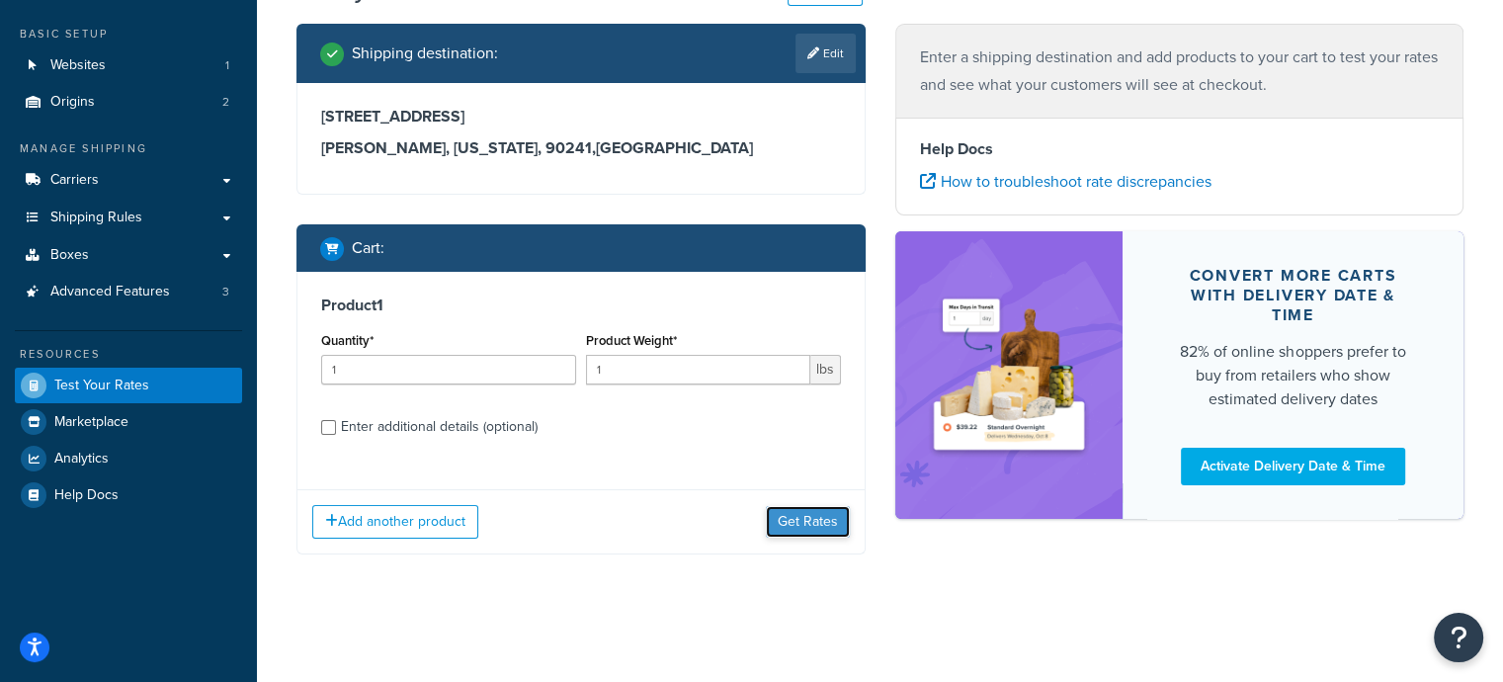
click at [803, 517] on button "Get Rates" at bounding box center [808, 522] width 84 height 32
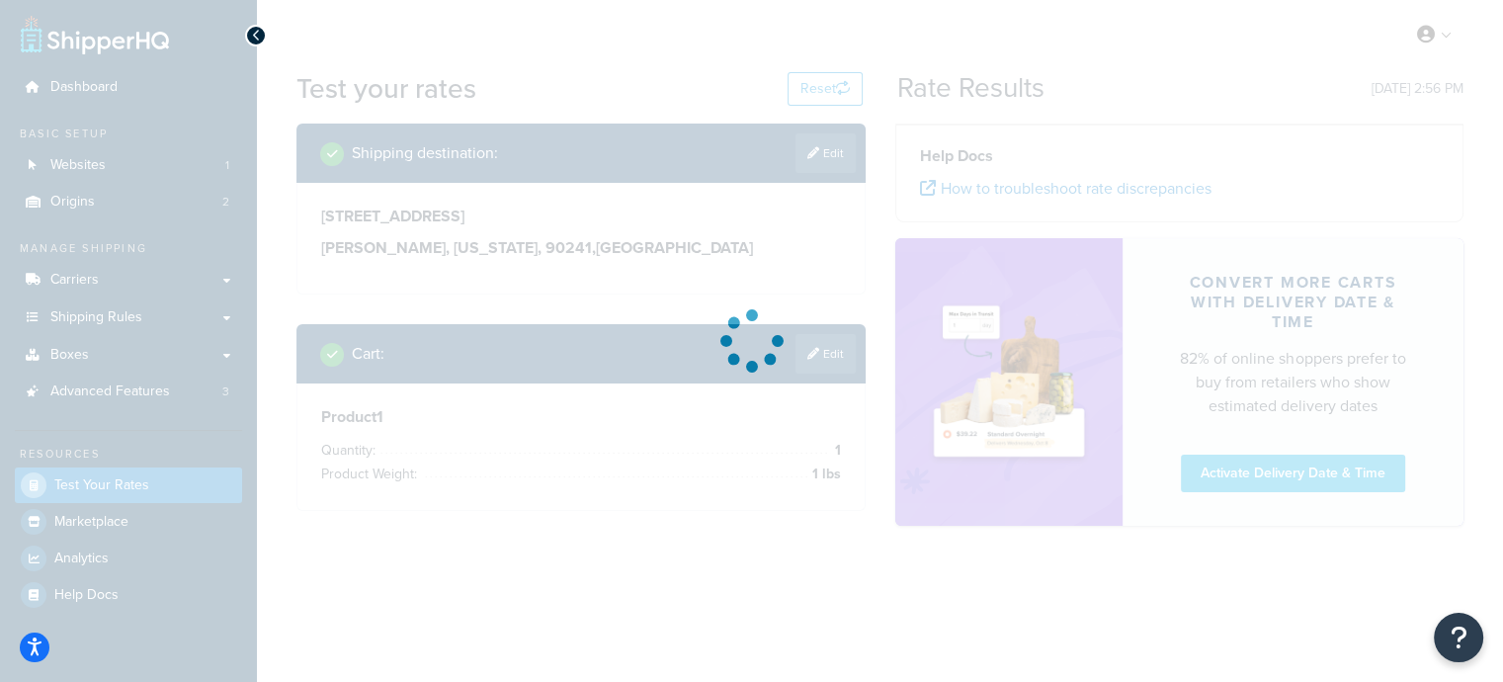
scroll to position [0, 0]
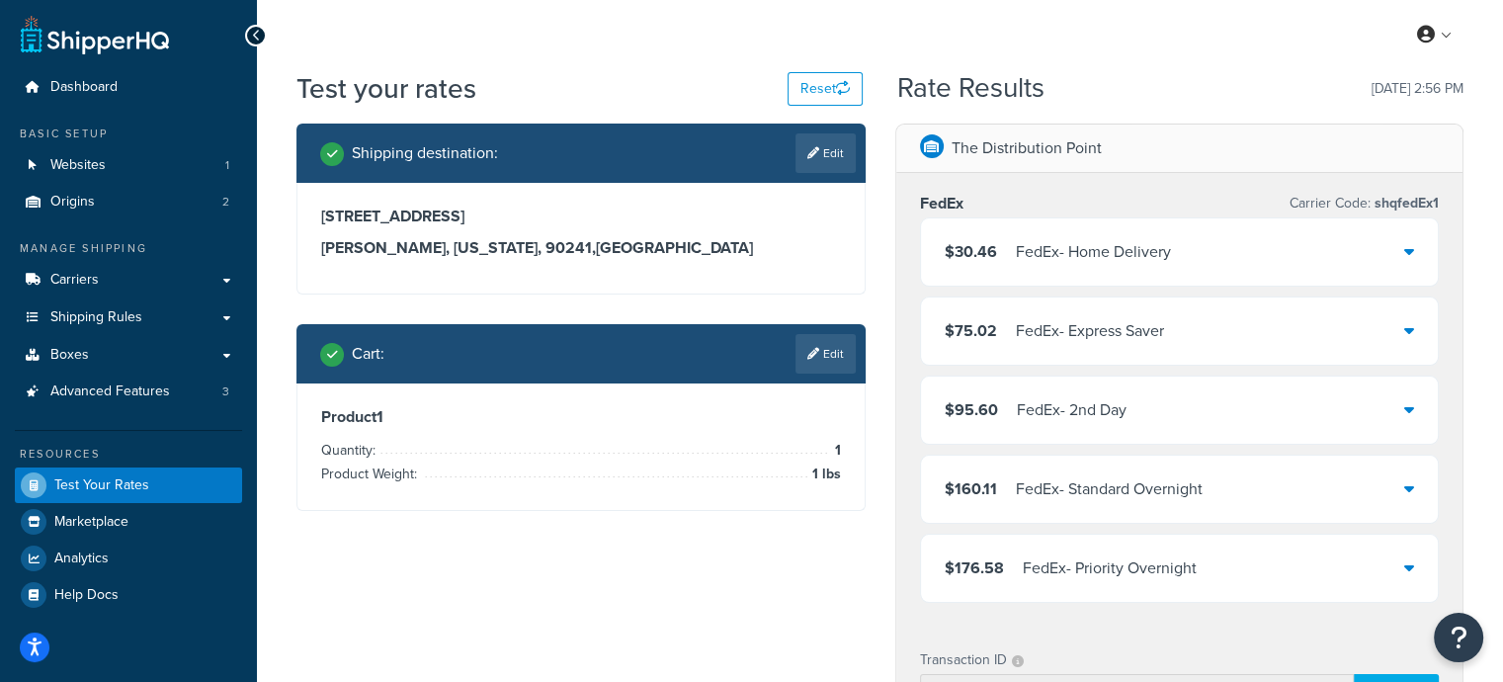
click at [1169, 248] on div "FedEx - Home Delivery" at bounding box center [1093, 252] width 155 height 28
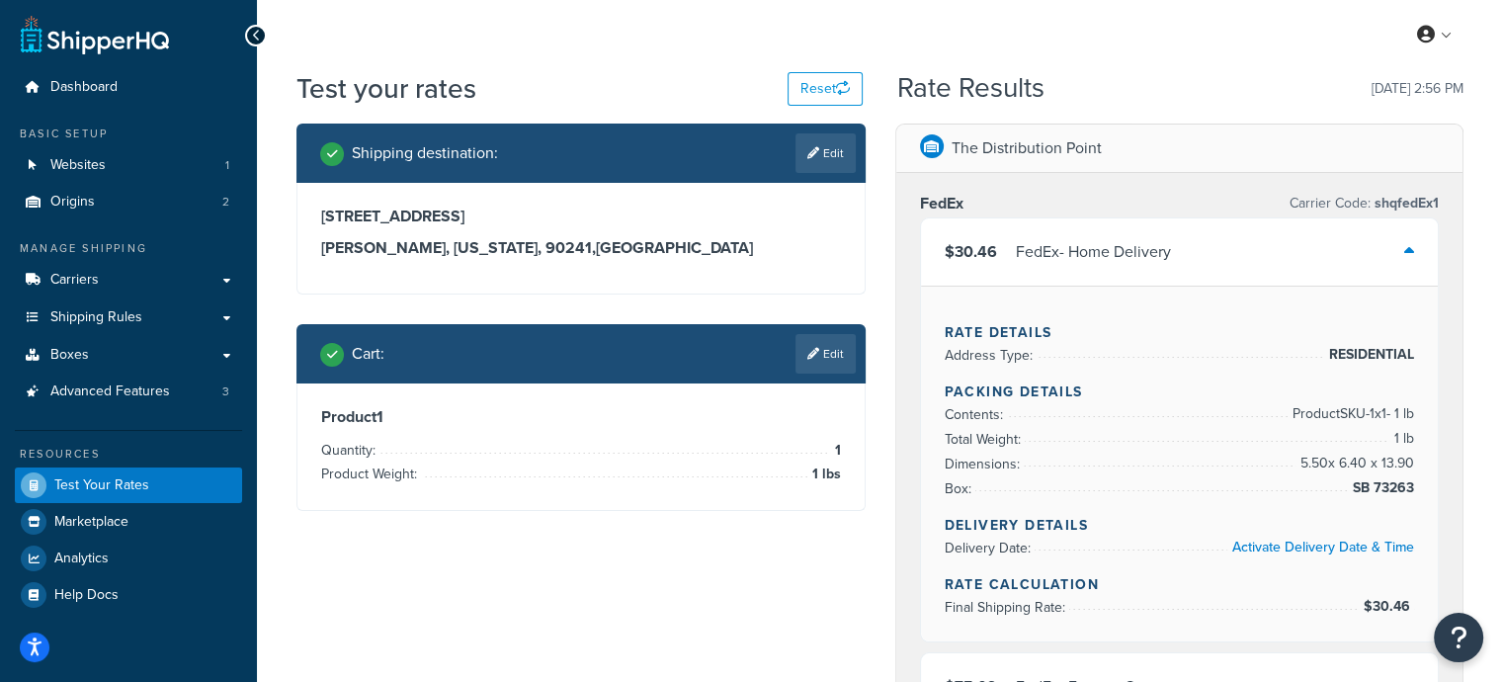
click at [1150, 255] on div "FedEx - Home Delivery" at bounding box center [1093, 252] width 155 height 28
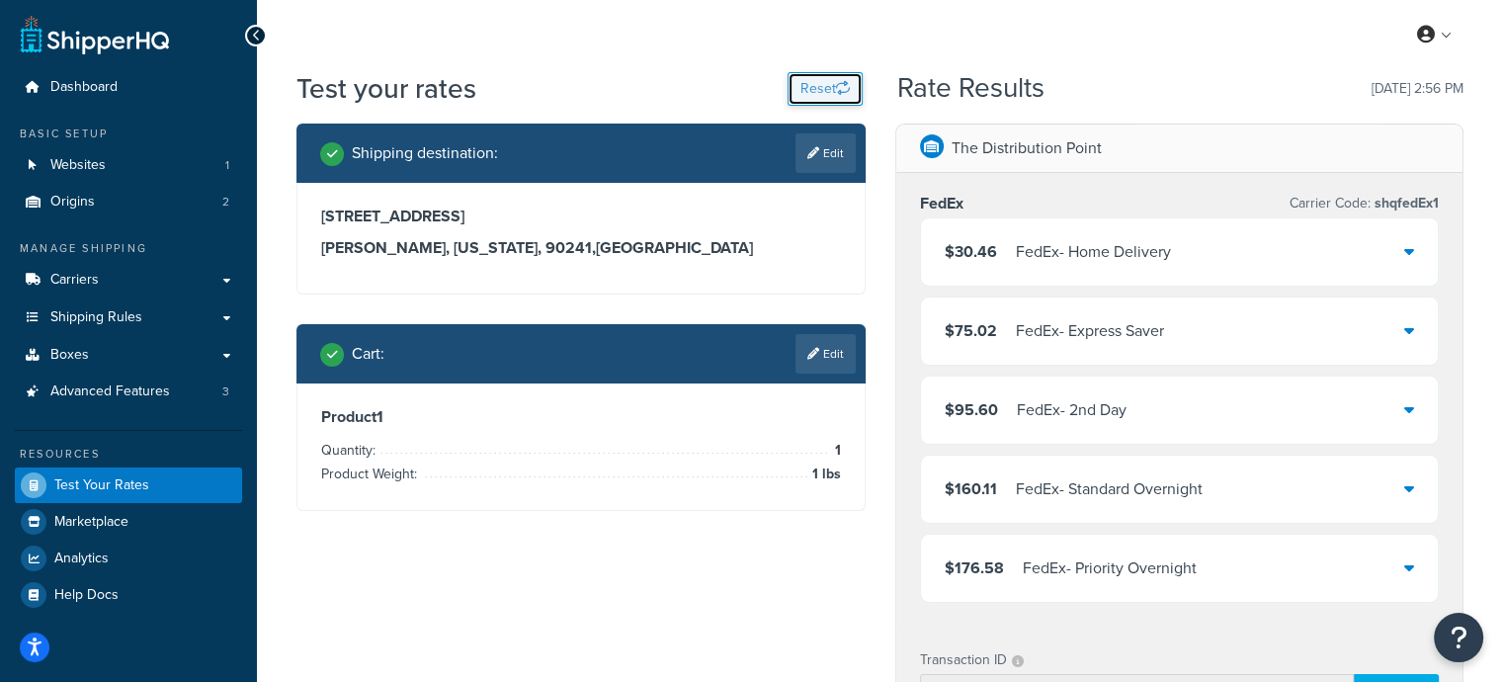
click at [814, 79] on button "Reset" at bounding box center [825, 89] width 75 height 34
select select "TX"
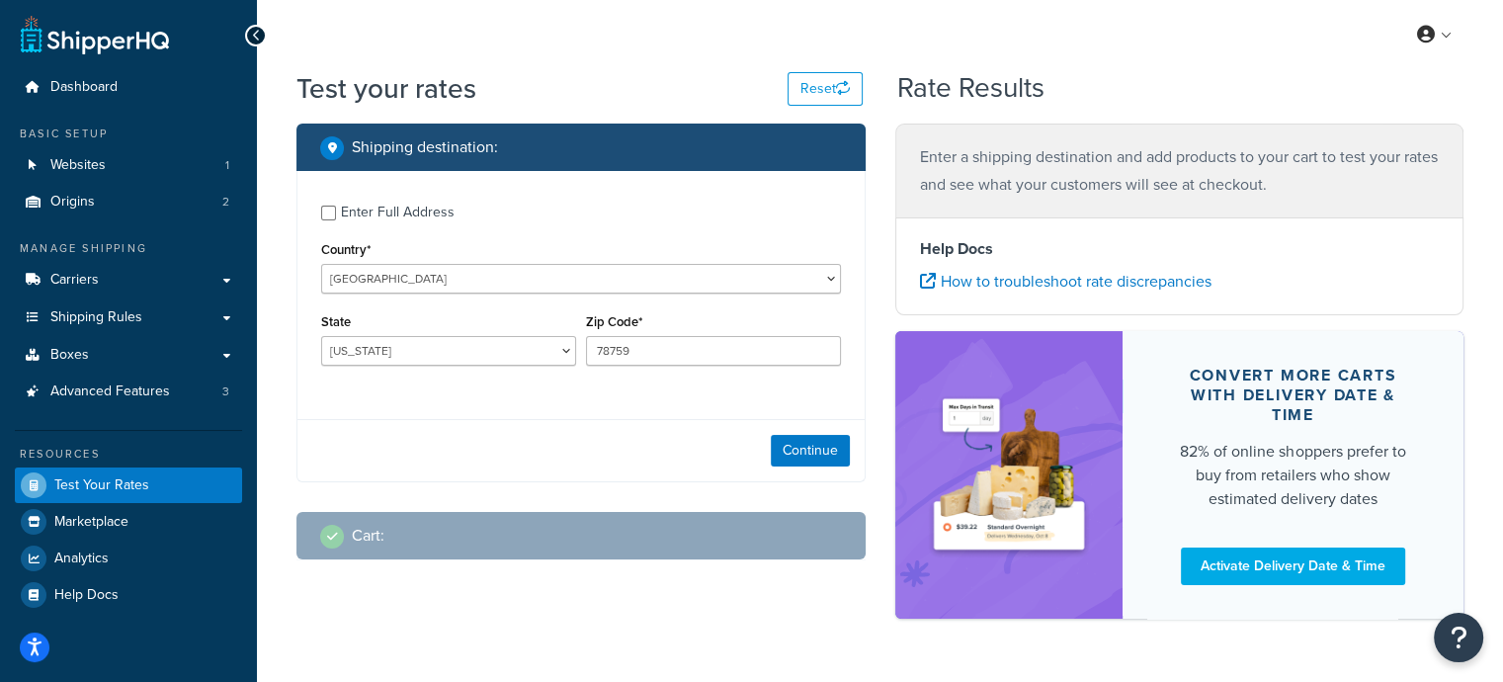
click at [318, 209] on div "Enter Full Address Country* United States United Kingdom Afghanistan Åland Isla…" at bounding box center [581, 287] width 567 height 233
click at [324, 211] on input "Enter Full Address" at bounding box center [328, 213] width 15 height 15
checkbox input "true"
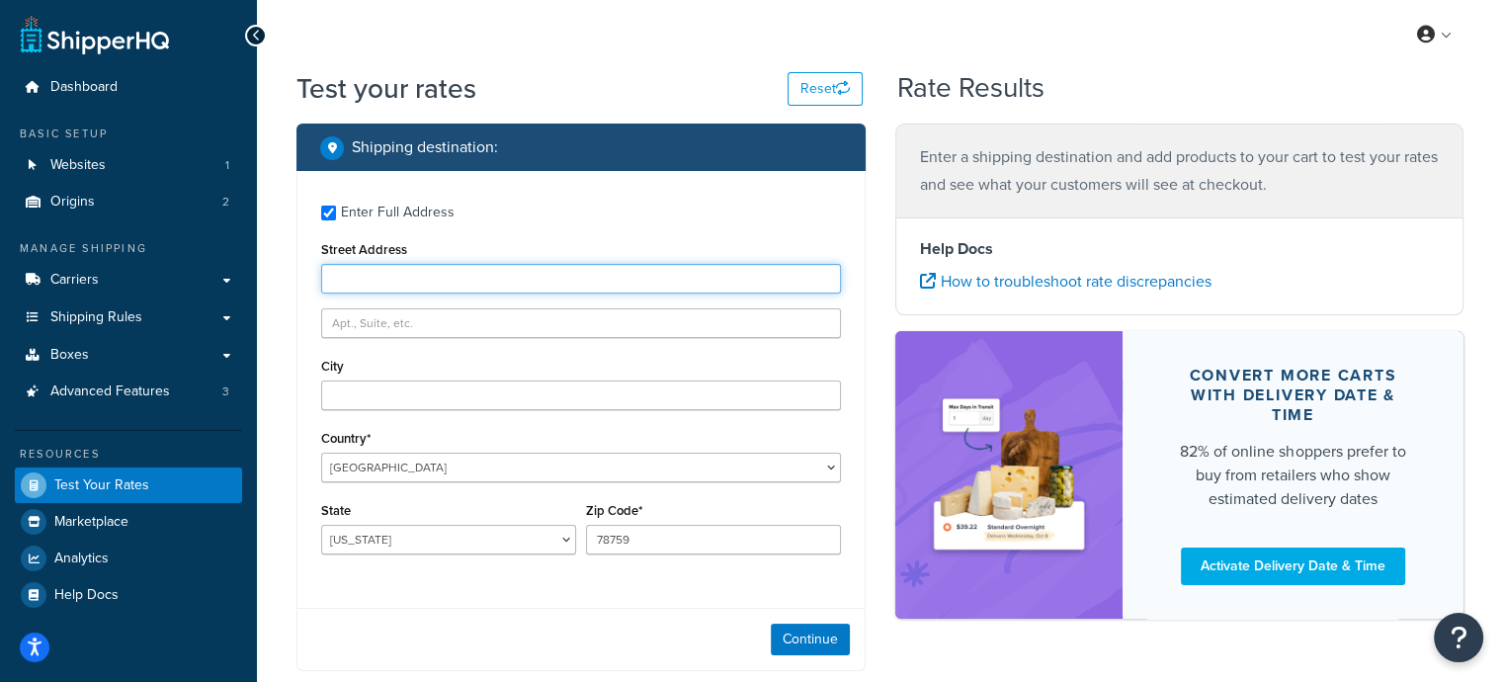
click at [391, 276] on input "Street Address" at bounding box center [581, 279] width 520 height 30
type input "47 Discovery #100"
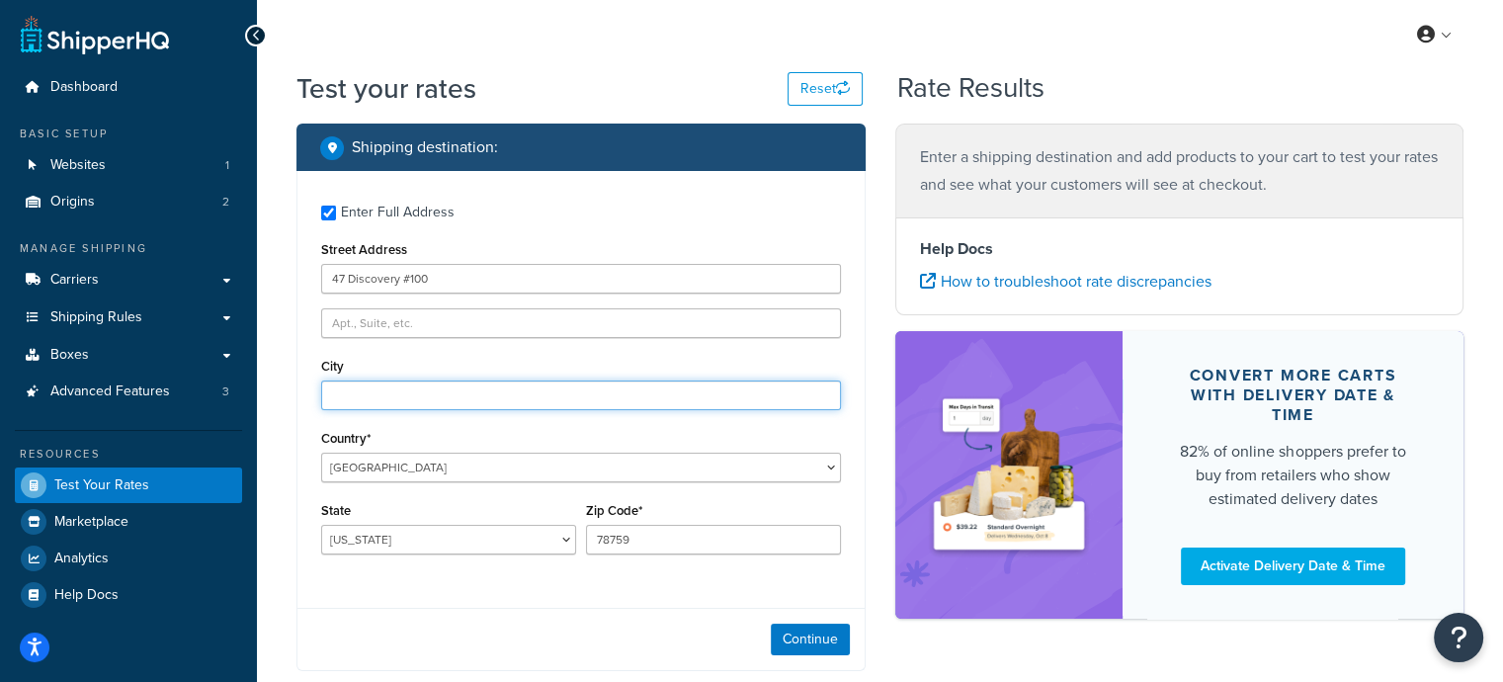
type input "Irvine"
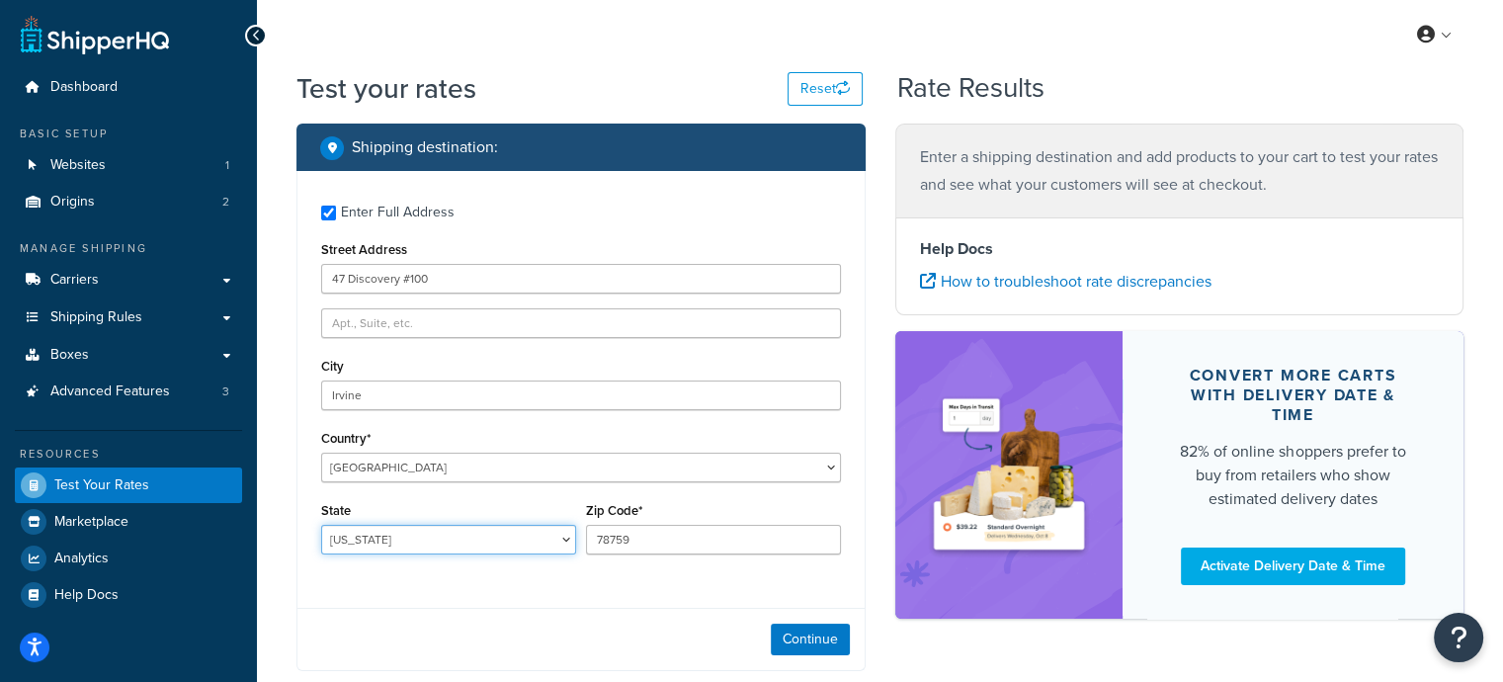
select select "CA"
drag, startPoint x: 650, startPoint y: 542, endPoint x: 297, endPoint y: 489, distance: 357.7
click at [298, 493] on div "Enter Full Address Street Address 47 Discovery #100 City Irvine Country* United…" at bounding box center [581, 382] width 567 height 422
type input "92618"
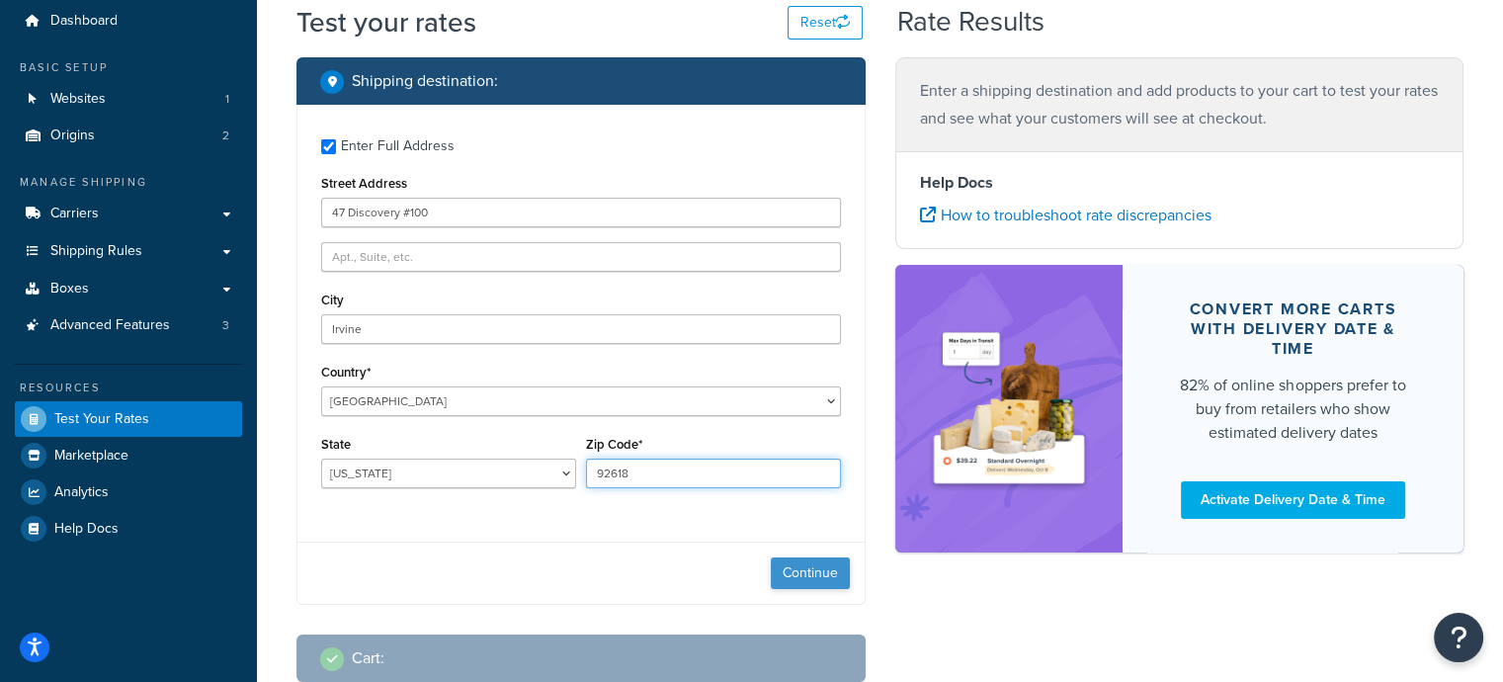
scroll to position [99, 0]
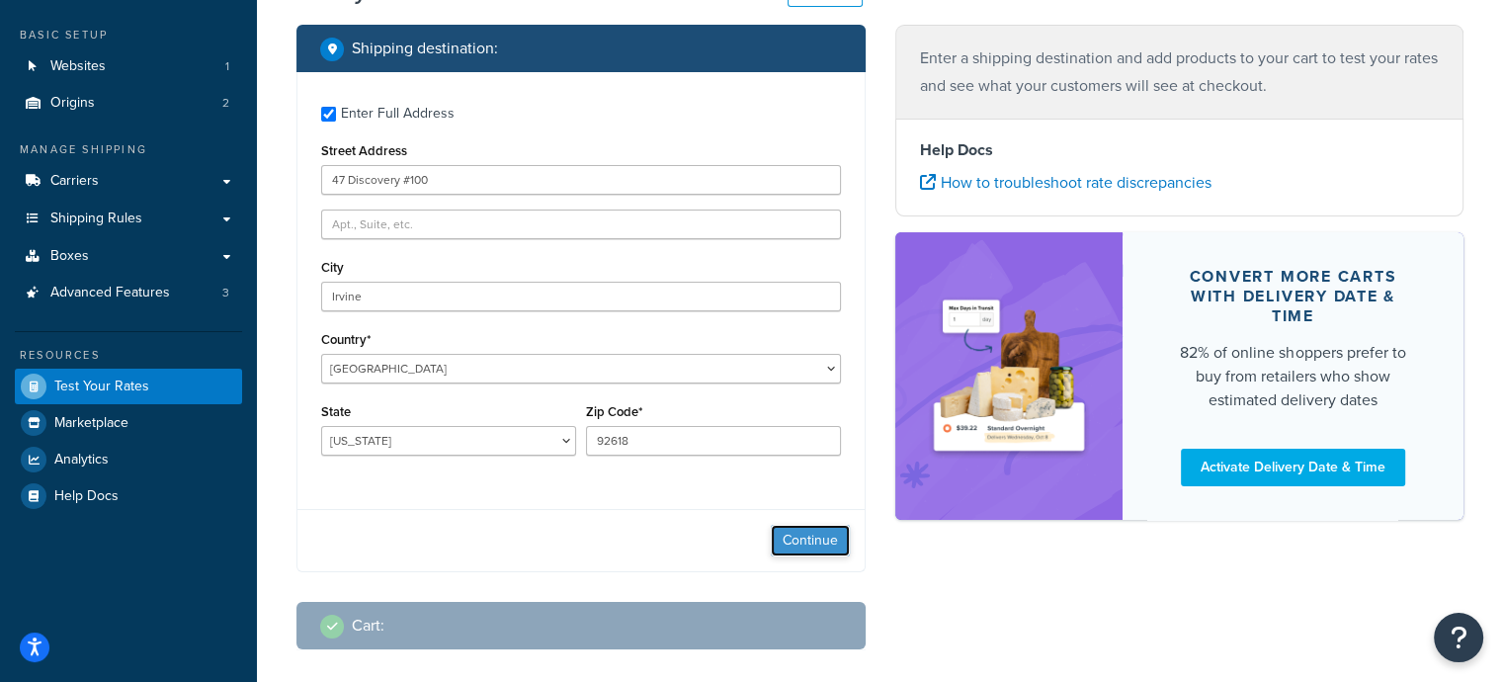
click at [815, 537] on button "Continue" at bounding box center [810, 541] width 79 height 32
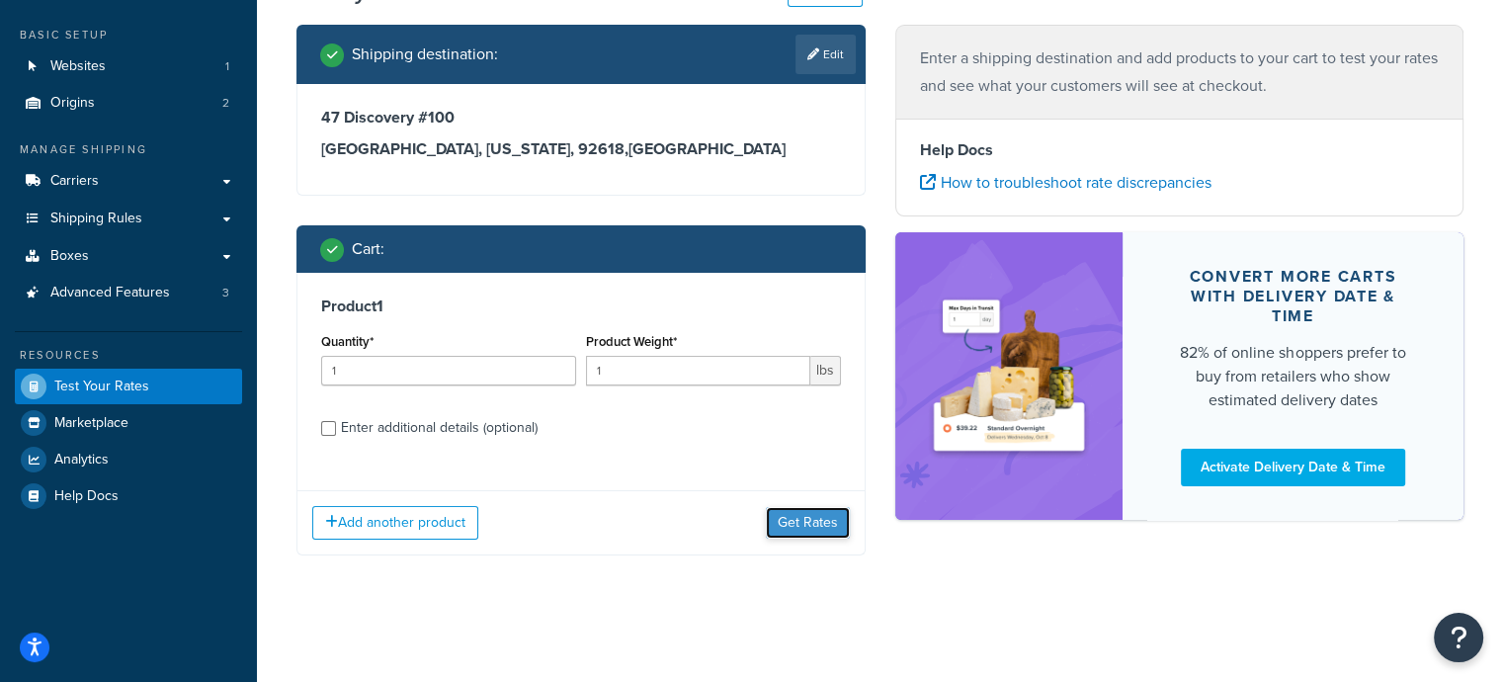
click at [804, 525] on button "Get Rates" at bounding box center [808, 523] width 84 height 32
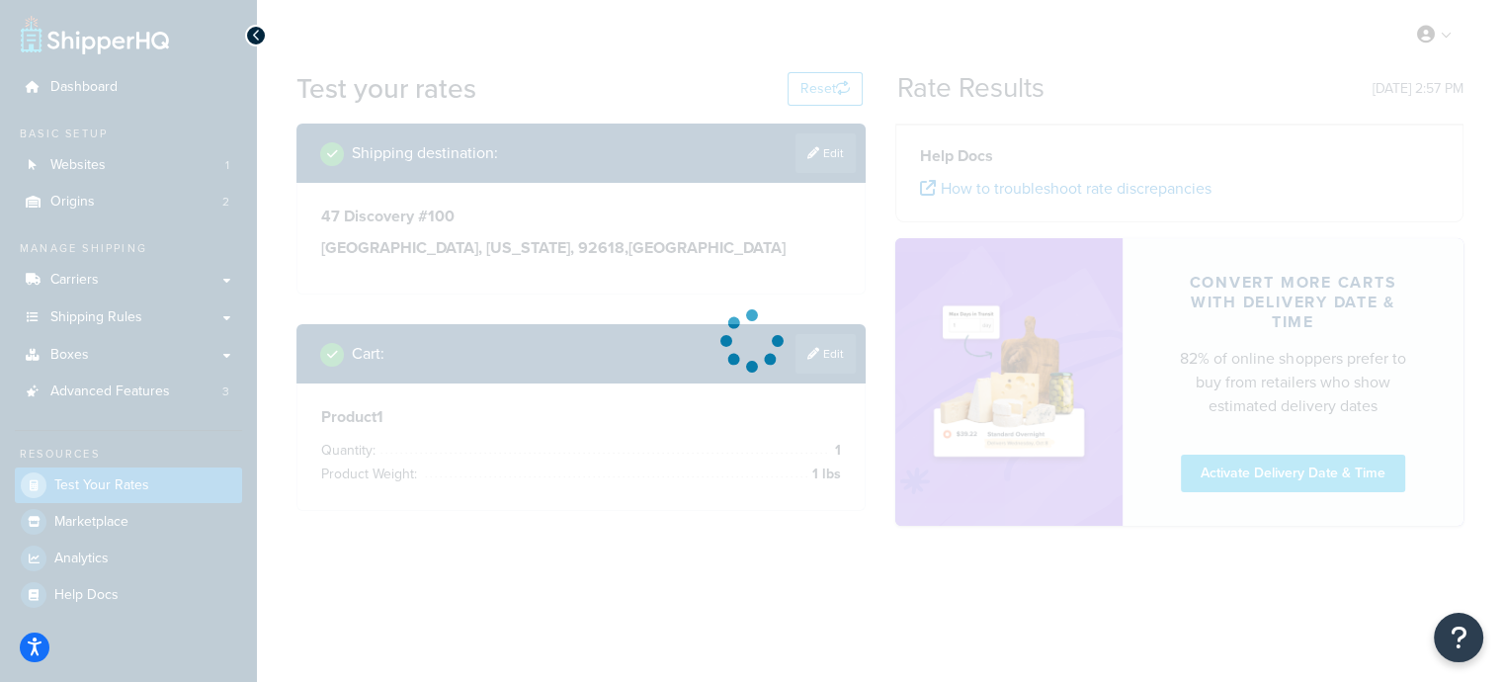
scroll to position [0, 0]
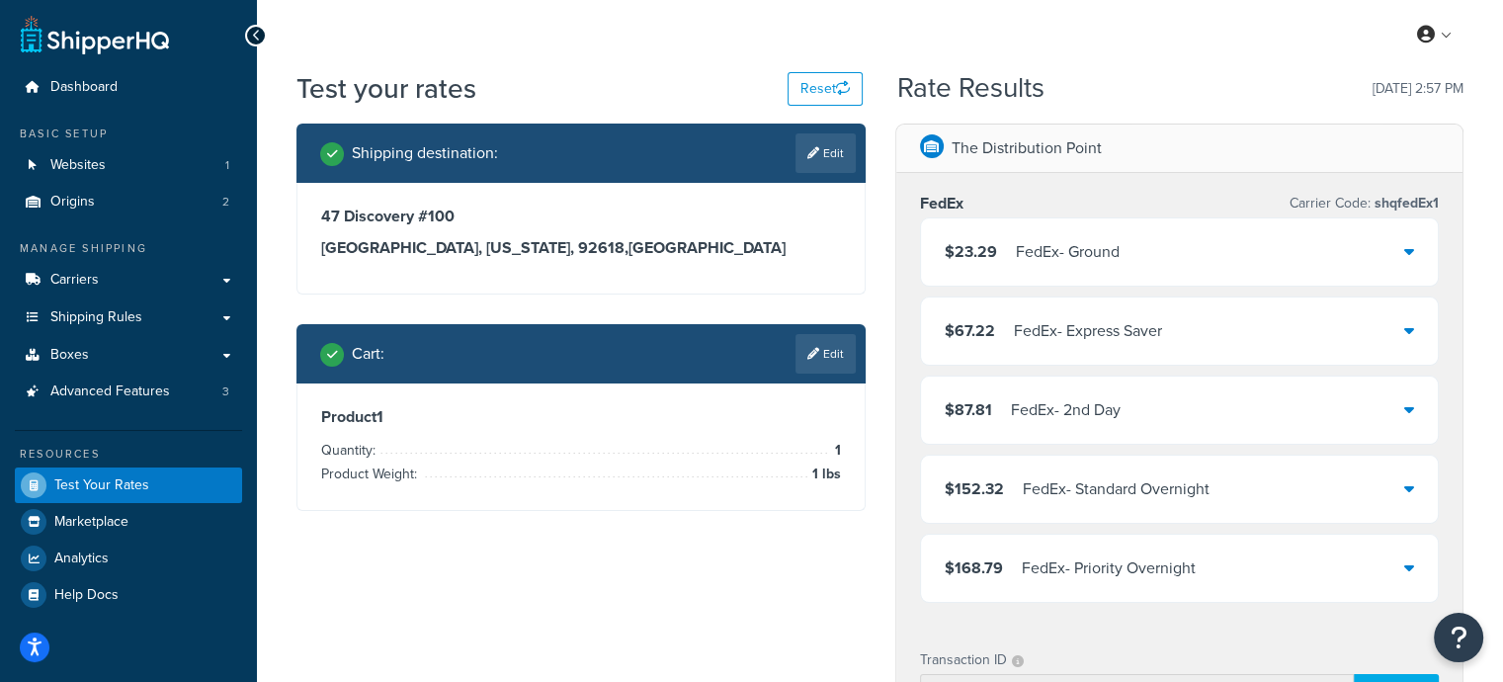
click at [1115, 260] on div "FedEx - Ground" at bounding box center [1068, 252] width 104 height 28
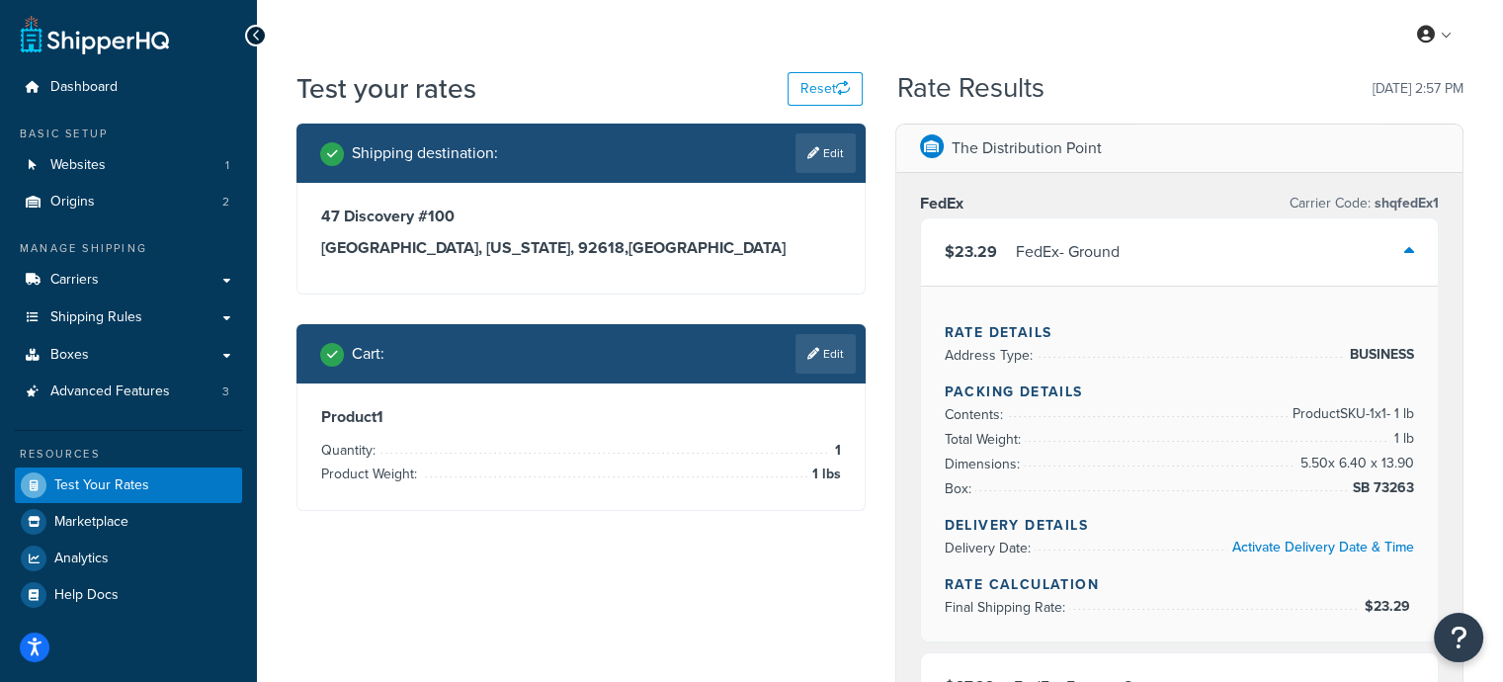
click at [1227, 256] on div "$23.29 FedEx - Ground" at bounding box center [1180, 251] width 518 height 67
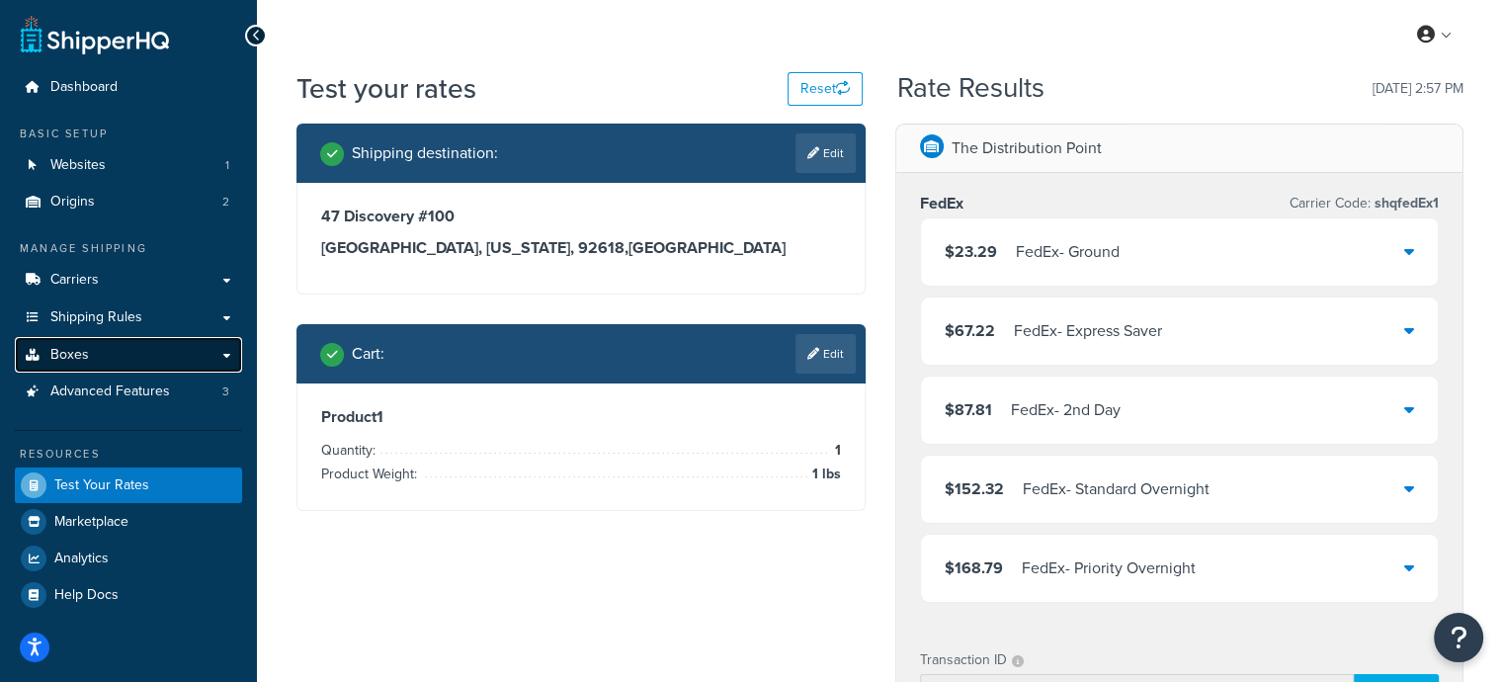
click at [115, 359] on link "Boxes" at bounding box center [128, 355] width 227 height 37
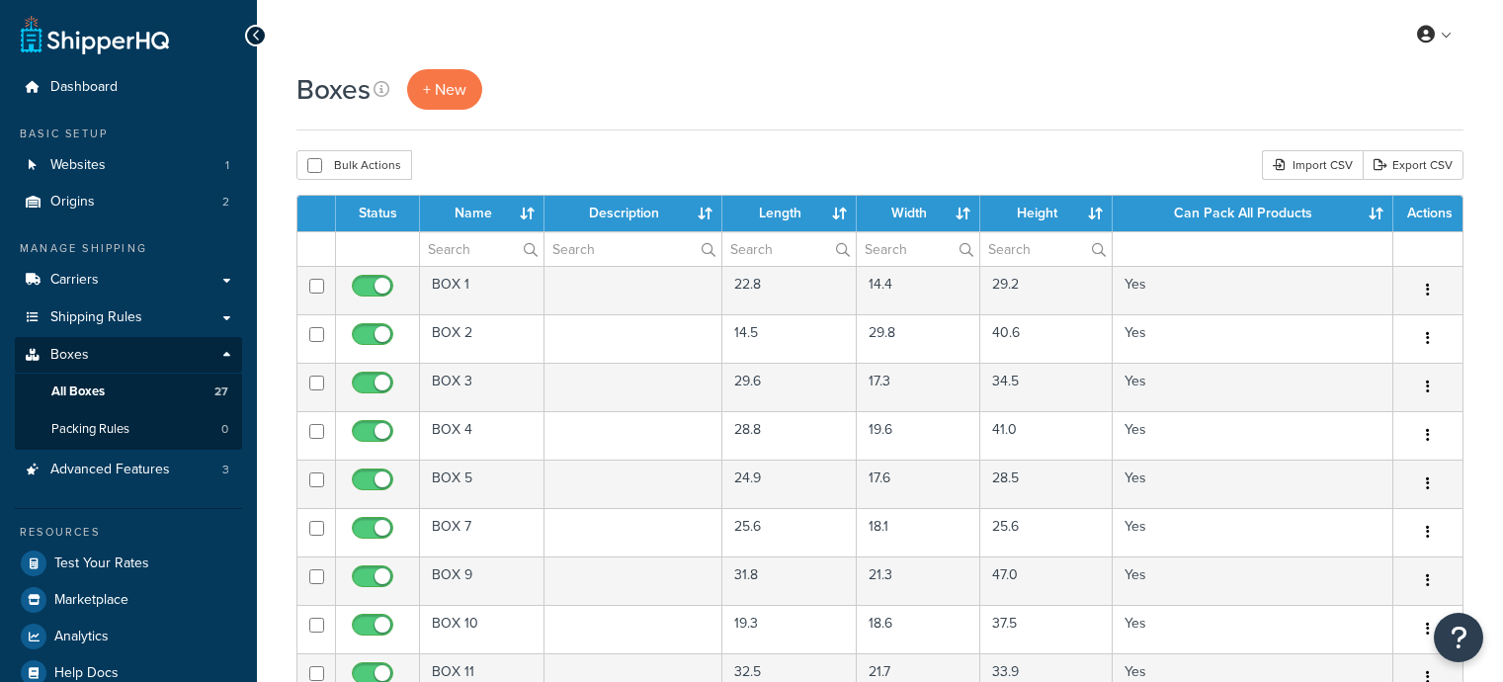
select select "50"
click at [131, 426] on link "Packing Rules 0" at bounding box center [128, 429] width 227 height 37
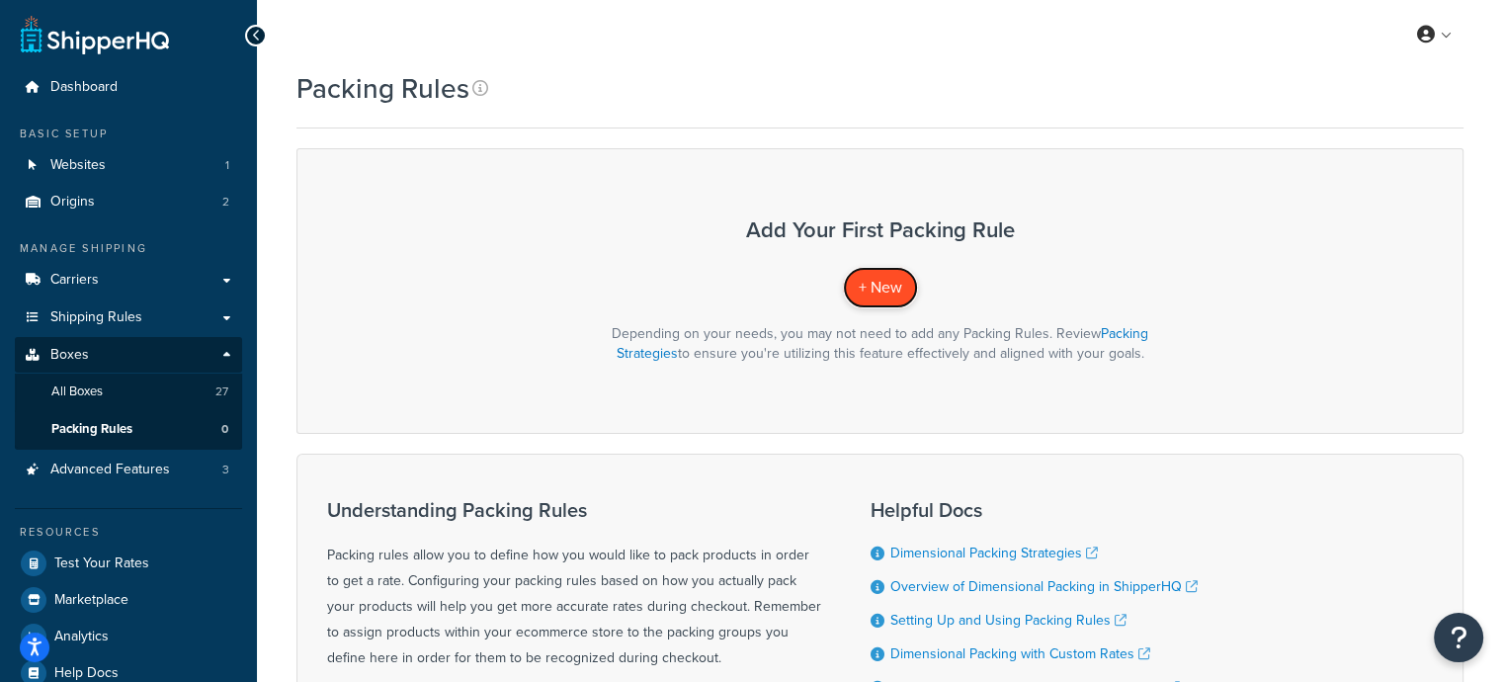
click at [888, 278] on span "+ New" at bounding box center [880, 287] width 43 height 23
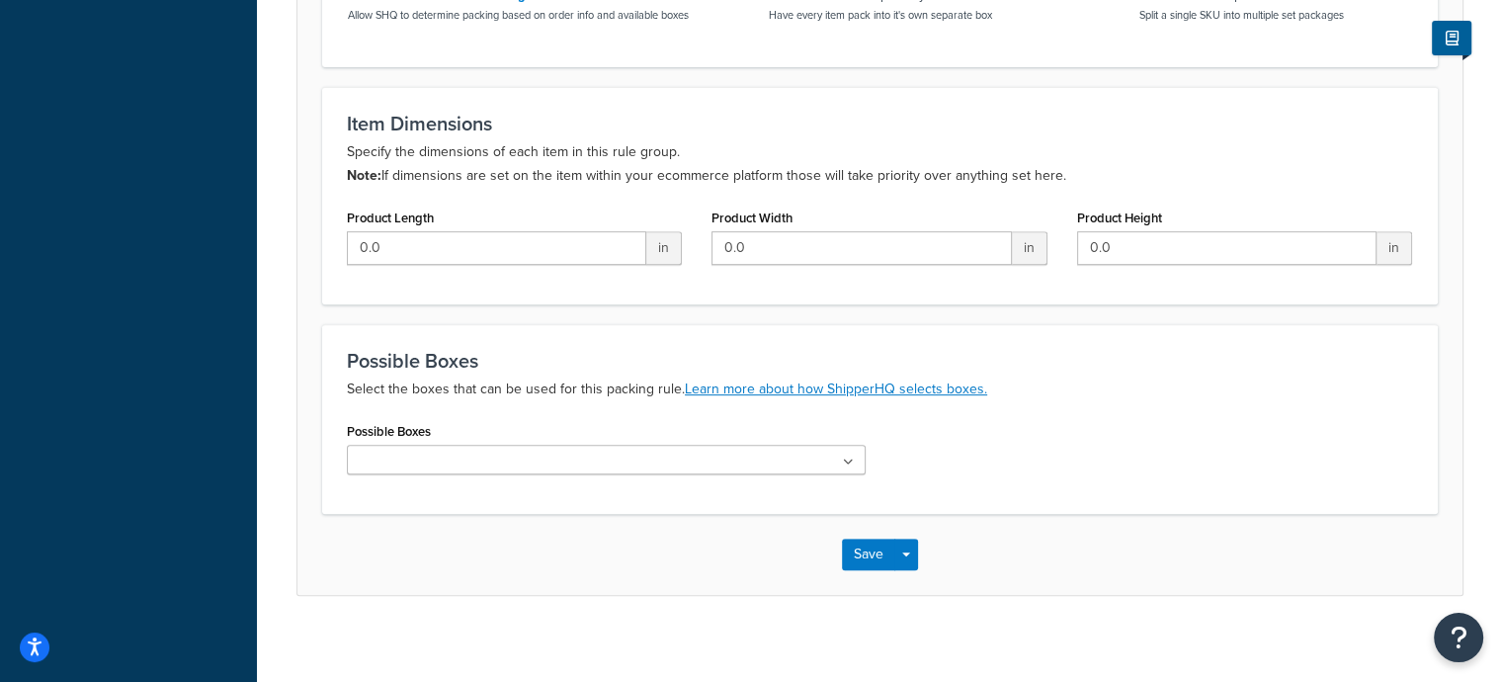
scroll to position [835, 0]
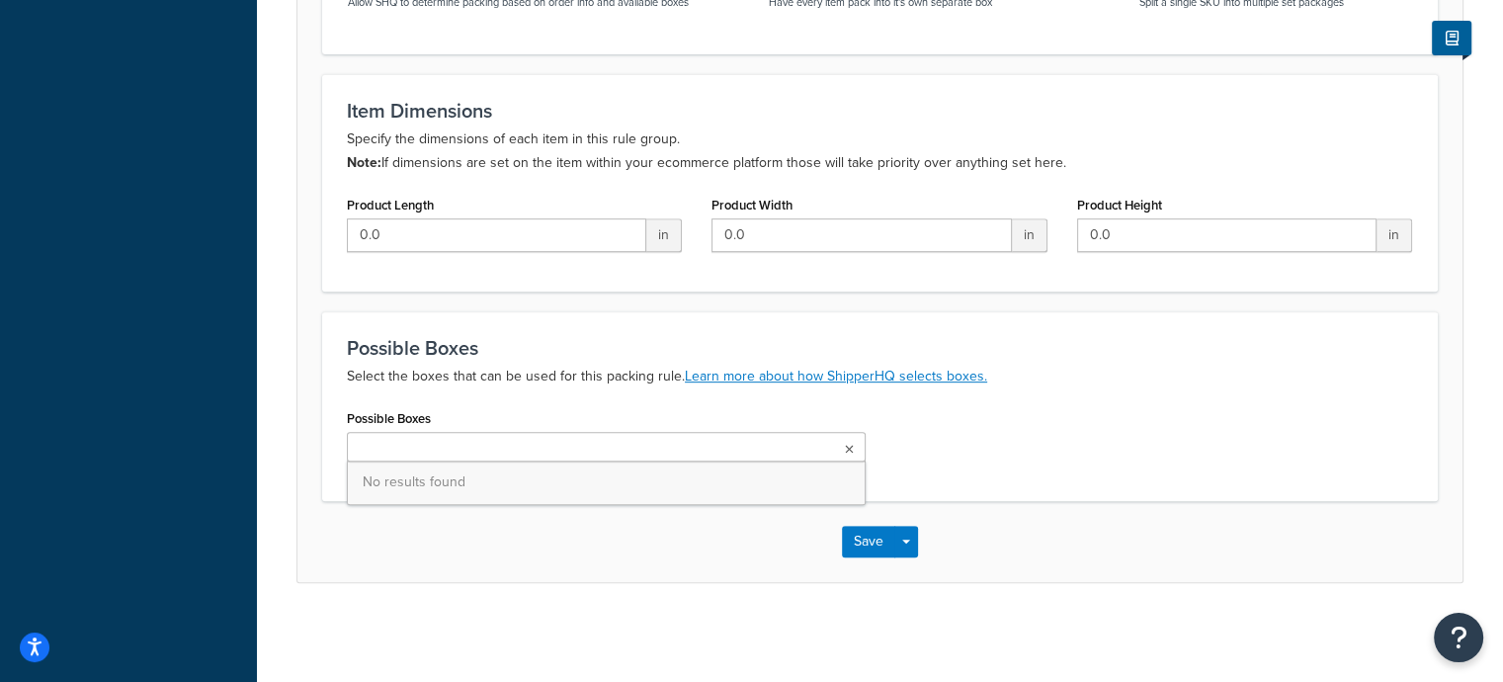
click at [669, 457] on ul at bounding box center [606, 447] width 519 height 30
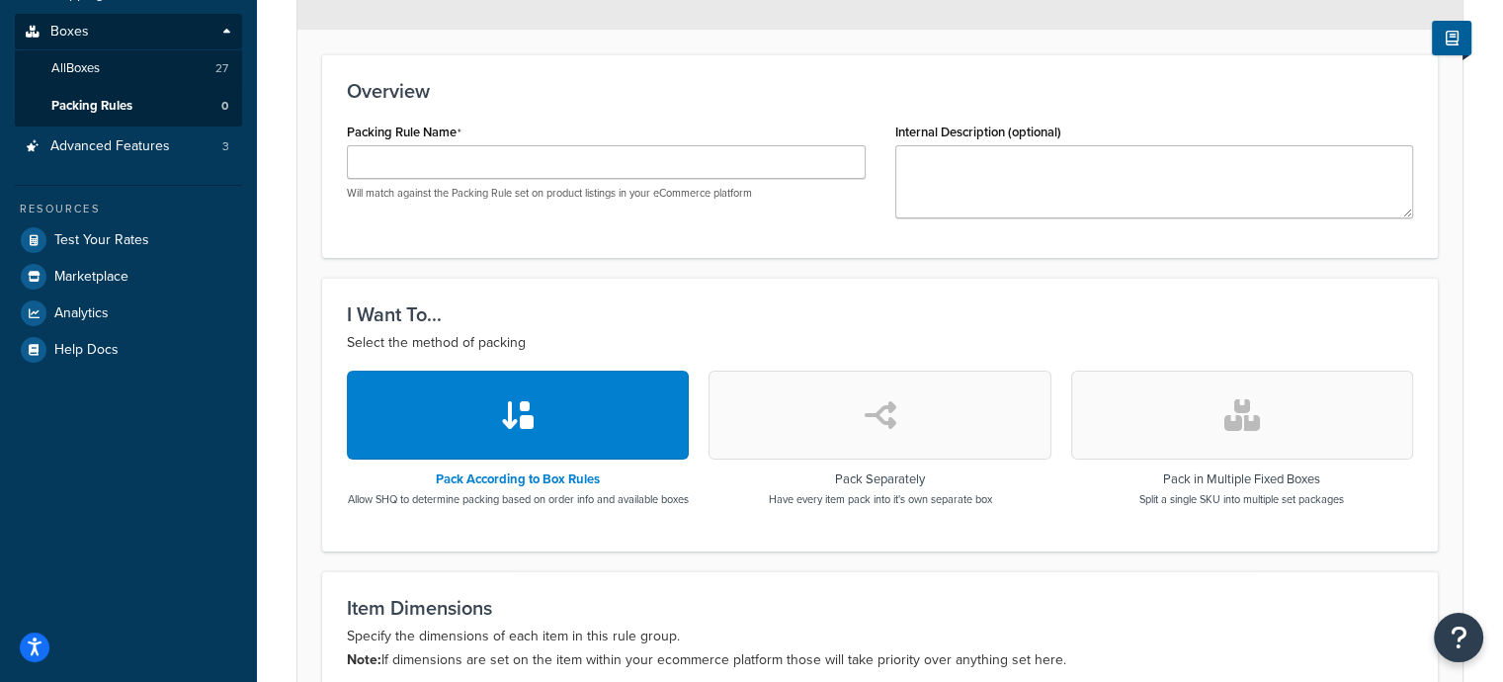
scroll to position [440, 0]
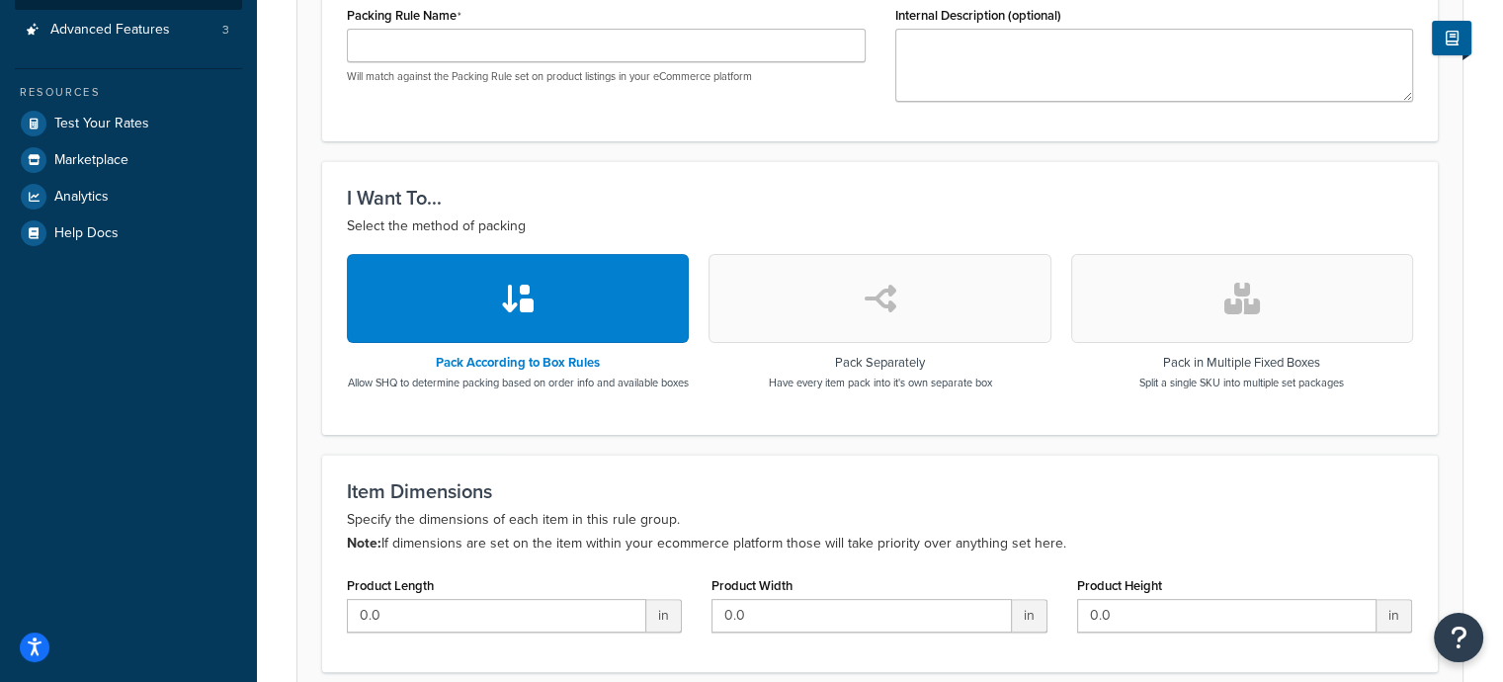
click at [913, 409] on div "Pack According to Box Rules Allow SHQ to determine packing based on order info …" at bounding box center [880, 331] width 1066 height 155
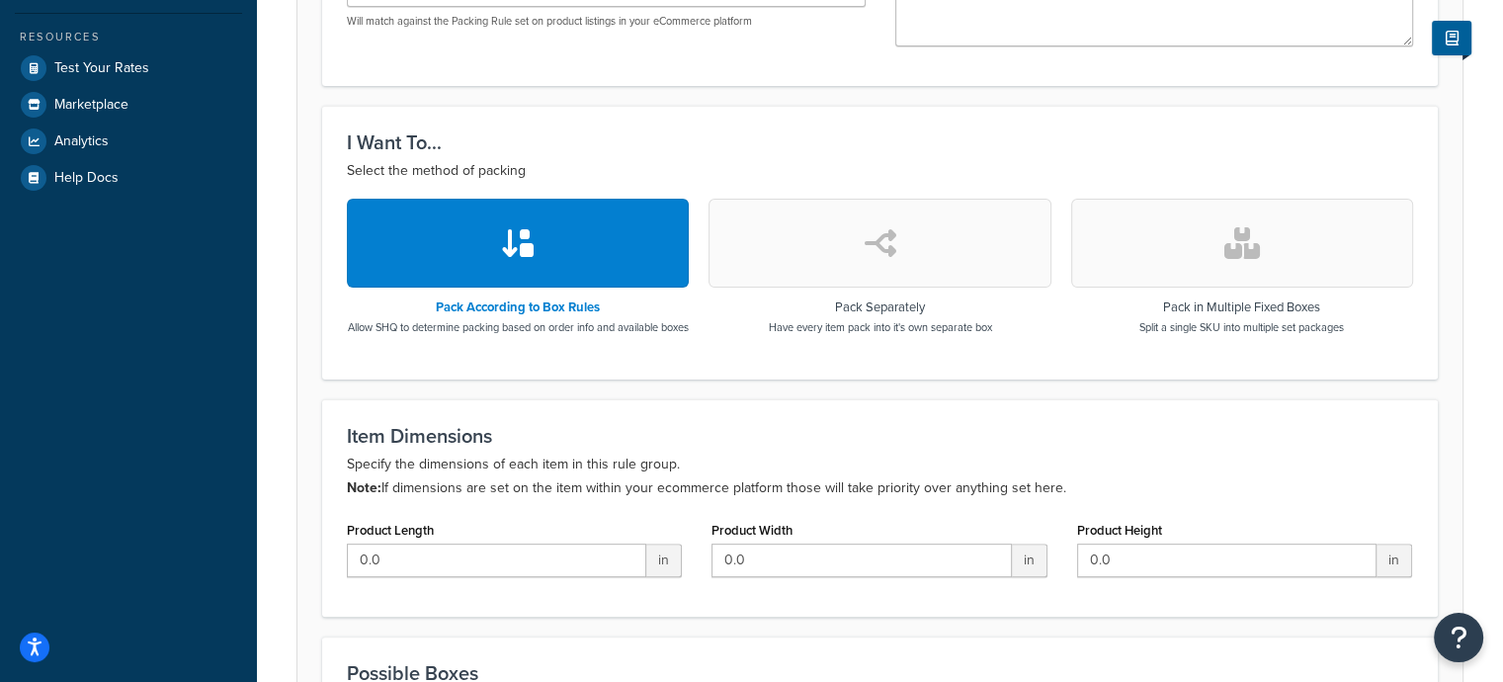
scroll to position [539, 0]
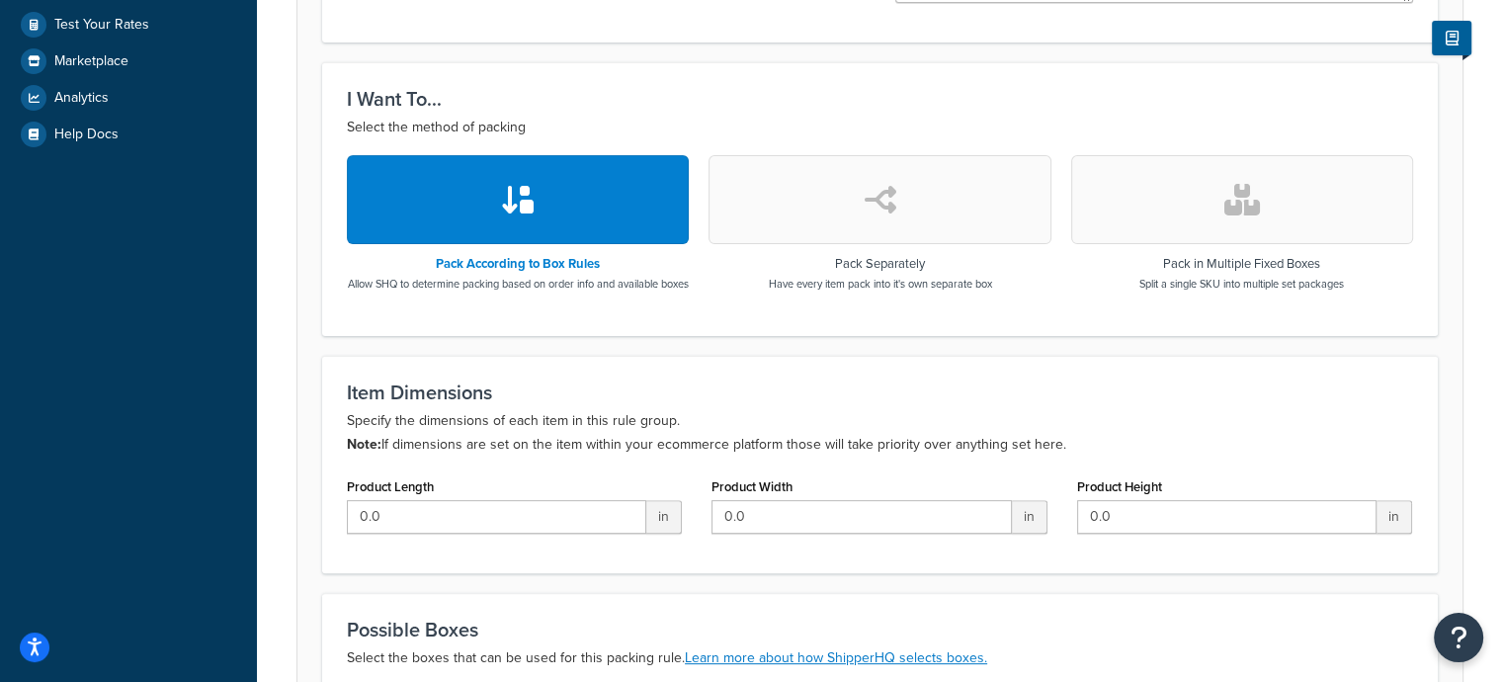
click at [911, 216] on button "button" at bounding box center [880, 199] width 342 height 89
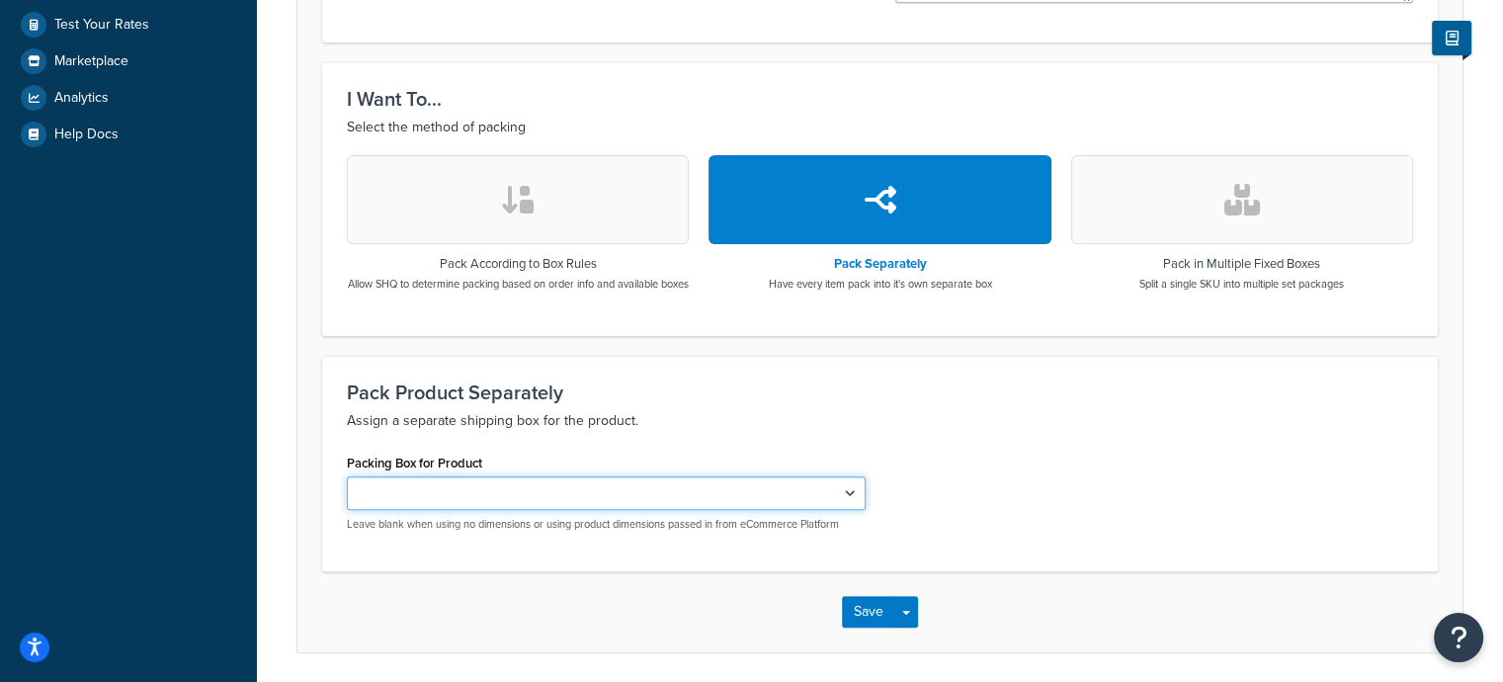
click at [722, 498] on select "Packing Box for Product" at bounding box center [606, 493] width 519 height 34
click at [938, 427] on p "Assign a separate shipping box for the product." at bounding box center [880, 421] width 1066 height 24
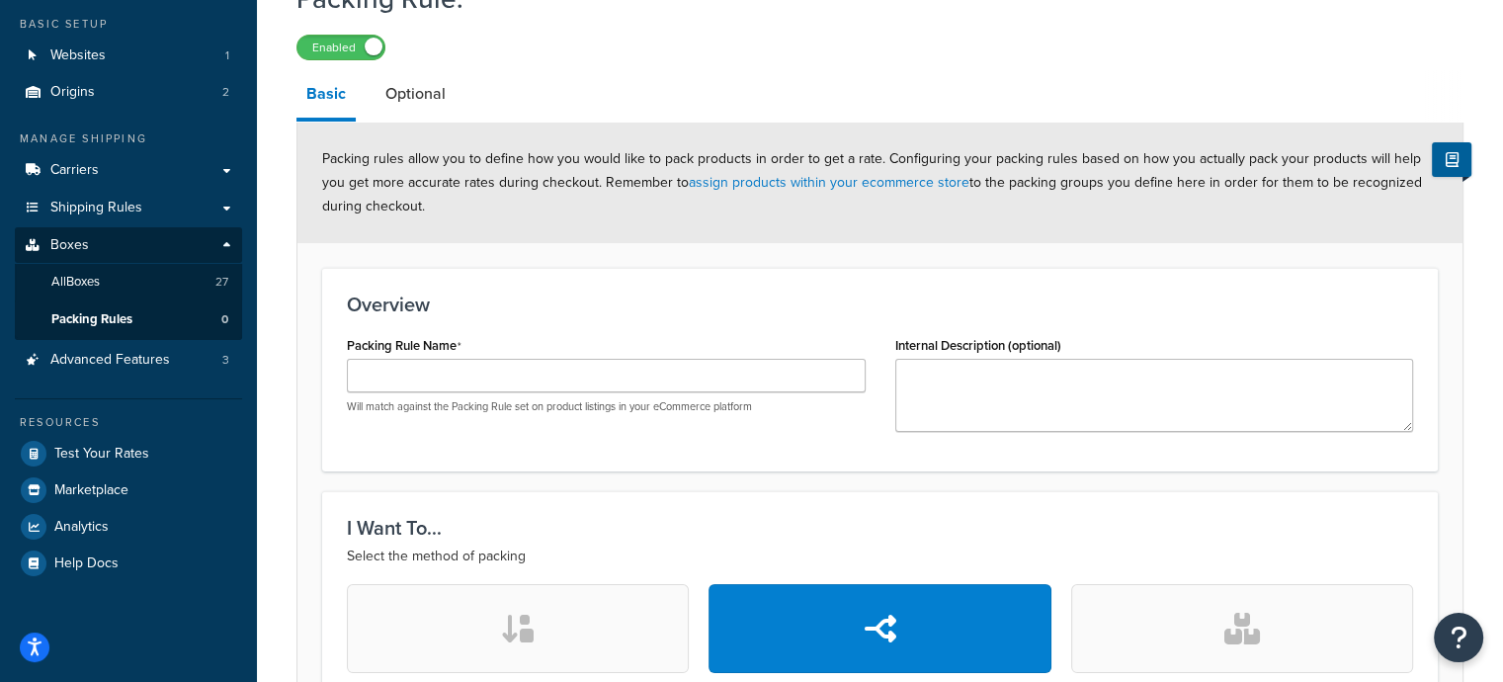
scroll to position [99, 0]
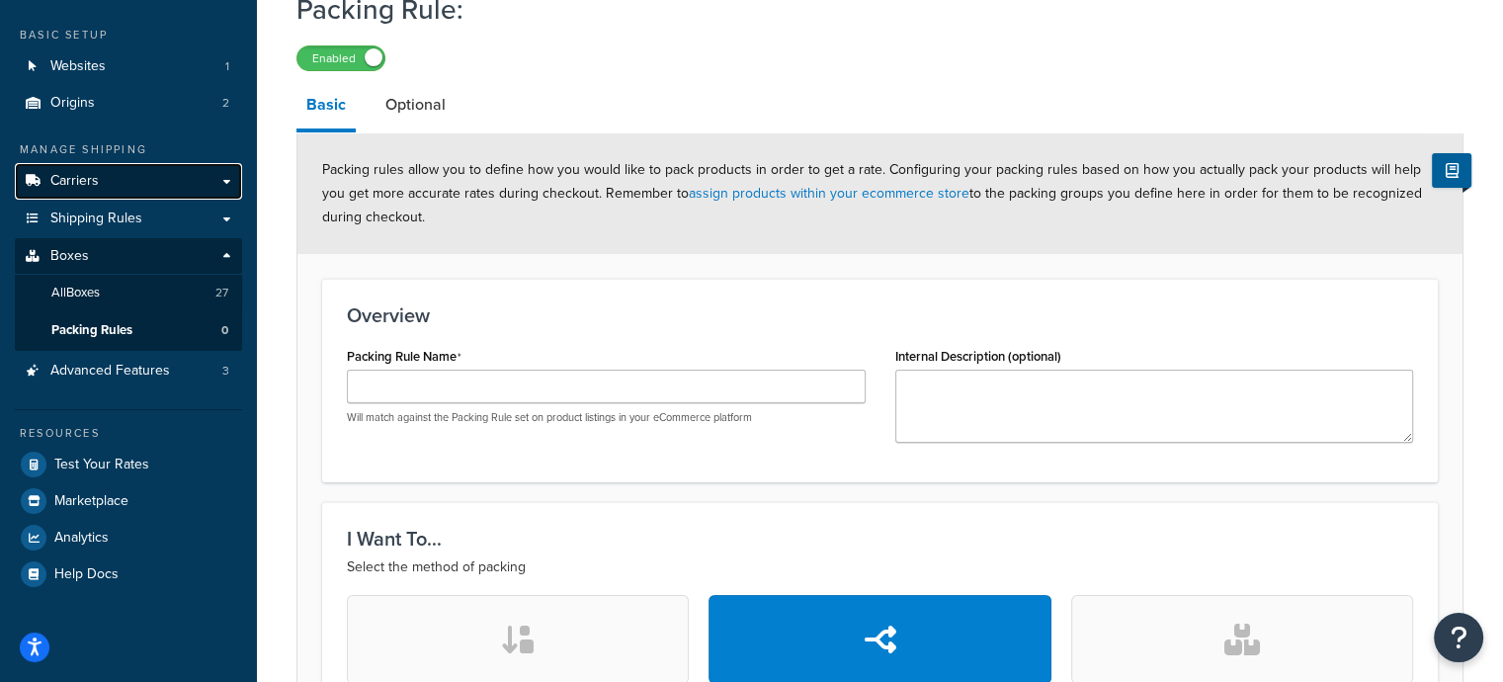
click at [119, 184] on link "Carriers" at bounding box center [128, 181] width 227 height 37
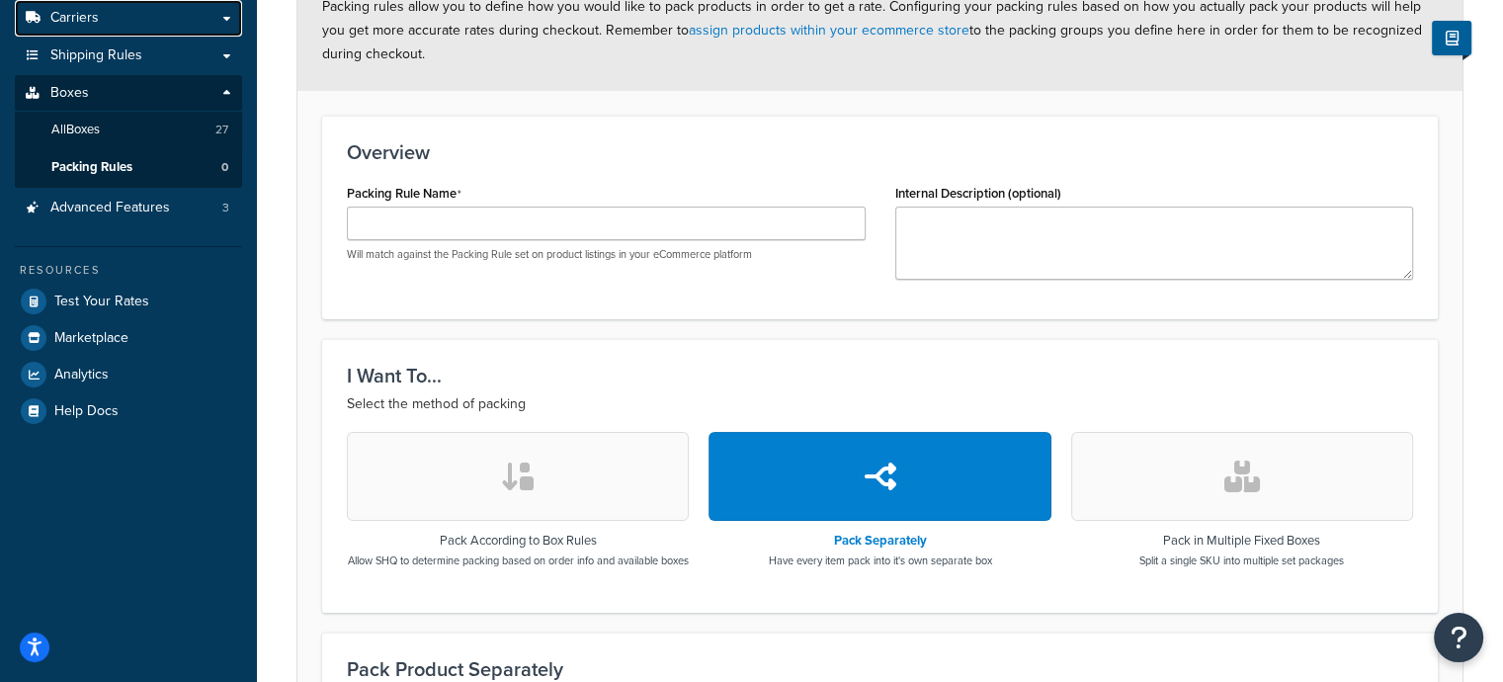
scroll to position [0, 0]
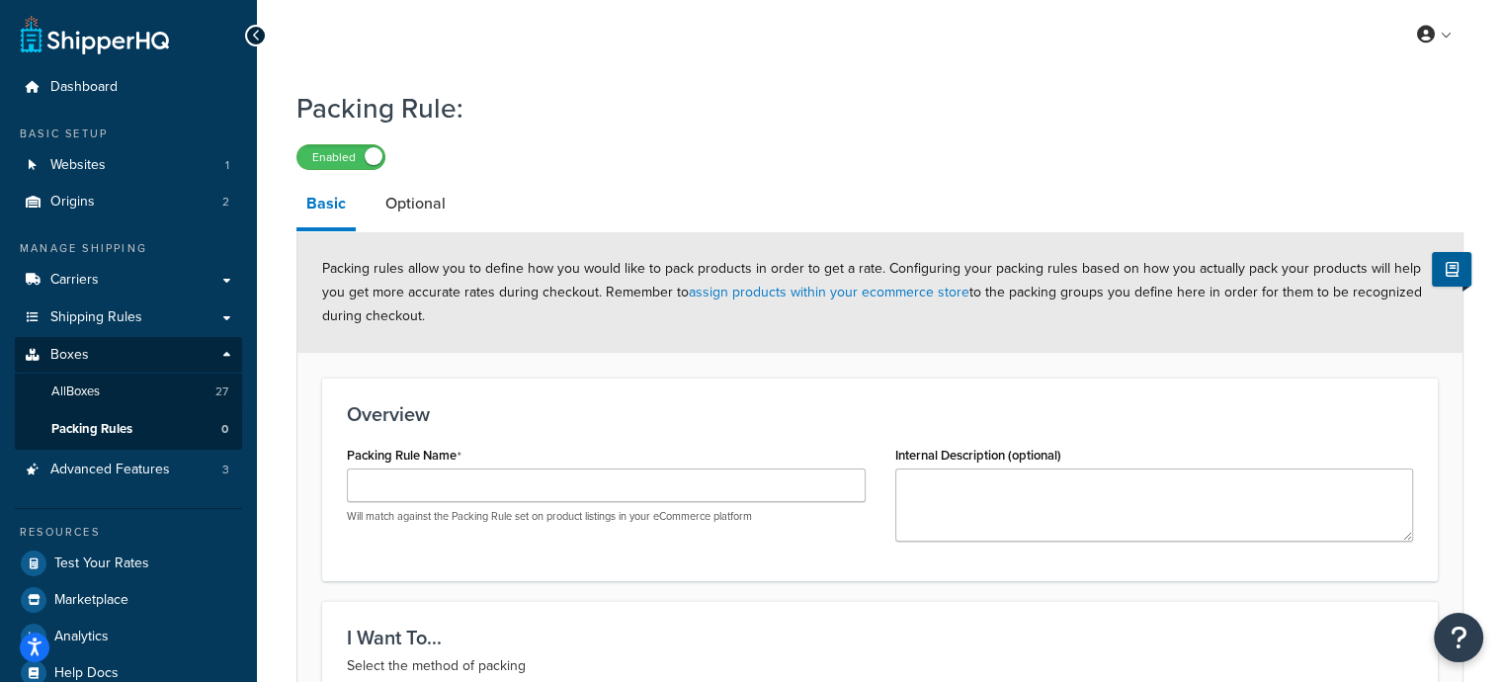
click at [261, 41] on div at bounding box center [256, 36] width 22 height 22
click at [431, 213] on link "Optional" at bounding box center [416, 203] width 80 height 47
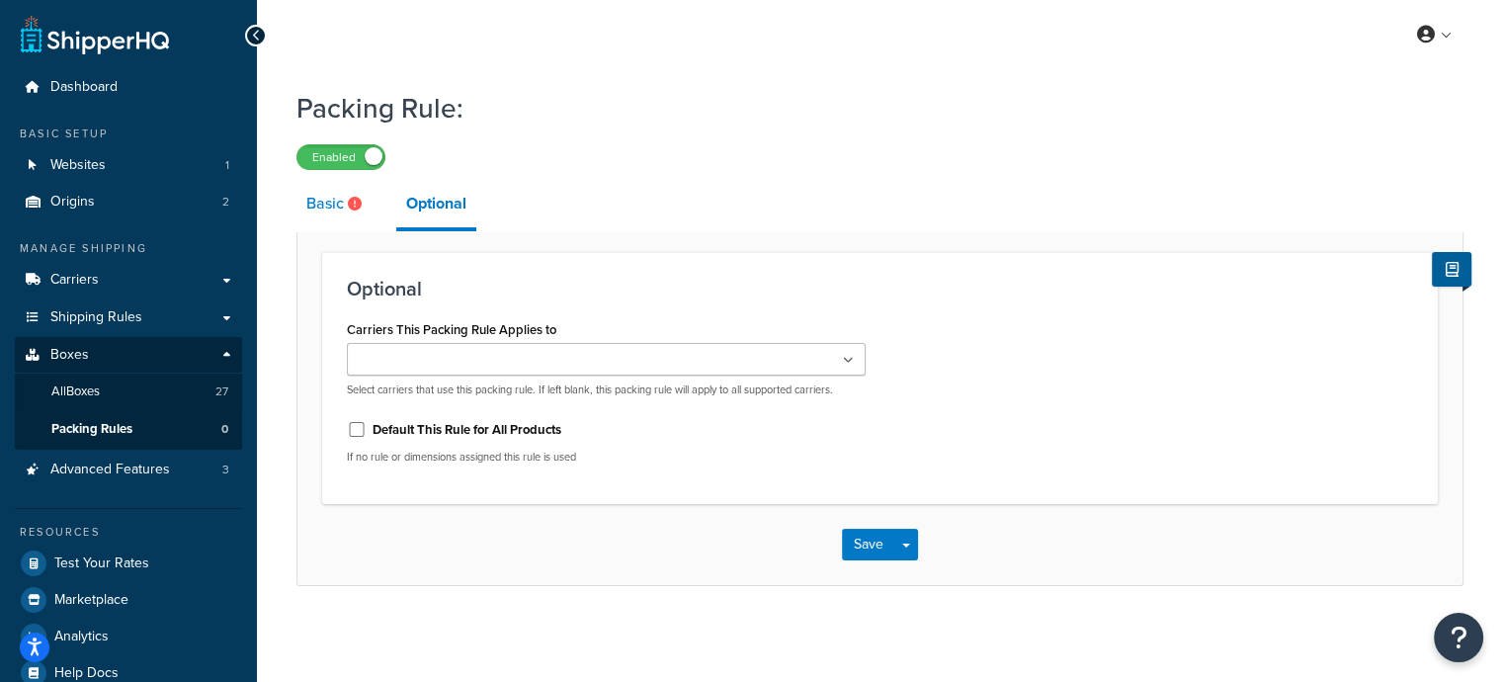
click at [349, 199] on icon at bounding box center [355, 204] width 14 height 14
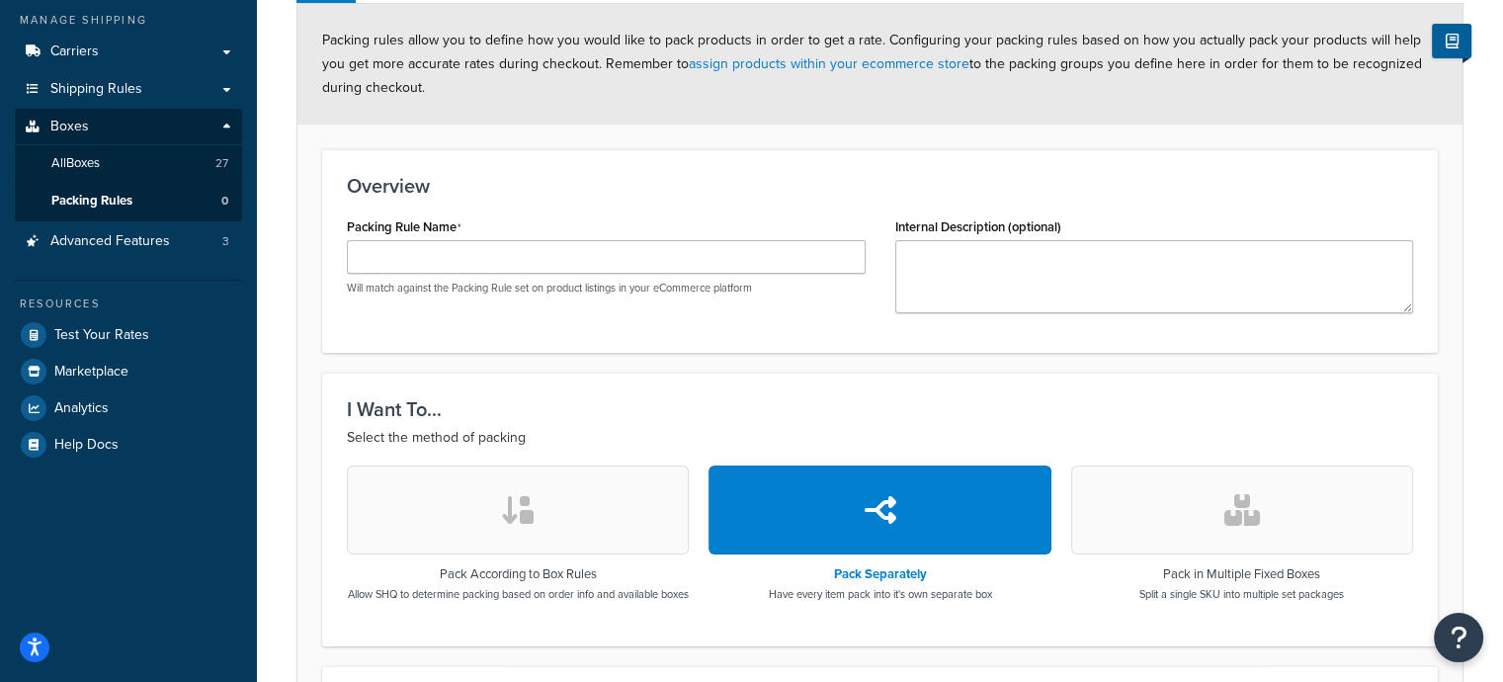
click at [506, 523] on icon "button" at bounding box center [518, 510] width 36 height 32
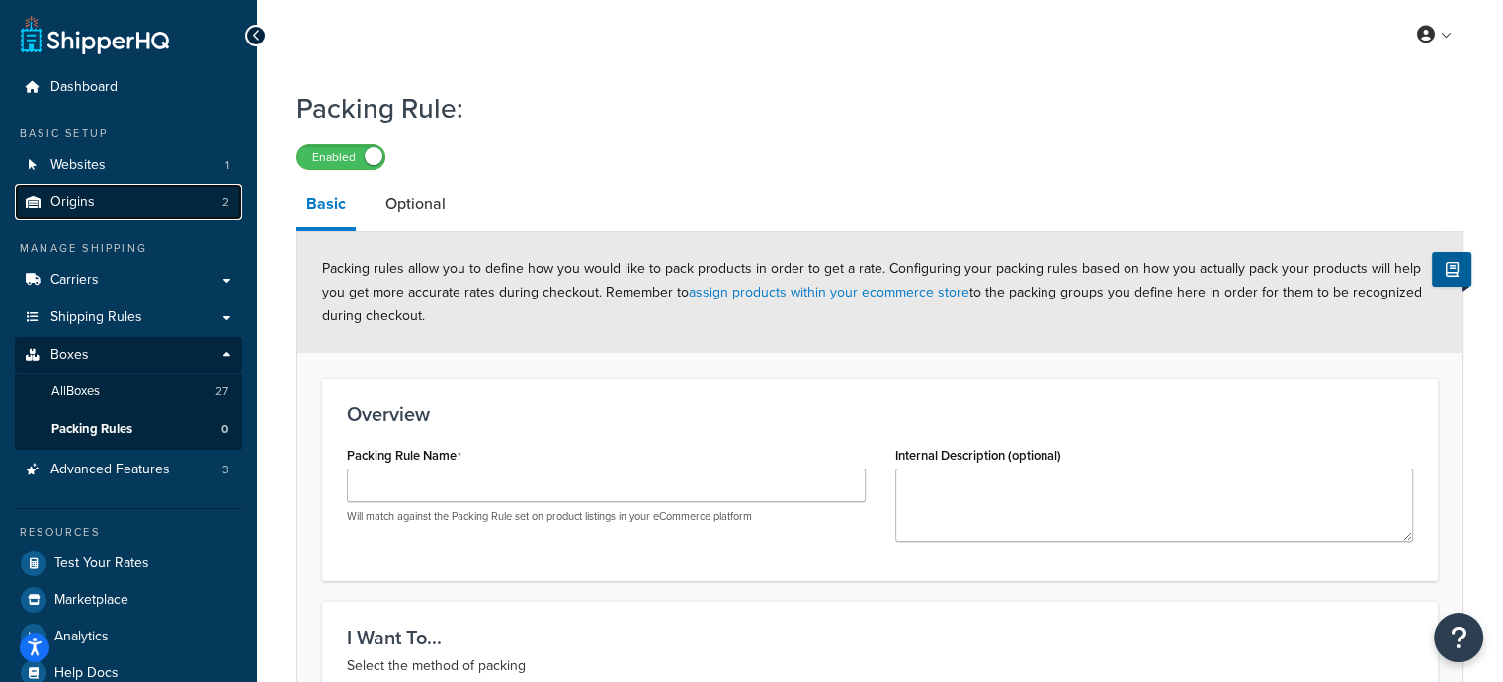
click at [101, 212] on link "Origins 2" at bounding box center [128, 202] width 227 height 37
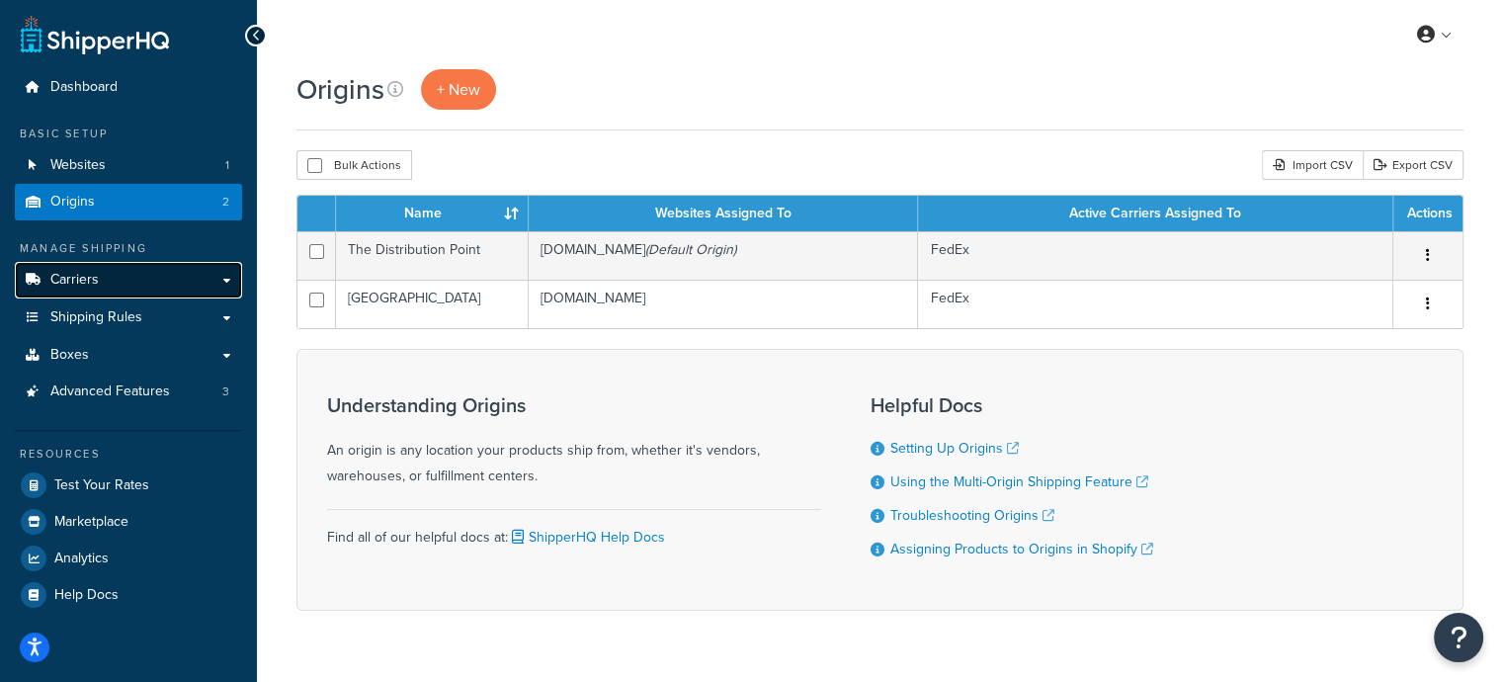
click at [103, 284] on link "Carriers" at bounding box center [128, 280] width 227 height 37
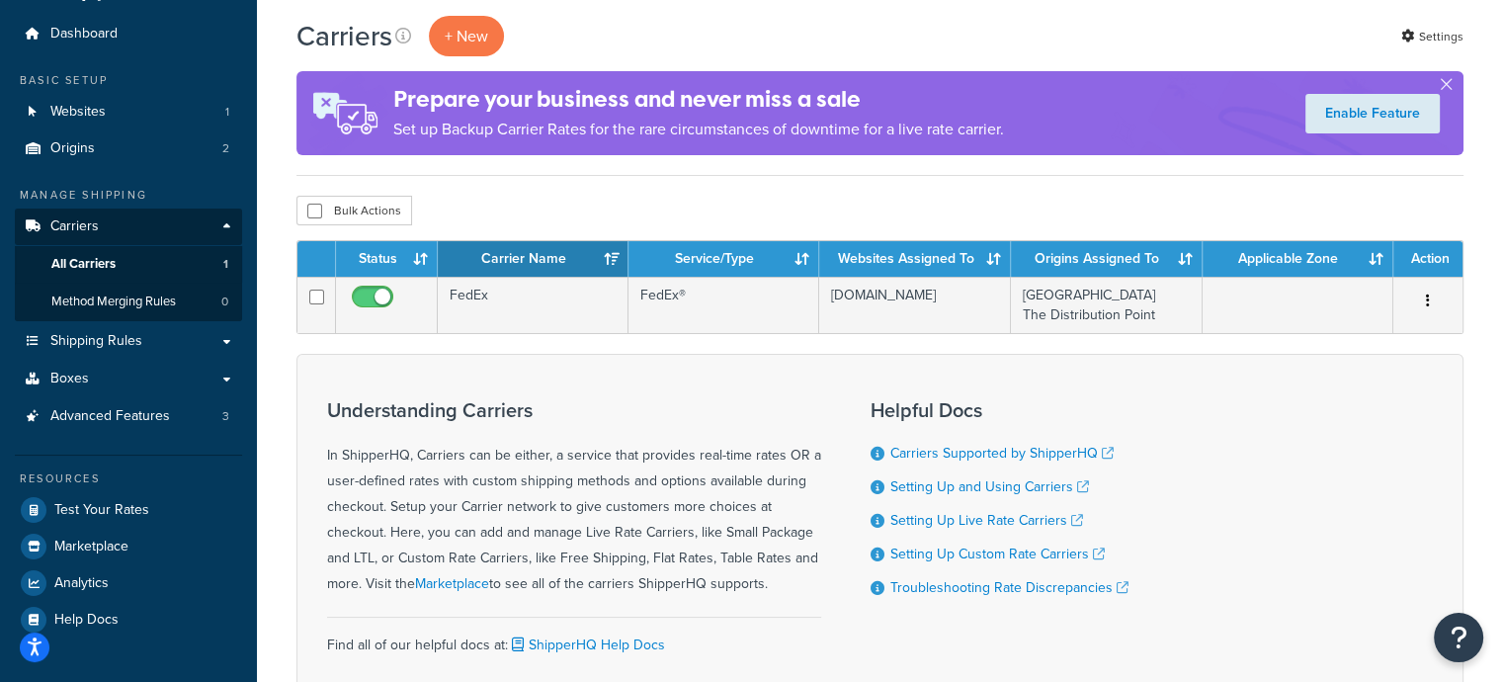
scroll to position [10, 0]
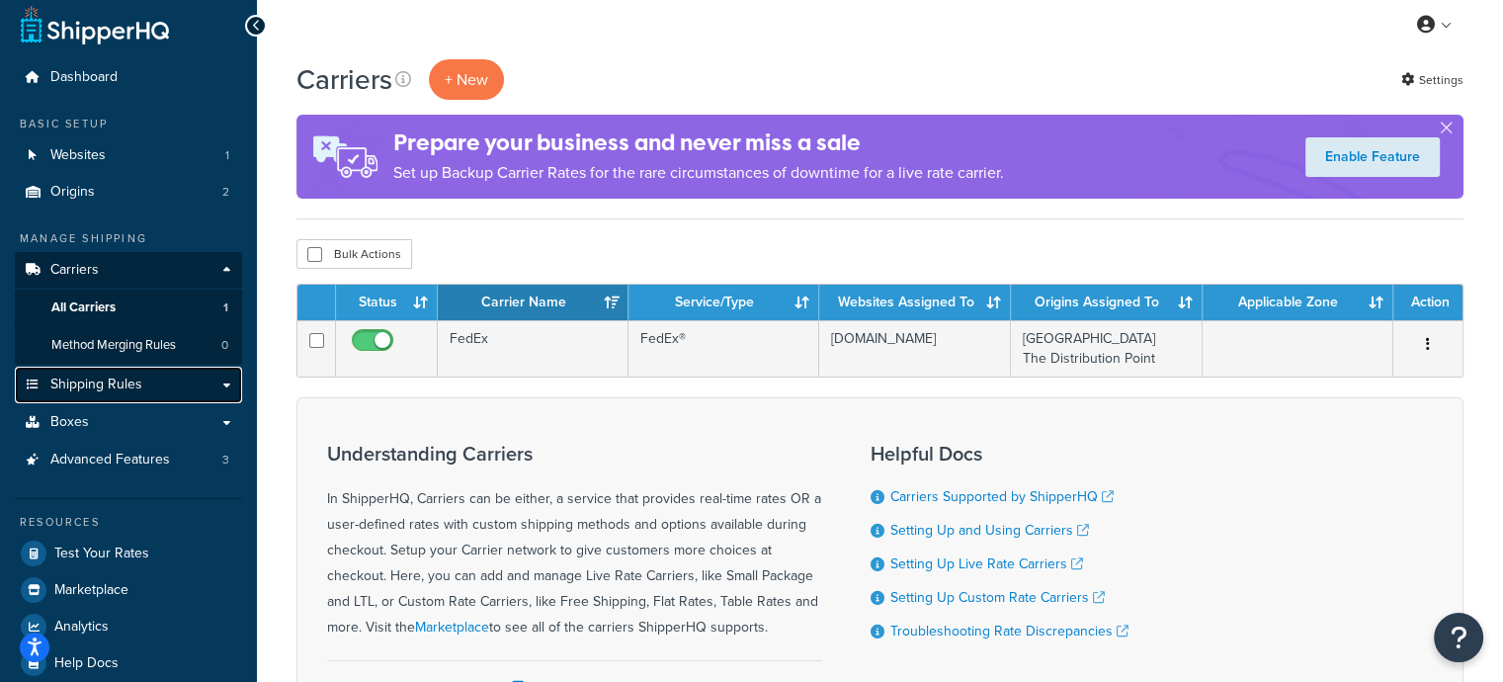
click at [103, 389] on span "Shipping Rules" at bounding box center [96, 385] width 92 height 17
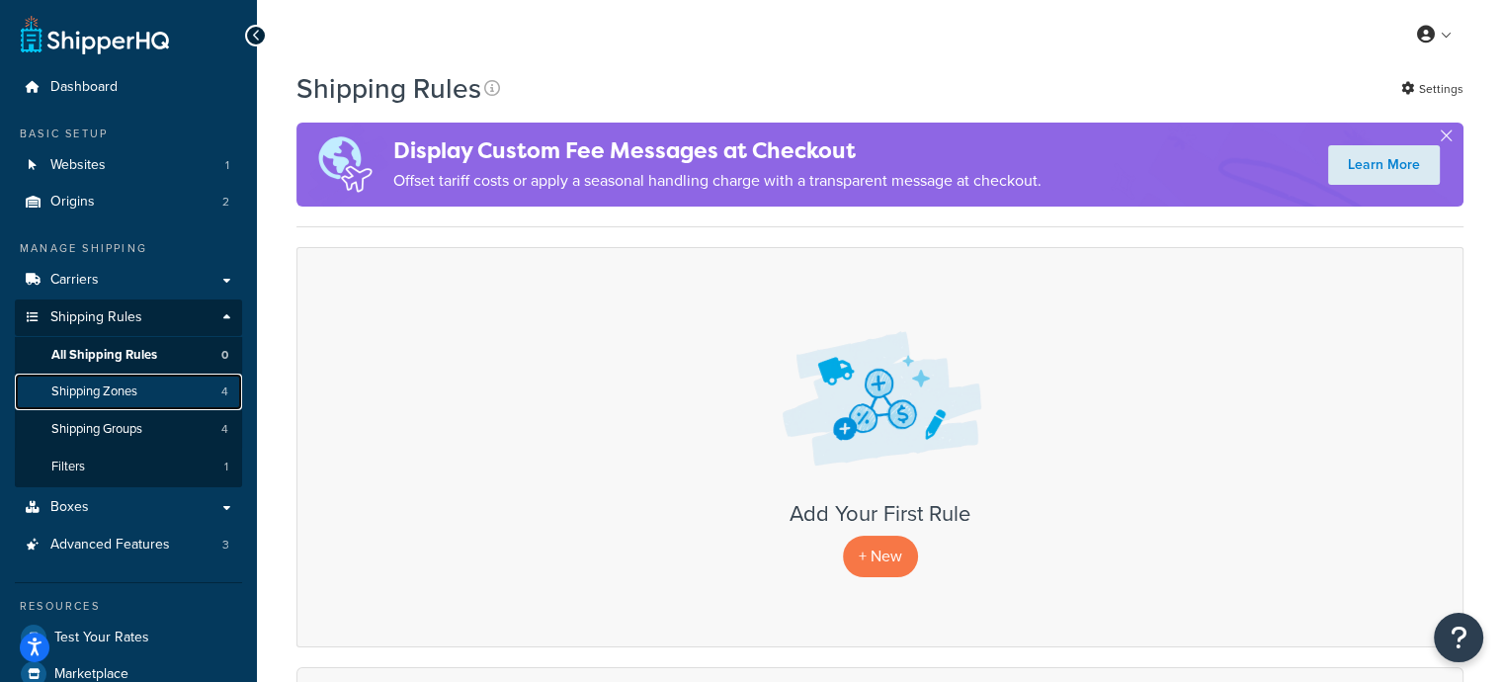
click at [110, 401] on link "Shipping Zones 4" at bounding box center [128, 392] width 227 height 37
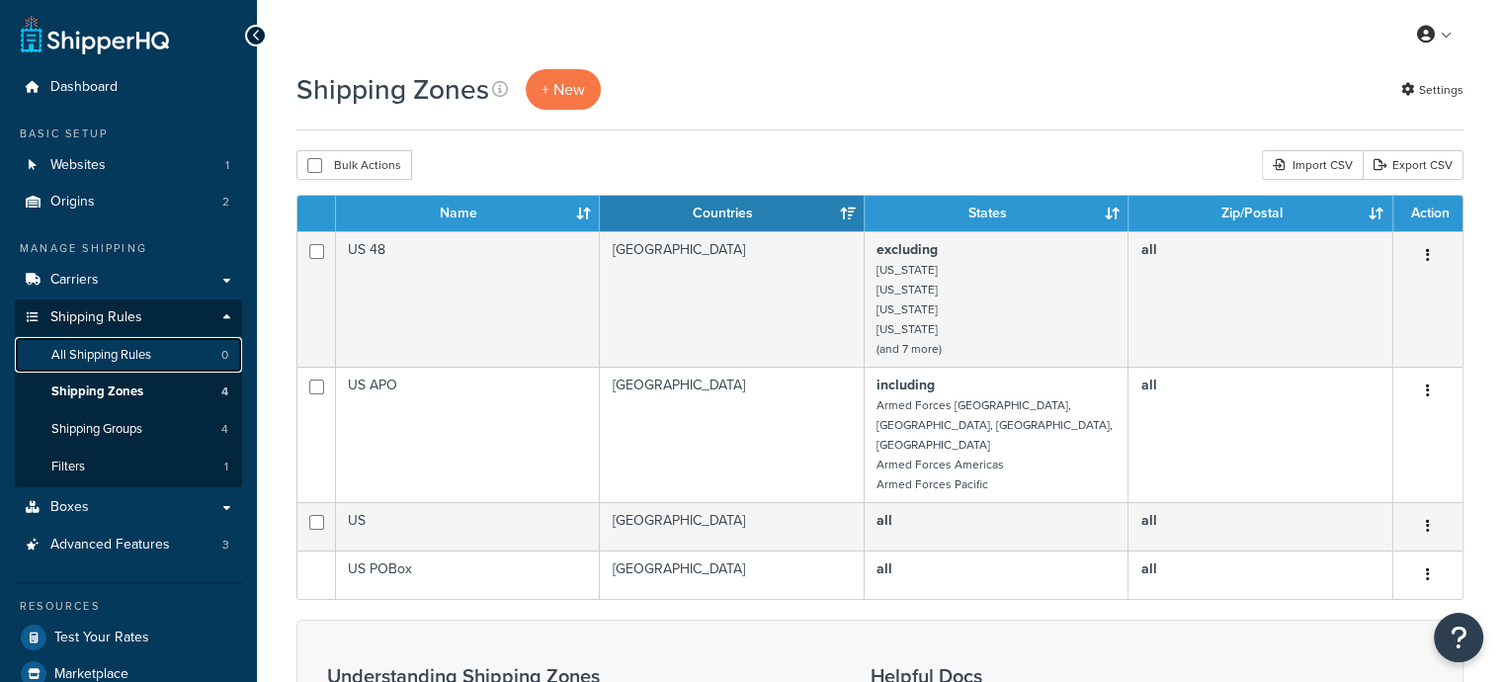
click at [130, 350] on span "All Shipping Rules" at bounding box center [101, 355] width 100 height 17
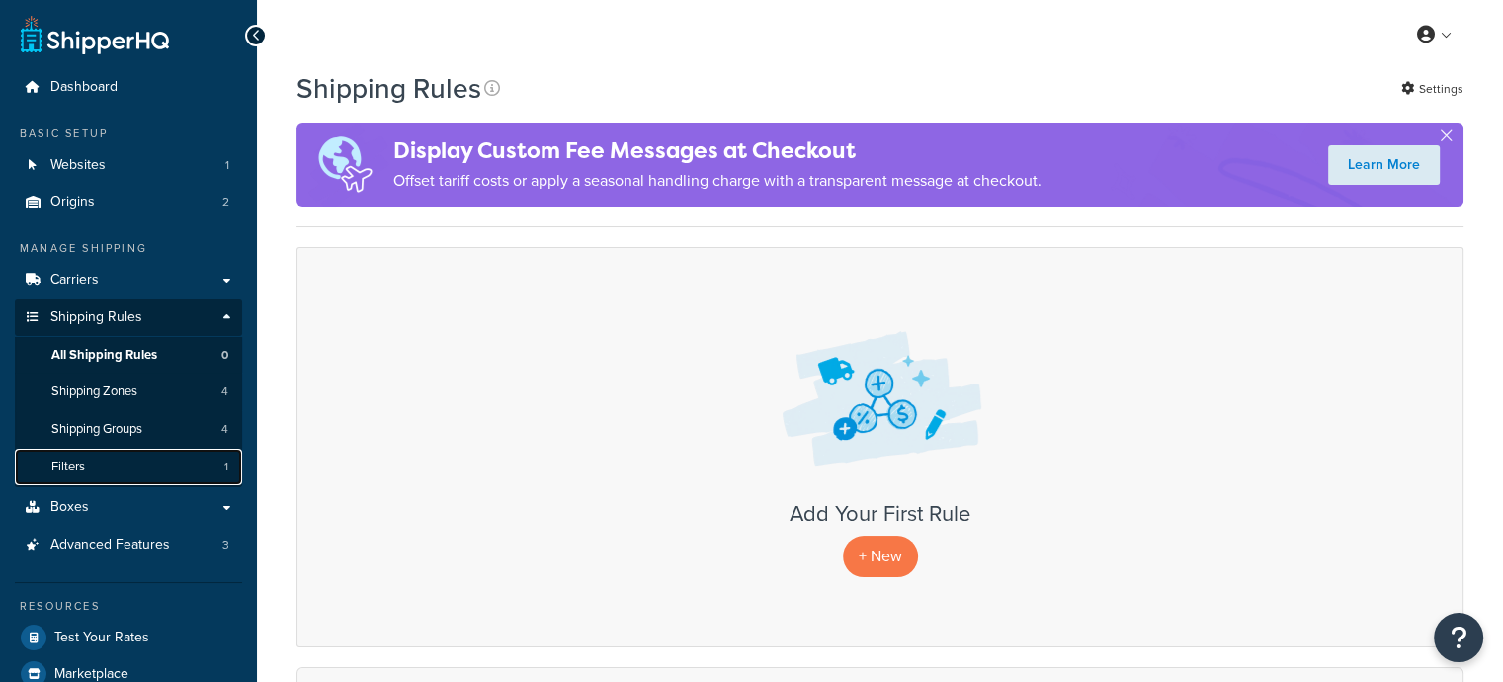
click at [166, 469] on link "Filters 1" at bounding box center [128, 467] width 227 height 37
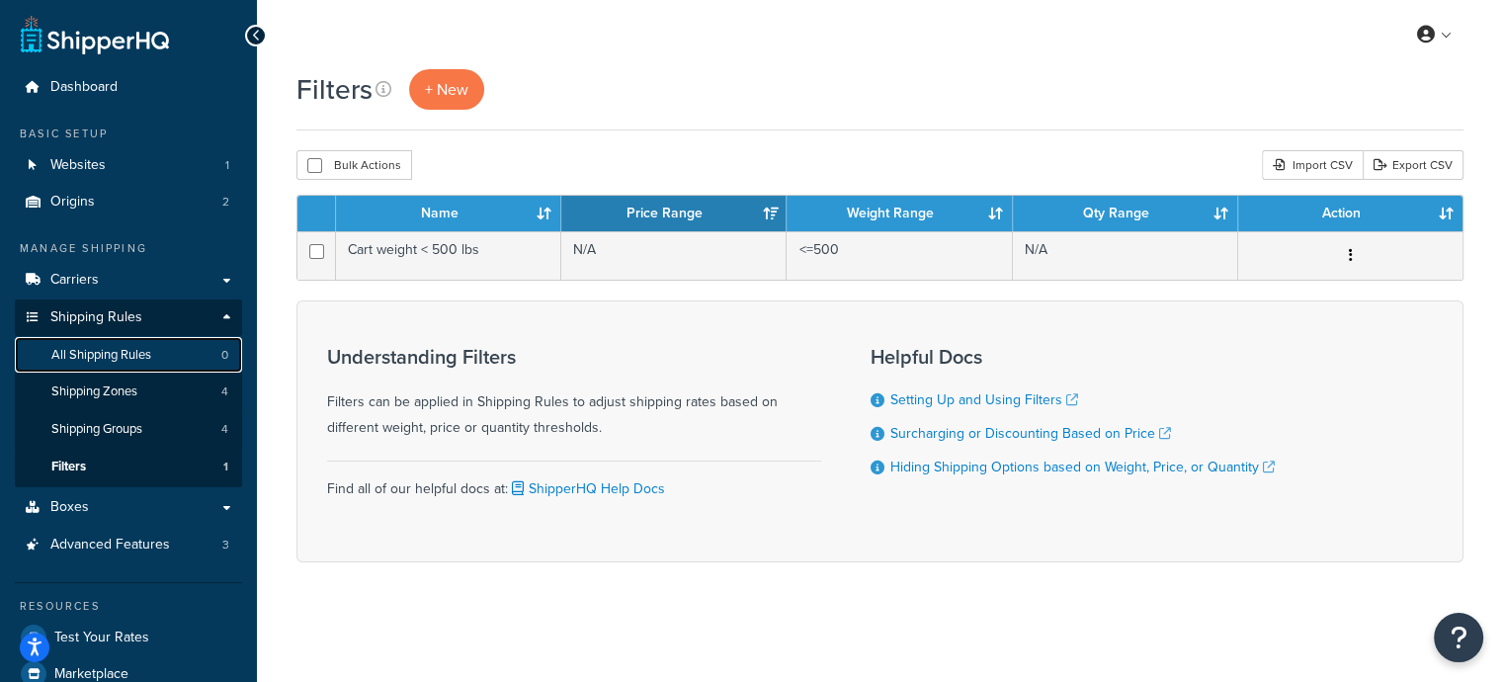
click at [151, 351] on span "All Shipping Rules" at bounding box center [101, 355] width 100 height 17
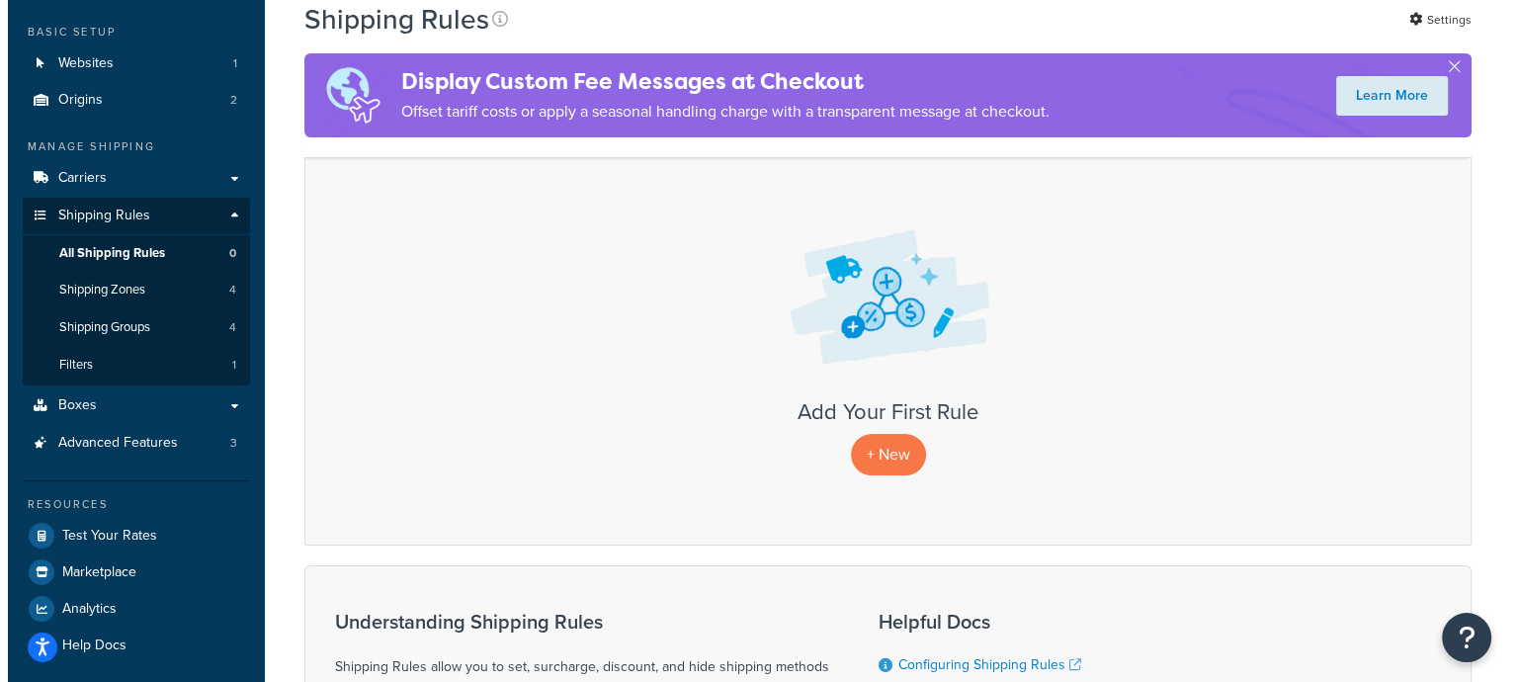
scroll to position [99, 0]
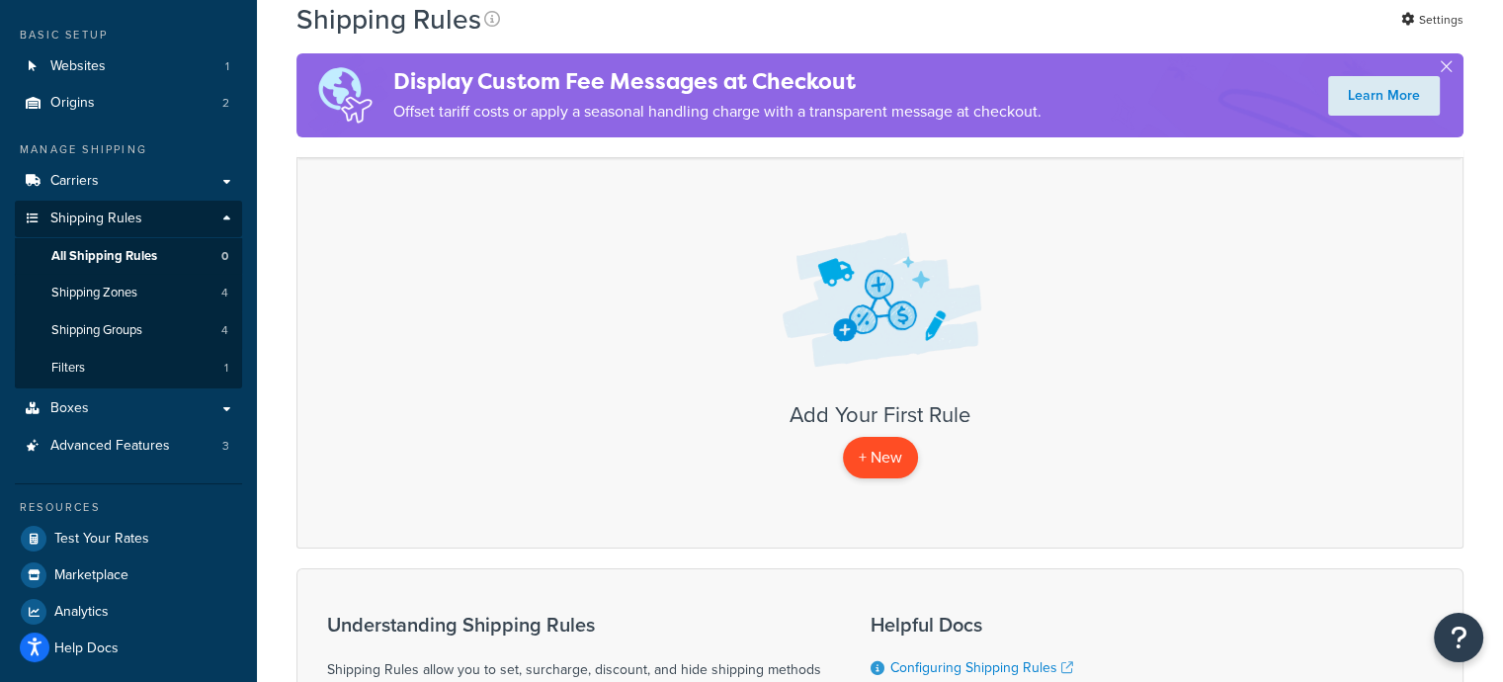
click at [870, 446] on p "+ New" at bounding box center [880, 457] width 75 height 41
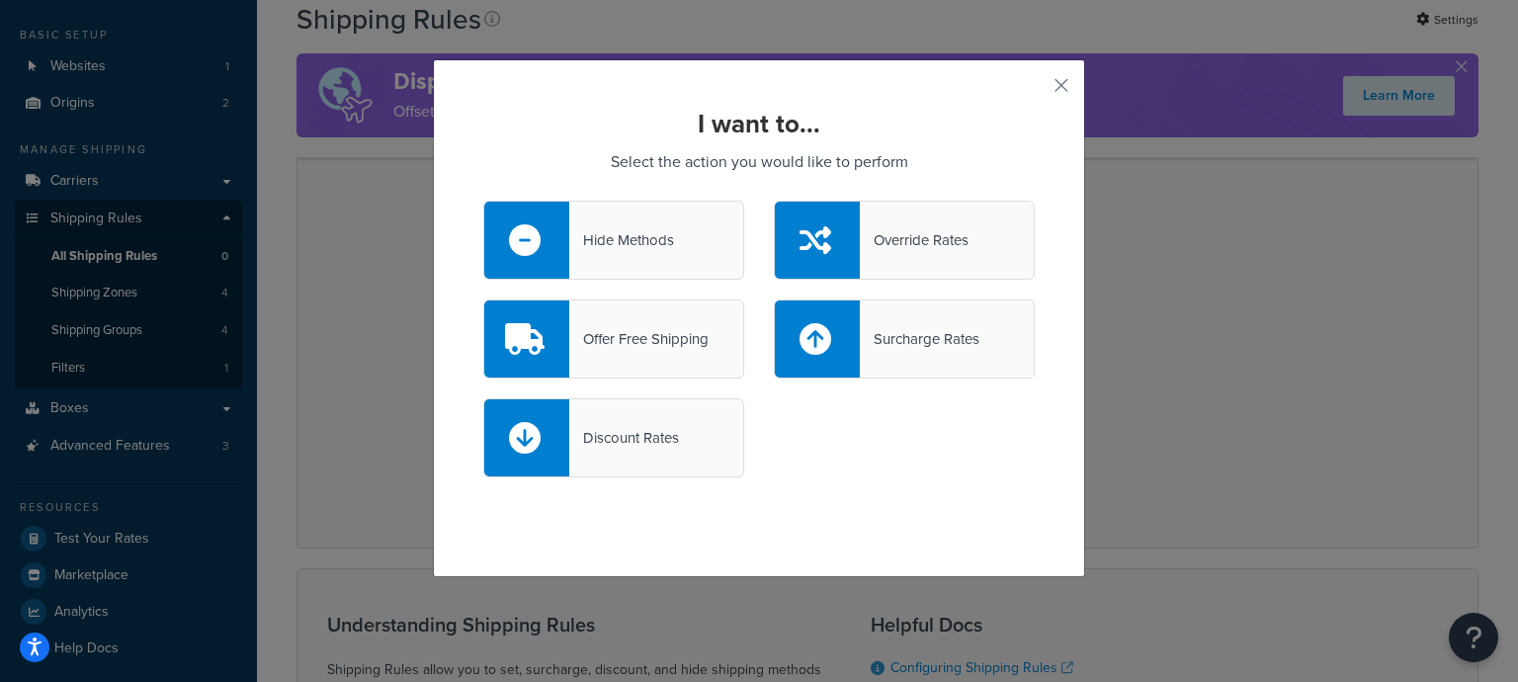
click at [585, 237] on div "Hide Methods" at bounding box center [621, 240] width 105 height 28
click at [0, 0] on input "Hide Methods" at bounding box center [0, 0] width 0 height 0
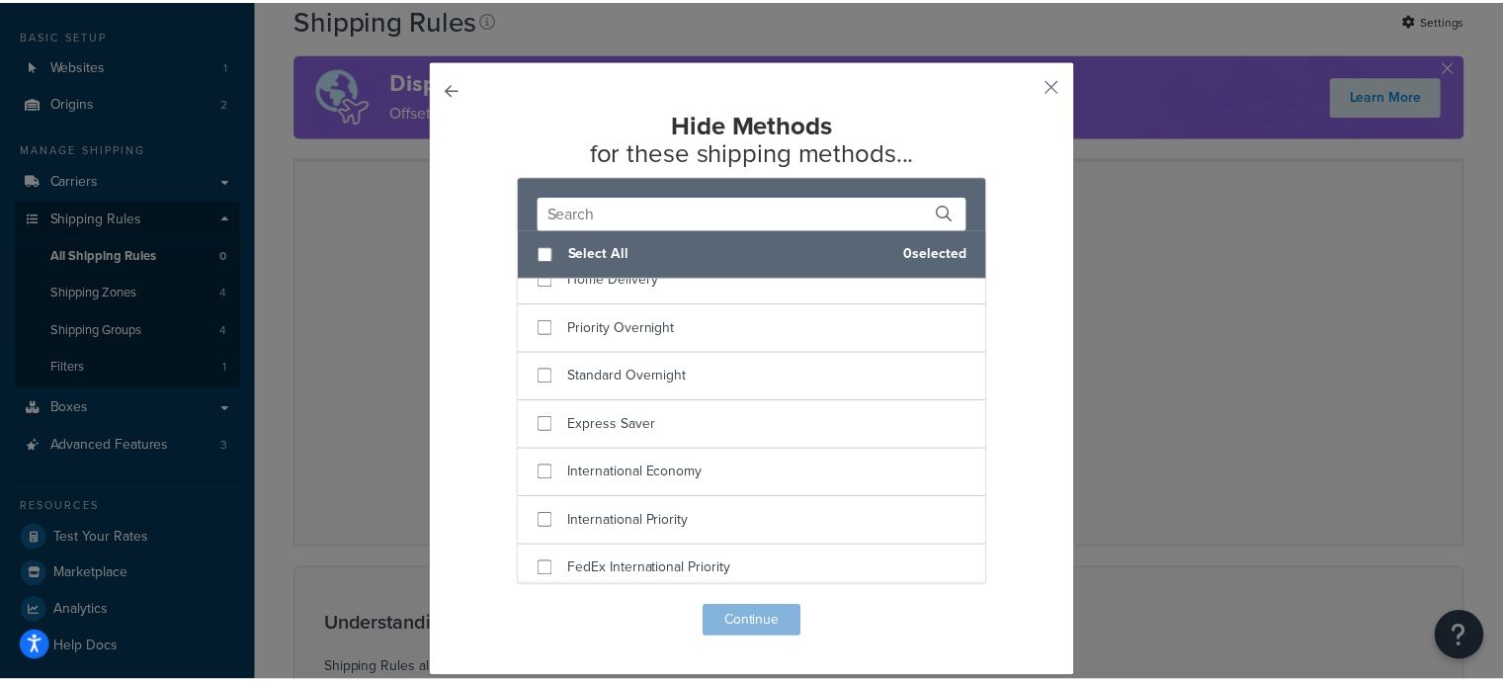
scroll to position [171, 0]
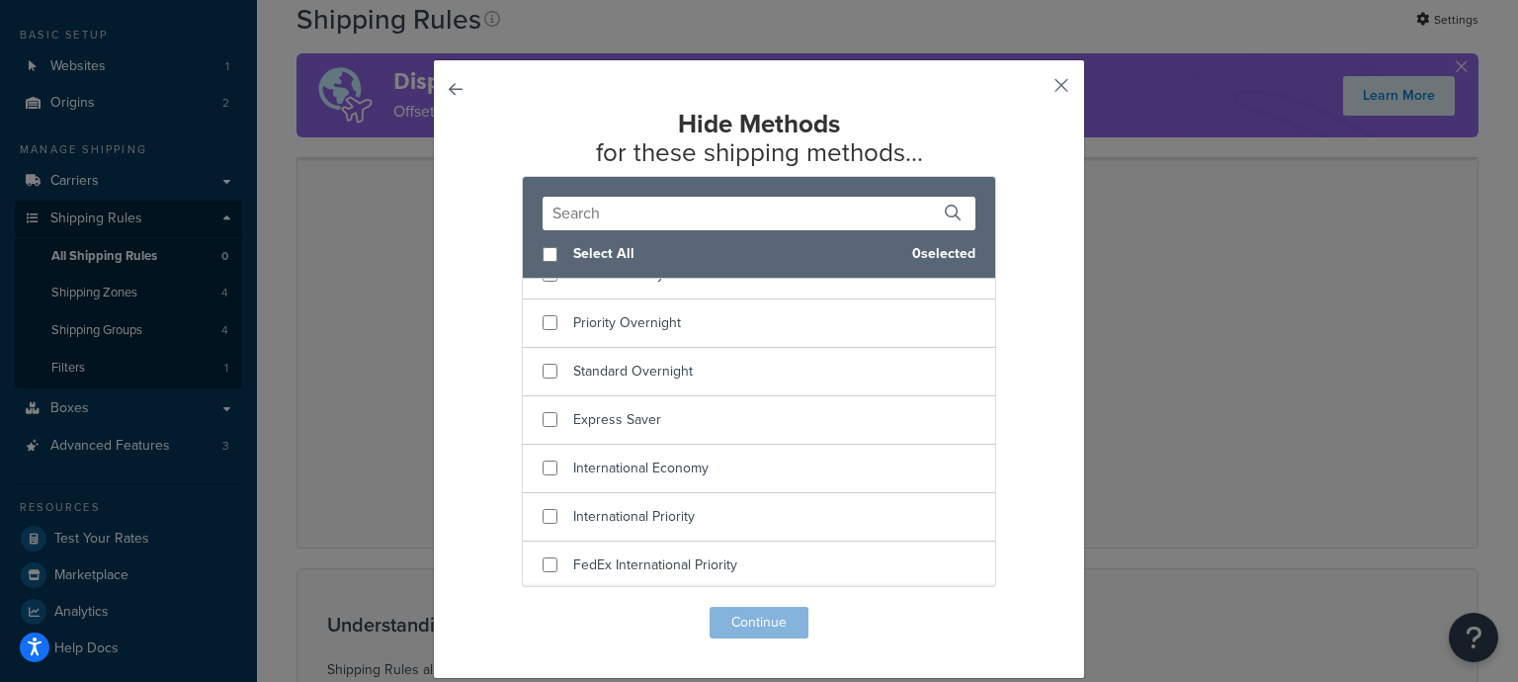
click at [1035, 90] on button "button" at bounding box center [1032, 92] width 5 height 5
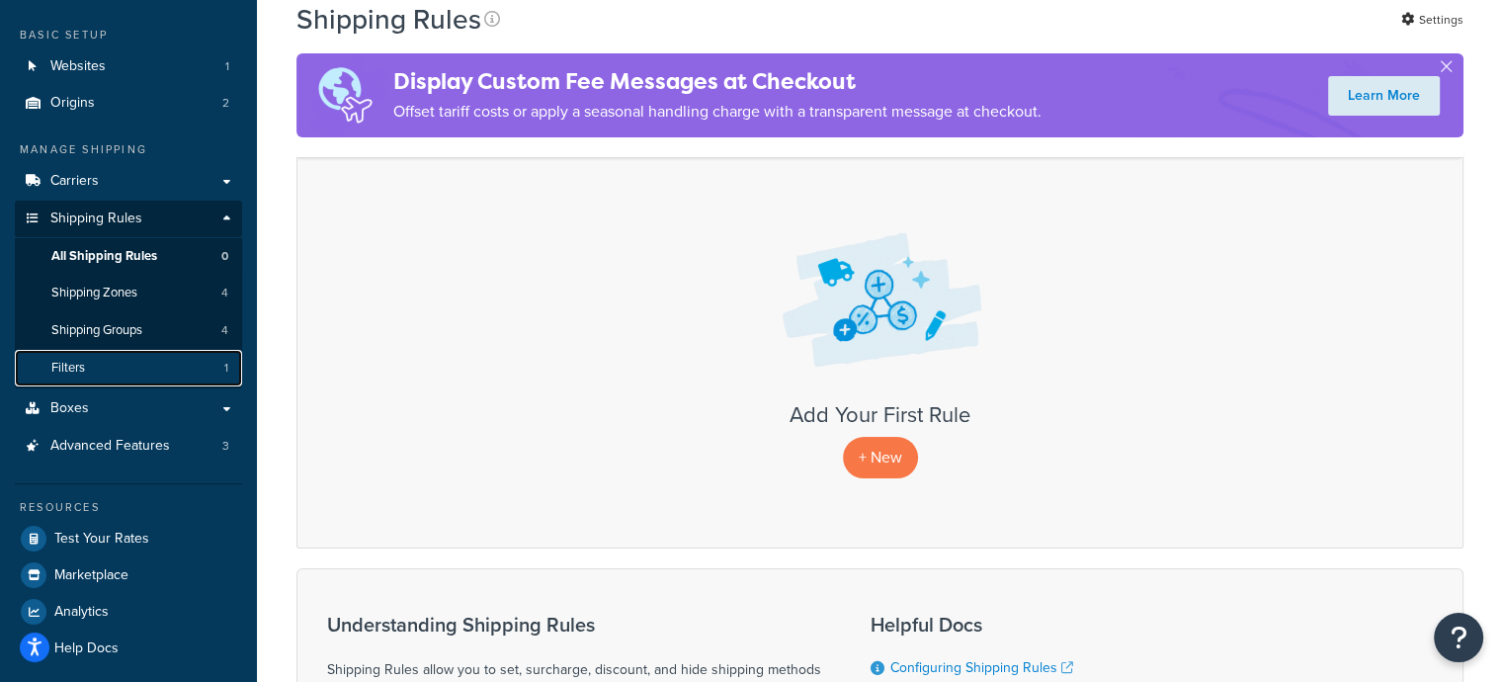
click at [123, 359] on link "Filters 1" at bounding box center [128, 368] width 227 height 37
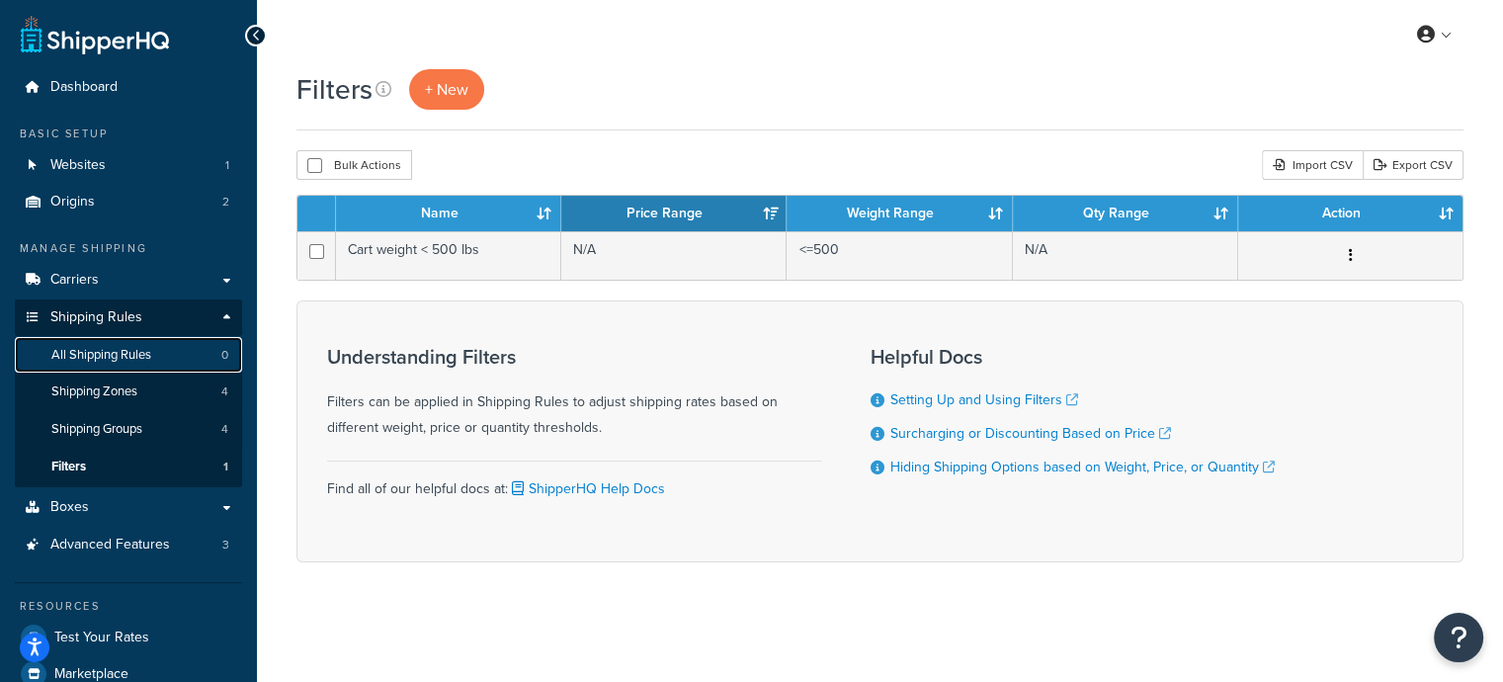
click at [123, 350] on span "All Shipping Rules" at bounding box center [101, 355] width 100 height 17
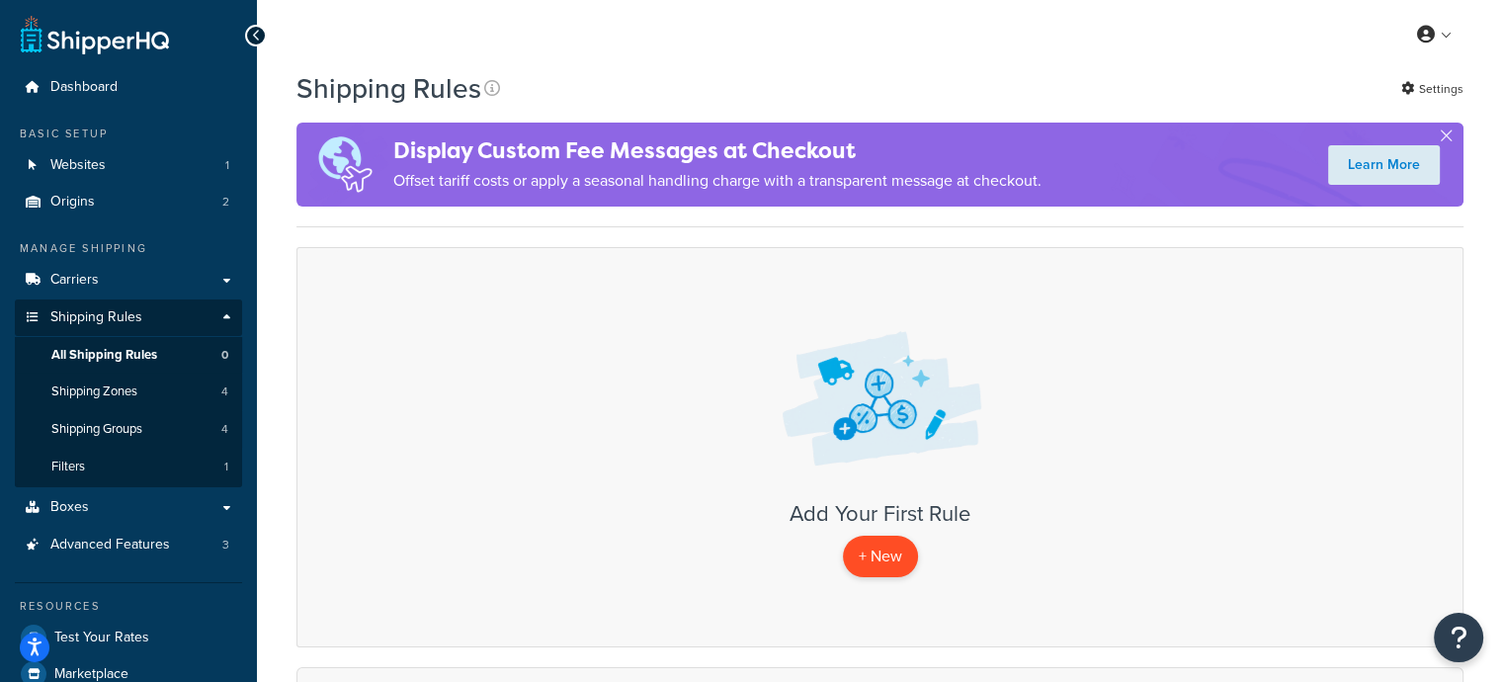
click at [894, 549] on p "+ New" at bounding box center [880, 556] width 75 height 41
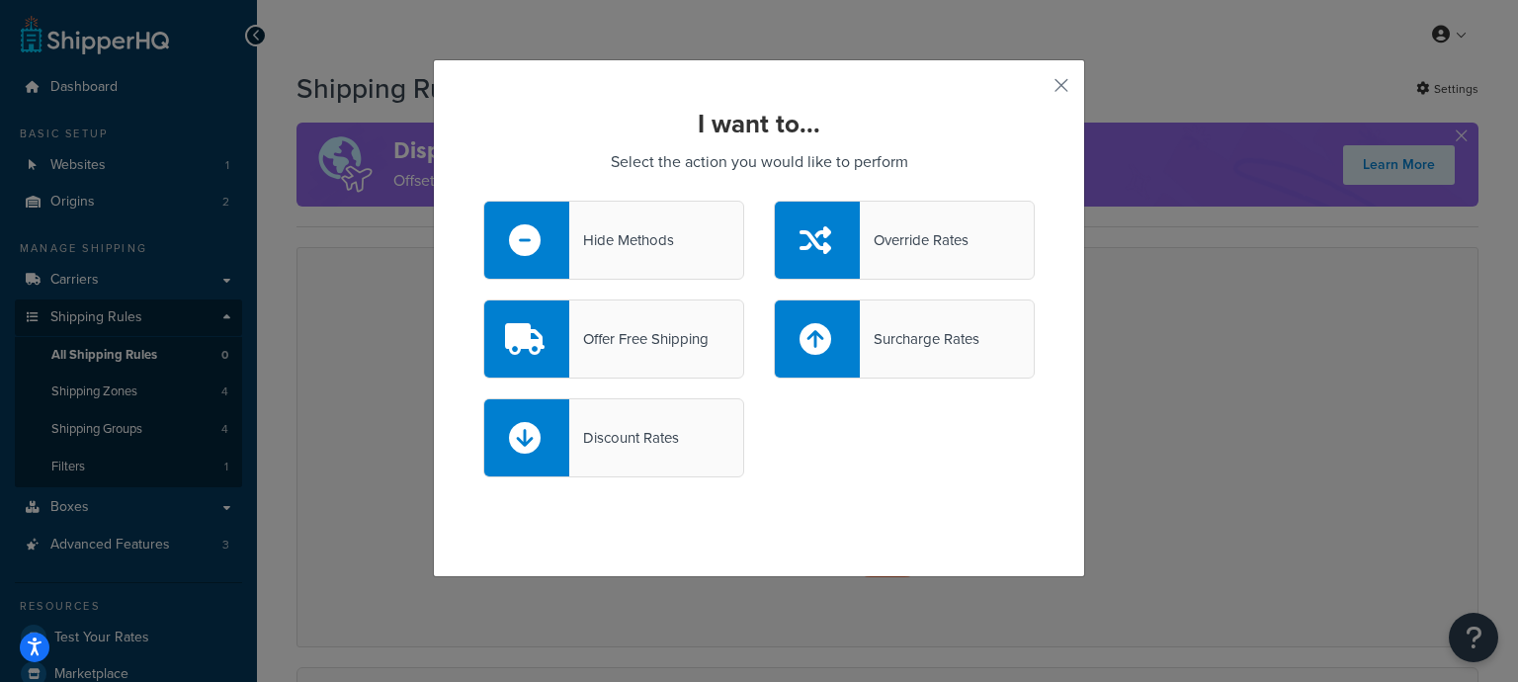
click at [637, 244] on div "Hide Methods" at bounding box center [621, 240] width 105 height 28
click at [0, 0] on input "Hide Methods" at bounding box center [0, 0] width 0 height 0
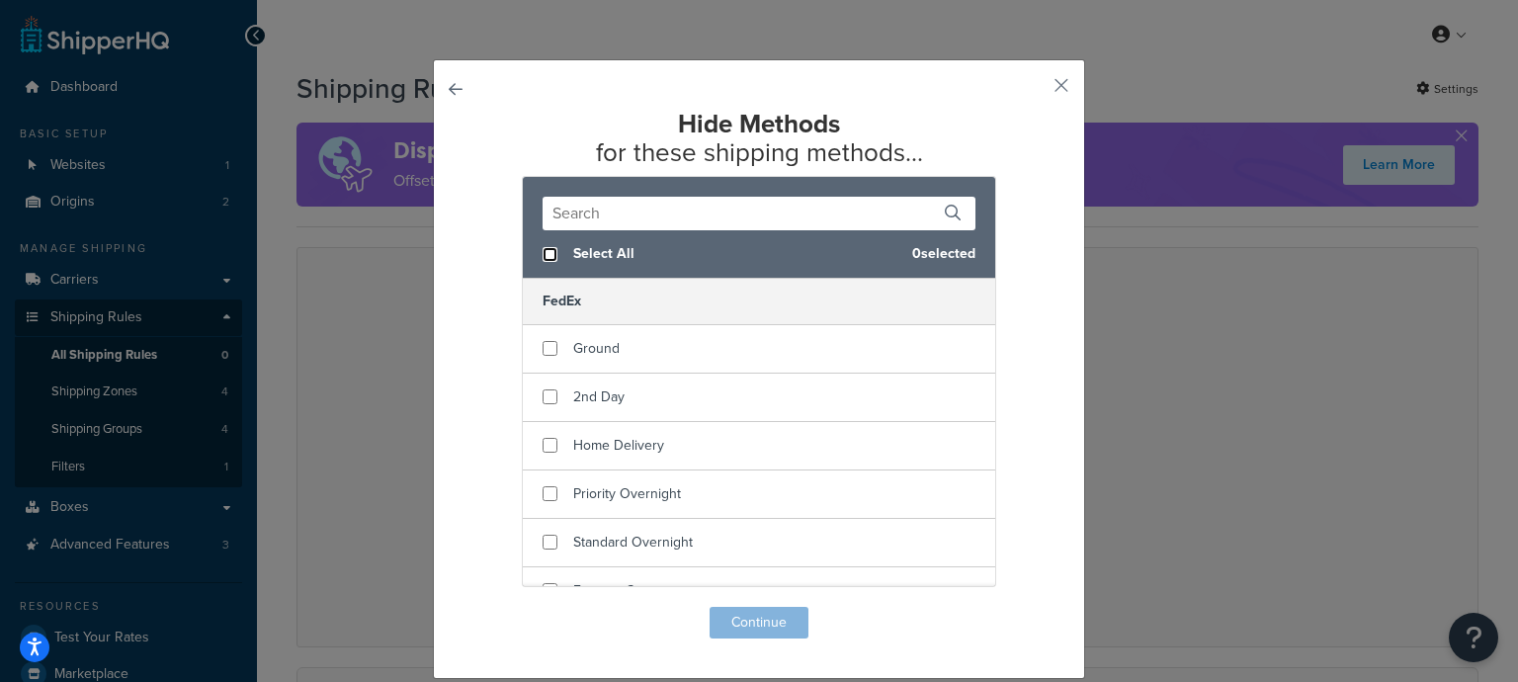
click at [543, 255] on input "checkbox" at bounding box center [550, 254] width 15 height 15
checkbox input "true"
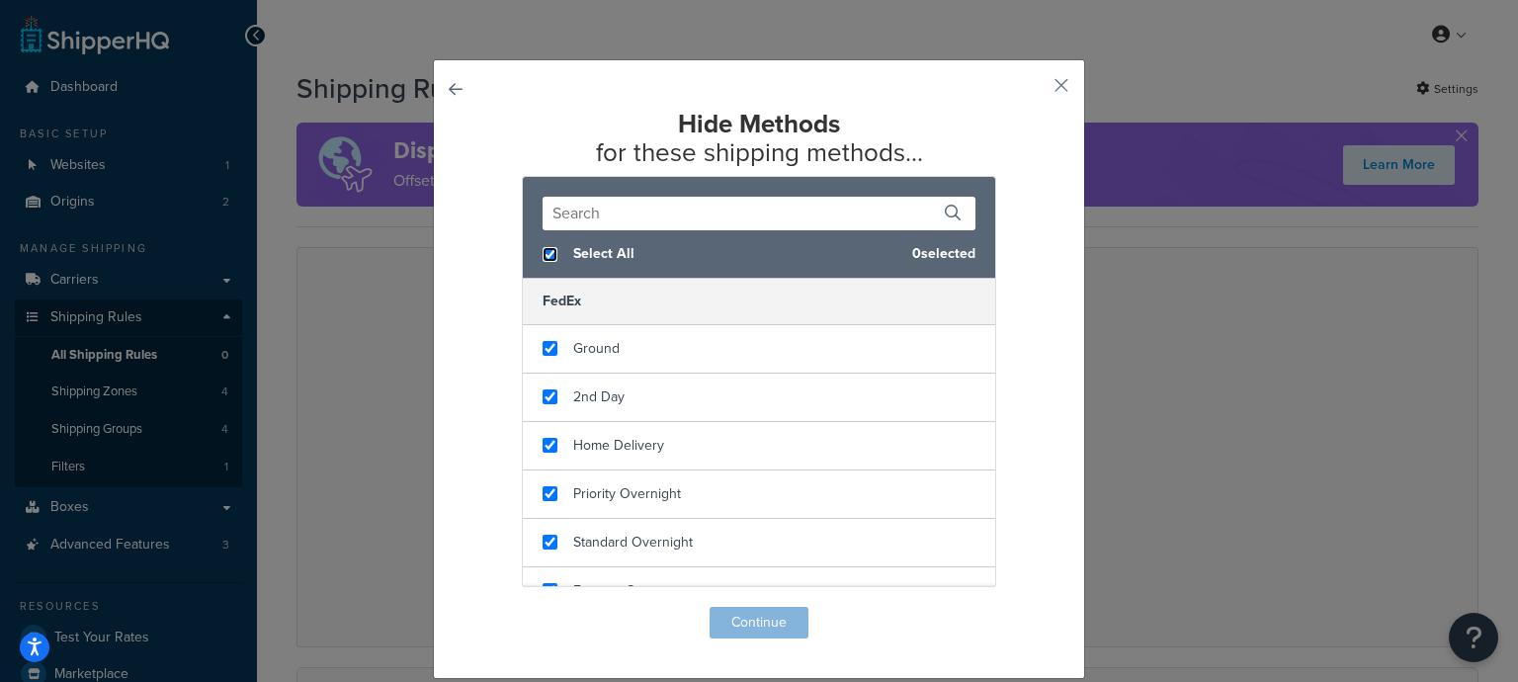
checkbox input "true"
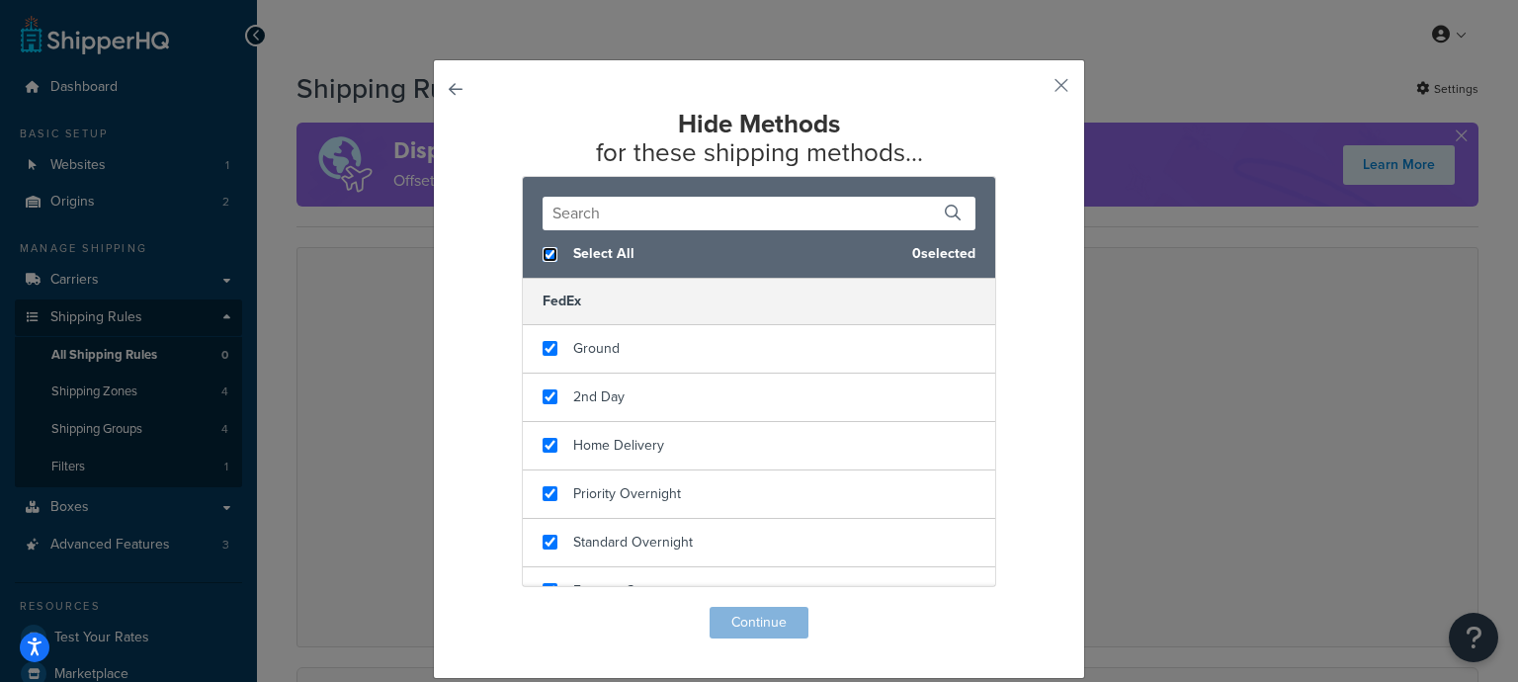
checkbox input "true"
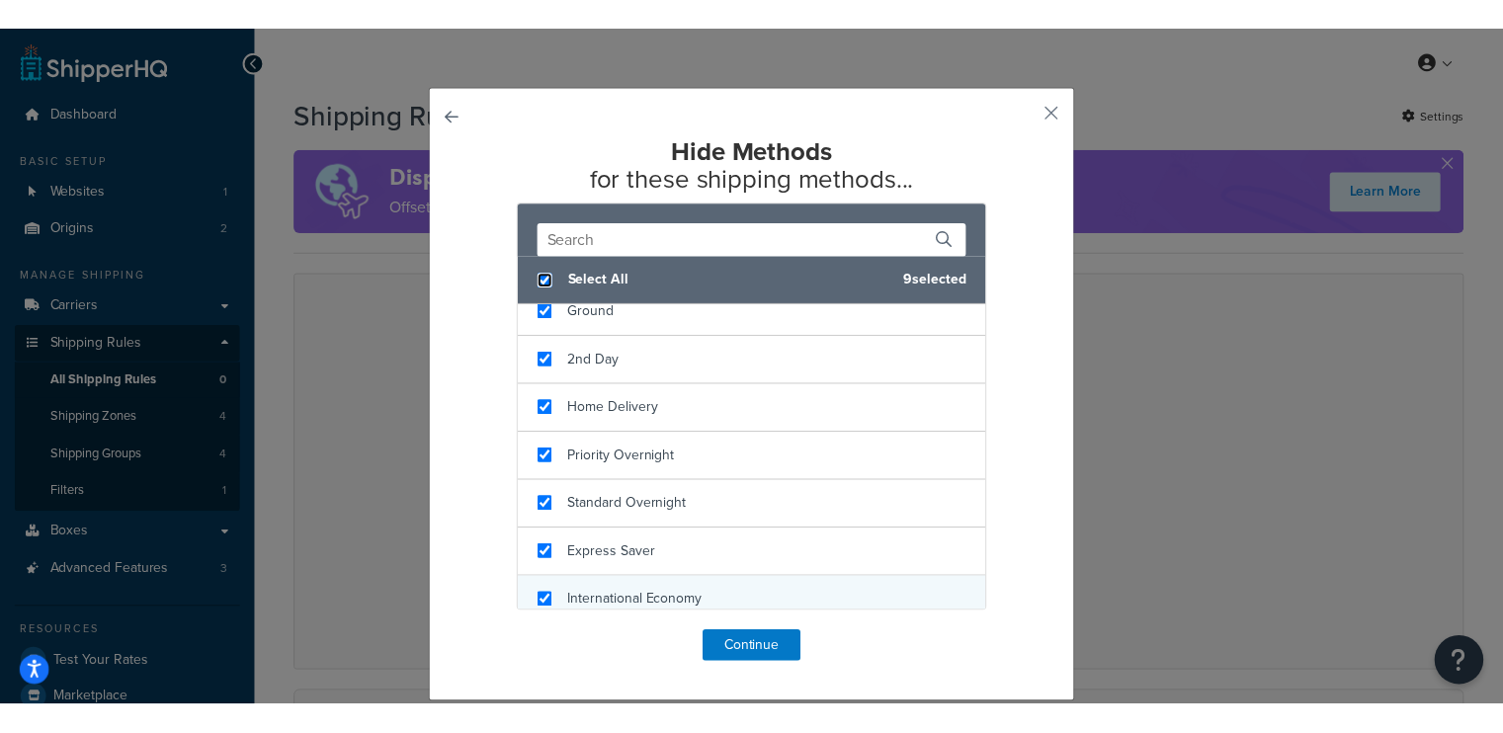
scroll to position [171, 0]
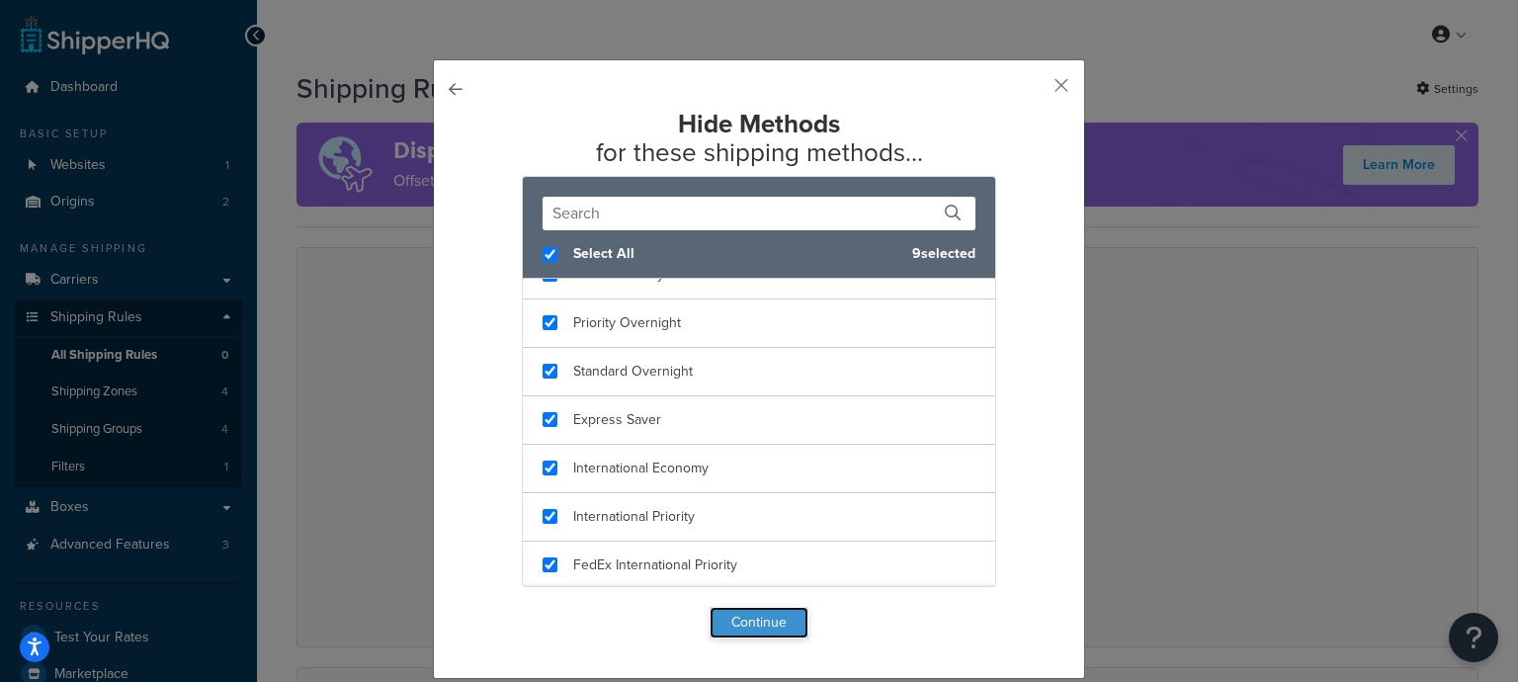
click at [763, 622] on button "Continue" at bounding box center [759, 623] width 99 height 32
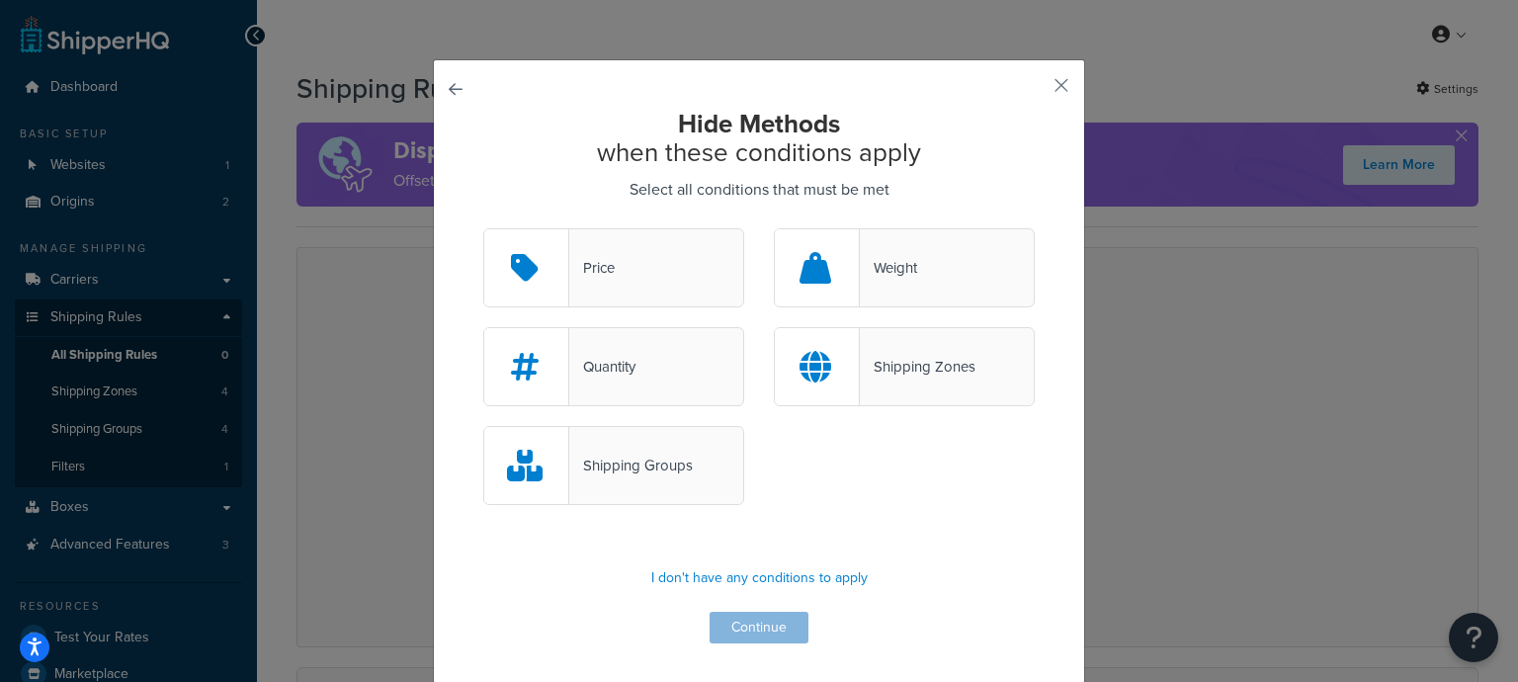
click at [625, 489] on div "Shipping Groups" at bounding box center [613, 465] width 261 height 79
click at [0, 0] on input "Shipping Groups" at bounding box center [0, 0] width 0 height 0
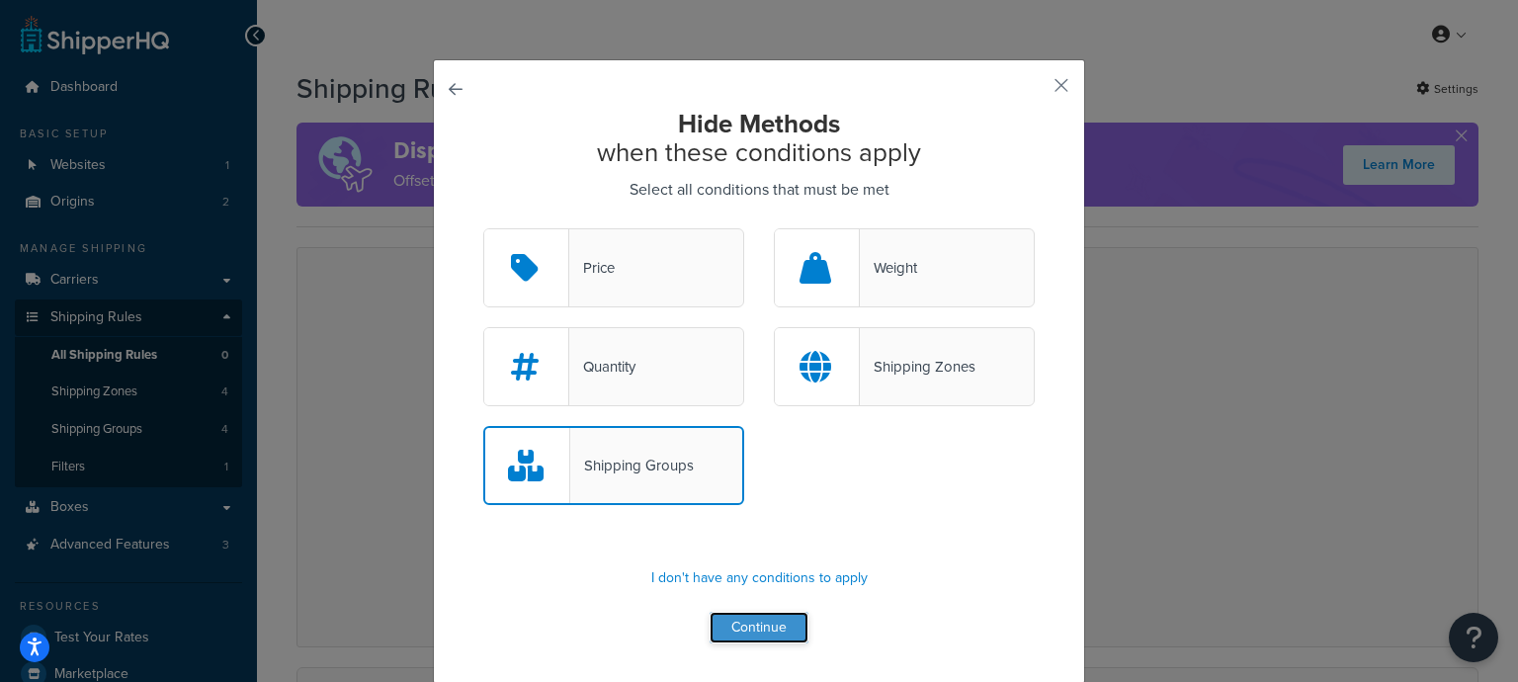
click at [770, 625] on button "Continue" at bounding box center [759, 628] width 99 height 32
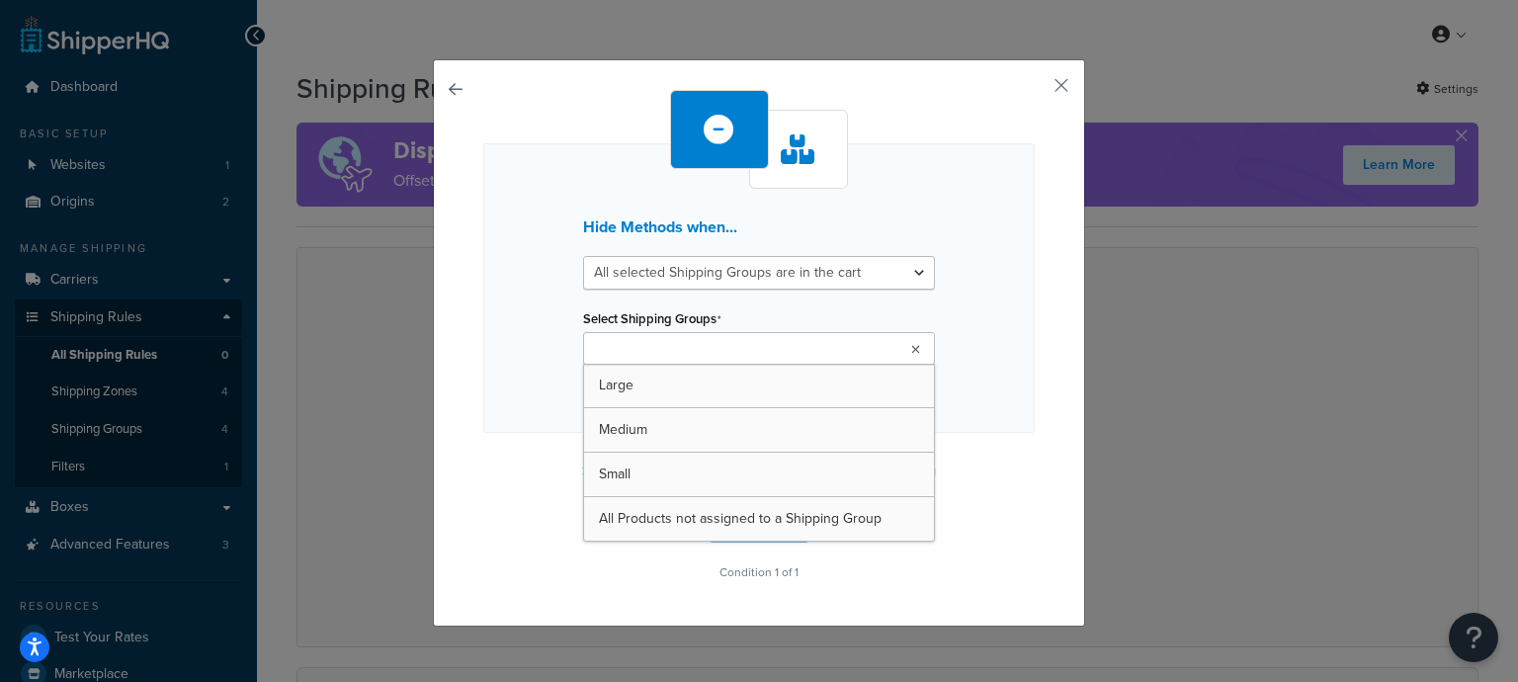
click at [786, 346] on ul at bounding box center [759, 348] width 352 height 33
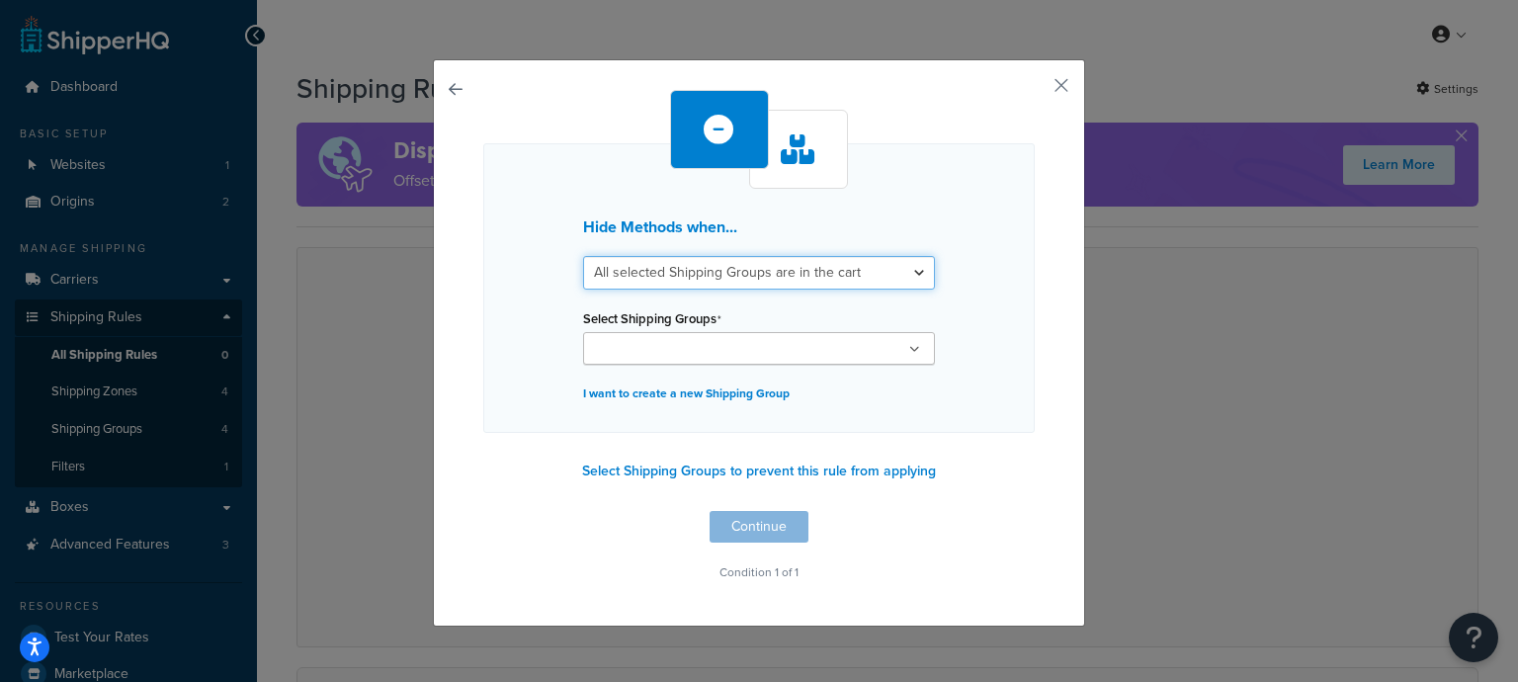
click at [814, 276] on select "All selected Shipping Groups are in the cart Any selected Shipping Groups are i…" at bounding box center [759, 273] width 352 height 34
click at [1035, 90] on button "button" at bounding box center [1032, 92] width 5 height 5
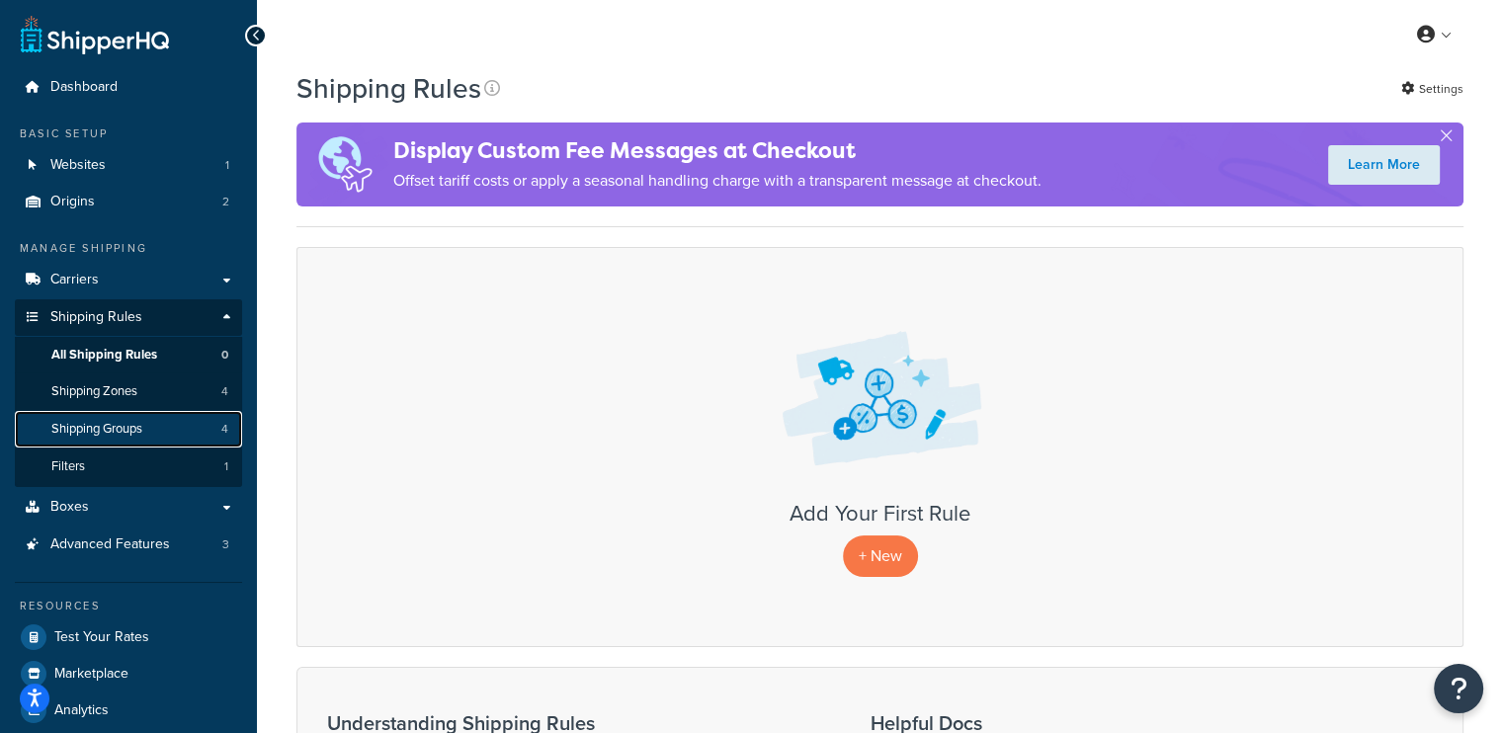
click at [120, 428] on span "Shipping Groups" at bounding box center [96, 429] width 91 height 17
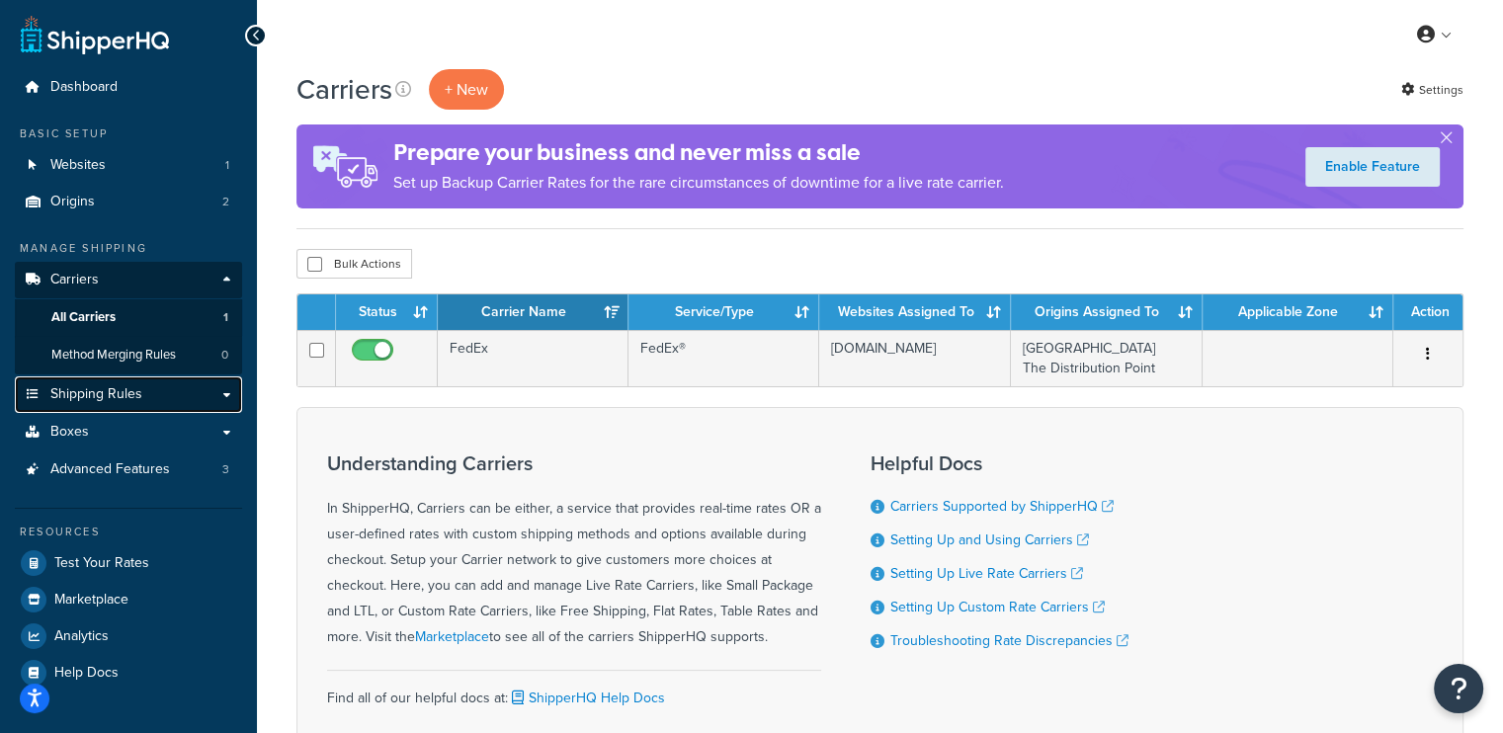
click at [179, 393] on link "Shipping Rules" at bounding box center [128, 395] width 227 height 37
